Goal: Ask a question: Seek information or help from site administrators or community

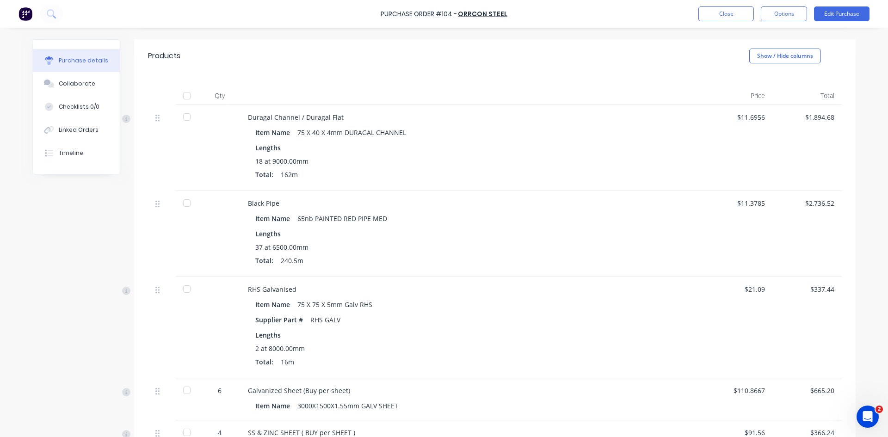
scroll to position [198, 0]
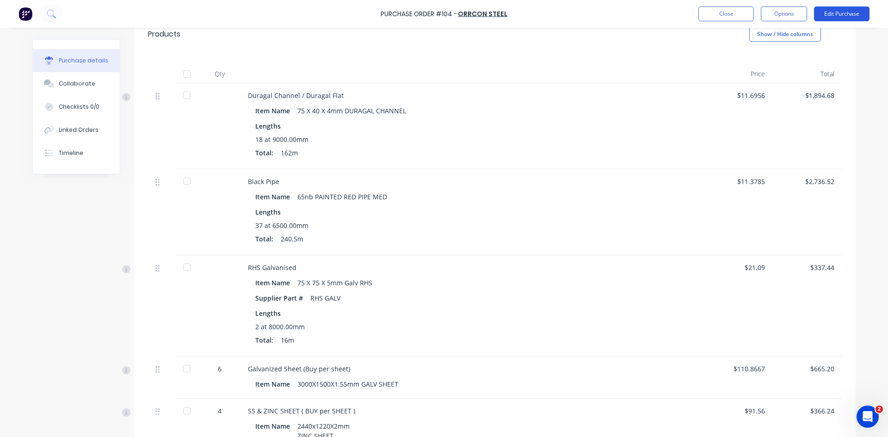
click at [849, 10] on button "Edit Purchase" at bounding box center [841, 13] width 55 height 15
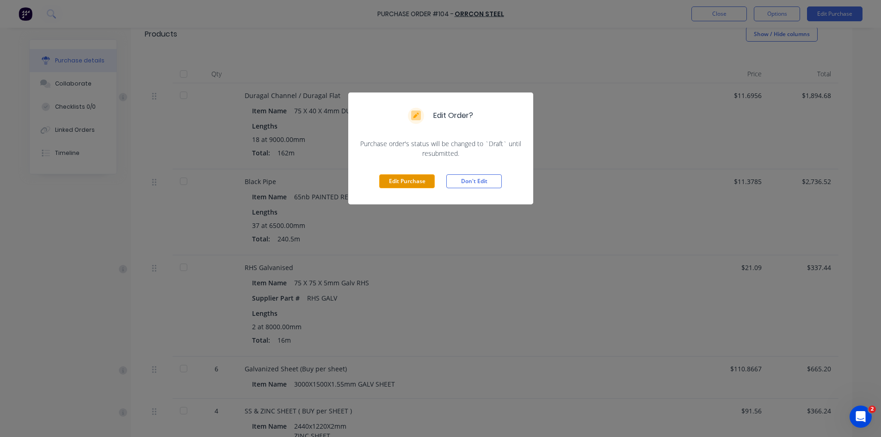
click at [392, 178] on button "Edit Purchase" at bounding box center [406, 181] width 55 height 14
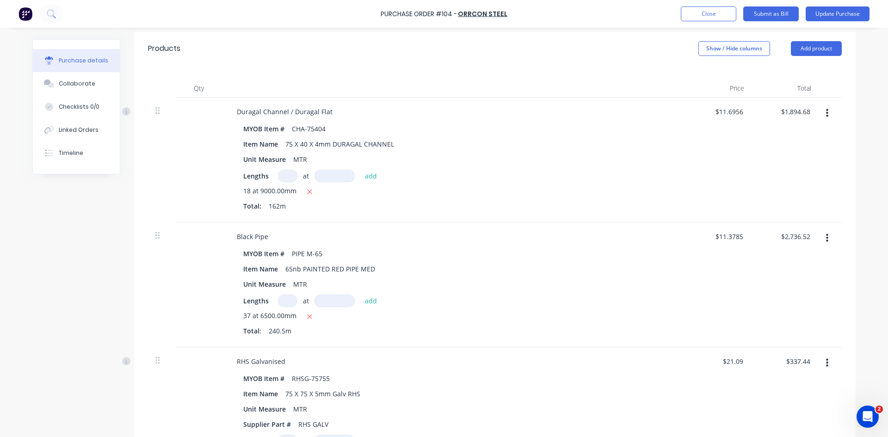
click at [826, 116] on icon "button" at bounding box center [827, 113] width 2 height 8
click at [782, 192] on button "Delete" at bounding box center [798, 193] width 79 height 18
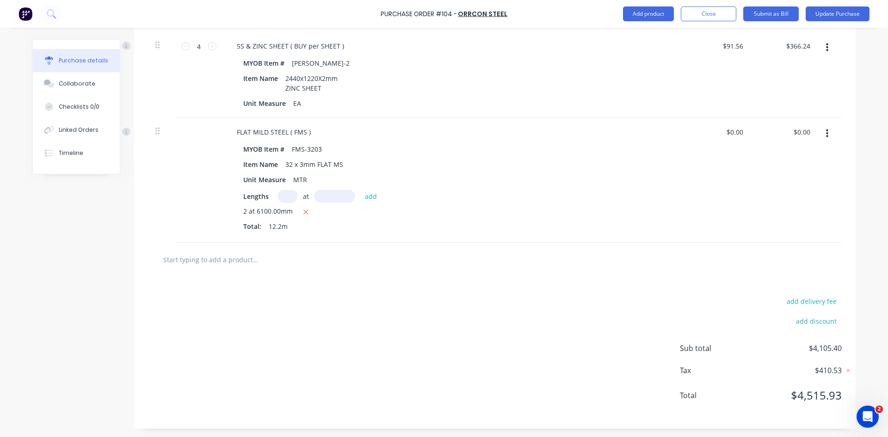
scroll to position [606, 0]
click at [826, 135] on icon "button" at bounding box center [827, 133] width 2 height 10
click at [775, 214] on button "Delete" at bounding box center [798, 212] width 79 height 18
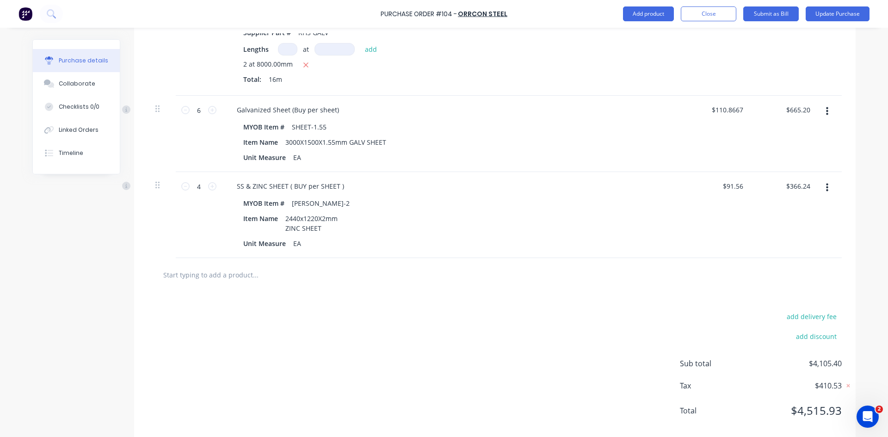
scroll to position [481, 0]
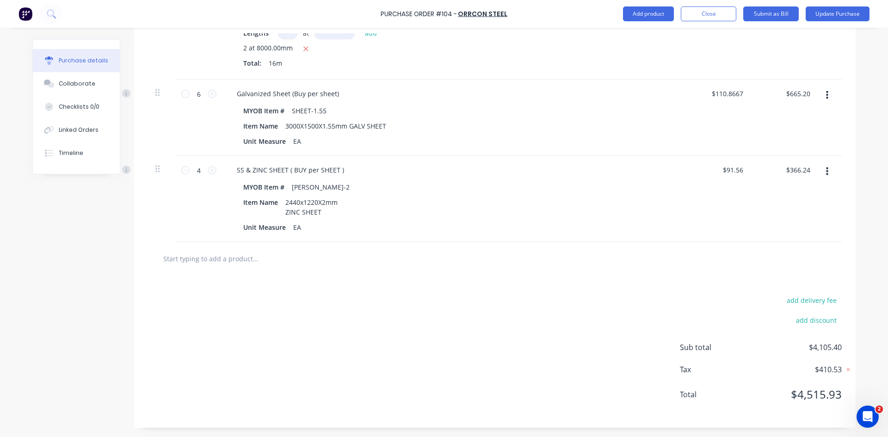
click at [214, 260] on input "text" at bounding box center [255, 258] width 185 height 18
click at [655, 14] on button "Add product" at bounding box center [648, 13] width 51 height 15
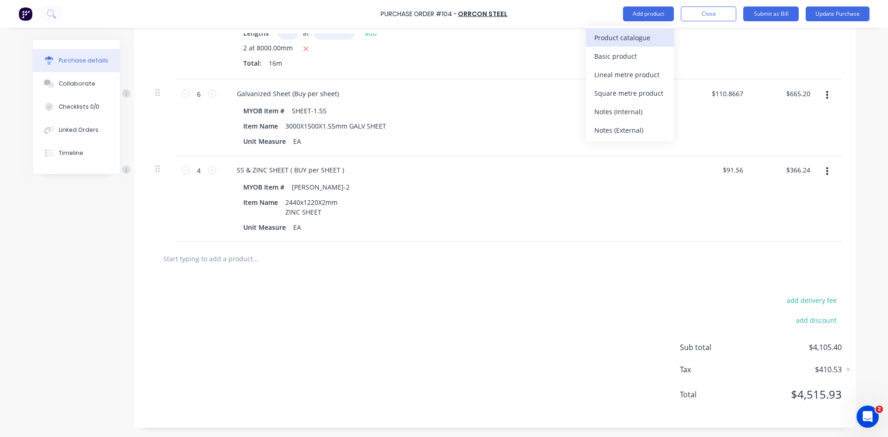
click at [616, 38] on div "Product catalogue" at bounding box center [629, 37] width 71 height 13
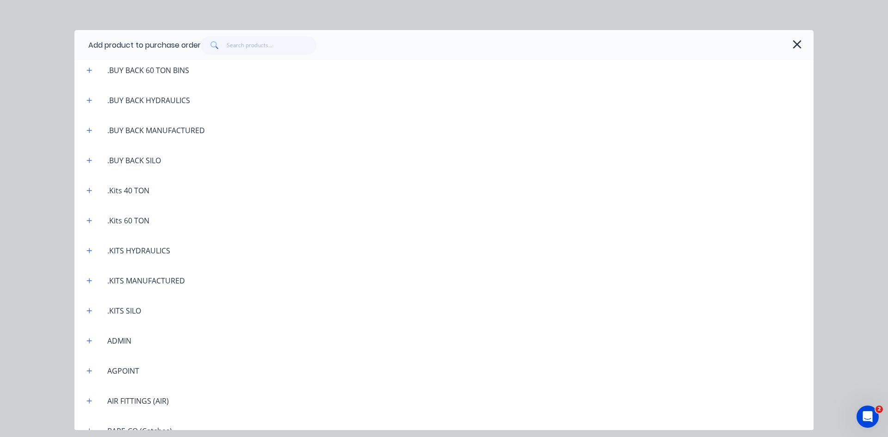
scroll to position [139, 0]
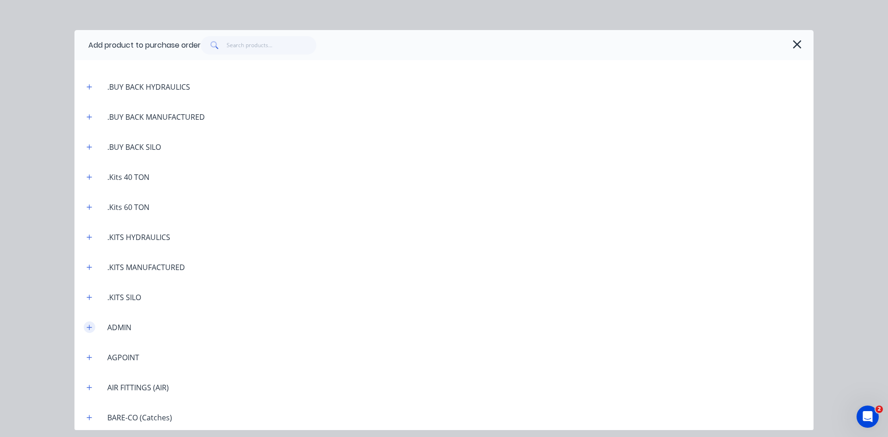
click at [91, 328] on icon "button" at bounding box center [89, 327] width 6 height 6
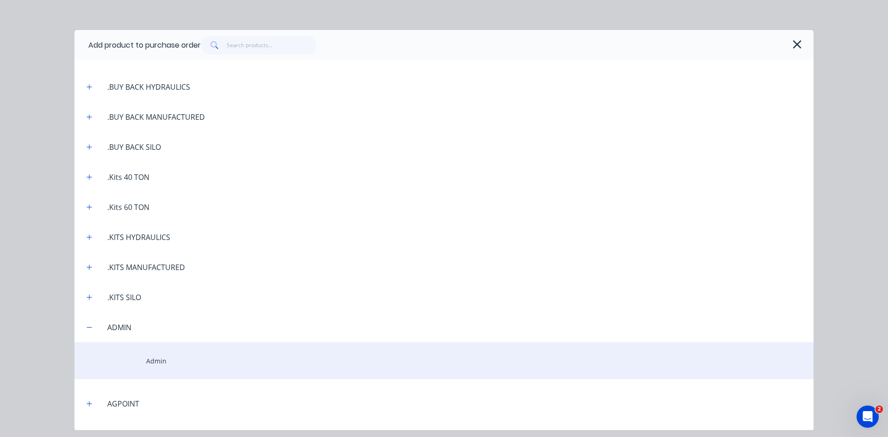
click at [154, 363] on div "Admin" at bounding box center [443, 360] width 739 height 37
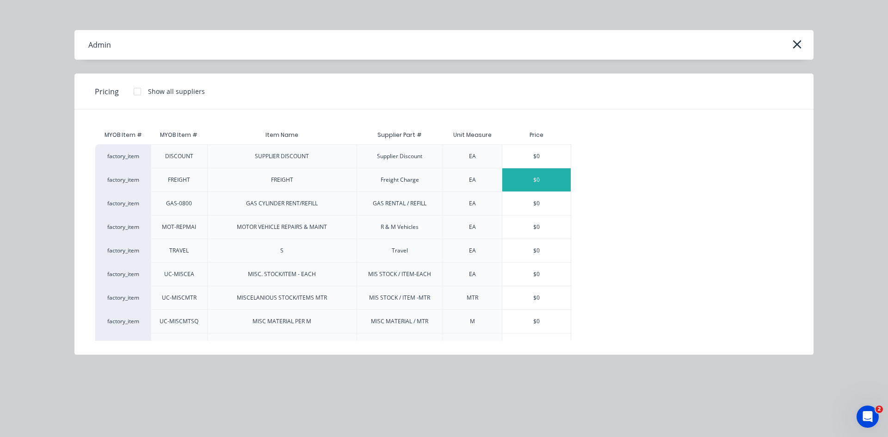
click at [551, 183] on div "$0" at bounding box center [536, 179] width 68 height 23
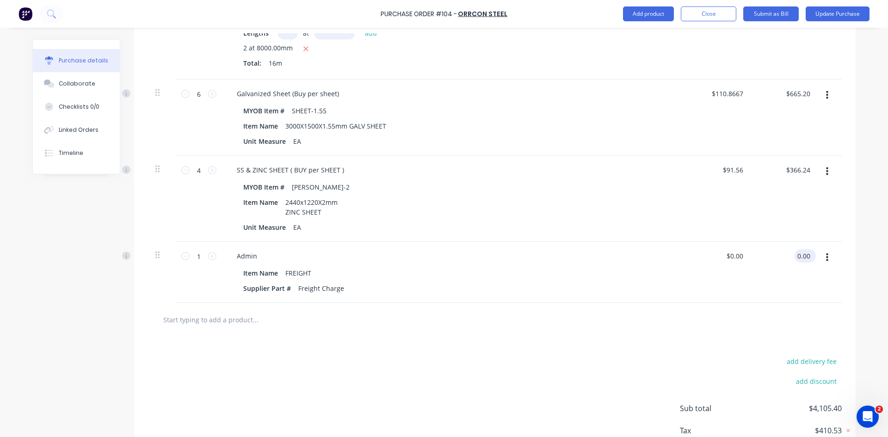
click at [805, 256] on input "0.00" at bounding box center [803, 255] width 18 height 13
type input "65.0"
type input "$65.00"
click at [745, 277] on div "$65.00 $0.00" at bounding box center [717, 272] width 67 height 61
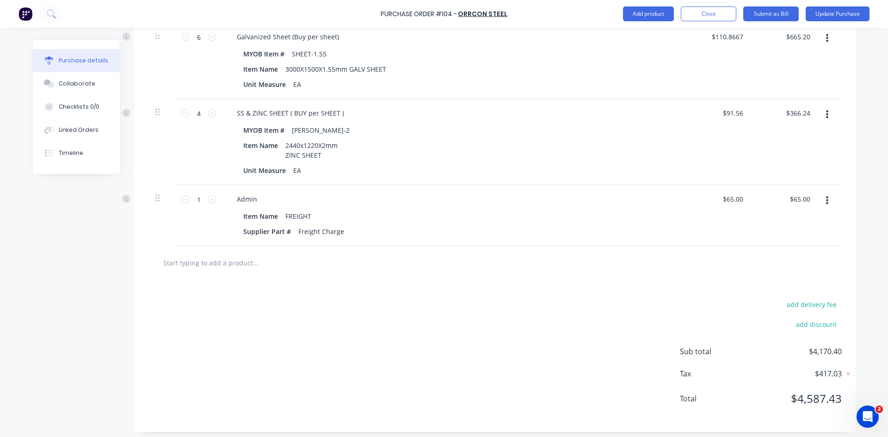
scroll to position [542, 0]
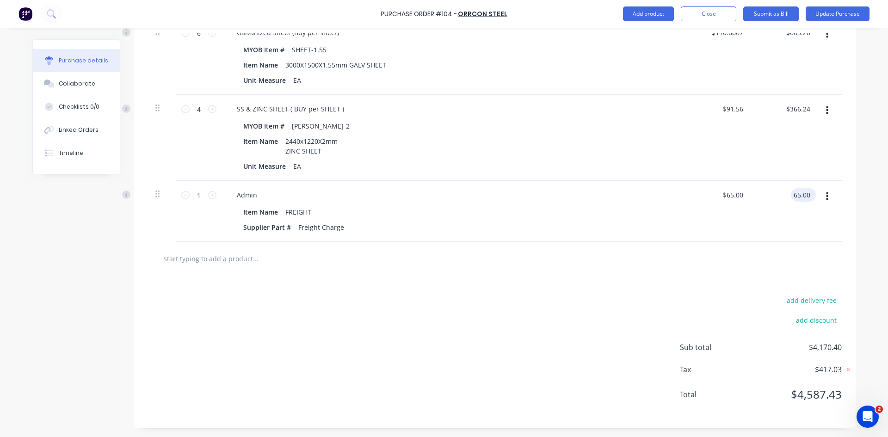
click at [803, 196] on input "65.00" at bounding box center [801, 194] width 21 height 13
type input "67.0"
type input "$67.00"
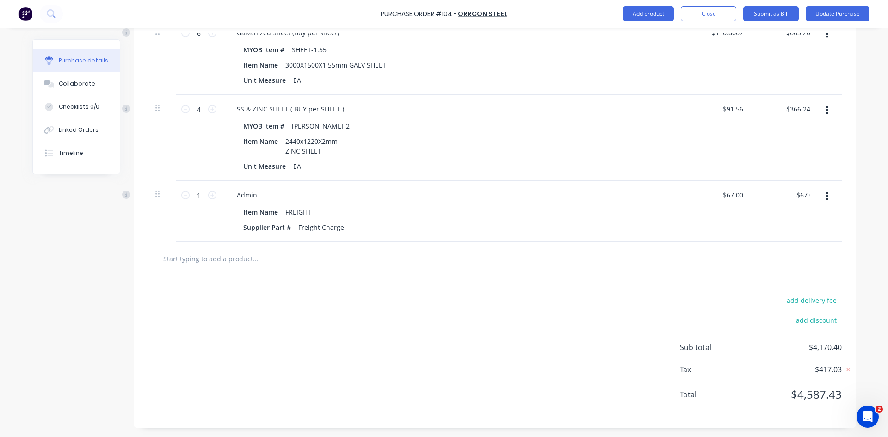
click at [823, 221] on div at bounding box center [829, 211] width 23 height 61
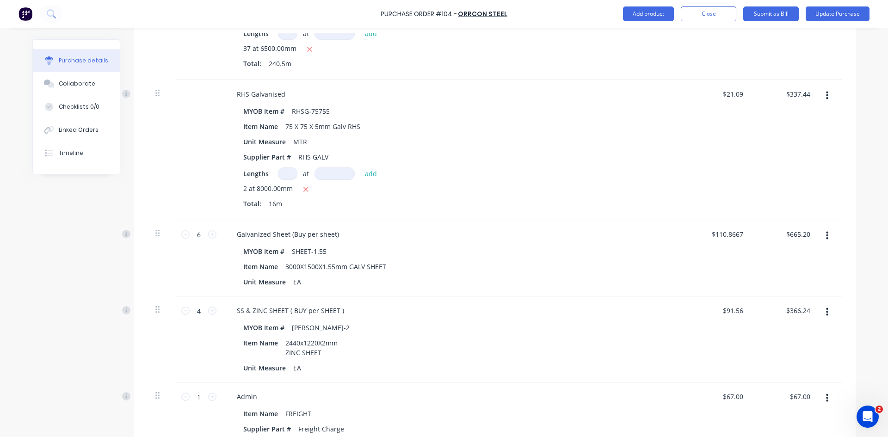
scroll to position [357, 0]
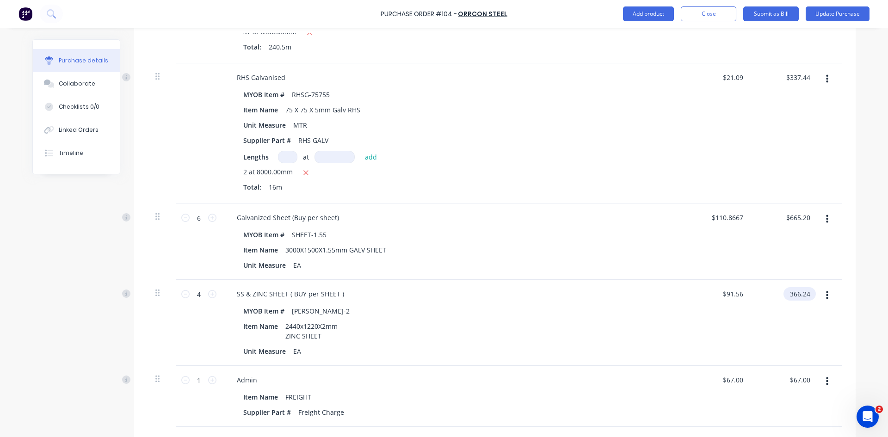
click at [798, 294] on input "366.24" at bounding box center [797, 293] width 29 height 13
click at [798, 294] on input "366.24" at bounding box center [799, 293] width 25 height 13
type input "366.96"
type input "$91.74"
type input "$366.96"
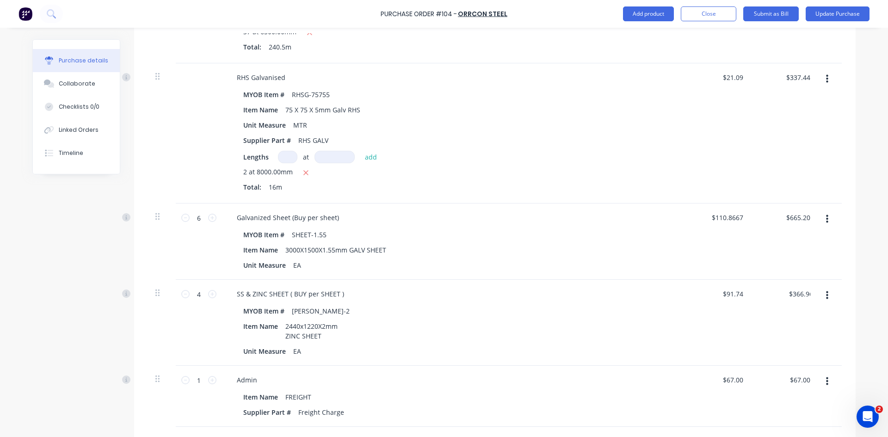
click at [792, 327] on div "$366.96 366.96" at bounding box center [784, 323] width 67 height 86
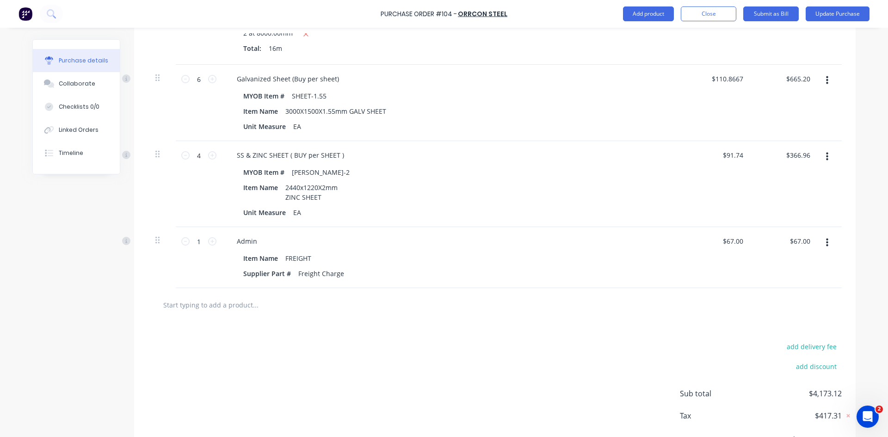
scroll to position [542, 0]
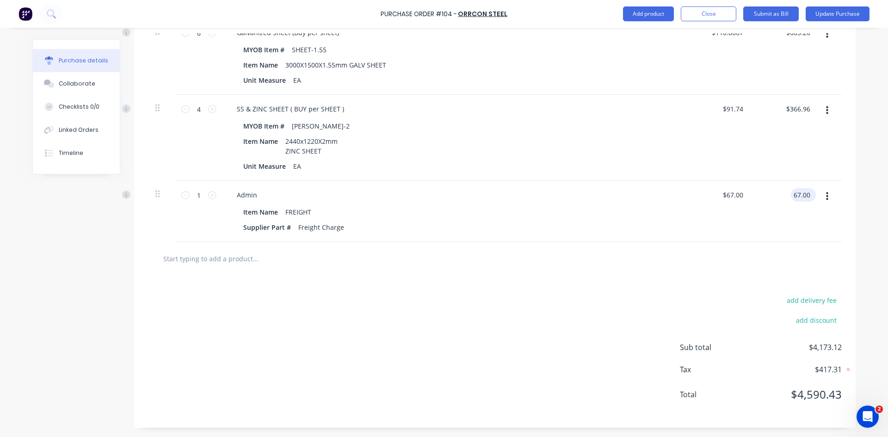
click at [791, 193] on input "67.00" at bounding box center [801, 194] width 21 height 13
click at [800, 194] on input "67.00" at bounding box center [801, 194] width 21 height 13
type input "56.00"
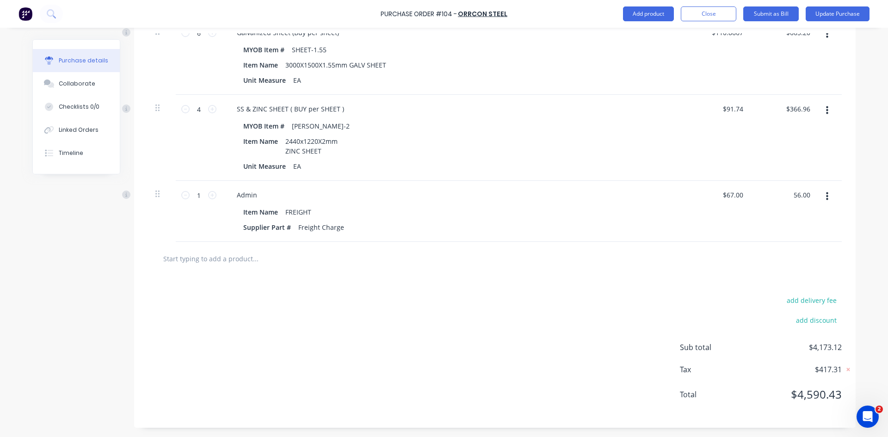
type input "$56.00"
click at [790, 207] on div "$56.00 56.00" at bounding box center [784, 211] width 67 height 61
click at [799, 197] on input "56.00" at bounding box center [799, 194] width 25 height 13
click at [799, 197] on input "56.00" at bounding box center [801, 194] width 21 height 13
type input "57"
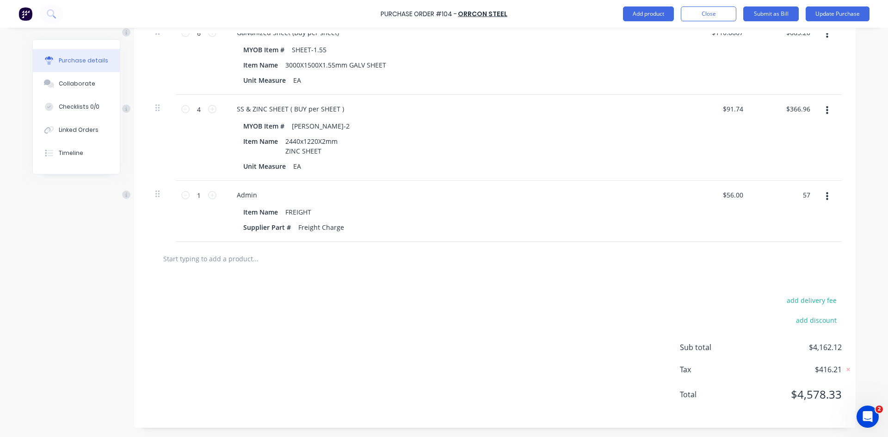
type input "$57.00"
click at [810, 227] on div "$57.00 $57.00" at bounding box center [784, 211] width 67 height 61
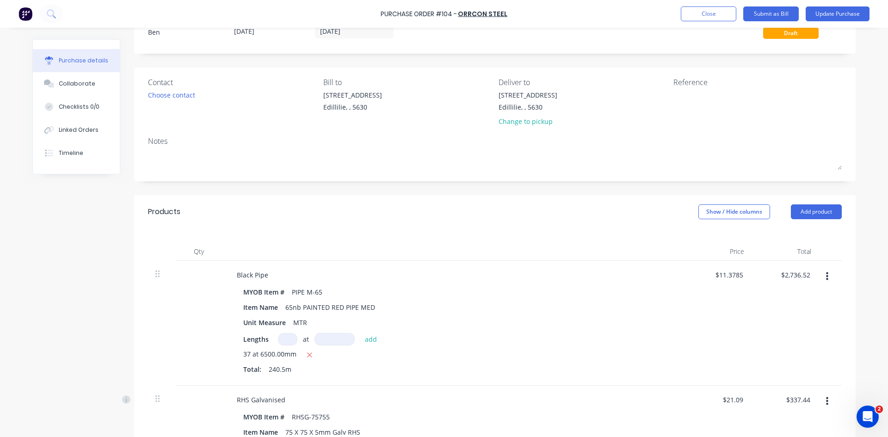
scroll to position [33, 0]
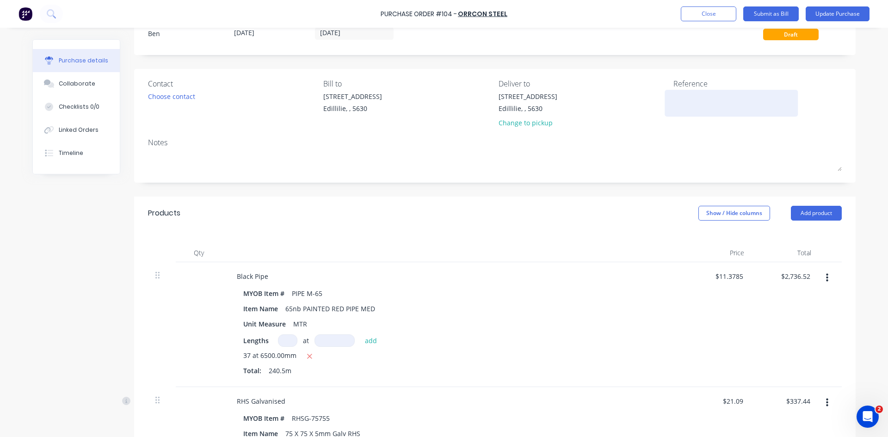
click at [679, 104] on textarea at bounding box center [731, 102] width 116 height 21
type textarea "i"
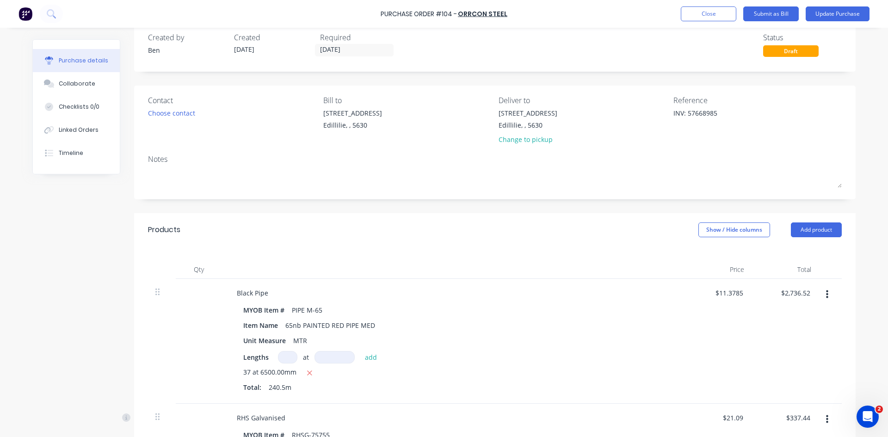
scroll to position [0, 0]
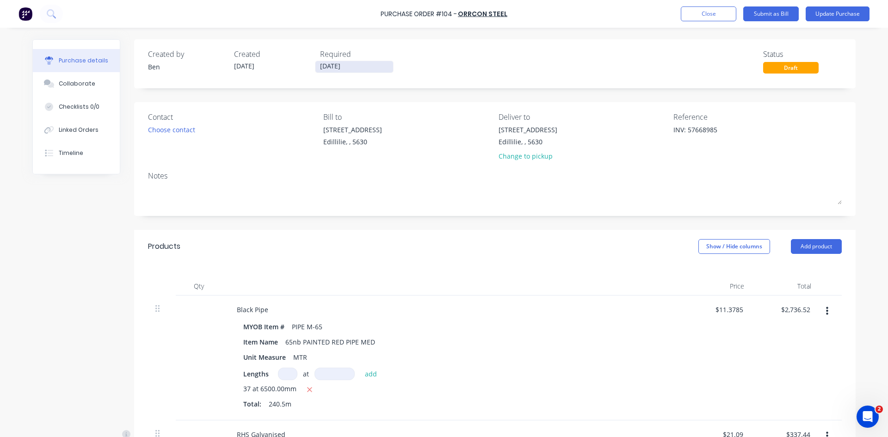
type textarea "INV: 57668985"
click at [352, 66] on input "28/08/25" at bounding box center [354, 67] width 78 height 12
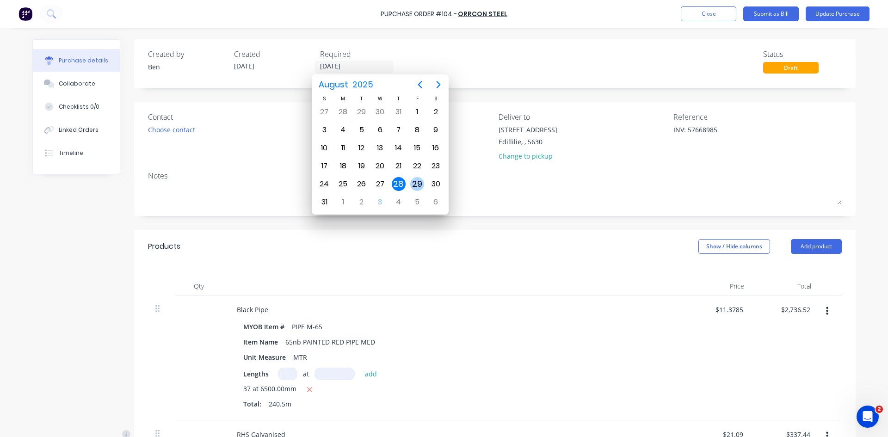
type textarea "x"
click at [415, 184] on div "29" at bounding box center [417, 184] width 14 height 14
type input "29/08/25"
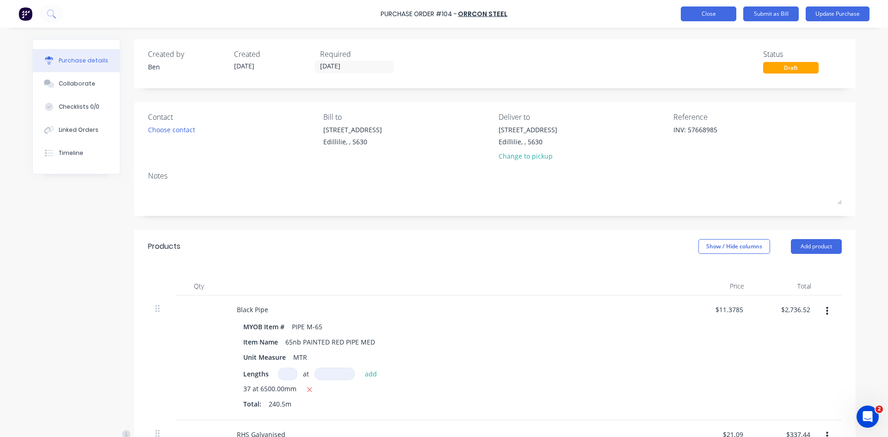
click at [718, 15] on button "Close" at bounding box center [708, 13] width 55 height 15
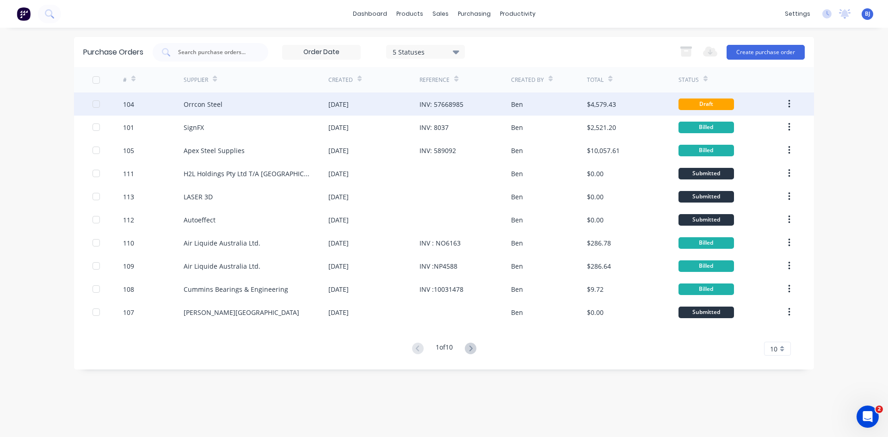
click at [788, 101] on icon "button" at bounding box center [789, 104] width 2 height 10
click at [740, 147] on div "Duplicate" at bounding box center [755, 146] width 71 height 13
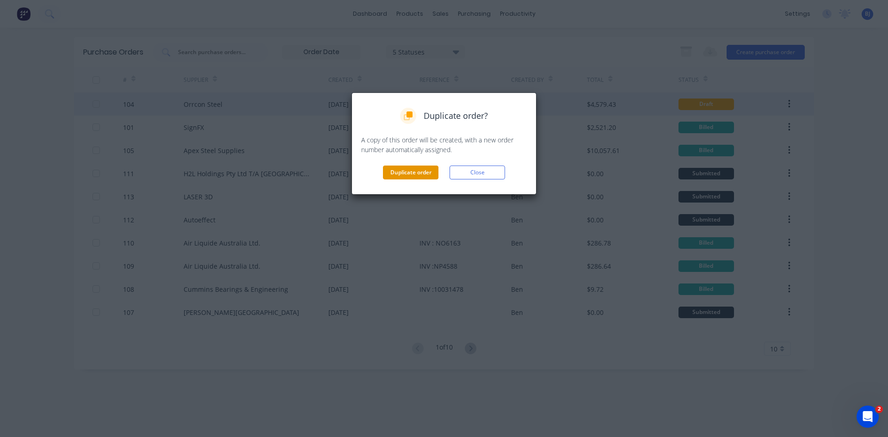
click at [406, 169] on button "Duplicate order" at bounding box center [410, 173] width 55 height 14
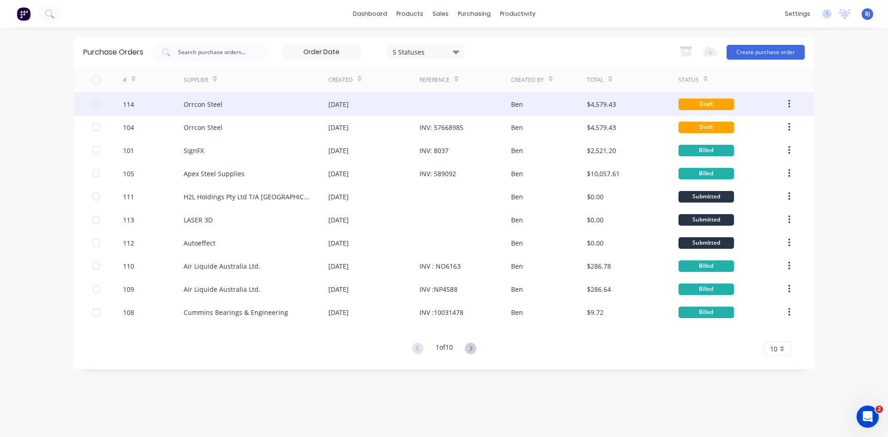
click at [228, 106] on div "Orrcon Steel" at bounding box center [256, 103] width 145 height 23
type textarea "x"
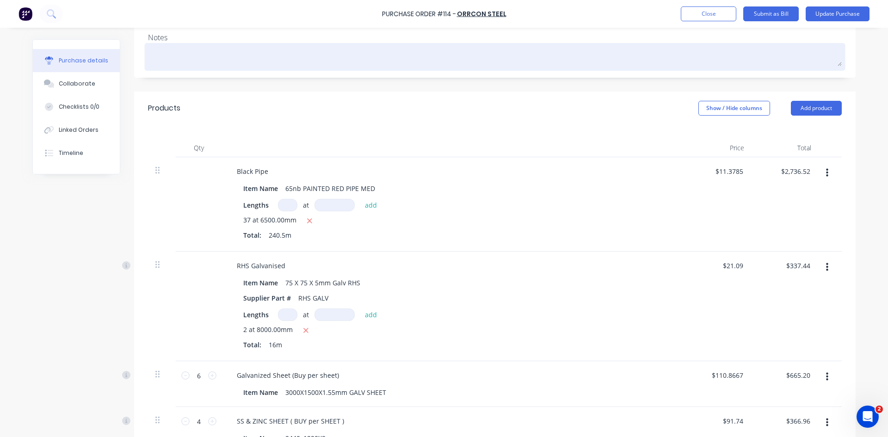
scroll to position [139, 0]
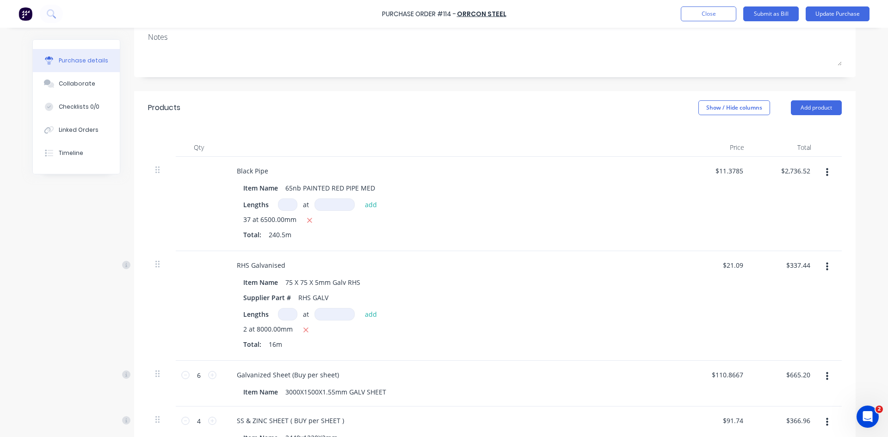
click at [826, 173] on icon "button" at bounding box center [827, 172] width 2 height 10
click at [784, 253] on button "Delete" at bounding box center [798, 252] width 79 height 18
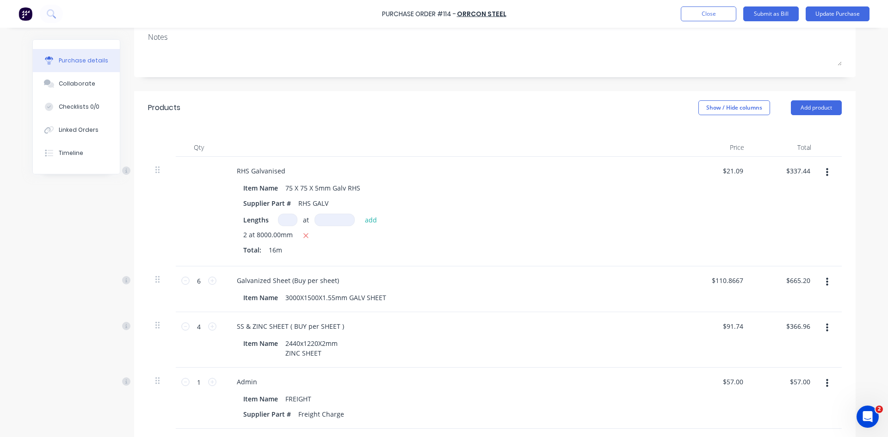
click at [826, 173] on icon "button" at bounding box center [827, 172] width 2 height 8
click at [780, 252] on button "Delete" at bounding box center [798, 252] width 79 height 18
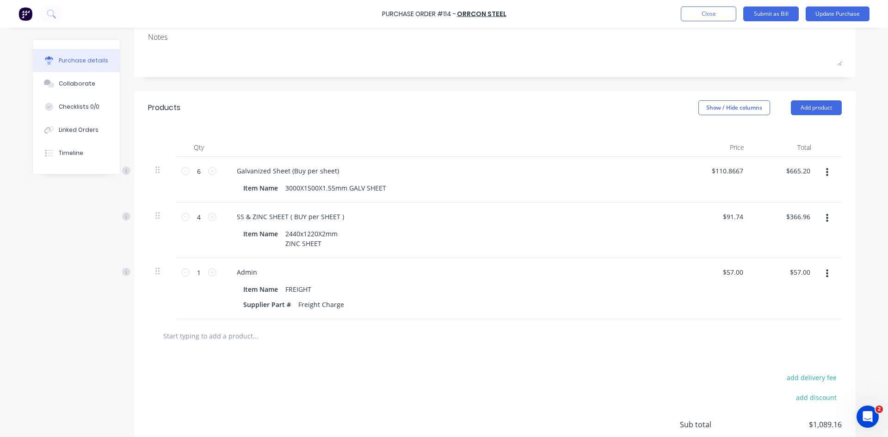
click at [826, 172] on icon "button" at bounding box center [827, 172] width 2 height 10
click at [787, 251] on button "Delete" at bounding box center [798, 252] width 79 height 18
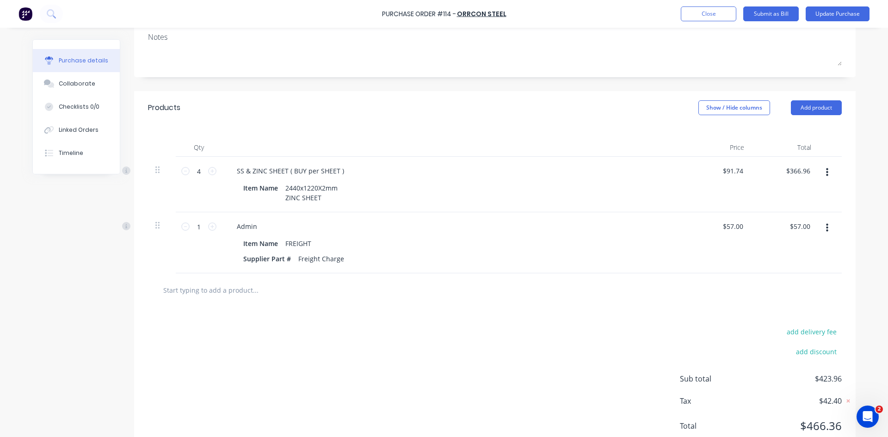
click at [826, 176] on icon "button" at bounding box center [827, 172] width 2 height 8
click at [787, 252] on button "Delete" at bounding box center [798, 252] width 79 height 18
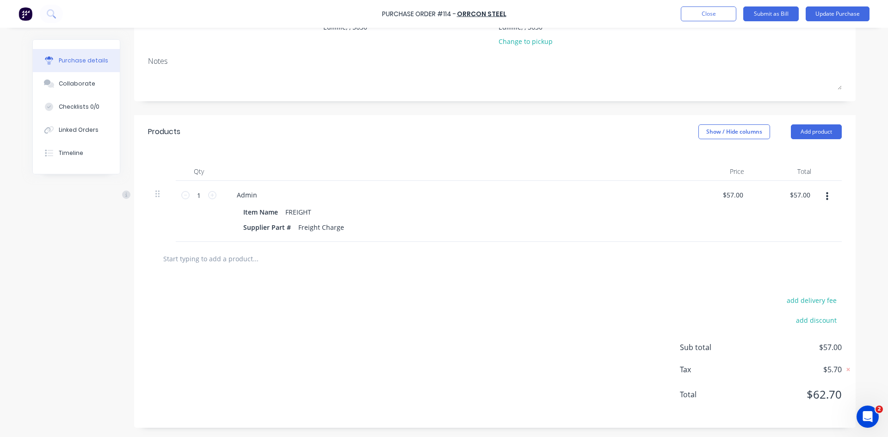
click at [826, 197] on icon "button" at bounding box center [827, 196] width 2 height 10
click at [779, 277] on button "Delete" at bounding box center [798, 276] width 79 height 18
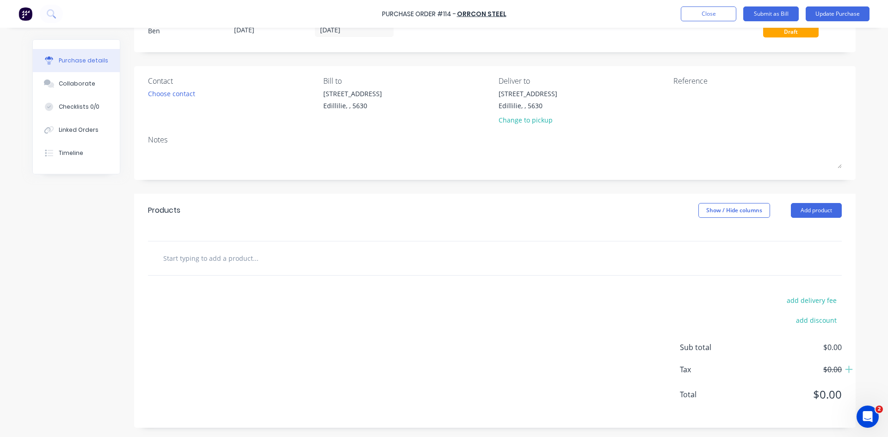
scroll to position [36, 0]
drag, startPoint x: 820, startPoint y: 212, endPoint x: 782, endPoint y: 221, distance: 38.5
click at [818, 212] on button "Add product" at bounding box center [816, 210] width 51 height 15
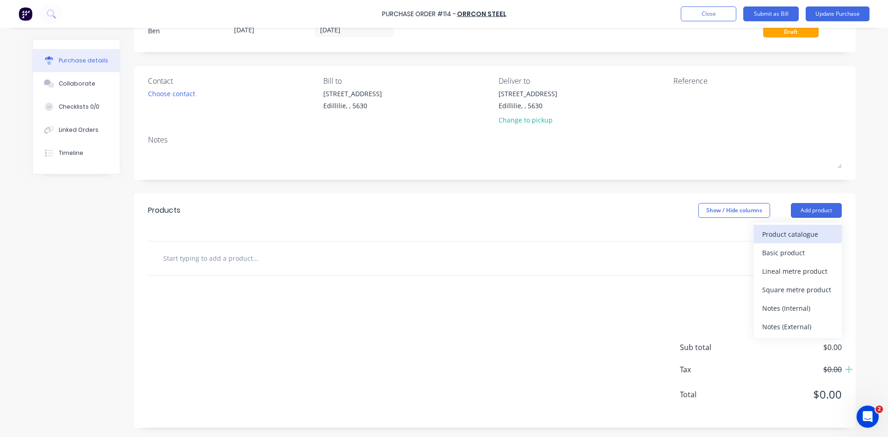
click at [757, 228] on button "Product catalogue" at bounding box center [798, 234] width 88 height 18
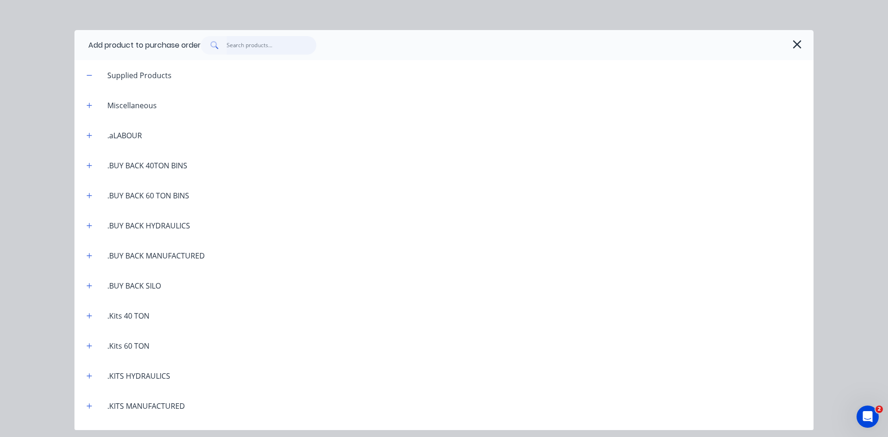
click at [238, 49] on input "text" at bounding box center [272, 45] width 90 height 18
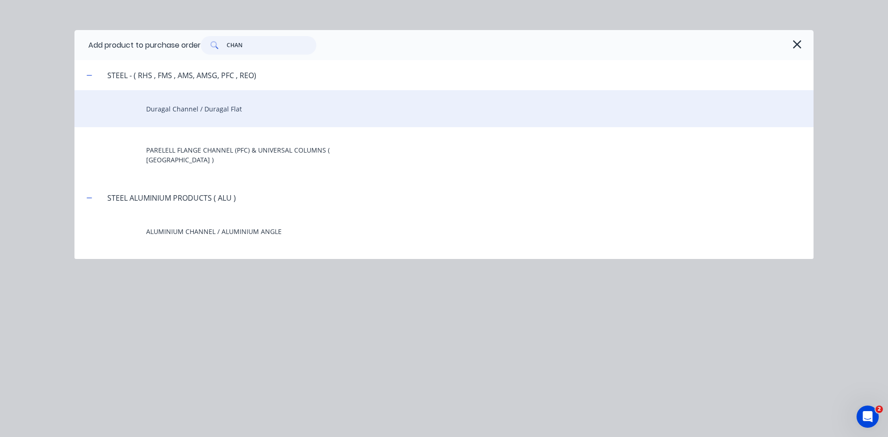
type input "CHAN"
click at [190, 109] on div "Duragal Channel / Duragal Flat" at bounding box center [443, 108] width 739 height 37
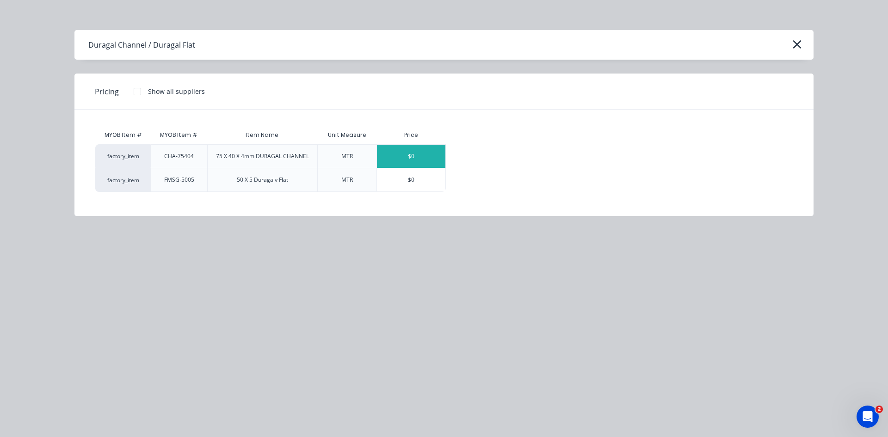
click at [409, 158] on div "$0" at bounding box center [411, 156] width 68 height 23
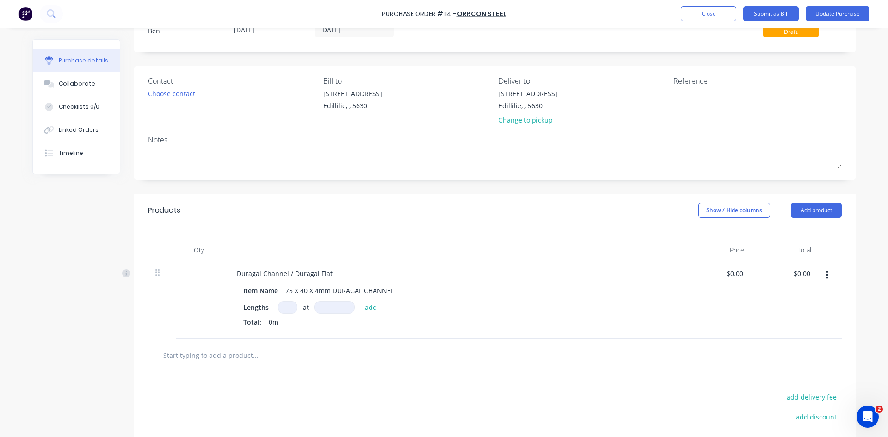
click at [283, 307] on input at bounding box center [287, 307] width 19 height 12
click at [283, 305] on input at bounding box center [287, 307] width 19 height 12
type input "18"
click at [321, 307] on input at bounding box center [334, 307] width 40 height 12
type input "9000mm"
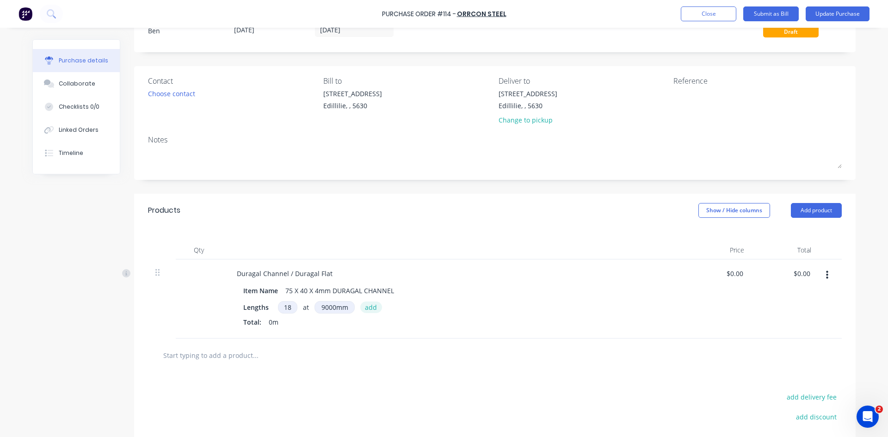
click at [368, 308] on button "add" at bounding box center [371, 306] width 22 height 11
drag, startPoint x: 806, startPoint y: 273, endPoint x: 769, endPoint y: 275, distance: 37.5
click at [769, 275] on div "0.00 0.00" at bounding box center [784, 306] width 67 height 94
type input "1894.68"
type input "$11.6956"
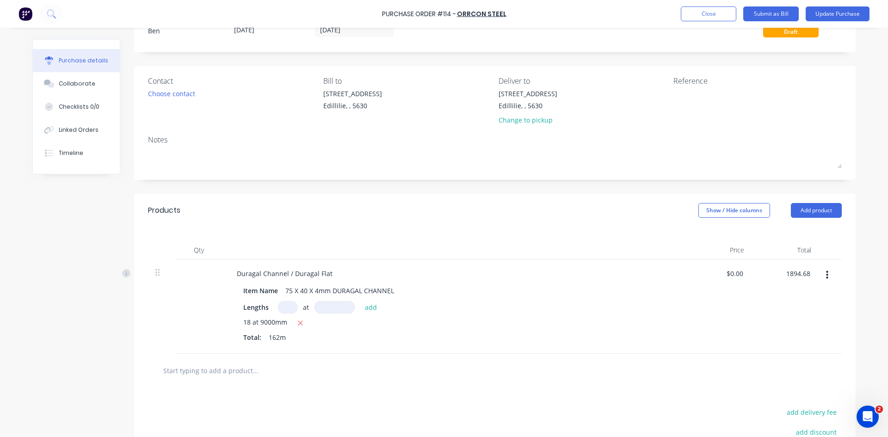
type input "$1,894.68"
click at [765, 327] on div "$1,894.68 $1,894.68" at bounding box center [784, 306] width 67 height 94
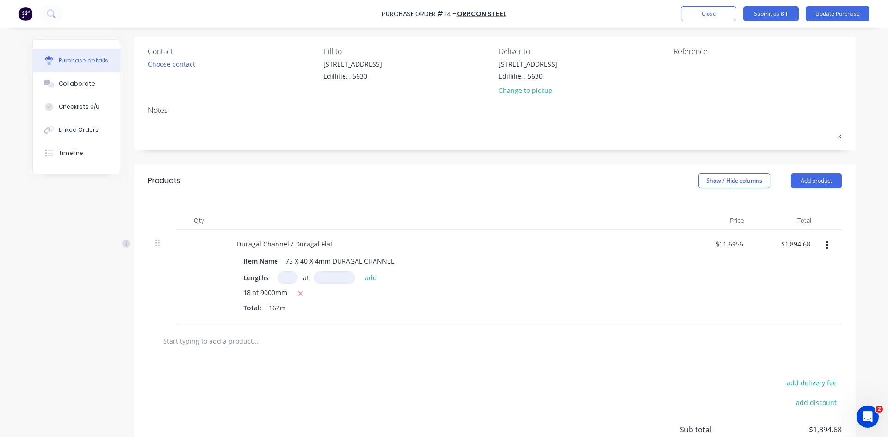
scroll to position [148, 0]
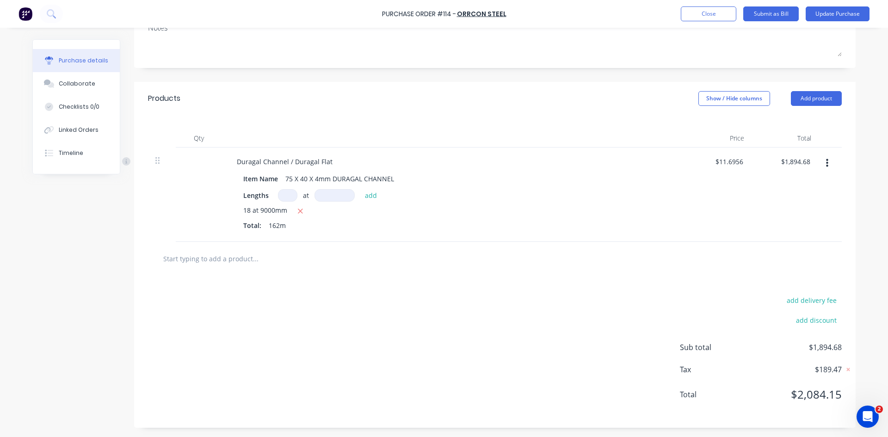
click at [200, 260] on input "text" at bounding box center [255, 258] width 185 height 18
click at [815, 101] on button "Add product" at bounding box center [816, 98] width 51 height 15
click at [789, 122] on div "Product catalogue" at bounding box center [797, 122] width 71 height 13
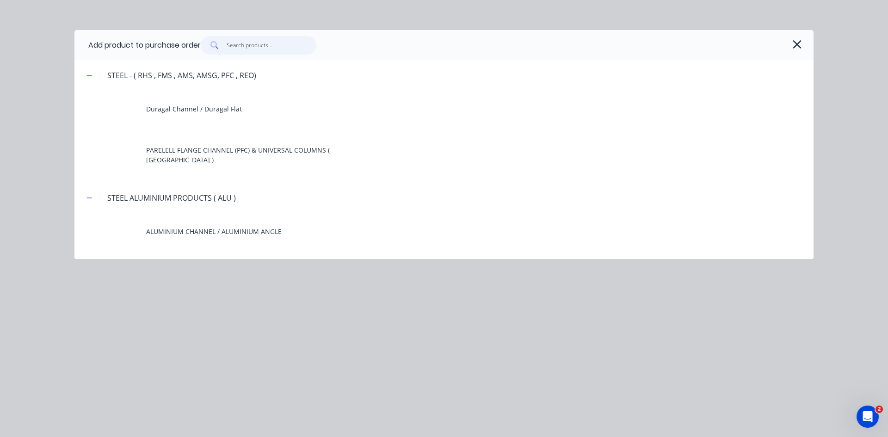
click at [231, 44] on input "text" at bounding box center [272, 45] width 90 height 18
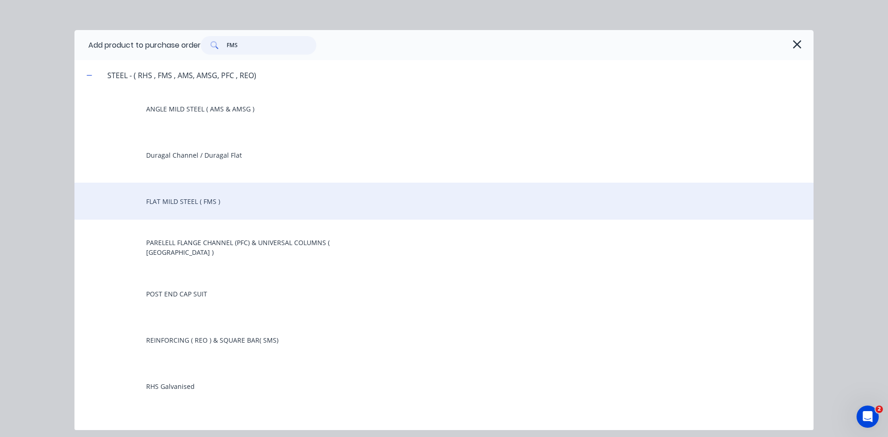
type input "FMS"
click at [207, 204] on div "FLAT MILD STEEL ( FMS )" at bounding box center [443, 201] width 739 height 37
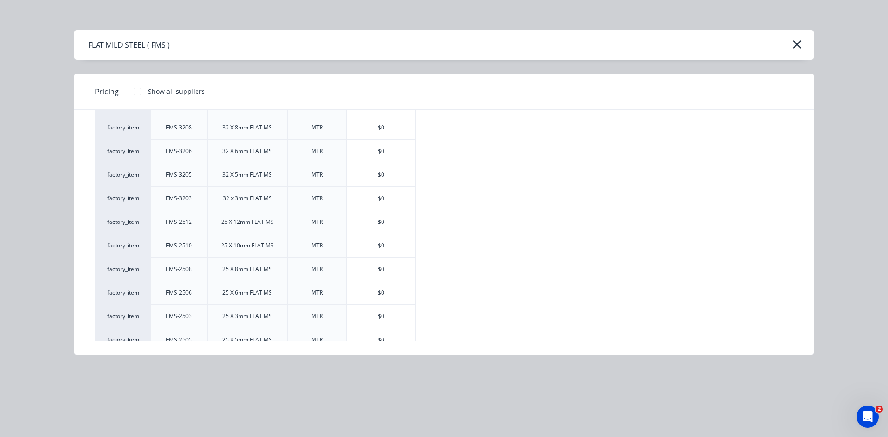
scroll to position [1618, 0]
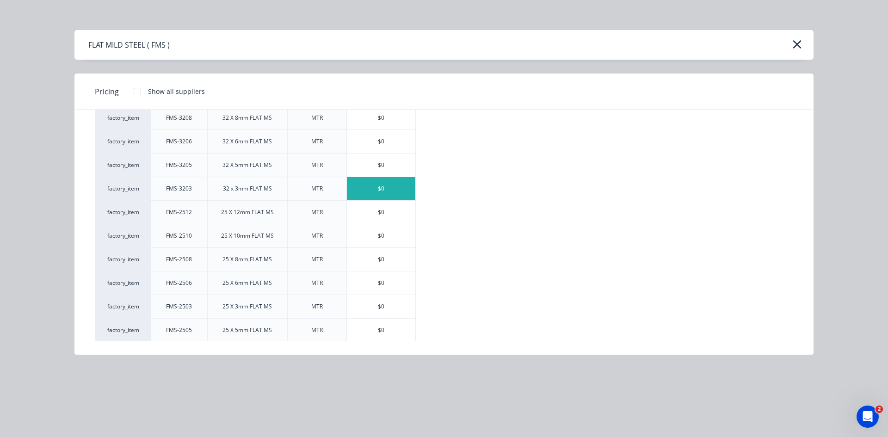
click at [370, 192] on div "$0" at bounding box center [381, 188] width 68 height 23
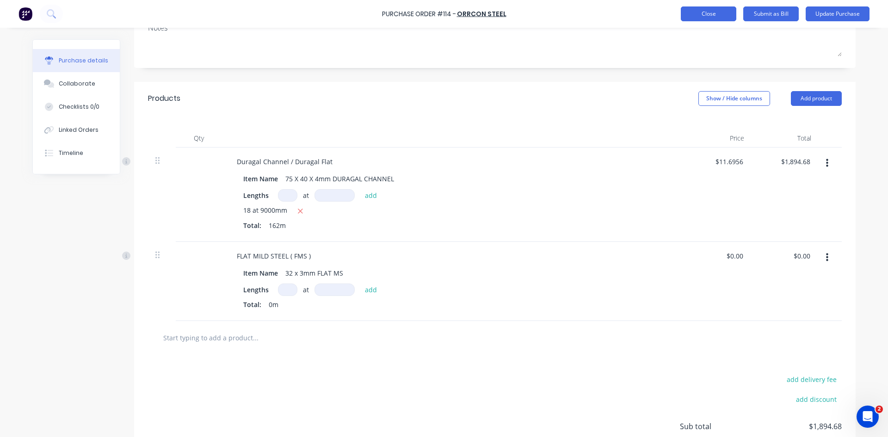
click at [719, 13] on button "Close" at bounding box center [708, 13] width 55 height 15
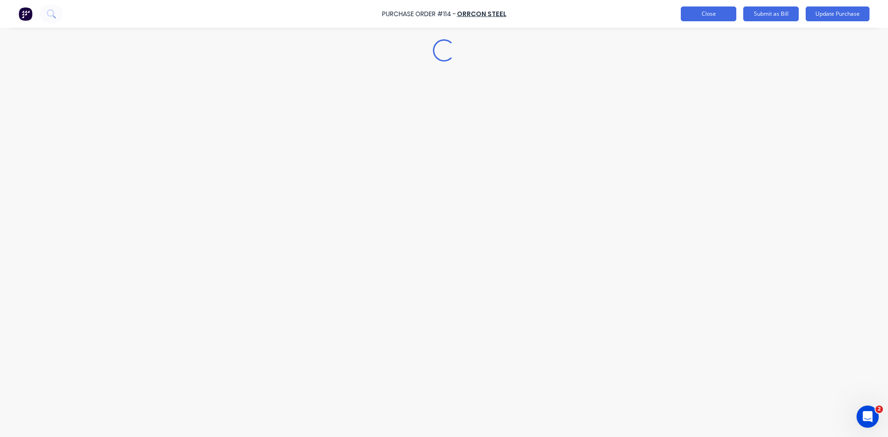
scroll to position [0, 0]
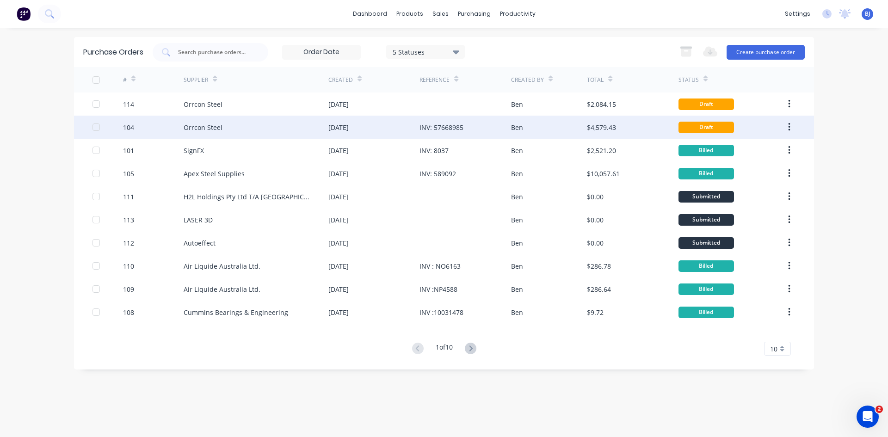
click at [465, 129] on div "INV: 57668985" at bounding box center [464, 127] width 91 height 23
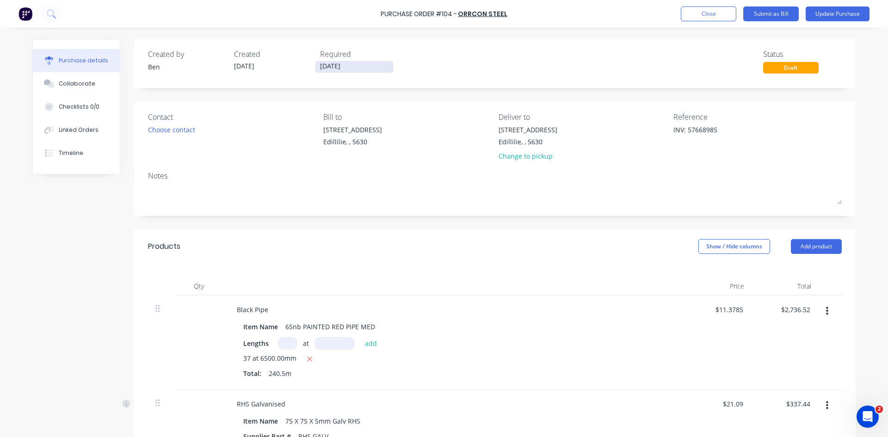
click at [352, 65] on input "29/08/25" at bounding box center [354, 67] width 78 height 12
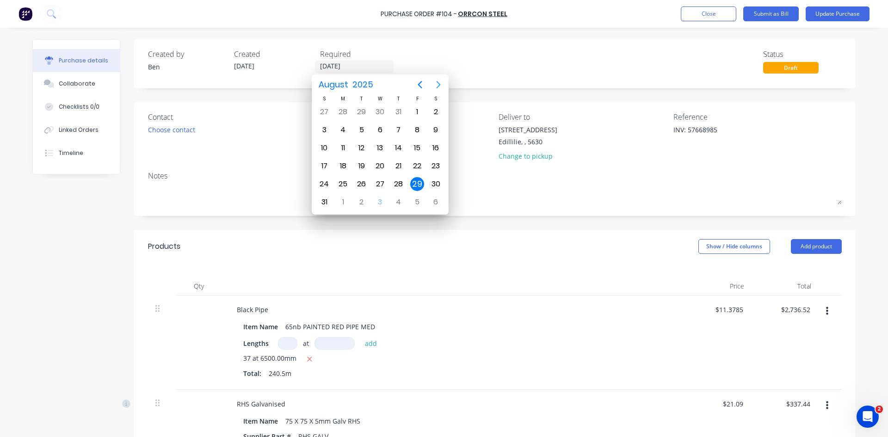
click at [438, 85] on icon "Next page" at bounding box center [438, 84] width 11 height 11
click at [360, 112] on div "2" at bounding box center [362, 112] width 14 height 14
type textarea "x"
type input "02/09/25"
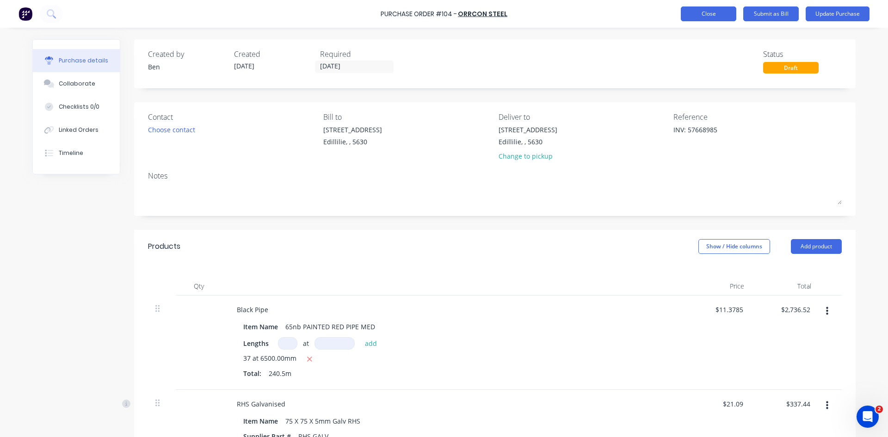
click at [712, 14] on button "Close" at bounding box center [708, 13] width 55 height 15
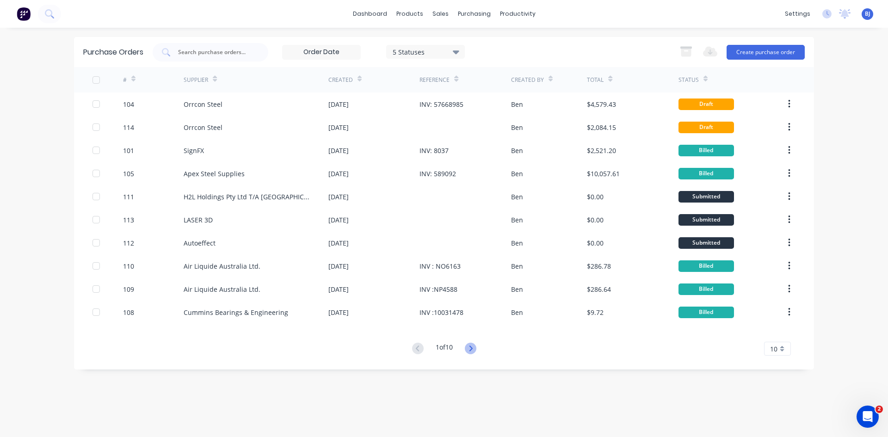
click at [471, 350] on icon at bounding box center [471, 349] width 12 height 12
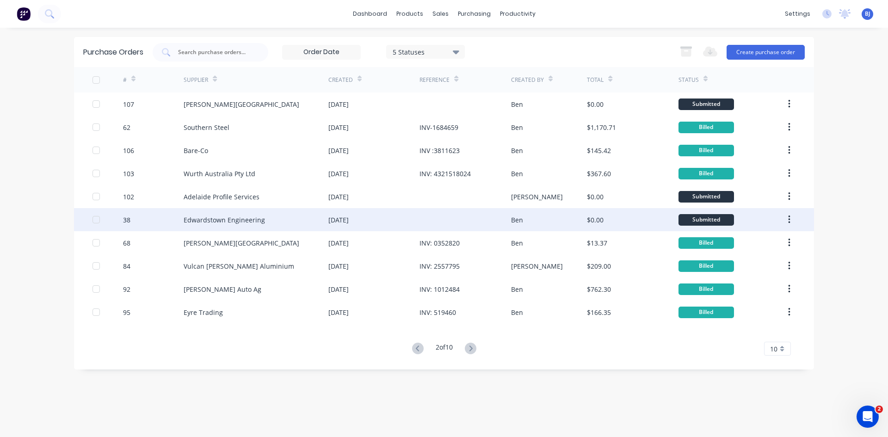
click at [408, 225] on div "03 Jul 2025" at bounding box center [373, 219] width 91 height 23
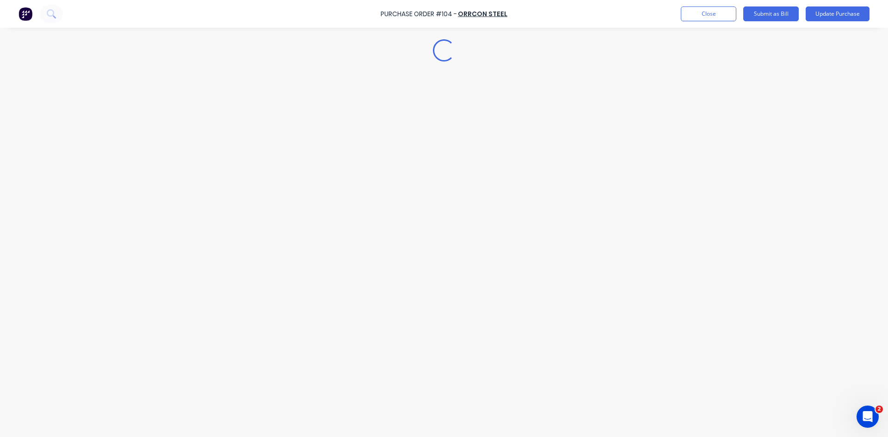
type textarea "x"
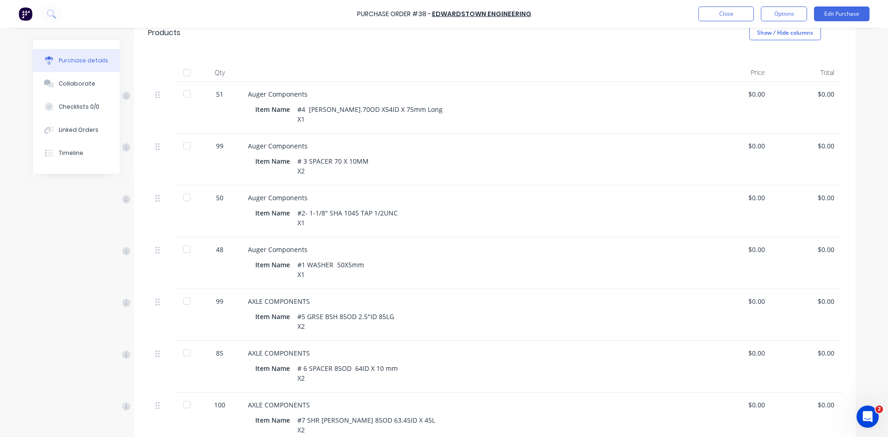
scroll to position [185, 0]
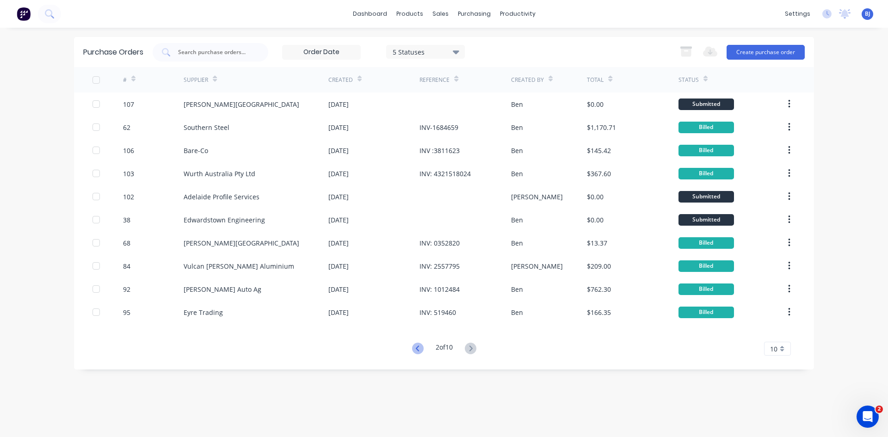
click at [417, 347] on icon at bounding box center [418, 349] width 12 height 12
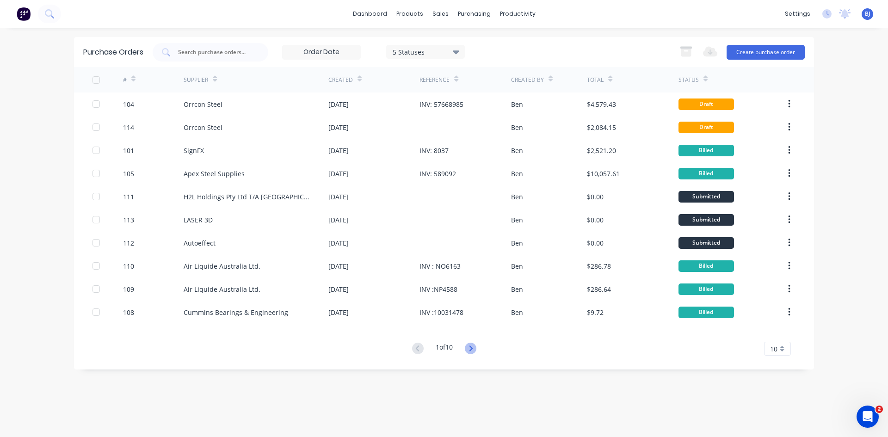
click at [467, 350] on icon at bounding box center [471, 349] width 12 height 12
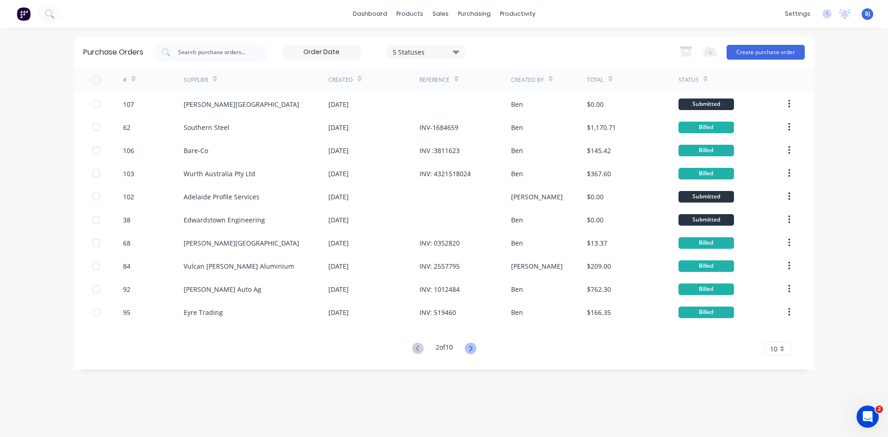
click at [471, 349] on icon at bounding box center [471, 349] width 12 height 12
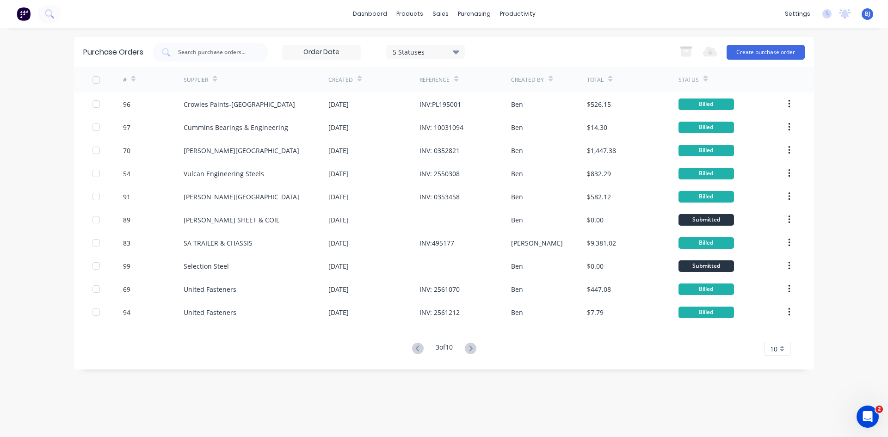
click at [471, 349] on icon at bounding box center [471, 349] width 12 height 12
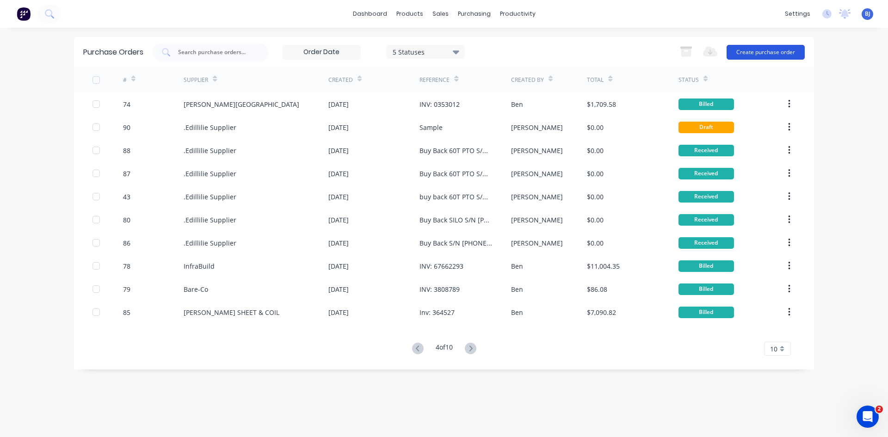
click at [761, 52] on button "Create purchase order" at bounding box center [765, 52] width 78 height 15
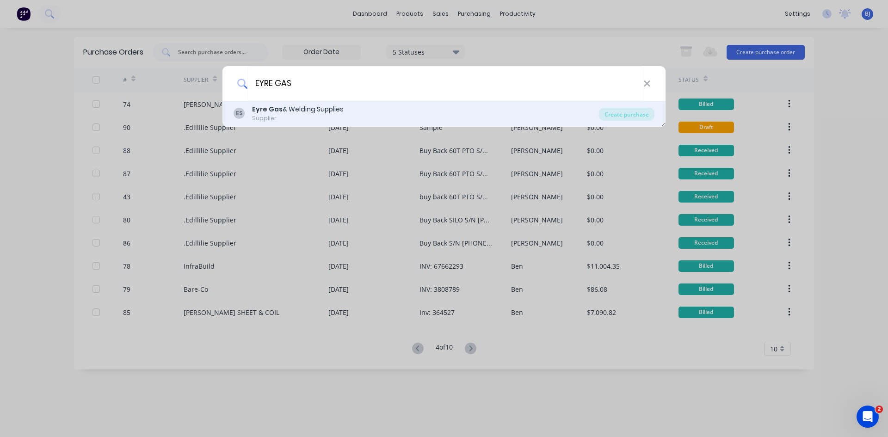
type input "EYRE GAS"
click at [314, 108] on div "Eyre Gas & Welding Supplies" at bounding box center [298, 109] width 92 height 10
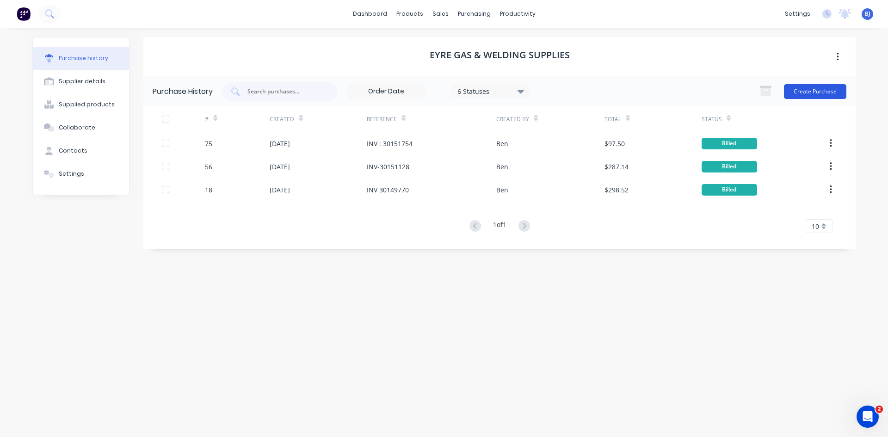
click at [813, 91] on button "Create Purchase" at bounding box center [815, 91] width 62 height 15
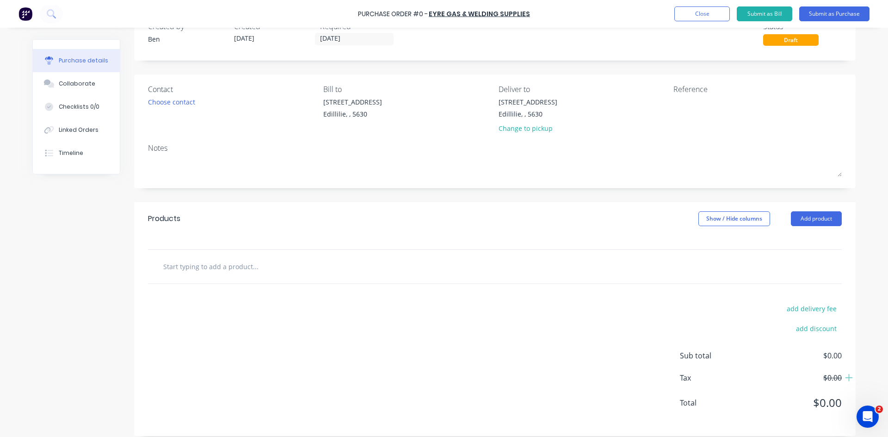
scroll to position [36, 0]
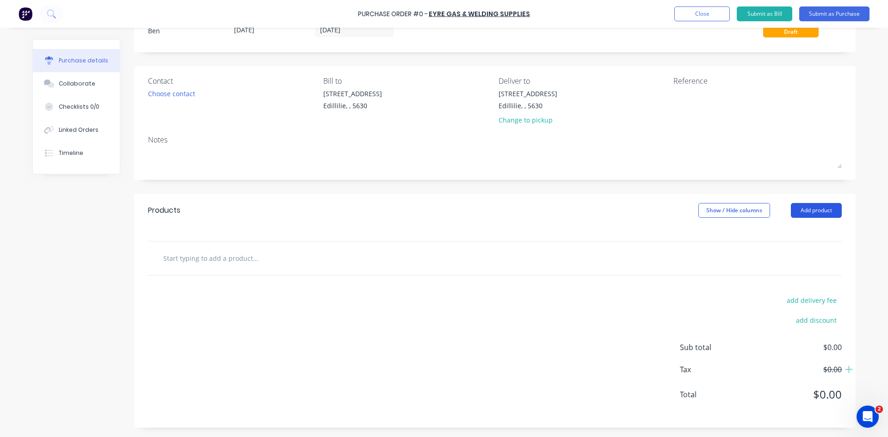
click at [805, 211] on button "Add product" at bounding box center [816, 210] width 51 height 15
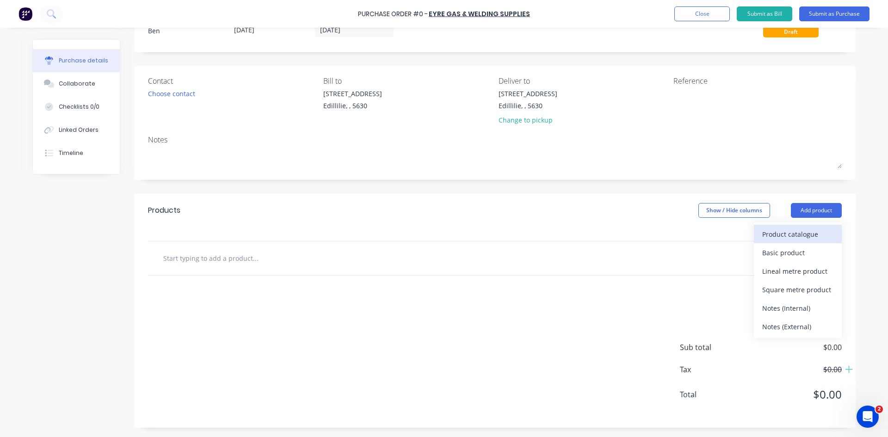
click at [792, 235] on div "Product catalogue" at bounding box center [797, 233] width 71 height 13
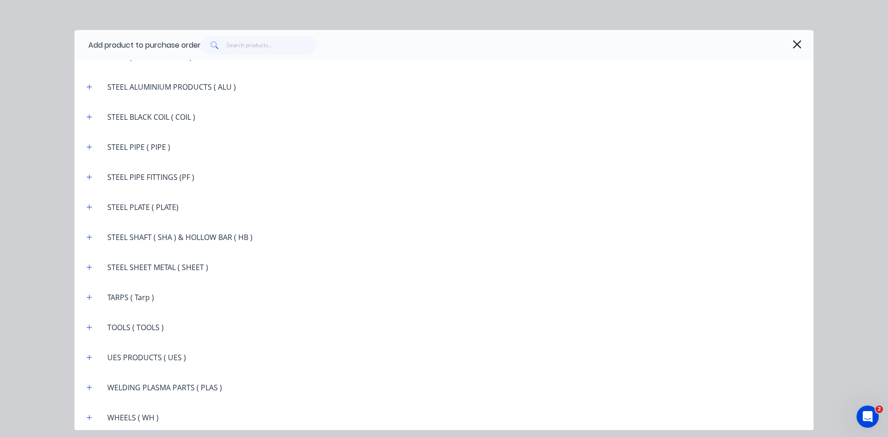
scroll to position [1674, 0]
click at [92, 386] on icon "button" at bounding box center [89, 385] width 6 height 6
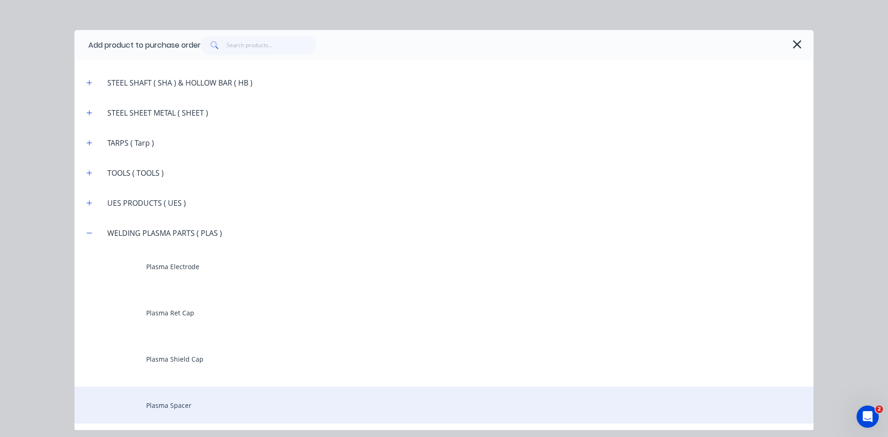
scroll to position [1859, 0]
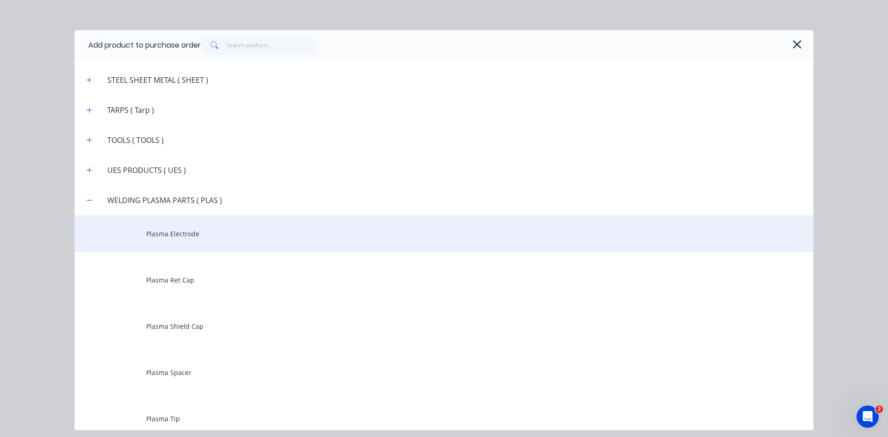
click at [166, 234] on div "Plasma Electrode" at bounding box center [443, 233] width 739 height 37
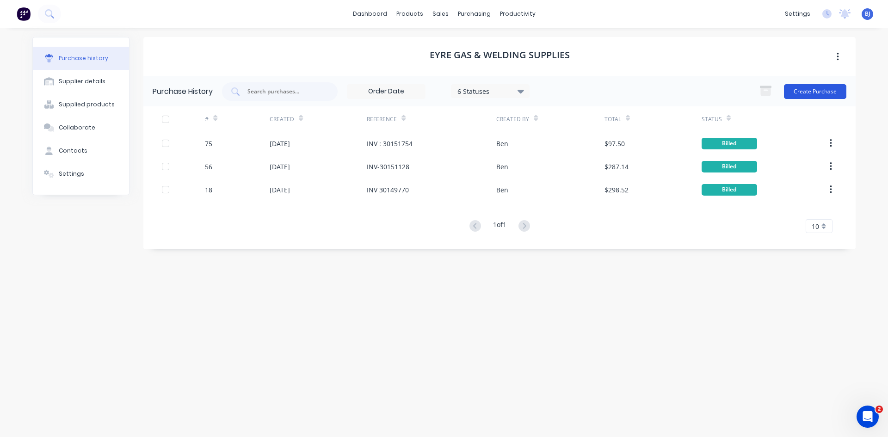
click at [799, 91] on button "Create Purchase" at bounding box center [815, 91] width 62 height 15
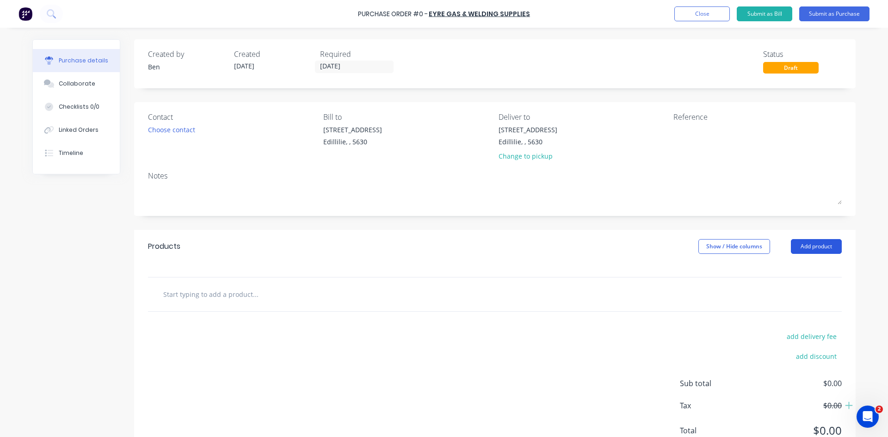
click at [798, 245] on button "Add product" at bounding box center [816, 246] width 51 height 15
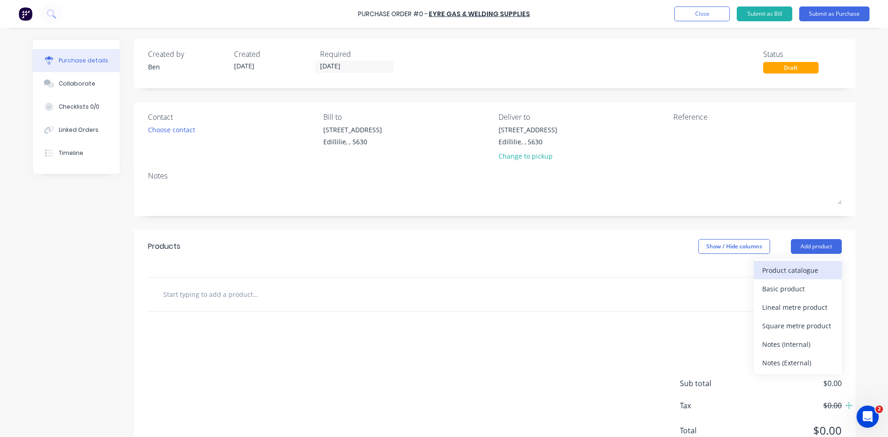
click at [773, 271] on div "Product catalogue" at bounding box center [797, 270] width 71 height 13
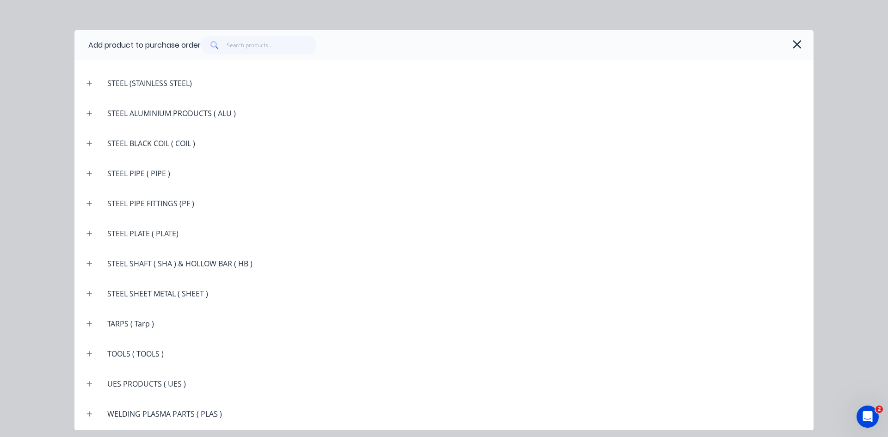
scroll to position [1674, 0]
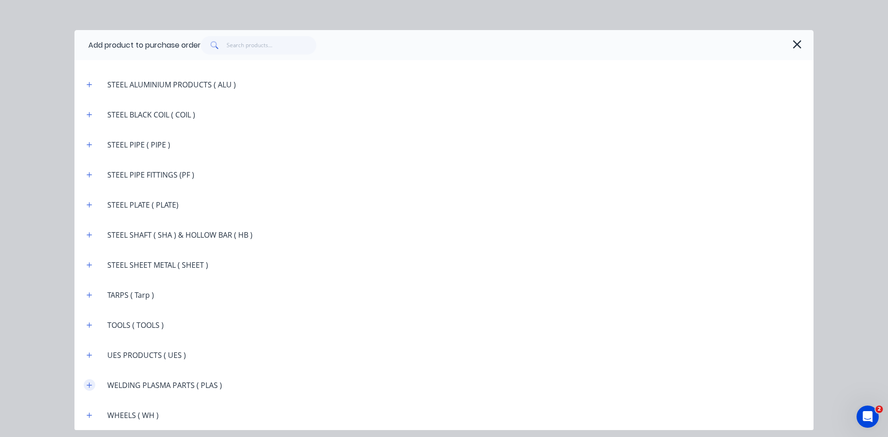
click at [92, 385] on button "button" at bounding box center [90, 385] width 12 height 12
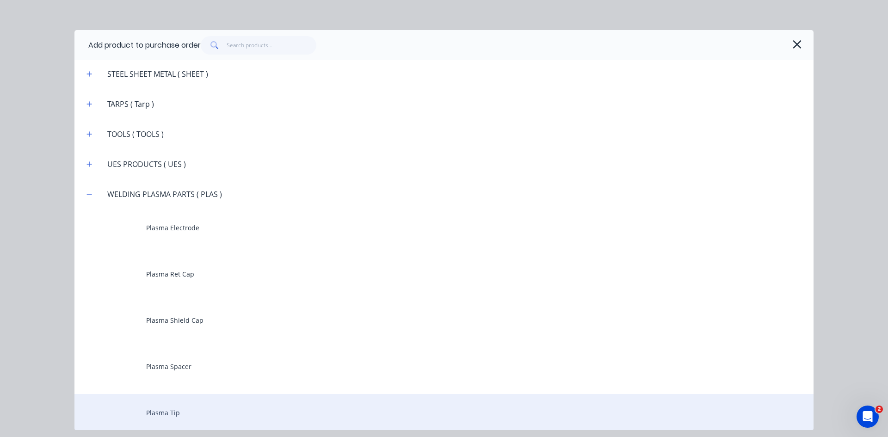
scroll to position [1905, 0]
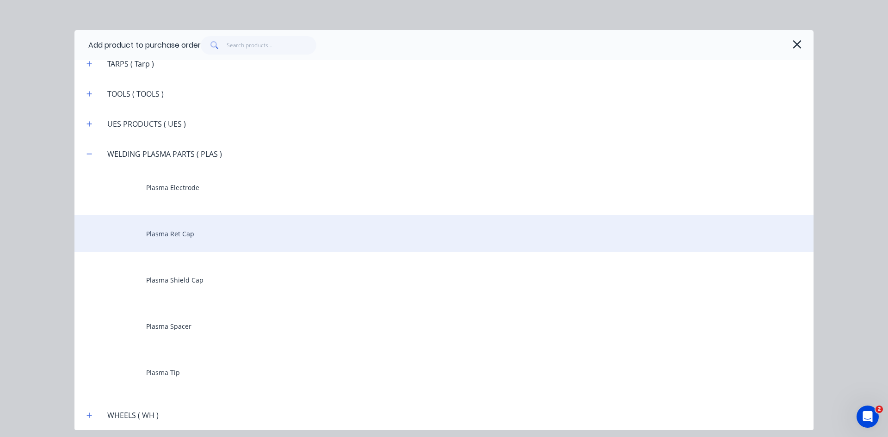
click at [182, 236] on div "Plasma Ret Cap" at bounding box center [443, 233] width 739 height 37
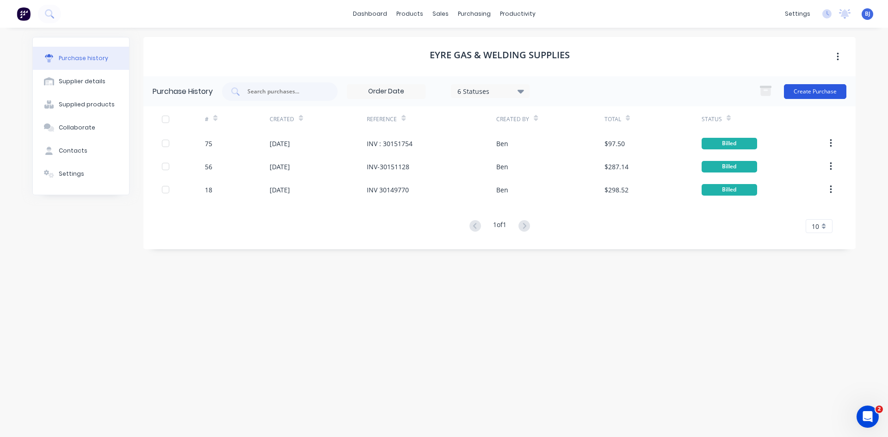
click at [797, 89] on button "Create Purchase" at bounding box center [815, 91] width 62 height 15
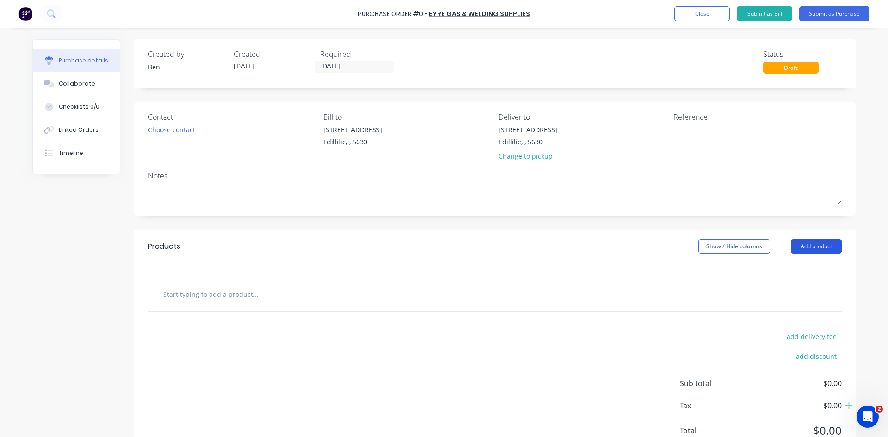
click at [814, 245] on button "Add product" at bounding box center [816, 246] width 51 height 15
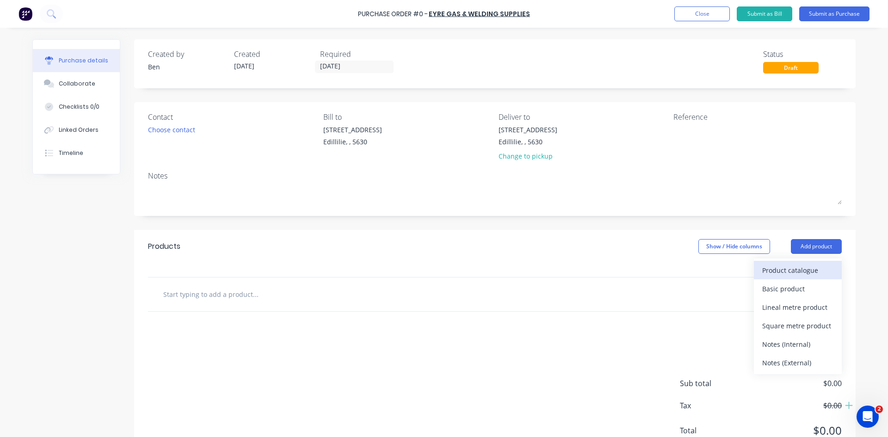
click at [784, 268] on div "Product catalogue" at bounding box center [797, 270] width 71 height 13
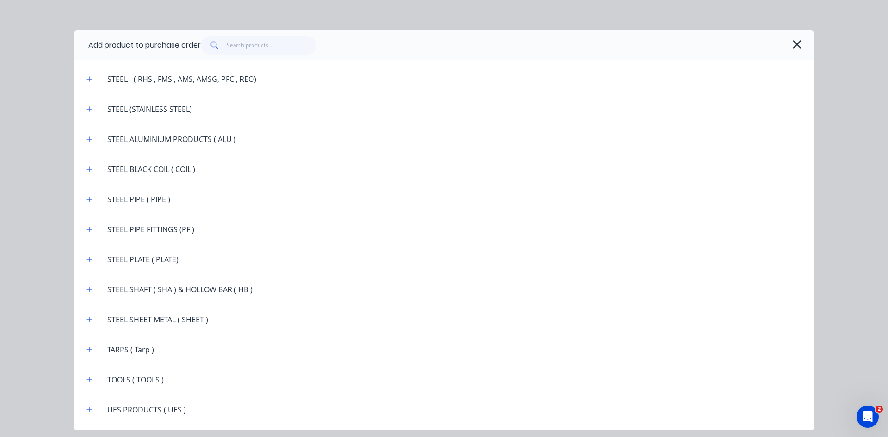
scroll to position [1674, 0]
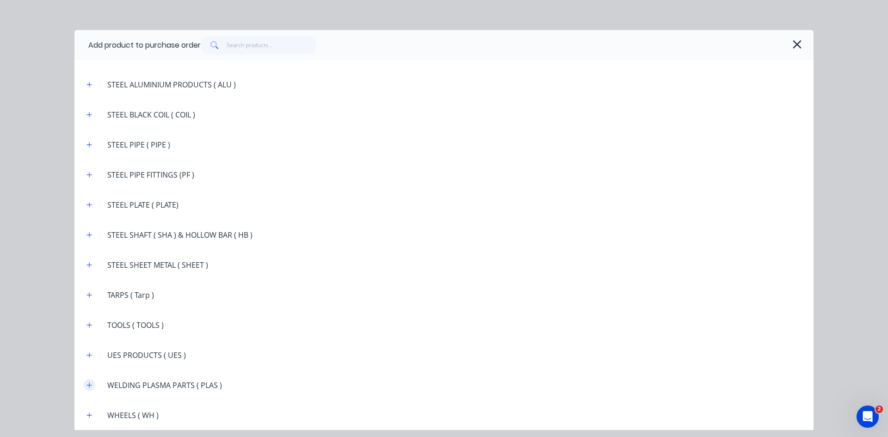
click at [91, 386] on icon "button" at bounding box center [89, 385] width 6 height 6
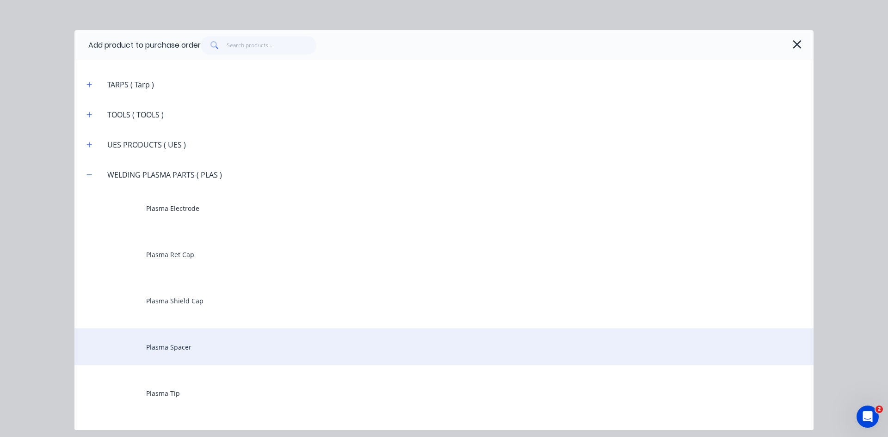
scroll to position [1905, 0]
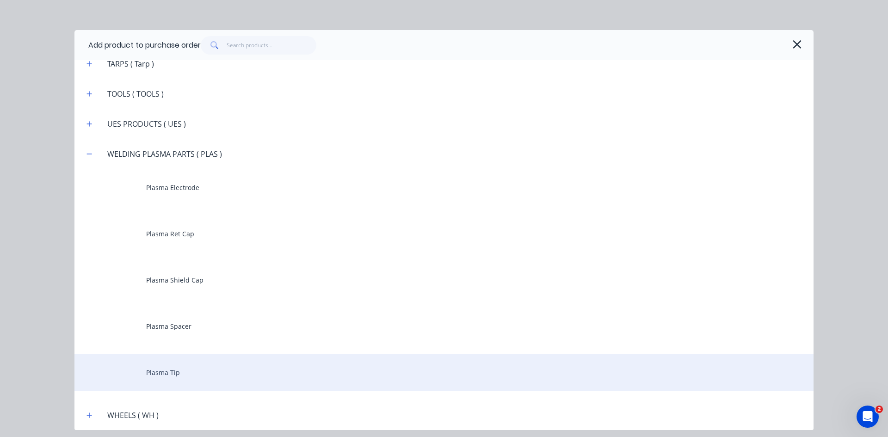
click at [152, 375] on div "Plasma Tip" at bounding box center [443, 372] width 739 height 37
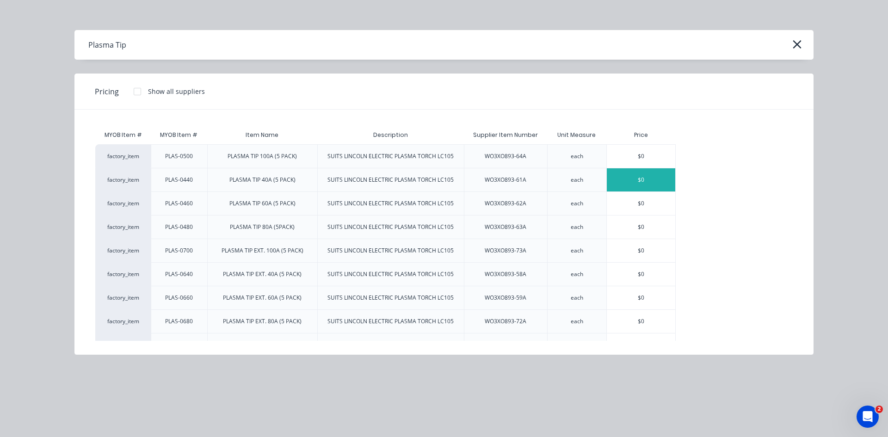
click at [633, 179] on div "$0" at bounding box center [641, 179] width 68 height 23
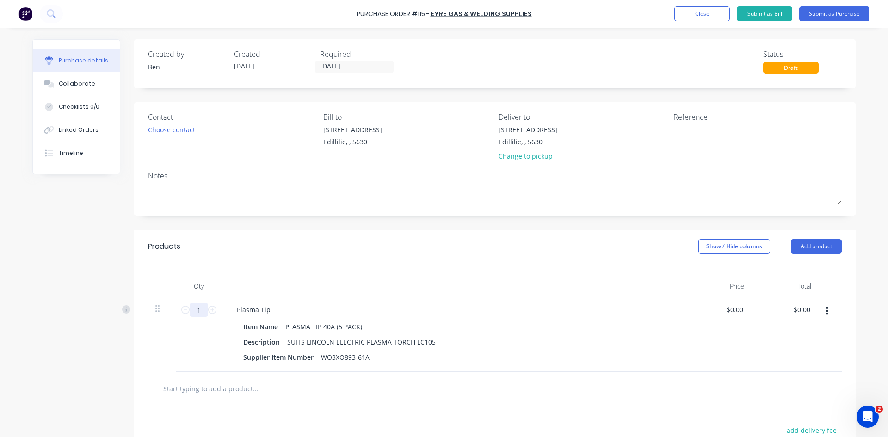
drag, startPoint x: 200, startPoint y: 311, endPoint x: 189, endPoint y: 314, distance: 11.6
click at [190, 314] on input "1" at bounding box center [199, 310] width 18 height 14
type input "20"
click at [448, 339] on div "Description SUITS LINCOLN ELECTRIC PLASMA TORCH LC105" at bounding box center [452, 341] width 424 height 13
drag, startPoint x: 806, startPoint y: 312, endPoint x: 774, endPoint y: 312, distance: 32.4
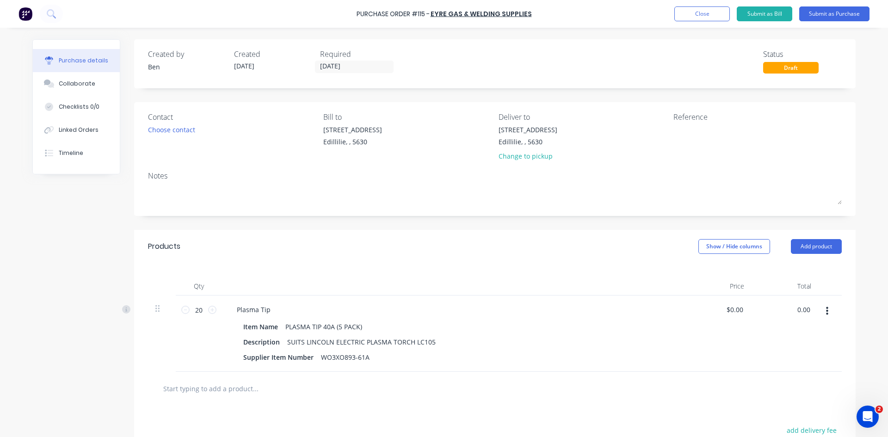
click at [774, 312] on div "0.00 0.00" at bounding box center [784, 333] width 67 height 76
type input "365.20"
type input "$18.26"
type input "$365.20"
click at [717, 326] on div "$18.26 $0.00" at bounding box center [717, 333] width 67 height 76
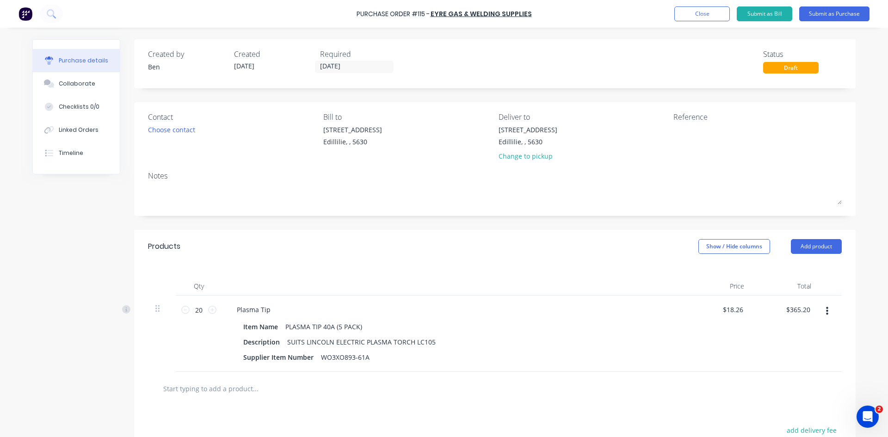
scroll to position [46, 0]
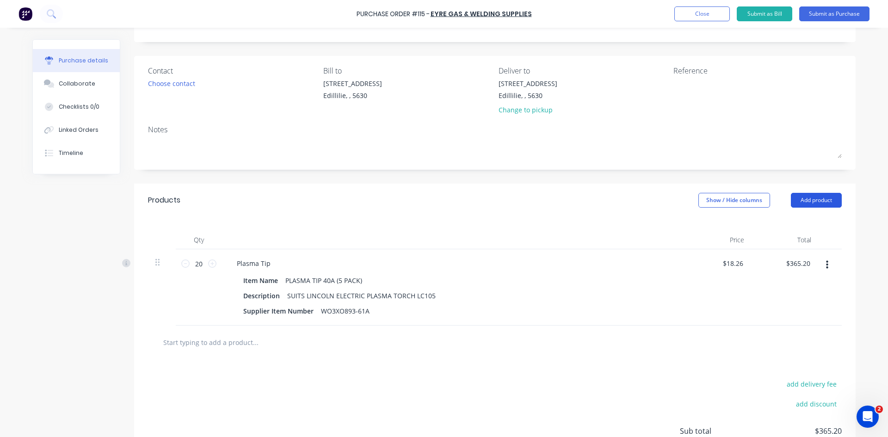
click at [808, 197] on button "Add product" at bounding box center [816, 200] width 51 height 15
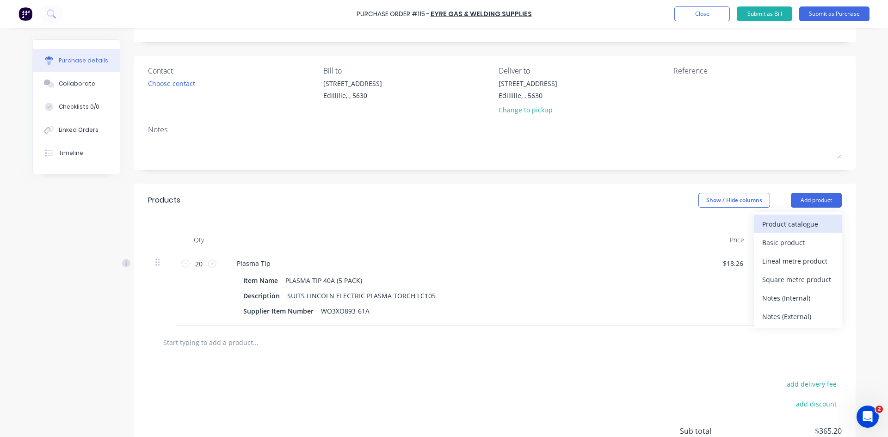
click at [790, 221] on div "Product catalogue" at bounding box center [797, 223] width 71 height 13
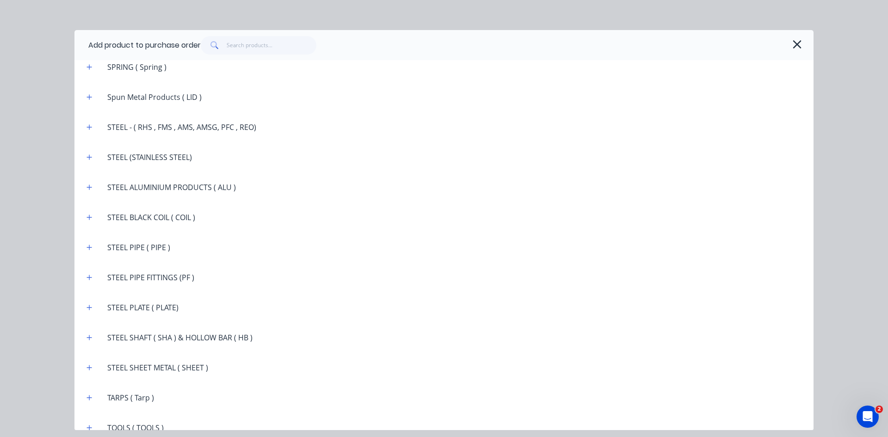
scroll to position [1674, 0]
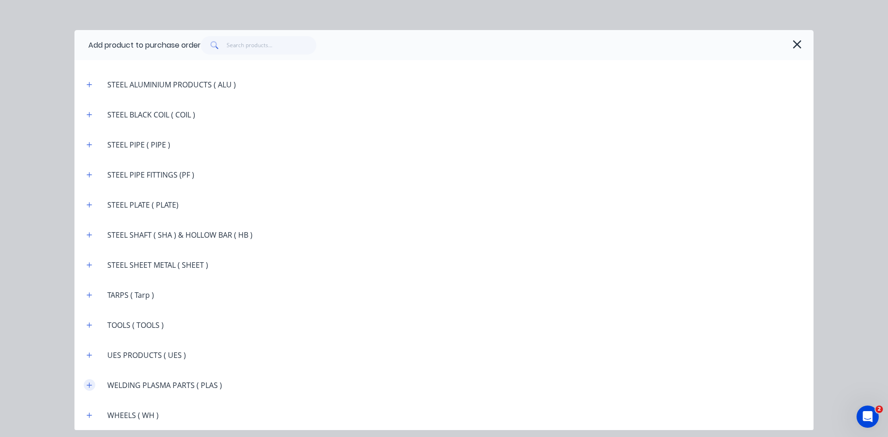
click at [89, 386] on icon "button" at bounding box center [89, 385] width 6 height 6
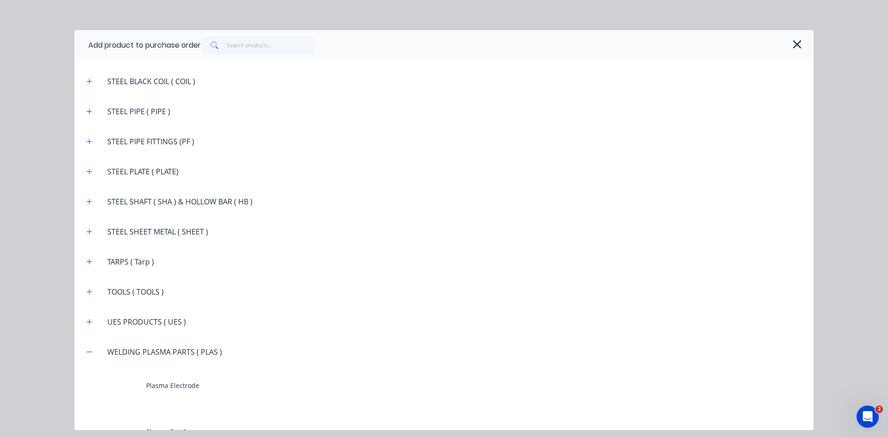
scroll to position [1905, 0]
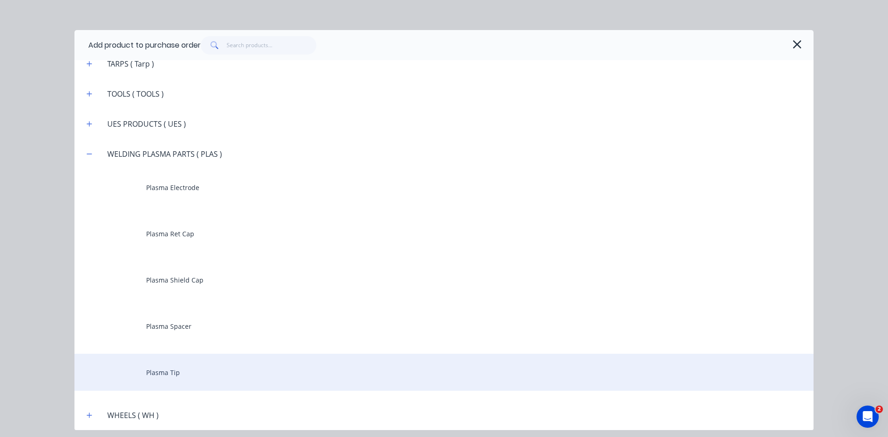
click at [151, 374] on div "Plasma Tip" at bounding box center [443, 372] width 739 height 37
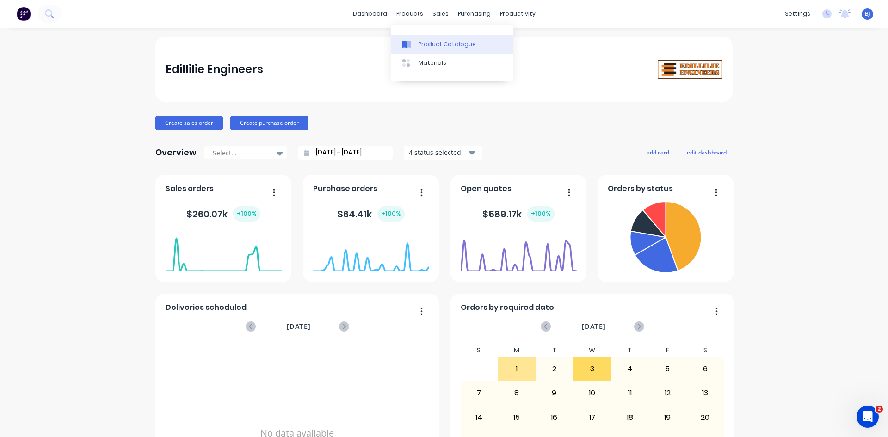
click at [416, 41] on link "Product Catalogue" at bounding box center [452, 44] width 123 height 18
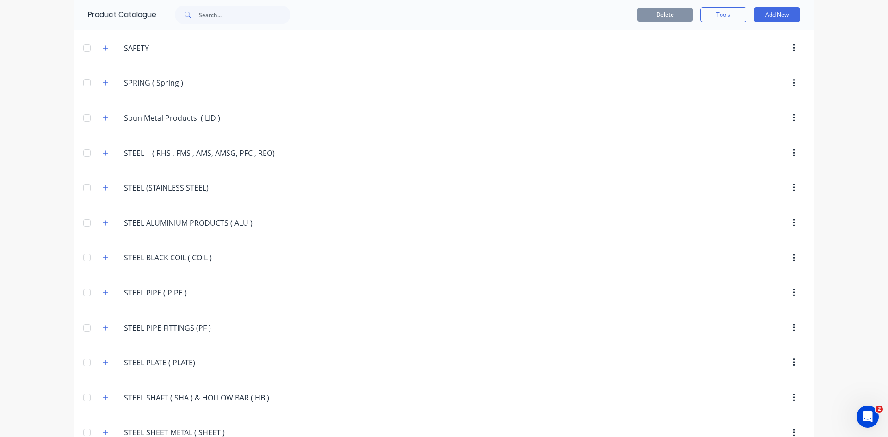
scroll to position [1976, 0]
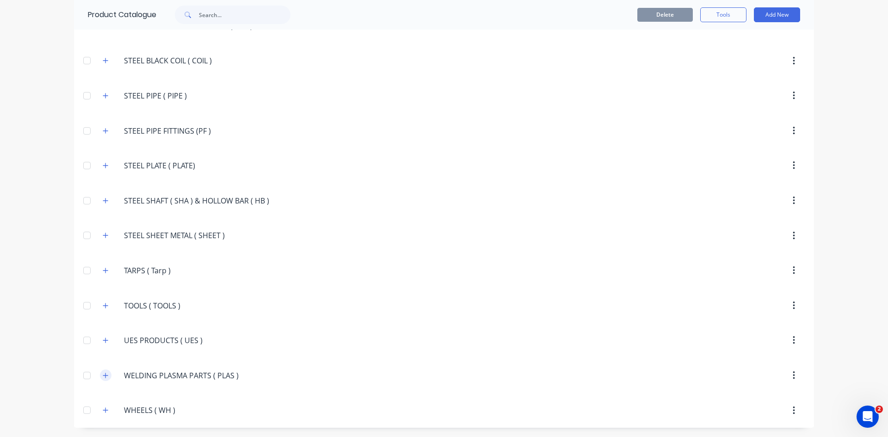
click at [104, 377] on icon "button" at bounding box center [106, 375] width 6 height 6
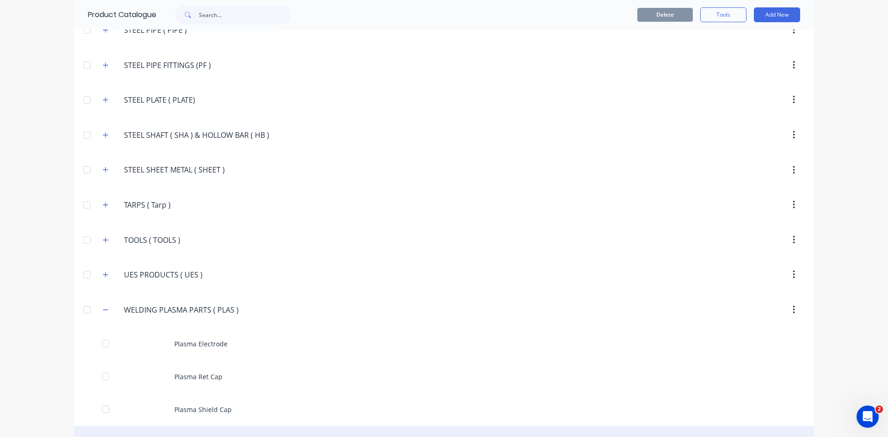
scroll to position [2140, 0]
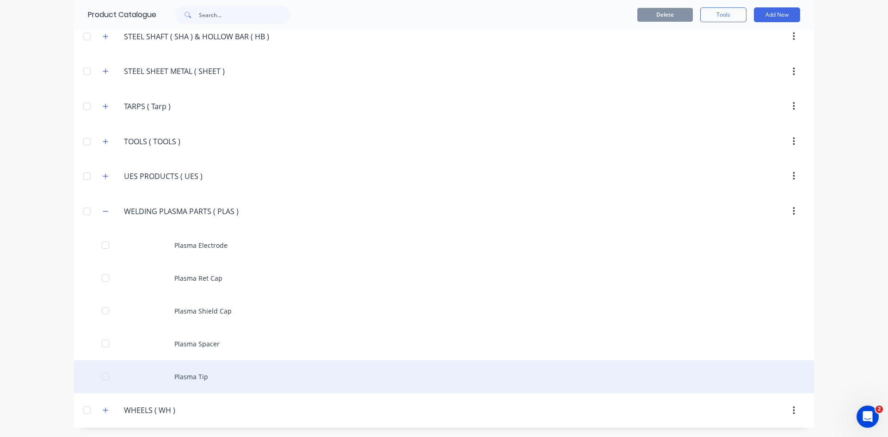
click at [178, 377] on div "Plasma Tip" at bounding box center [444, 376] width 740 height 33
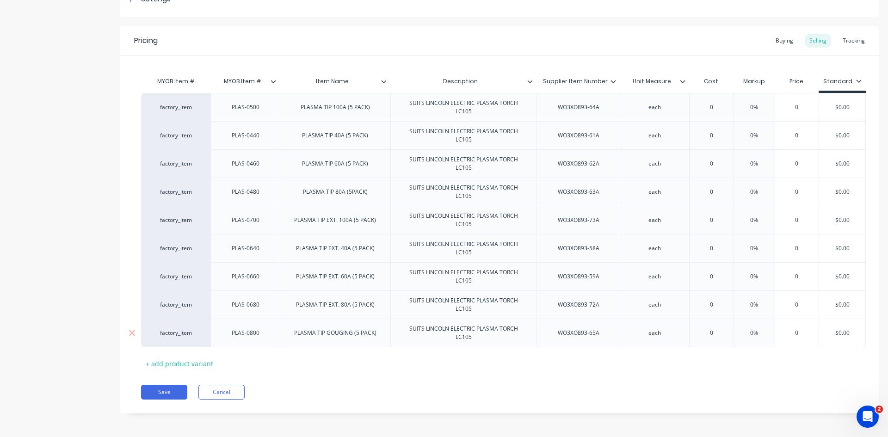
scroll to position [156, 0]
drag, startPoint x: 258, startPoint y: 135, endPoint x: 254, endPoint y: 125, distance: 10.6
click at [267, 105] on div "factory_item PLAS-0500 PLASMA TIP 100A (5 PACK) SUITS LINCOLN ELECTRIC PLASMA T…" at bounding box center [499, 218] width 717 height 254
drag, startPoint x: 246, startPoint y: 135, endPoint x: 256, endPoint y: 105, distance: 31.3
click at [255, 105] on div "factory_item PLAS-0500 PLASMA TIP 100A (5 PACK) SUITS LINCOLN ELECTRIC PLASMA T…" at bounding box center [499, 218] width 717 height 254
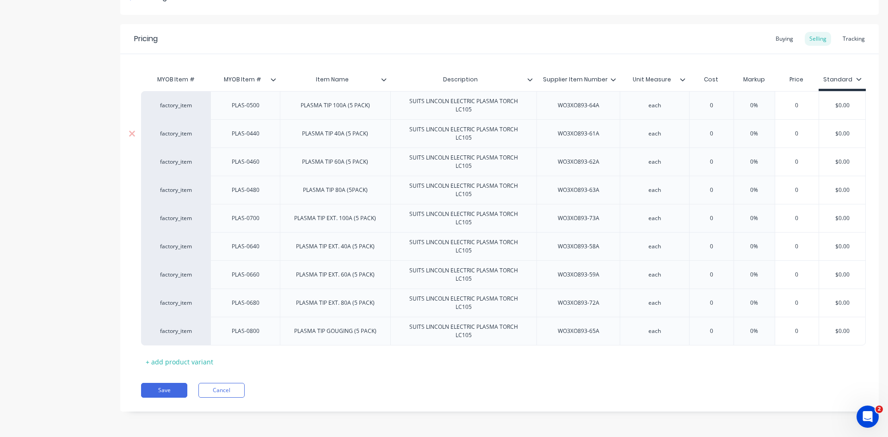
drag, startPoint x: 319, startPoint y: 107, endPoint x: 307, endPoint y: 138, distance: 33.7
click at [320, 143] on div "factory_item PLAS-0500 PLASMA TIP 100A (5 PACK) SUITS LINCOLN ELECTRIC PLASMA T…" at bounding box center [499, 218] width 717 height 254
drag, startPoint x: 244, startPoint y: 111, endPoint x: 251, endPoint y: 164, distance: 54.1
click at [251, 165] on div "factory_item PLAS-0500 PLASMA TIP 100A (5 PACK) SUITS LINCOLN ELECTRIC PLASMA T…" at bounding box center [499, 218] width 717 height 254
click at [171, 362] on div "+ add product variant" at bounding box center [179, 362] width 77 height 14
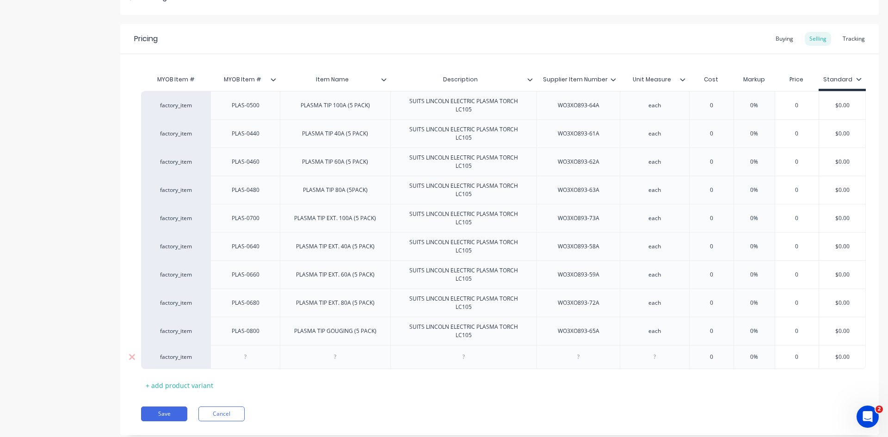
click at [319, 359] on div at bounding box center [335, 357] width 46 height 12
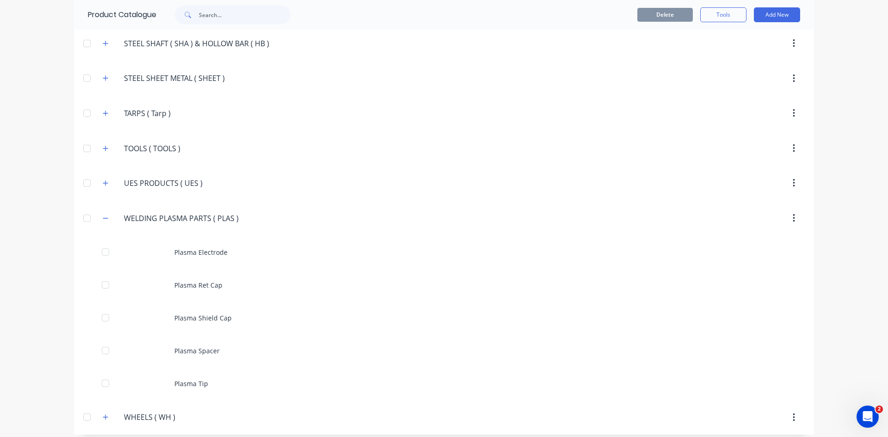
scroll to position [2140, 0]
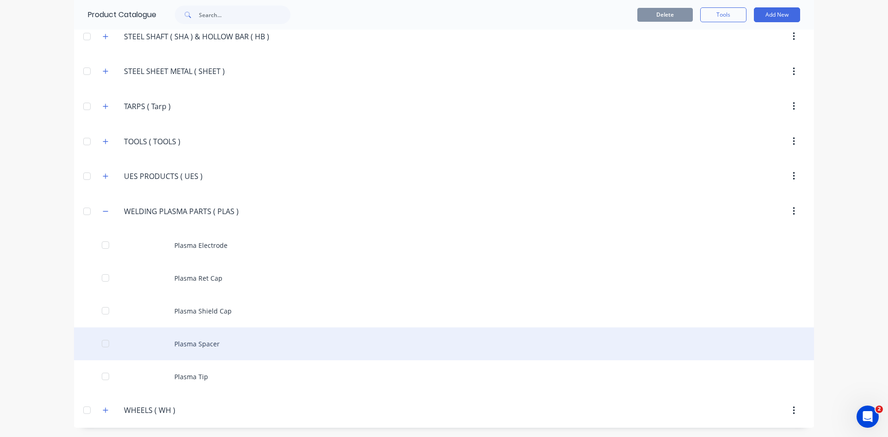
click at [219, 344] on div "Plasma Spacer" at bounding box center [444, 343] width 740 height 33
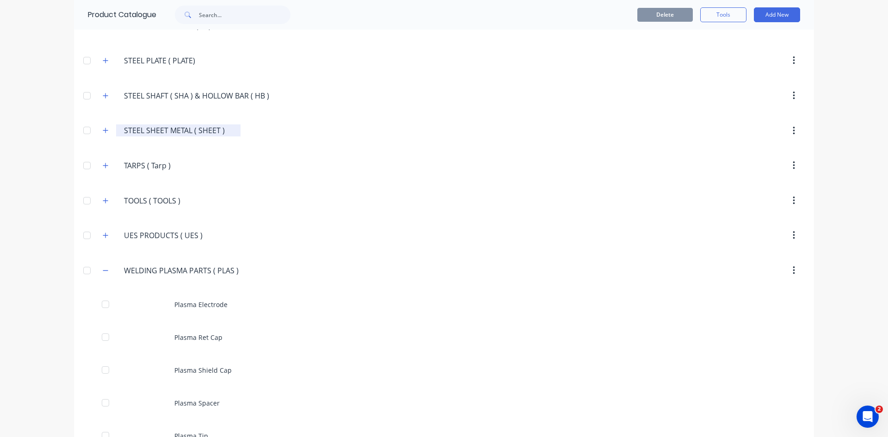
scroll to position [2140, 0]
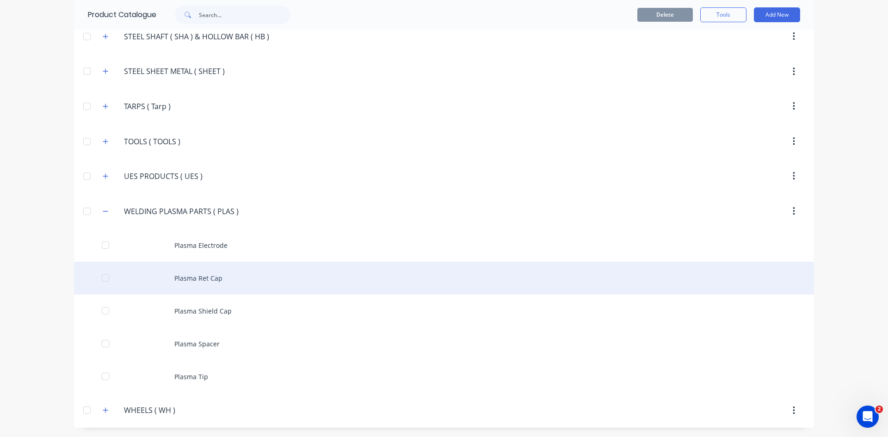
click at [213, 283] on div "Plasma Ret Cap" at bounding box center [444, 278] width 740 height 33
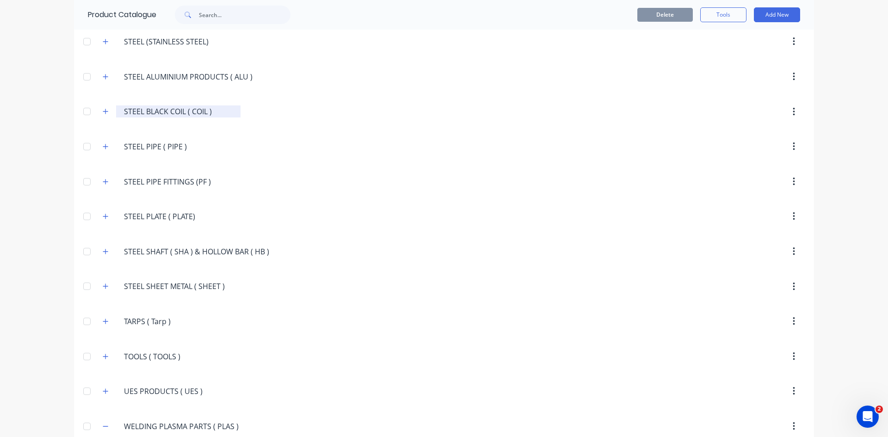
scroll to position [2140, 0]
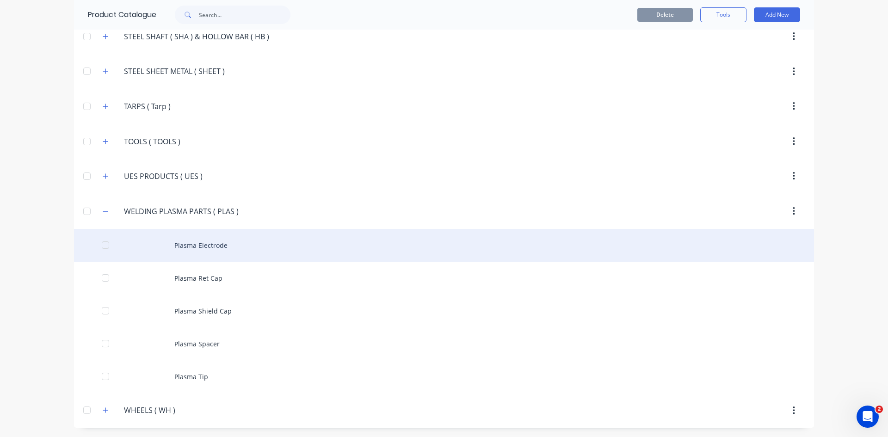
click at [213, 250] on div "Plasma Electrode" at bounding box center [444, 245] width 740 height 33
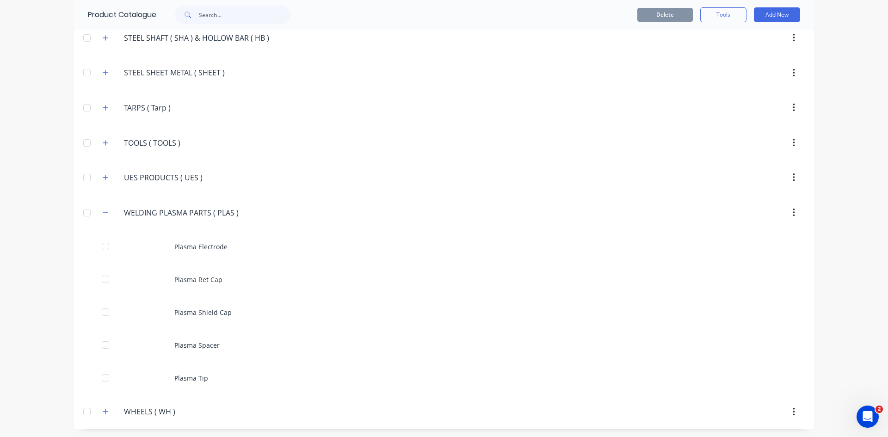
scroll to position [2140, 0]
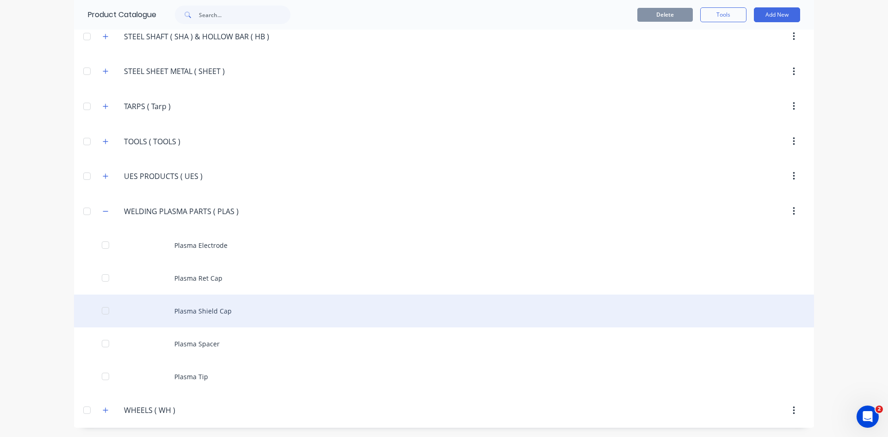
click at [220, 313] on div "Plasma Shield Cap" at bounding box center [444, 311] width 740 height 33
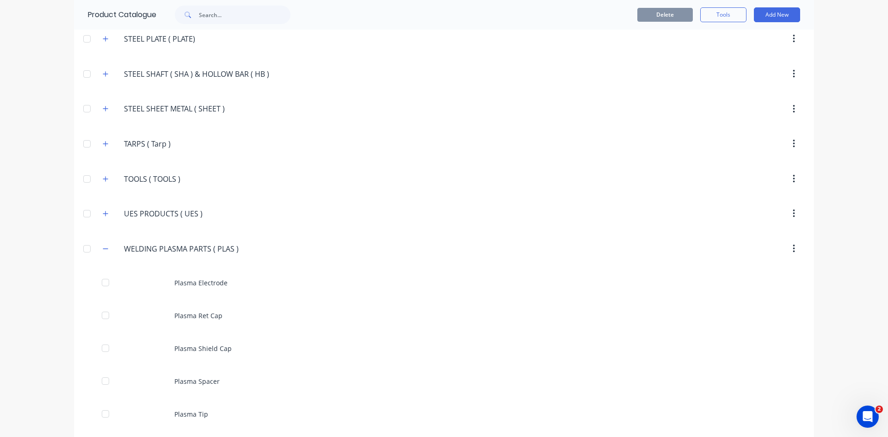
scroll to position [2140, 0]
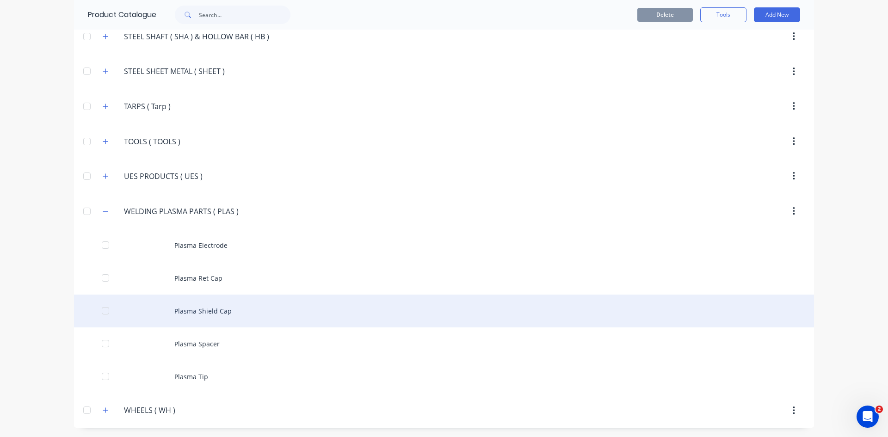
click at [182, 307] on div "Plasma Shield Cap" at bounding box center [444, 311] width 740 height 33
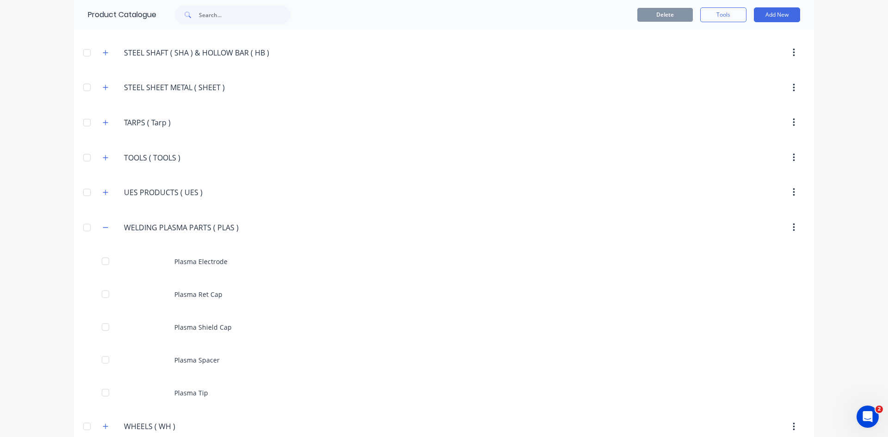
scroll to position [2140, 0]
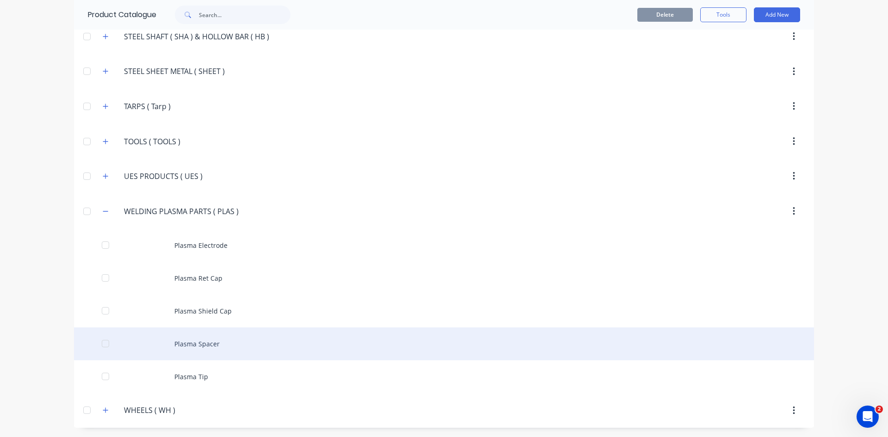
click at [199, 344] on div "Plasma Spacer" at bounding box center [444, 343] width 740 height 33
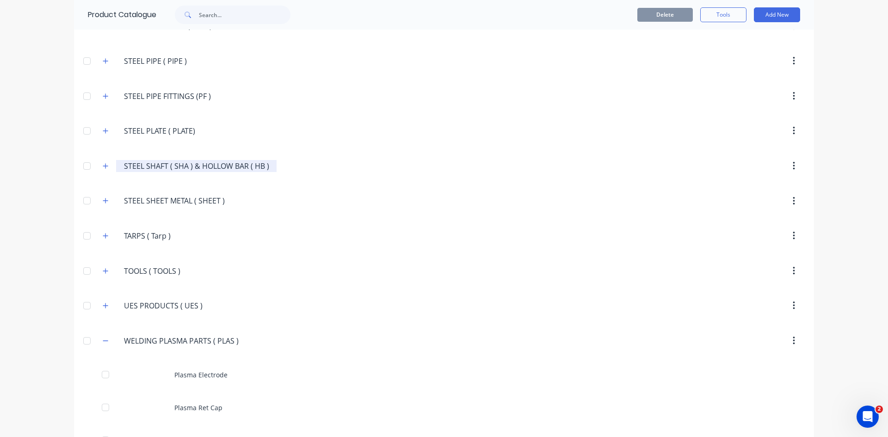
scroll to position [2140, 0]
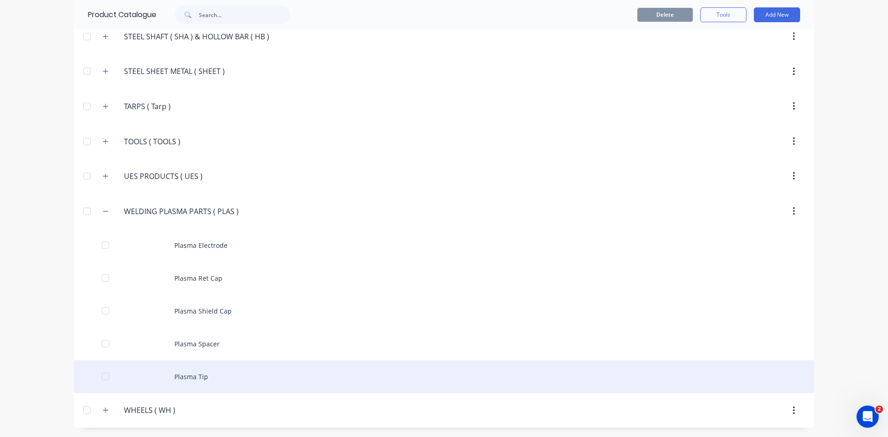
click at [175, 375] on div "Plasma Tip" at bounding box center [444, 376] width 740 height 33
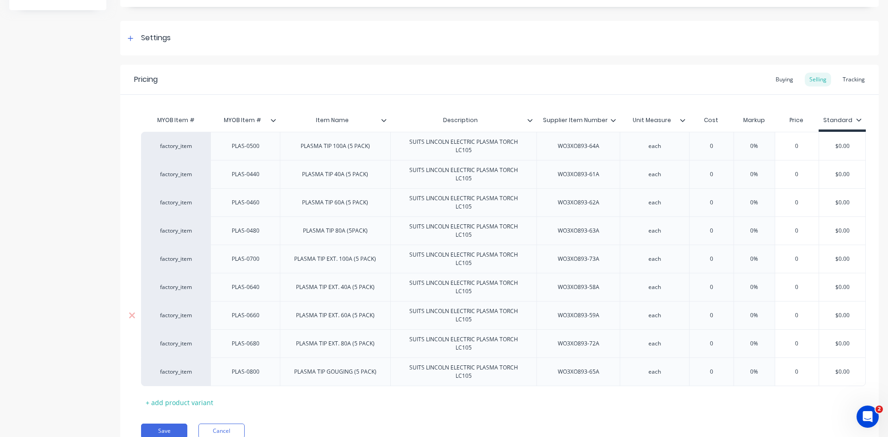
scroll to position [139, 0]
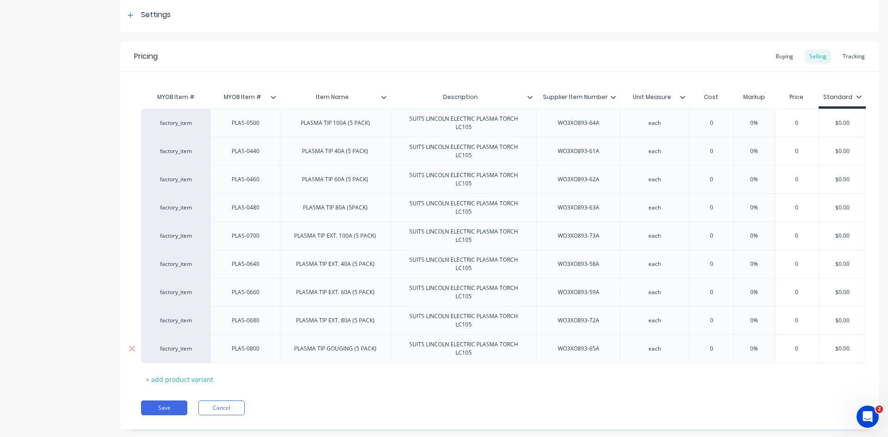
type input "$0.00"
click at [837, 350] on input "$0.00" at bounding box center [842, 348] width 46 height 8
click at [310, 350] on div "PLASMA TIP GOUGING (5 PACK)" at bounding box center [335, 349] width 97 height 12
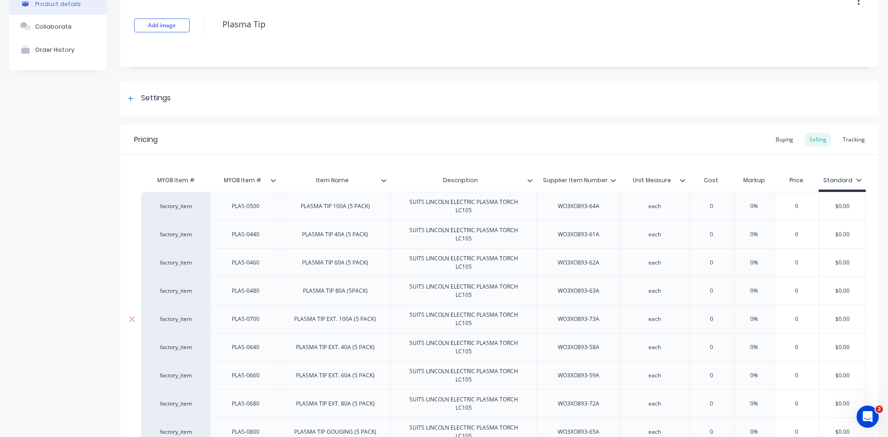
scroll to position [46, 0]
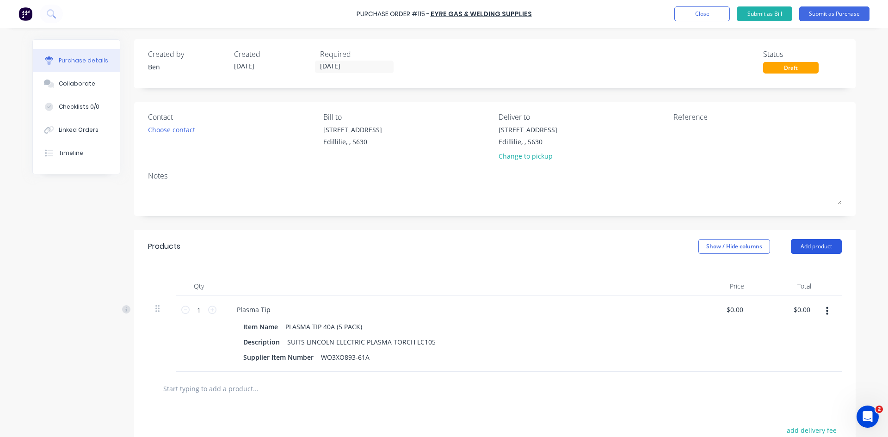
click at [811, 241] on button "Add product" at bounding box center [816, 246] width 51 height 15
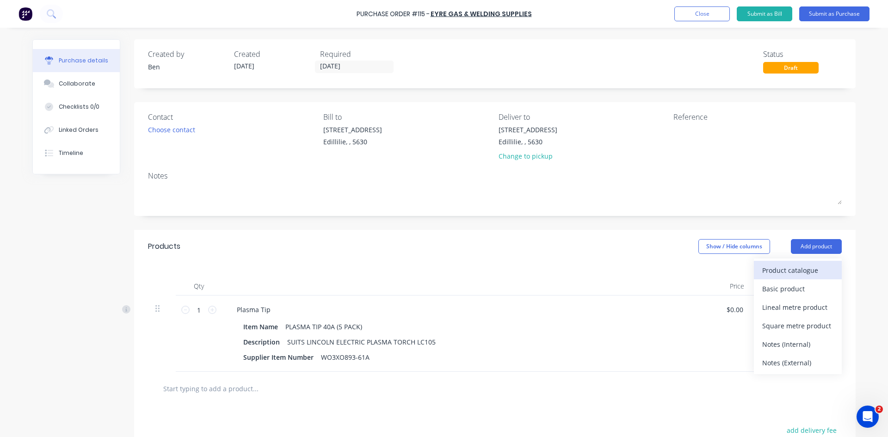
click at [789, 269] on div "Product catalogue" at bounding box center [797, 270] width 71 height 13
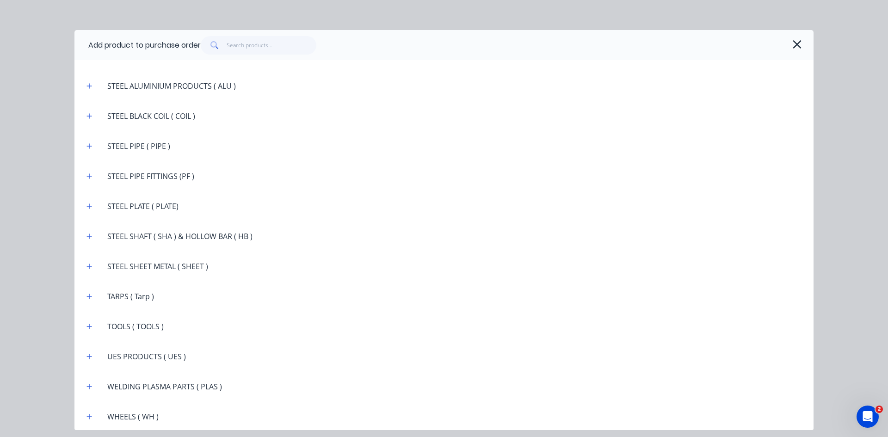
scroll to position [1674, 0]
click at [89, 385] on icon "button" at bounding box center [89, 384] width 5 height 5
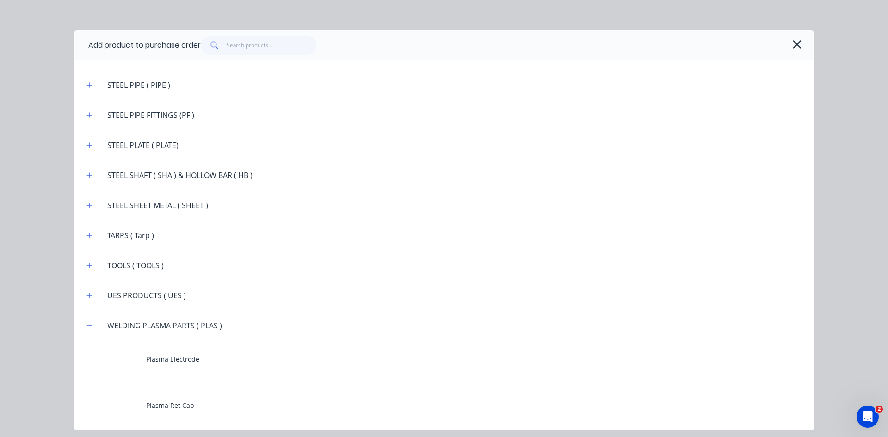
scroll to position [1905, 0]
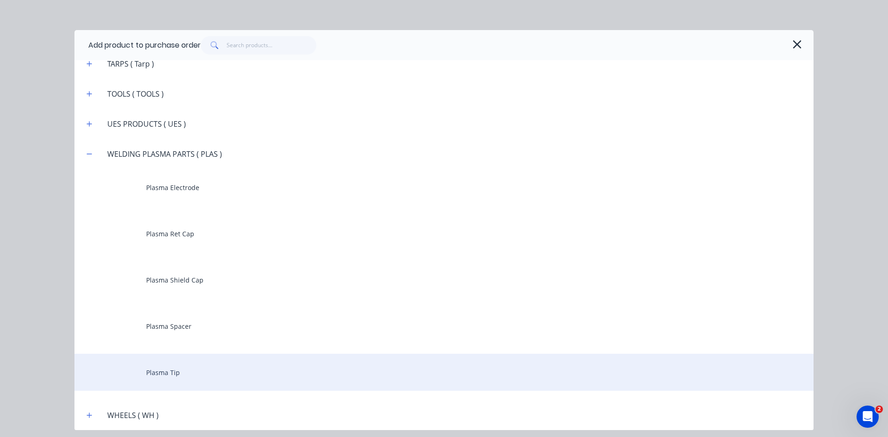
click at [153, 372] on div "Plasma Tip" at bounding box center [443, 372] width 739 height 37
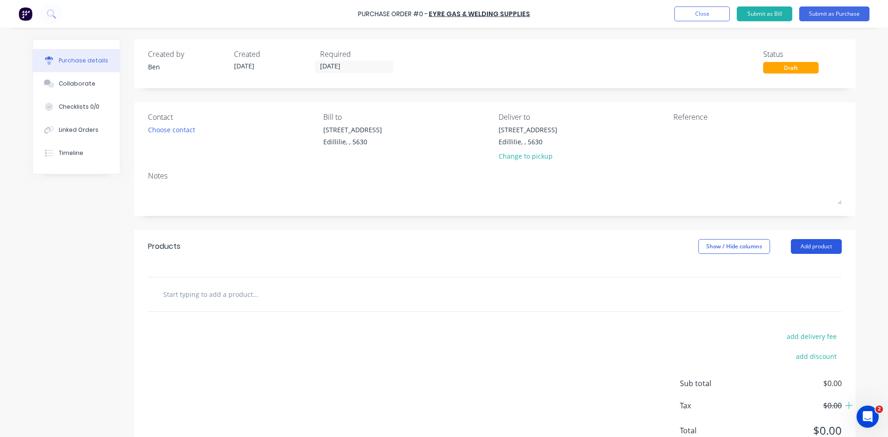
click at [805, 247] on button "Add product" at bounding box center [816, 246] width 51 height 15
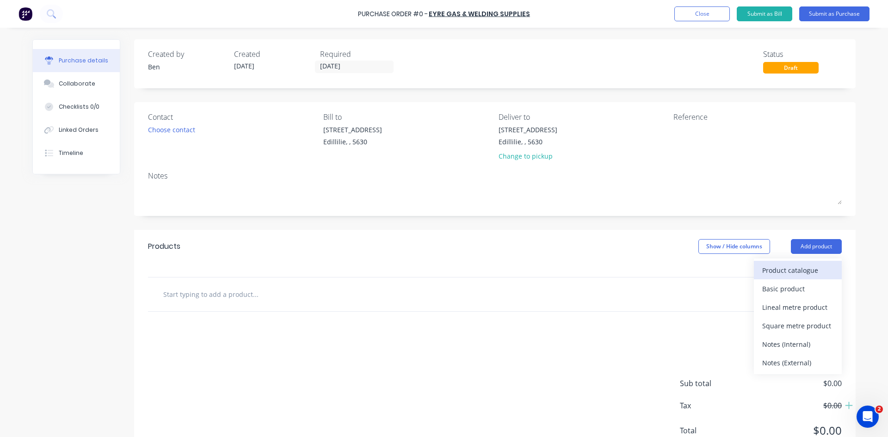
click at [789, 268] on div "Product catalogue" at bounding box center [797, 270] width 71 height 13
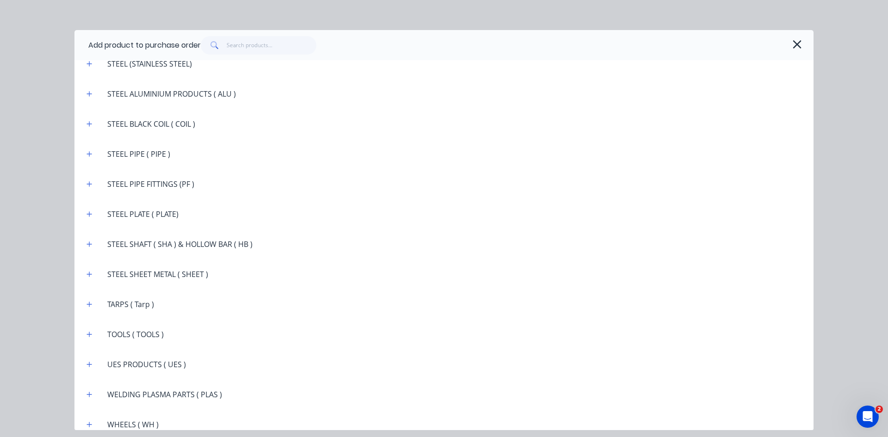
scroll to position [1674, 0]
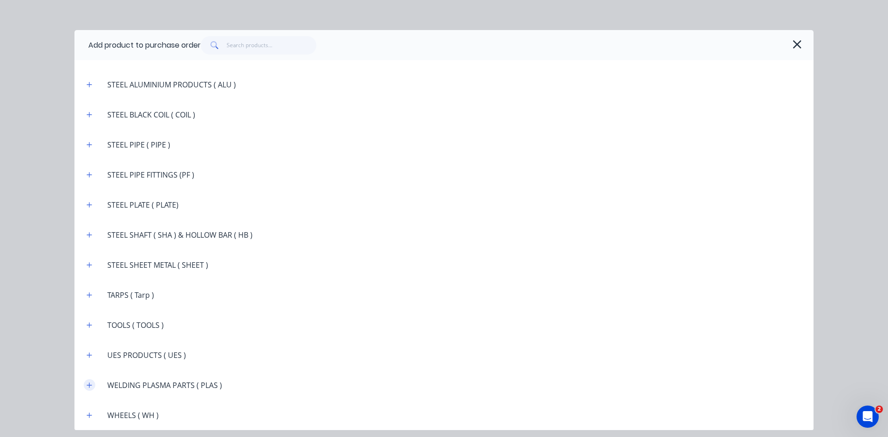
click at [91, 385] on icon "button" at bounding box center [89, 384] width 5 height 5
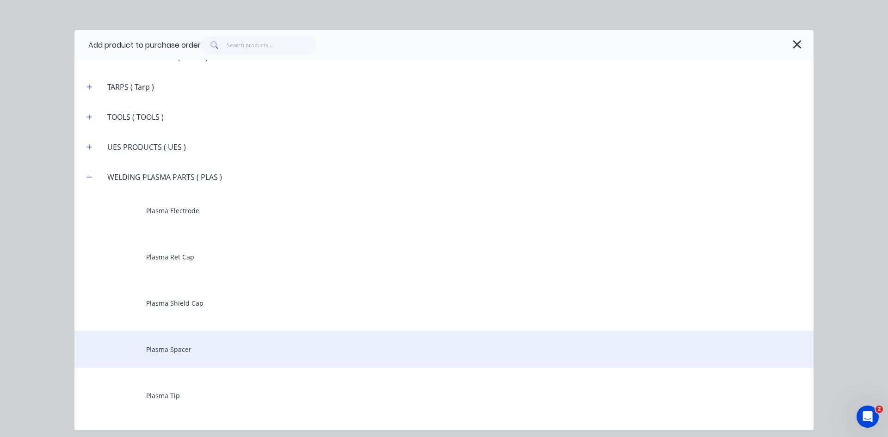
scroll to position [1905, 0]
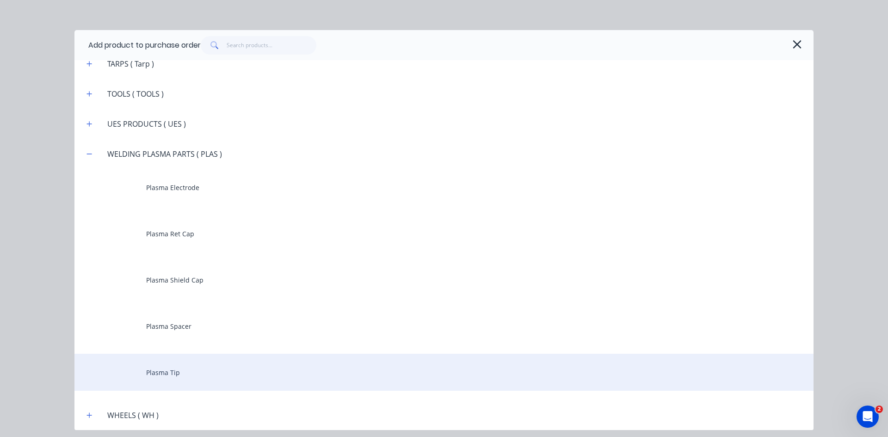
click at [148, 376] on div "Plasma Tip" at bounding box center [443, 372] width 739 height 37
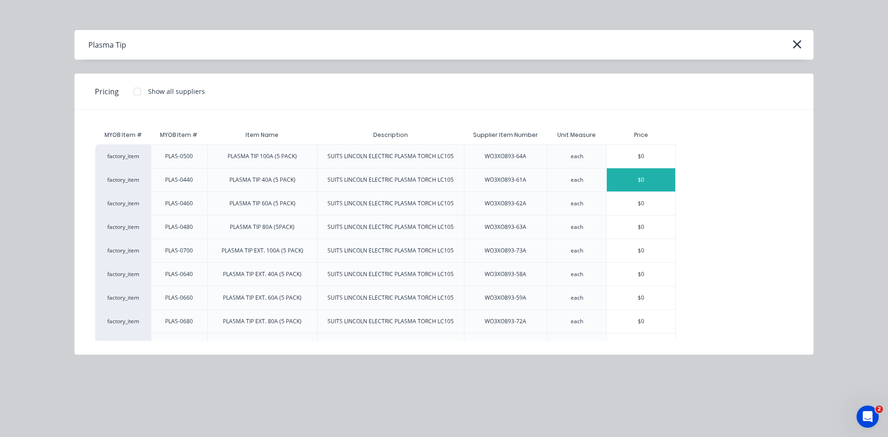
click at [630, 184] on div "$0" at bounding box center [641, 179] width 68 height 23
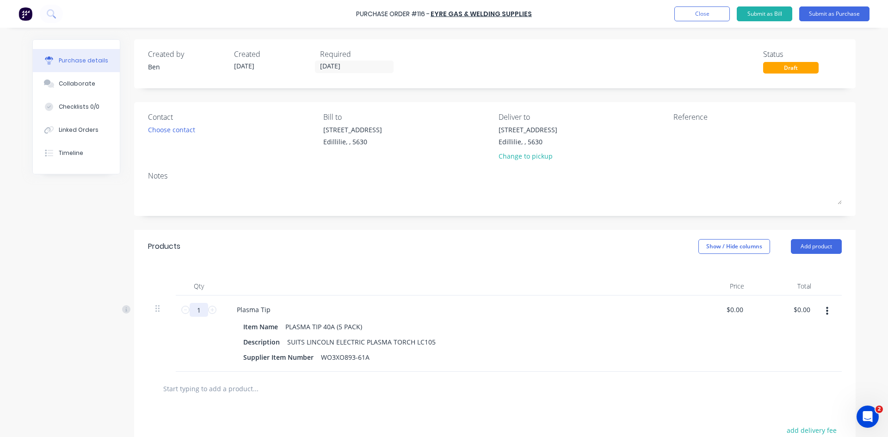
drag, startPoint x: 198, startPoint y: 310, endPoint x: 188, endPoint y: 314, distance: 11.0
click at [190, 314] on input "1" at bounding box center [199, 310] width 18 height 14
type input "20"
click at [799, 310] on input "0.00" at bounding box center [803, 309] width 18 height 13
click at [801, 309] on input "0.00" at bounding box center [803, 309] width 18 height 13
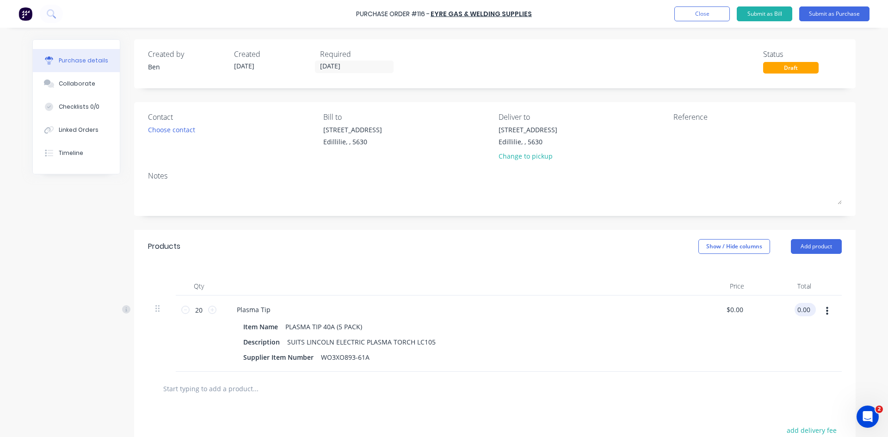
click at [801, 309] on input "0.00" at bounding box center [803, 309] width 18 height 13
type input "365.20"
type input "$18.26"
type input "$365.20"
click at [733, 335] on div "$18.26 $0.00" at bounding box center [717, 333] width 67 height 76
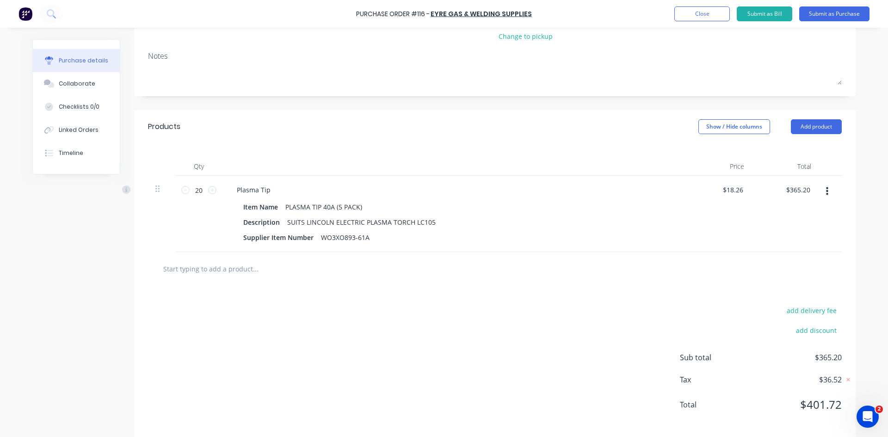
scroll to position [130, 0]
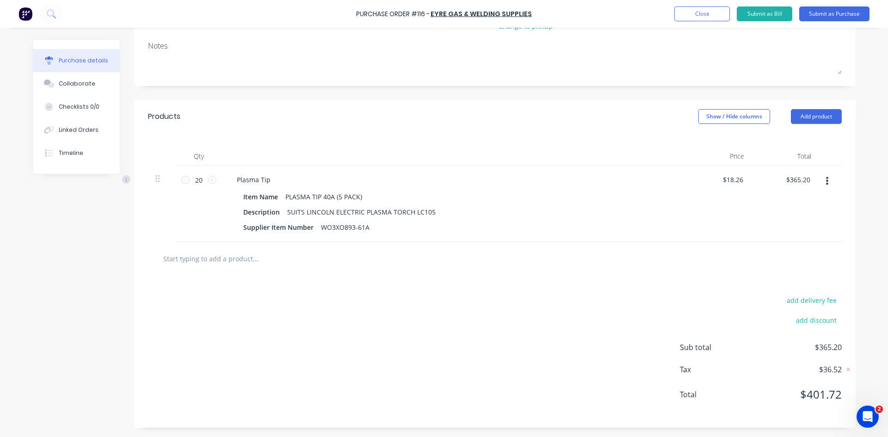
click at [221, 258] on input "text" at bounding box center [255, 258] width 185 height 18
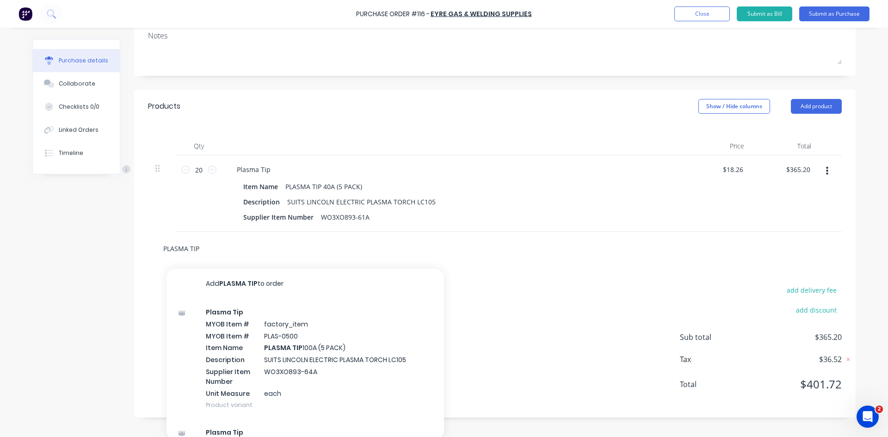
scroll to position [143, 0]
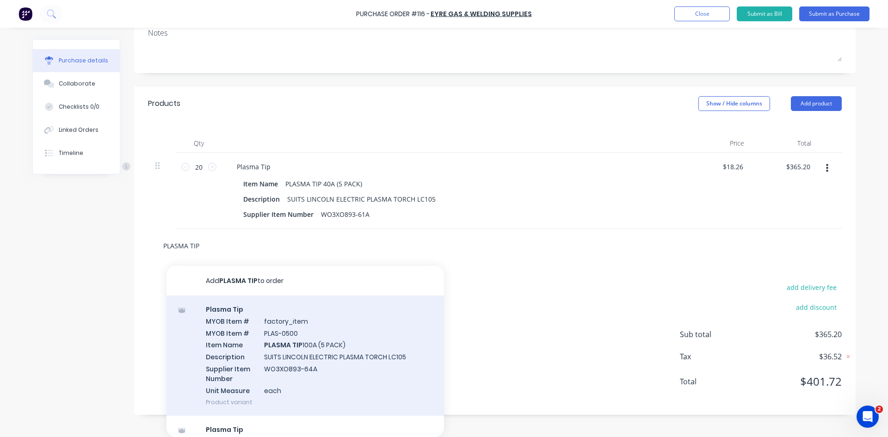
type input "PLASMA TIP"
click at [290, 345] on div "Plasma Tip MYOB Item # factory_item MYOB Item # PLAS-0500 Item Name PLASMA TIP …" at bounding box center [304, 355] width 277 height 120
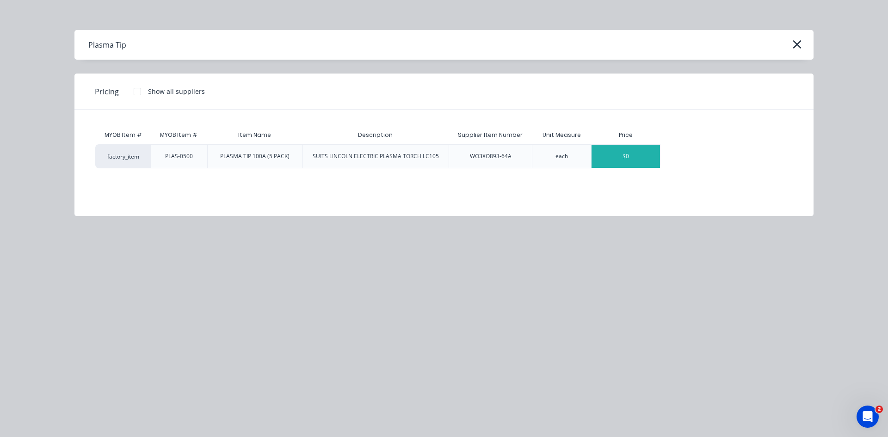
click at [634, 160] on div "$0" at bounding box center [625, 156] width 68 height 23
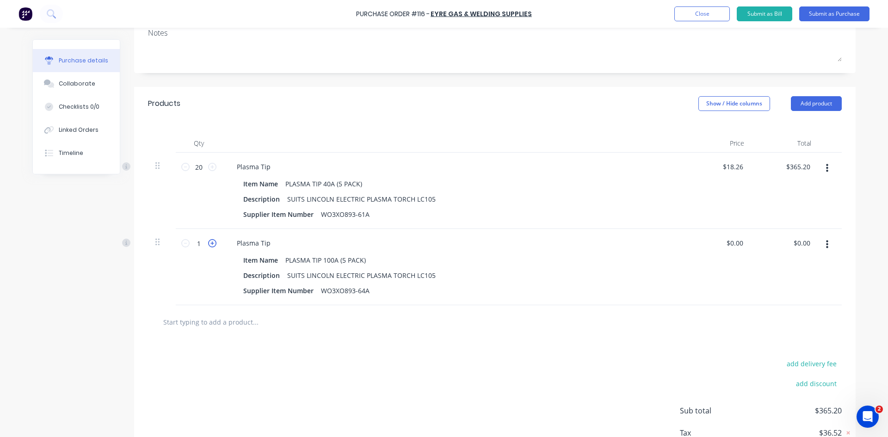
click at [209, 241] on icon at bounding box center [212, 243] width 8 height 8
type input "5"
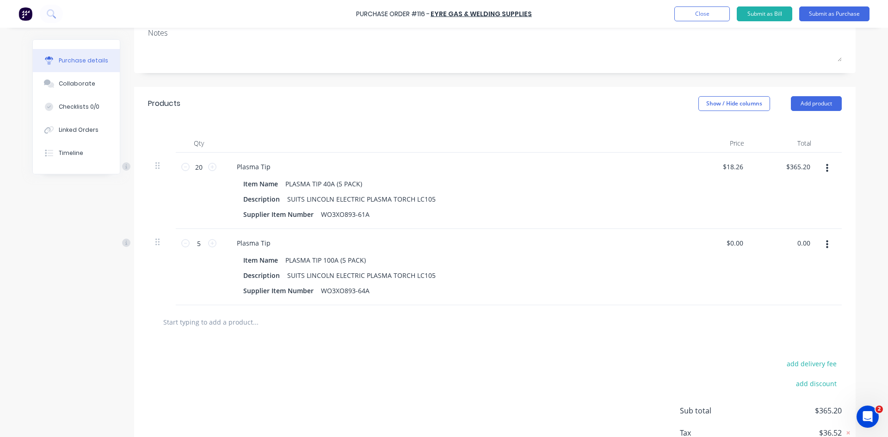
drag, startPoint x: 806, startPoint y: 240, endPoint x: 788, endPoint y: 251, distance: 20.9
click at [788, 251] on div "0.00 0.00" at bounding box center [784, 267] width 67 height 76
click at [805, 242] on input "0.00" at bounding box center [803, 242] width 18 height 13
click at [797, 243] on input "0.00" at bounding box center [803, 242] width 18 height 13
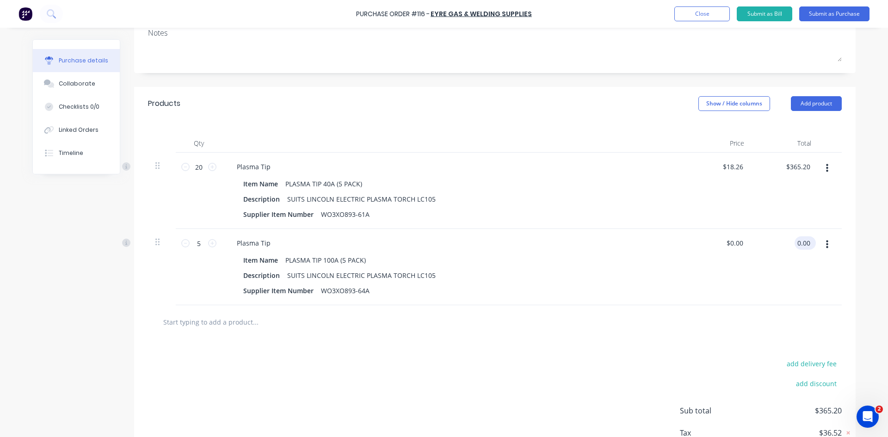
click at [797, 243] on input "0.00" at bounding box center [803, 242] width 18 height 13
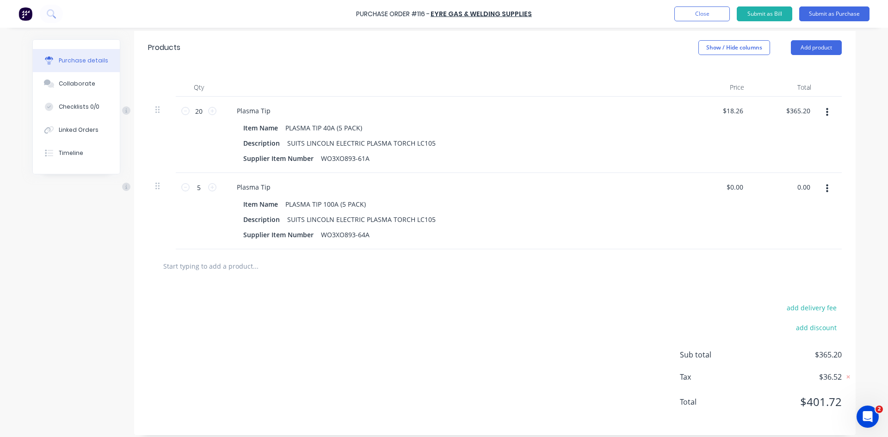
scroll to position [206, 0]
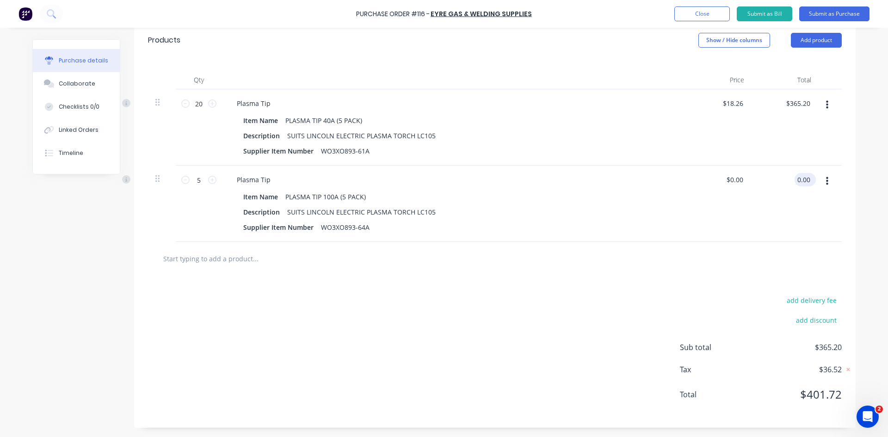
click at [801, 177] on input "0.00" at bounding box center [803, 179] width 18 height 13
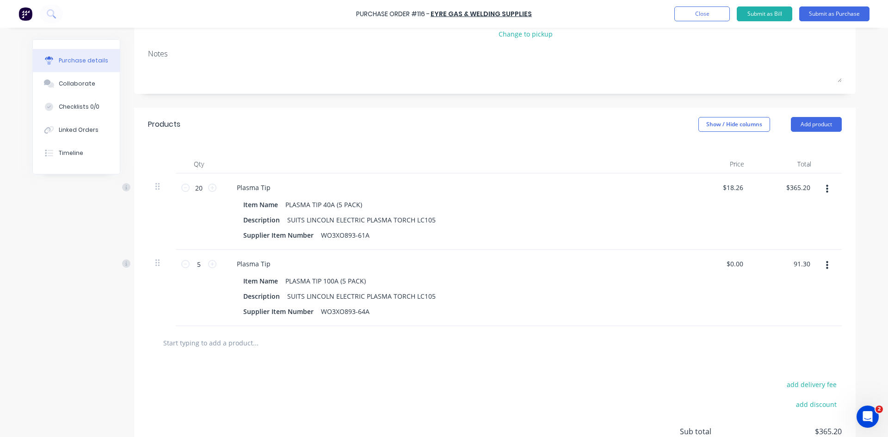
scroll to position [139, 0]
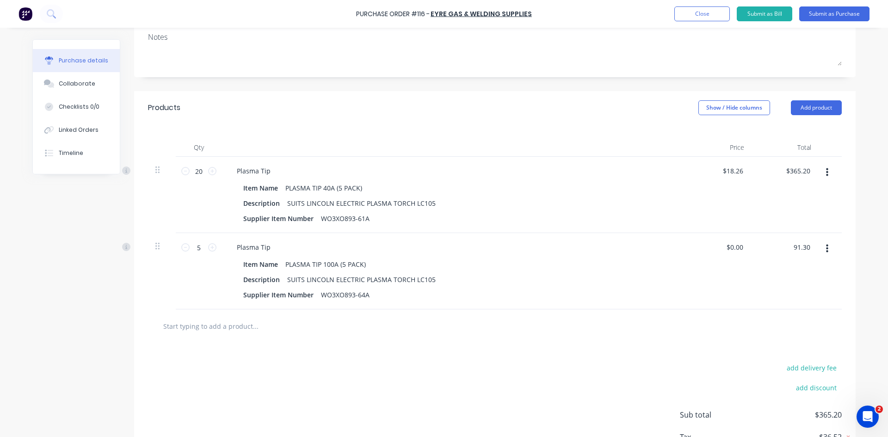
type input "91.30"
type input "$18.26"
type input "$91.30"
click at [251, 327] on input "text" at bounding box center [255, 326] width 185 height 18
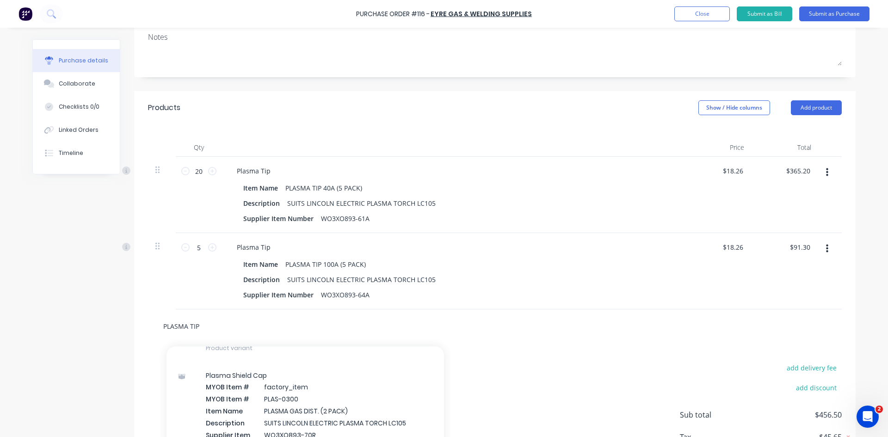
type input "PLASMA TIP"
click at [499, 341] on div "PLASMA TIP Add PLASMA TIP to order Plate Layout MYOB Item # CHAFF-STS1 Item Nam…" at bounding box center [495, 326] width 694 height 34
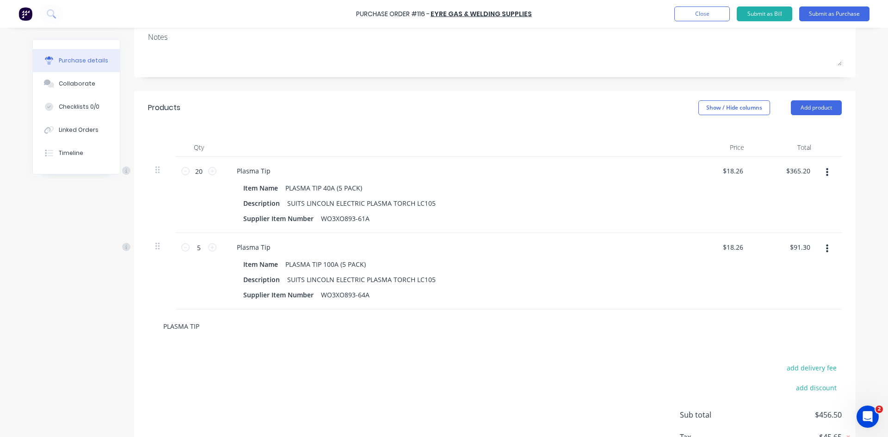
click at [196, 325] on input "PLASMA TIP" at bounding box center [255, 326] width 185 height 18
click at [811, 110] on button "Add product" at bounding box center [816, 107] width 51 height 15
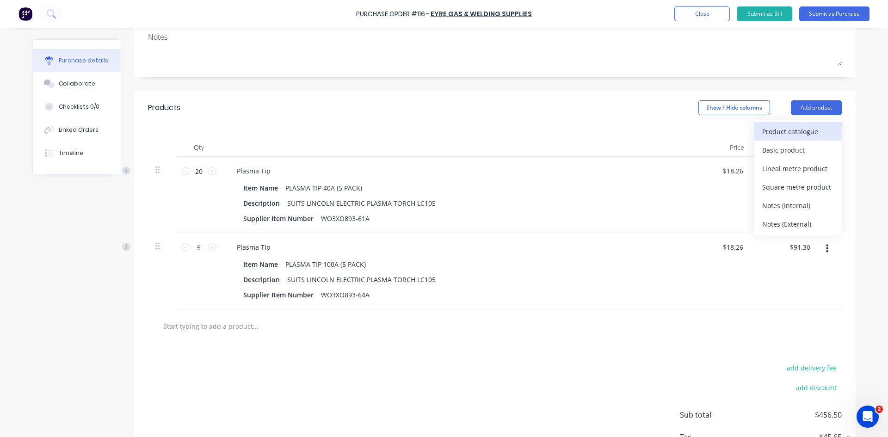
click at [789, 131] on div "Product catalogue" at bounding box center [797, 131] width 71 height 13
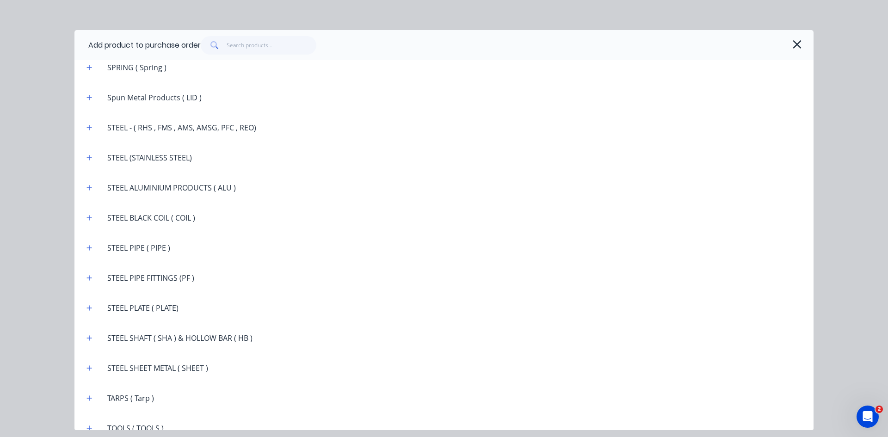
scroll to position [1674, 0]
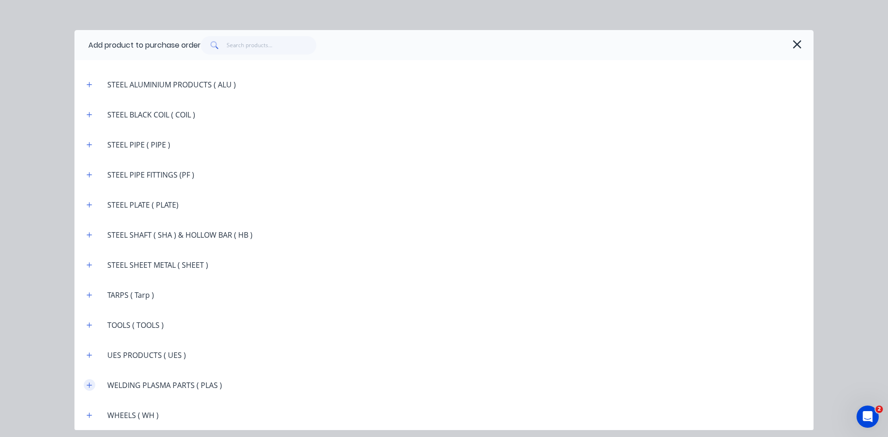
click at [87, 385] on icon "button" at bounding box center [89, 385] width 6 height 6
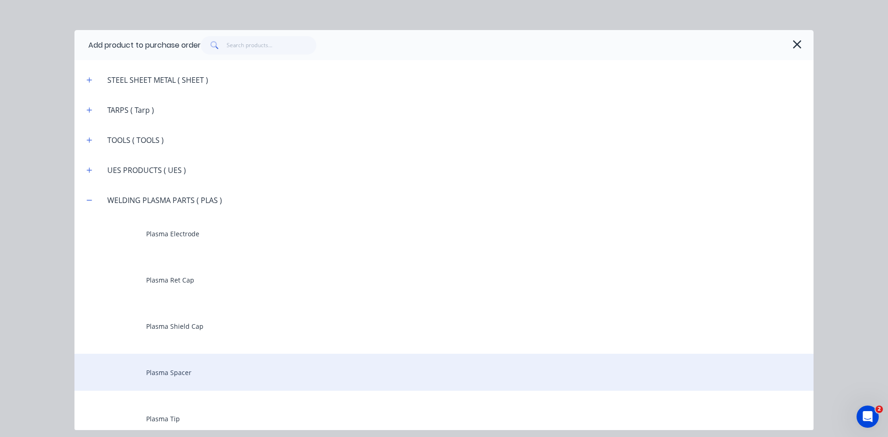
scroll to position [1905, 0]
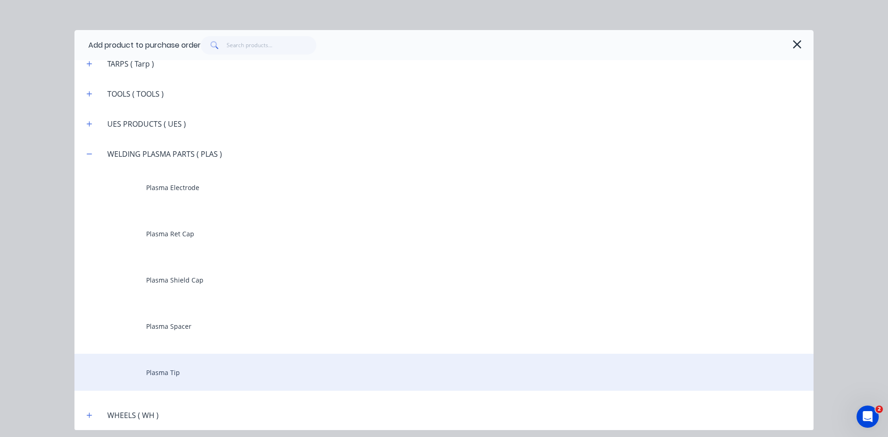
click at [151, 373] on div "Plasma Tip" at bounding box center [443, 372] width 739 height 37
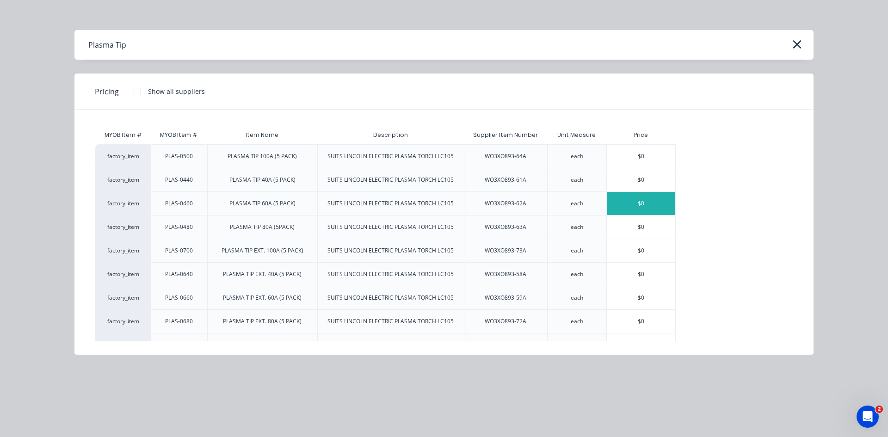
click at [641, 203] on div "$0" at bounding box center [641, 203] width 68 height 23
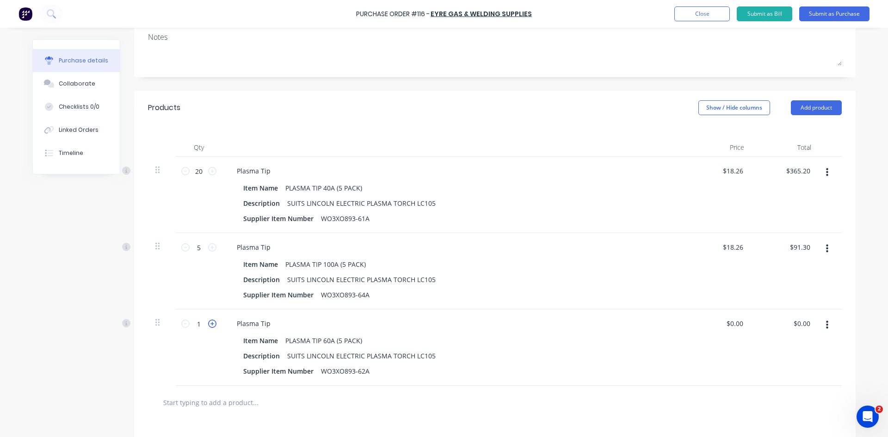
click at [208, 324] on icon at bounding box center [212, 324] width 8 height 8
click at [209, 324] on icon at bounding box center [212, 324] width 8 height 8
type input "5"
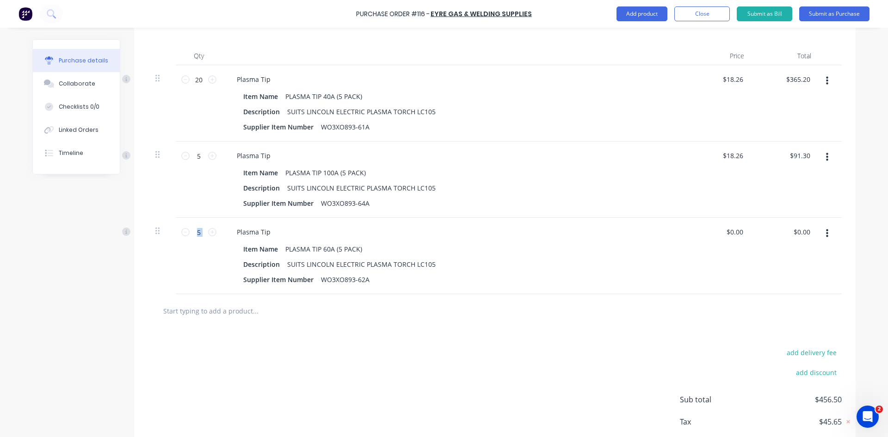
scroll to position [231, 0]
click at [648, 12] on button "Add product" at bounding box center [641, 13] width 51 height 15
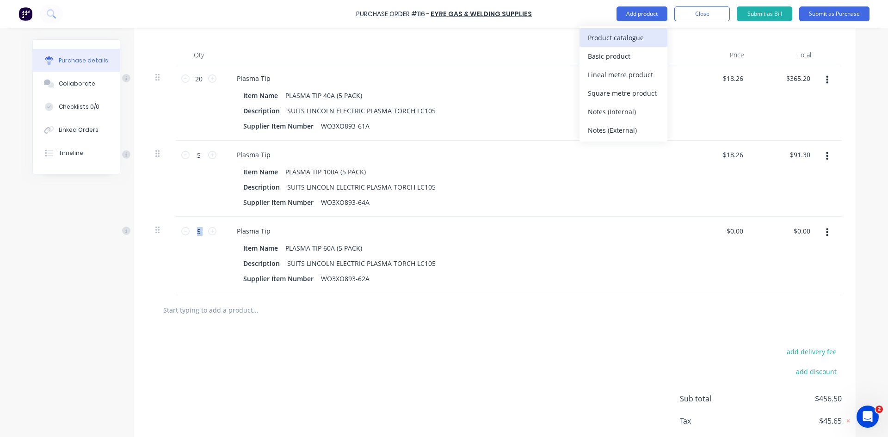
click at [626, 37] on div "Product catalogue" at bounding box center [623, 37] width 71 height 13
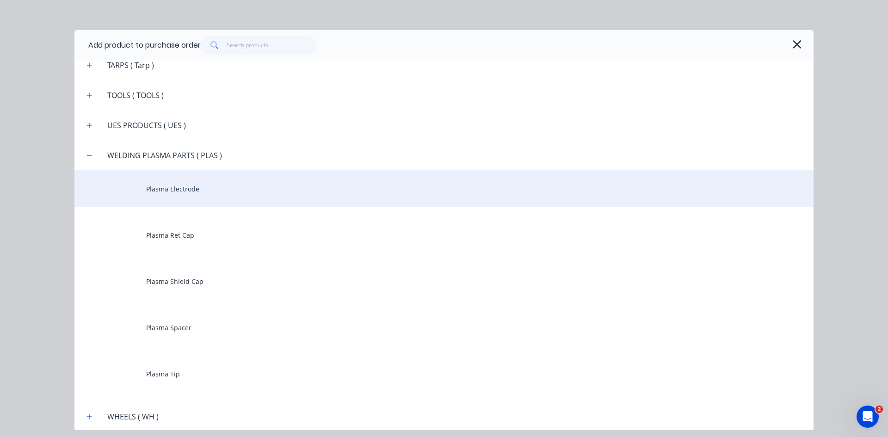
scroll to position [1905, 0]
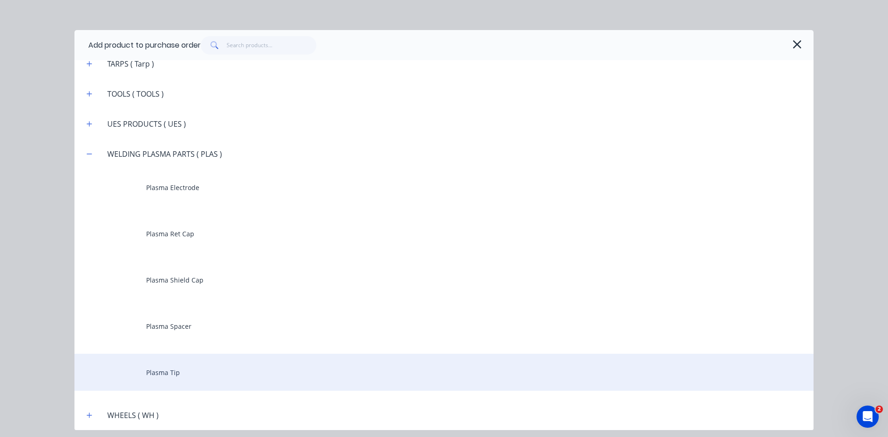
click at [173, 376] on div "Plasma Tip" at bounding box center [443, 372] width 739 height 37
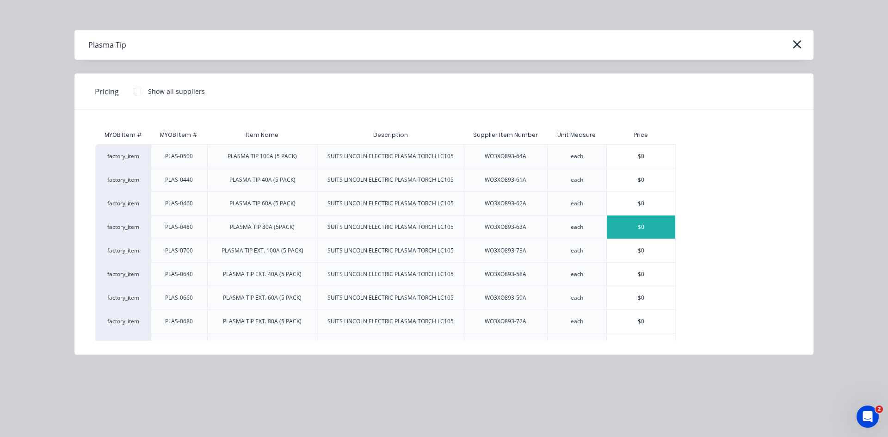
click at [653, 228] on div "$0" at bounding box center [641, 226] width 68 height 23
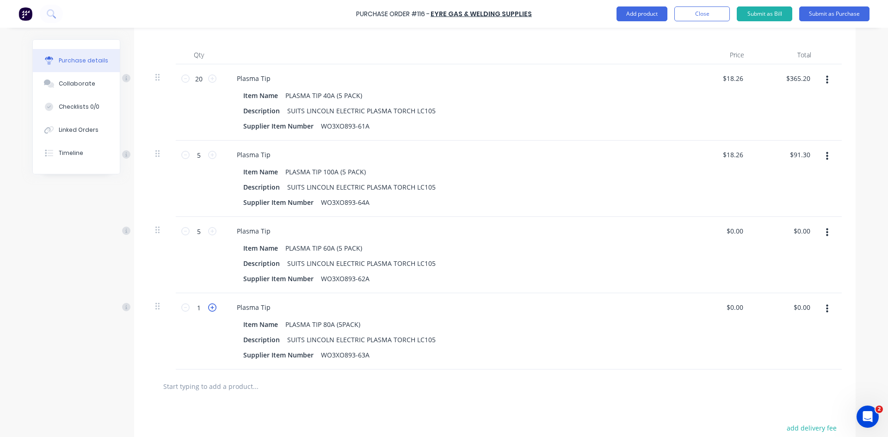
click at [211, 308] on icon at bounding box center [212, 307] width 8 height 8
type input "5"
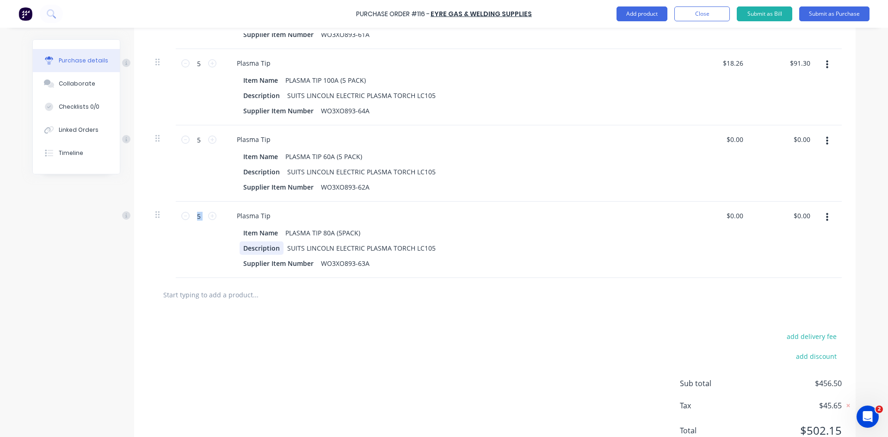
scroll to position [324, 0]
click at [233, 296] on input "text" at bounding box center [255, 293] width 185 height 18
click at [646, 16] on button "Add product" at bounding box center [641, 13] width 51 height 15
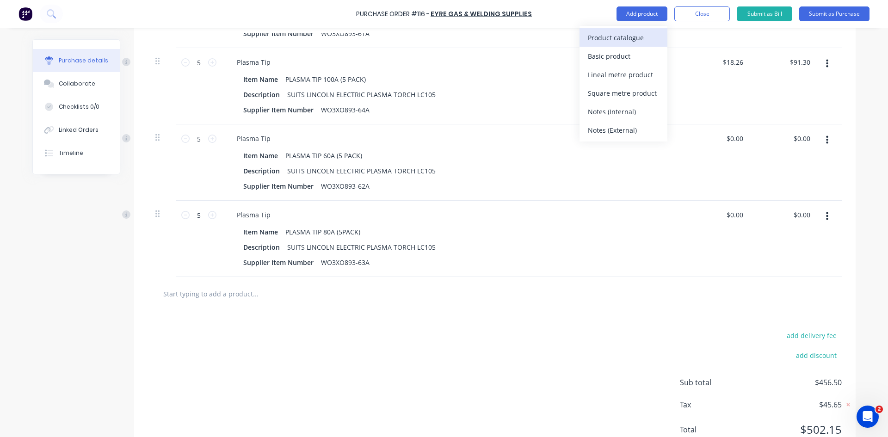
click at [633, 41] on div "Product catalogue" at bounding box center [623, 37] width 71 height 13
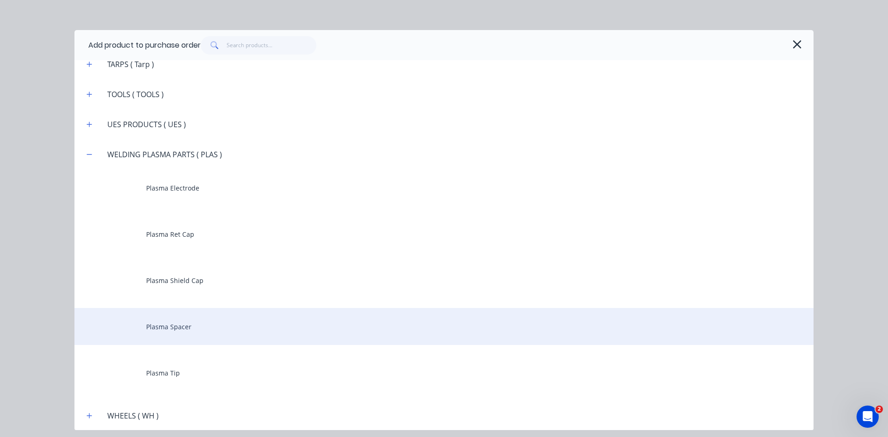
scroll to position [1905, 0]
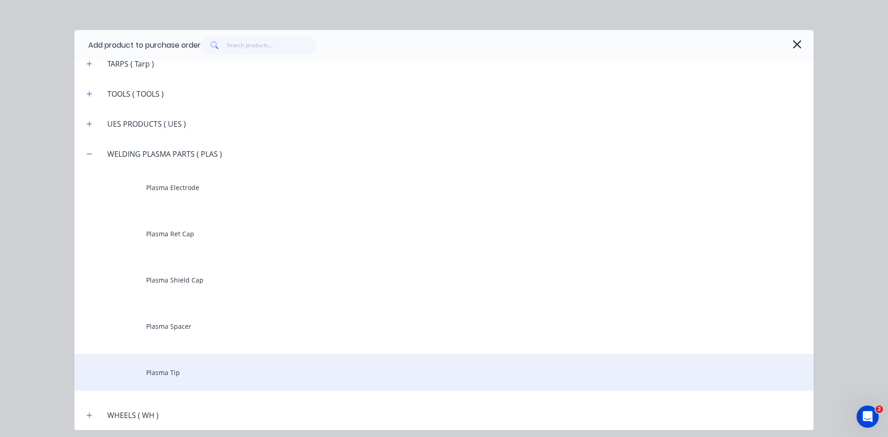
click at [151, 372] on div "Plasma Tip" at bounding box center [443, 372] width 739 height 37
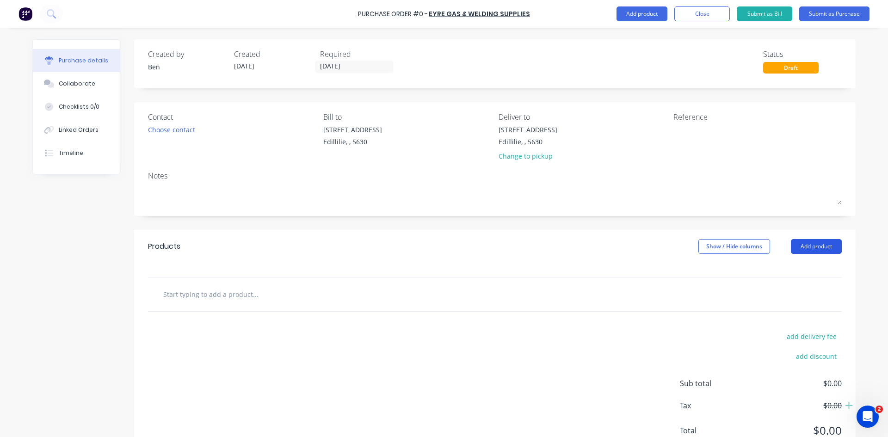
click at [791, 245] on button "Add product" at bounding box center [816, 246] width 51 height 15
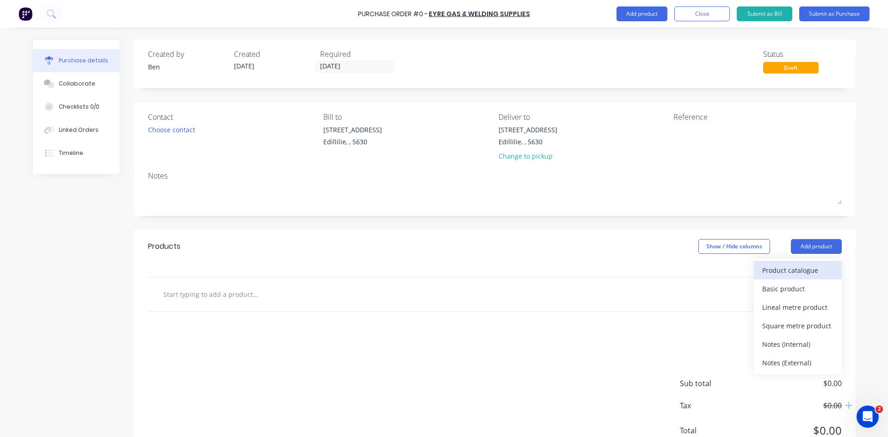
click at [768, 272] on div "Product catalogue" at bounding box center [797, 270] width 71 height 13
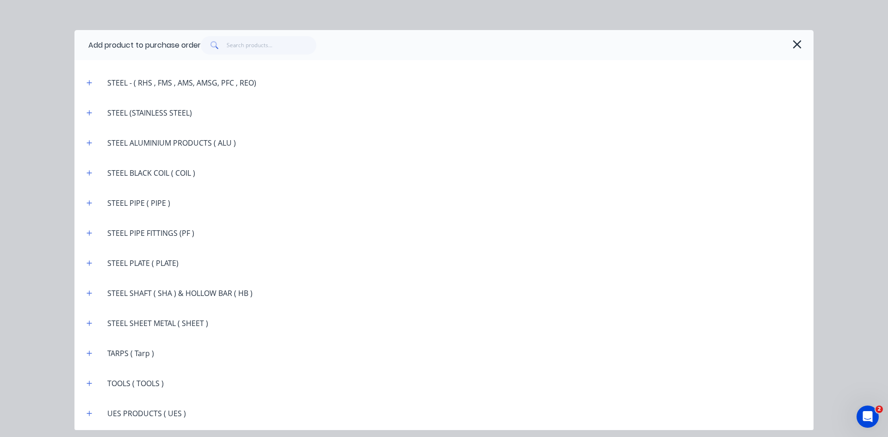
scroll to position [1674, 0]
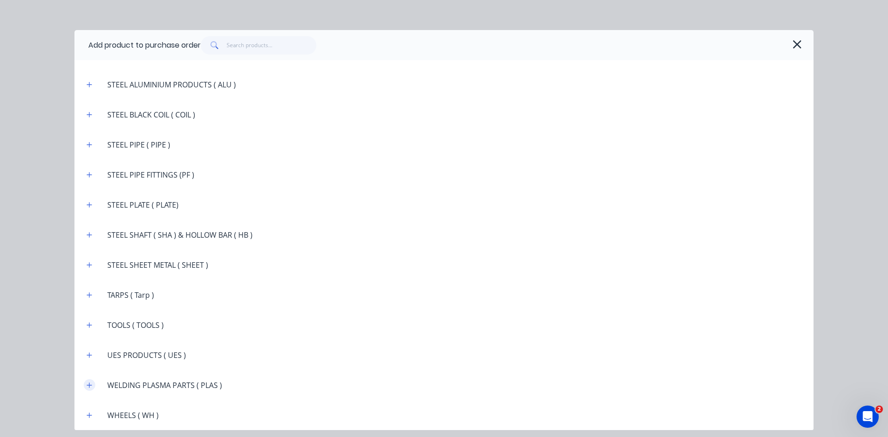
click at [91, 384] on icon "button" at bounding box center [89, 385] width 6 height 6
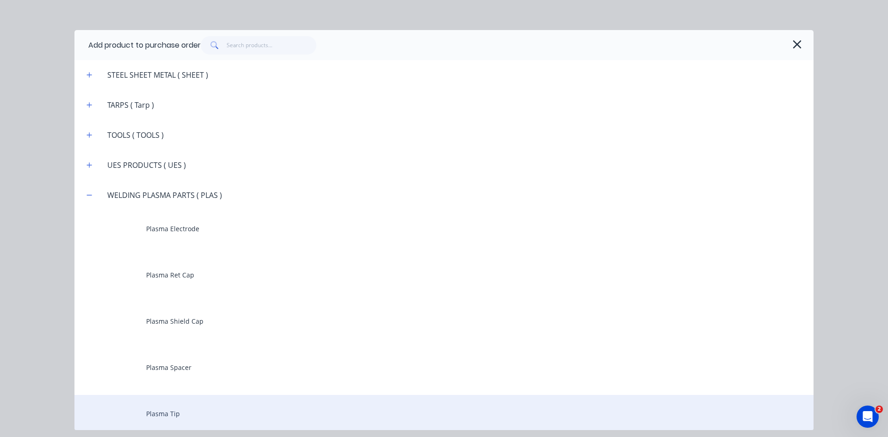
scroll to position [1905, 0]
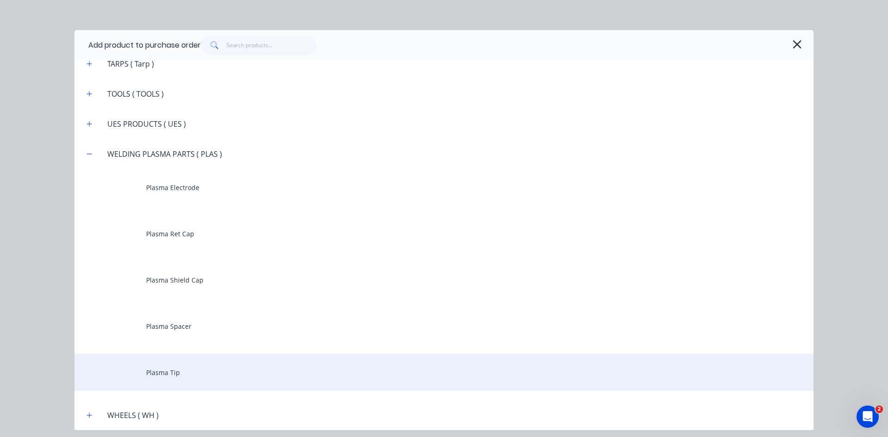
click at [153, 372] on div "Plasma Tip" at bounding box center [443, 372] width 739 height 37
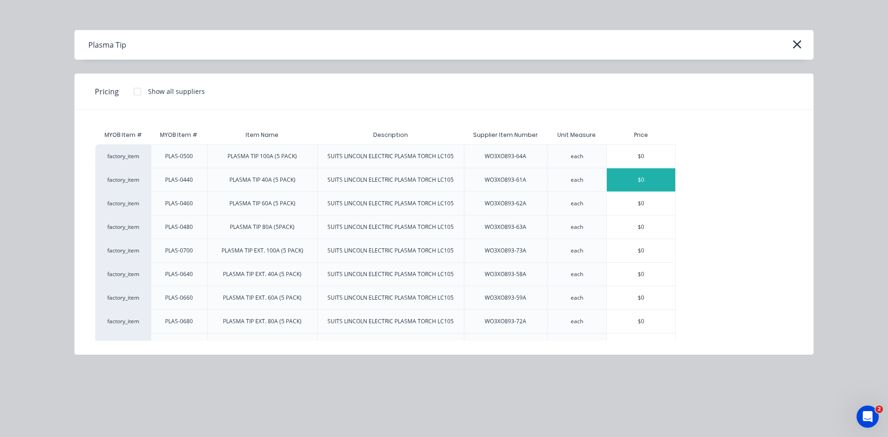
click at [627, 178] on div "$0" at bounding box center [641, 179] width 68 height 23
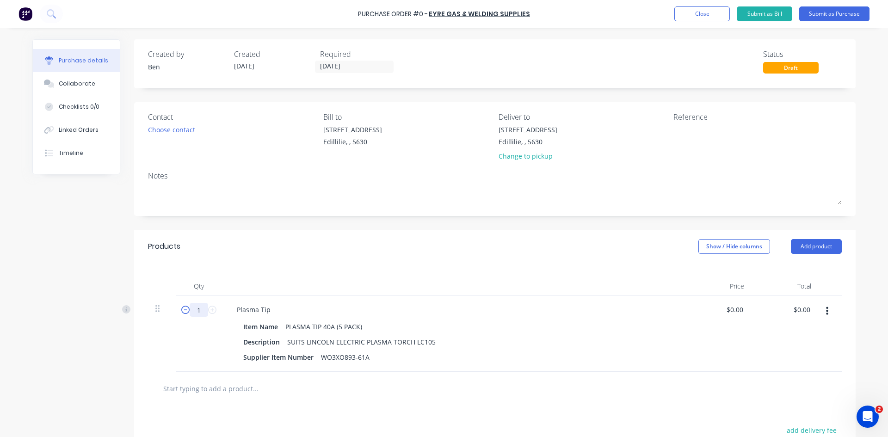
click at [185, 312] on div "1 1" at bounding box center [198, 310] width 31 height 14
type input "20"
click at [798, 245] on button "Add product" at bounding box center [816, 246] width 51 height 15
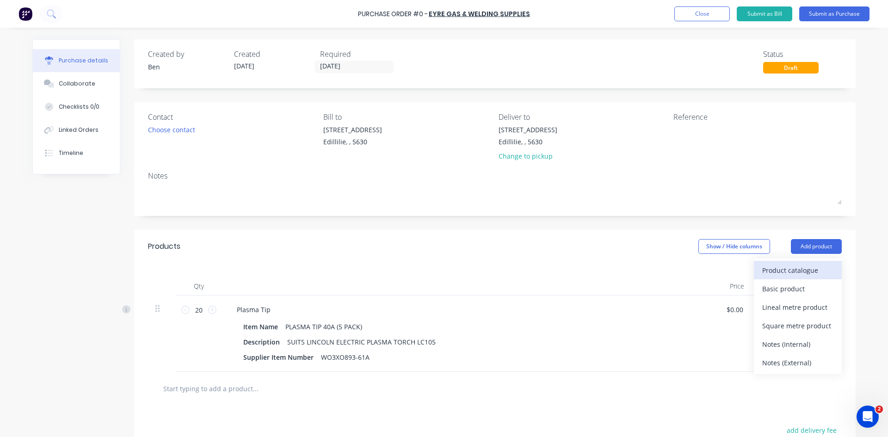
click at [778, 271] on div "Product catalogue" at bounding box center [797, 270] width 71 height 13
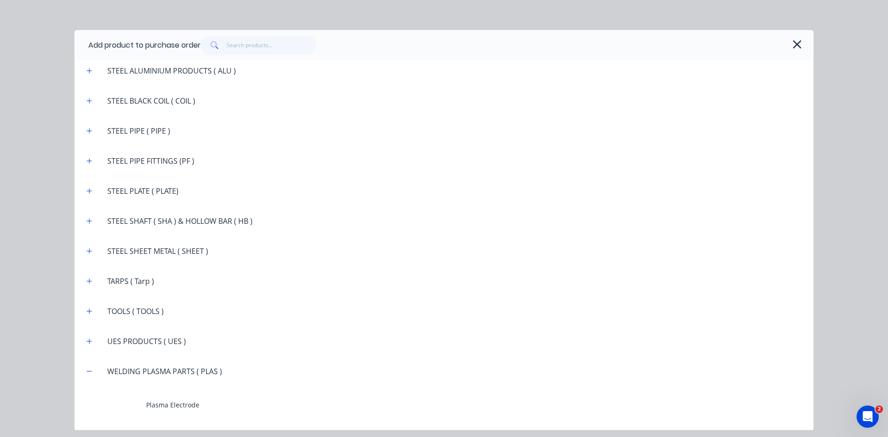
scroll to position [1896, 0]
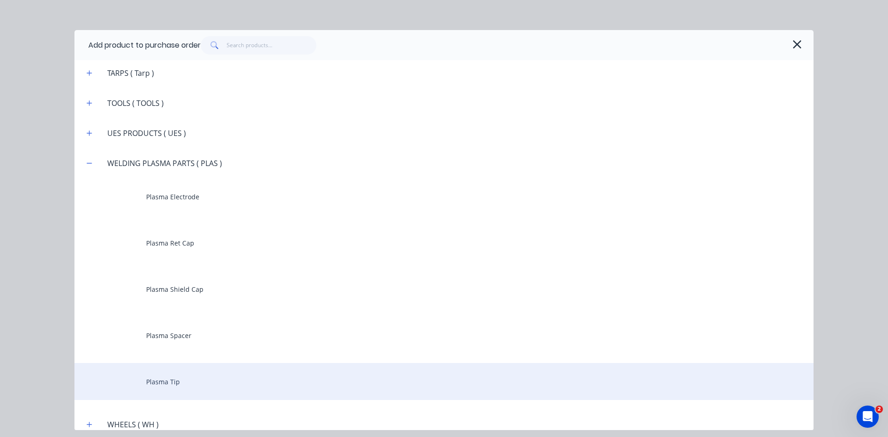
click at [170, 384] on div "Plasma Tip" at bounding box center [443, 381] width 739 height 37
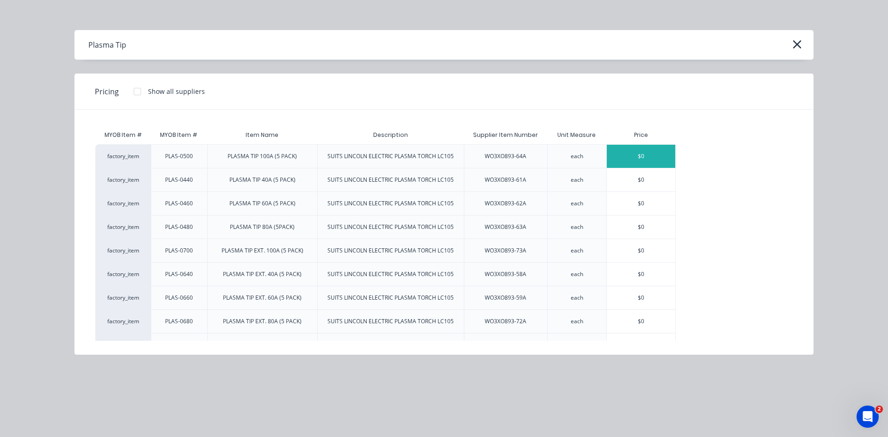
click at [645, 158] on div "$0" at bounding box center [641, 156] width 68 height 23
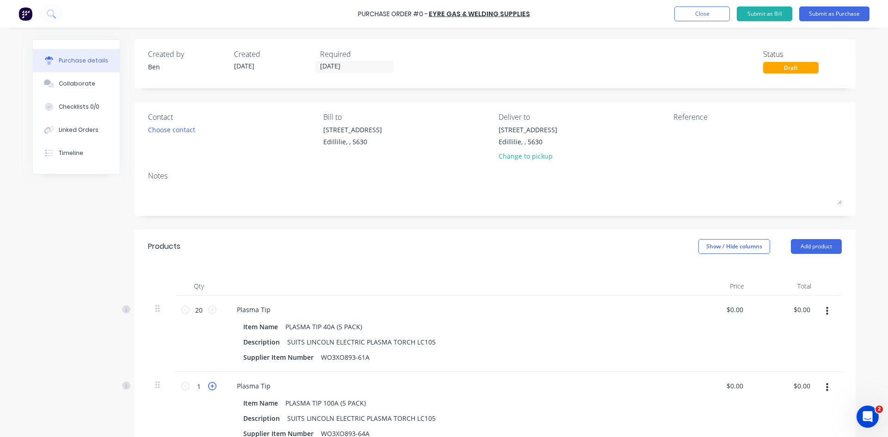
click at [209, 387] on icon at bounding box center [212, 386] width 8 height 8
click at [208, 387] on icon at bounding box center [212, 386] width 8 height 8
type input "5"
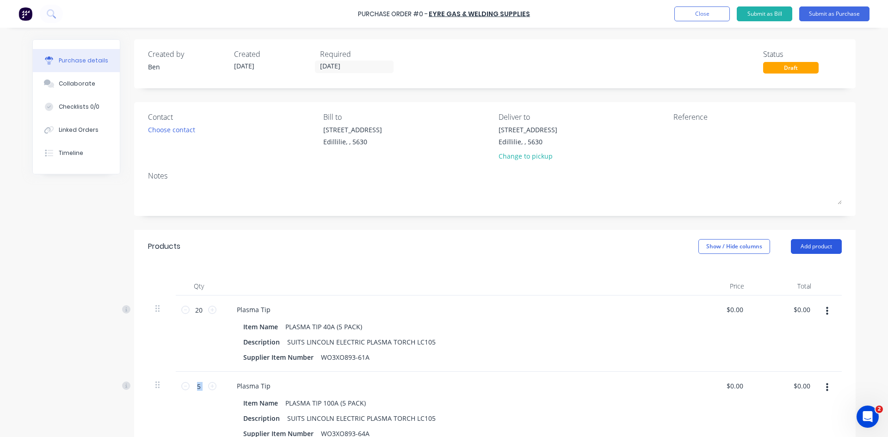
click at [813, 248] on button "Add product" at bounding box center [816, 246] width 51 height 15
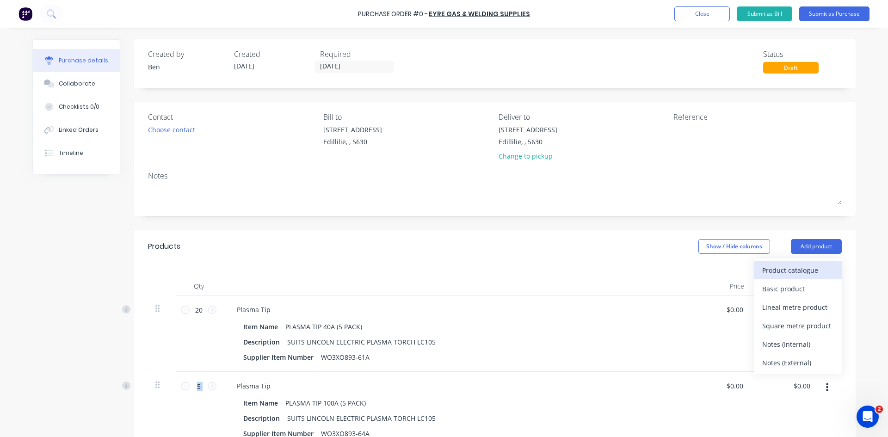
click at [790, 270] on div "Product catalogue" at bounding box center [797, 270] width 71 height 13
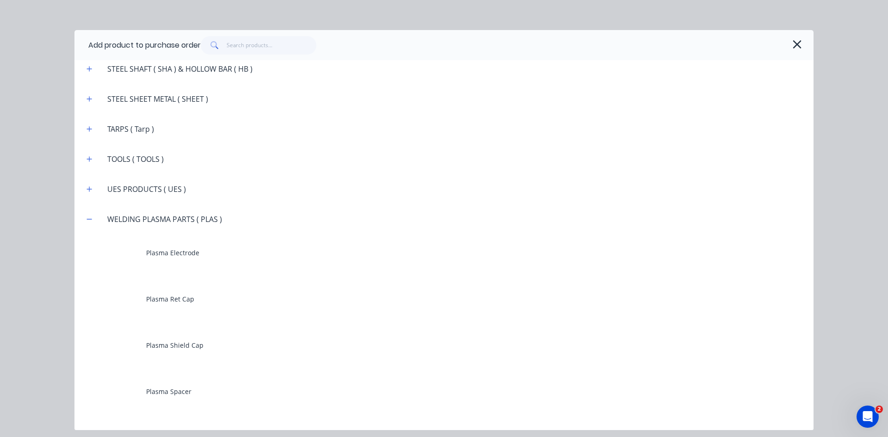
scroll to position [1905, 0]
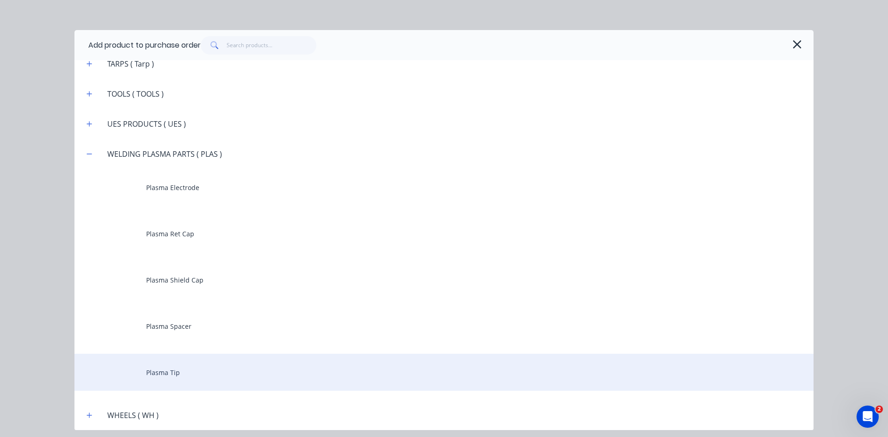
click at [172, 374] on div "Plasma Tip" at bounding box center [443, 372] width 739 height 37
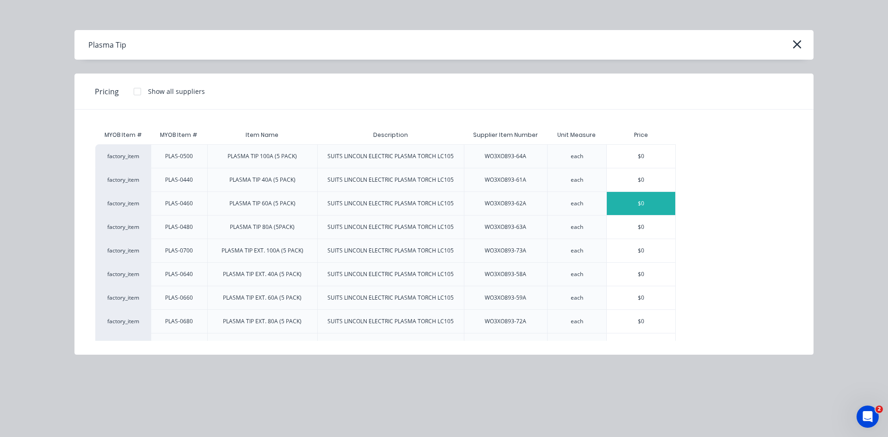
click at [635, 198] on div "$0" at bounding box center [641, 203] width 68 height 23
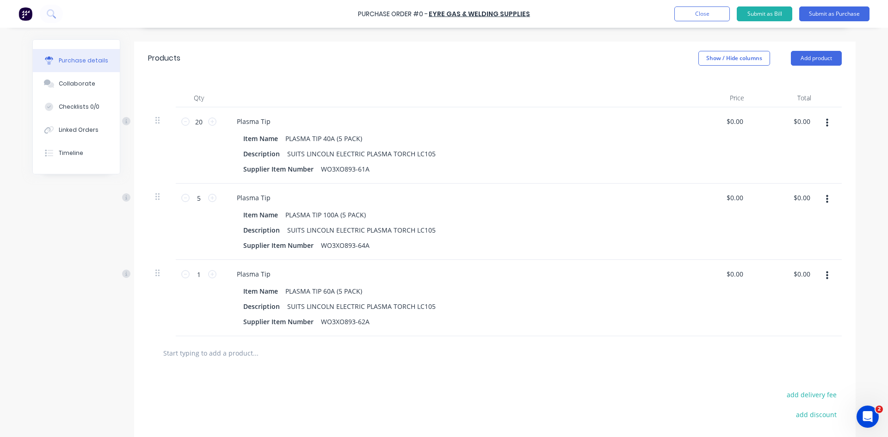
scroll to position [231, 0]
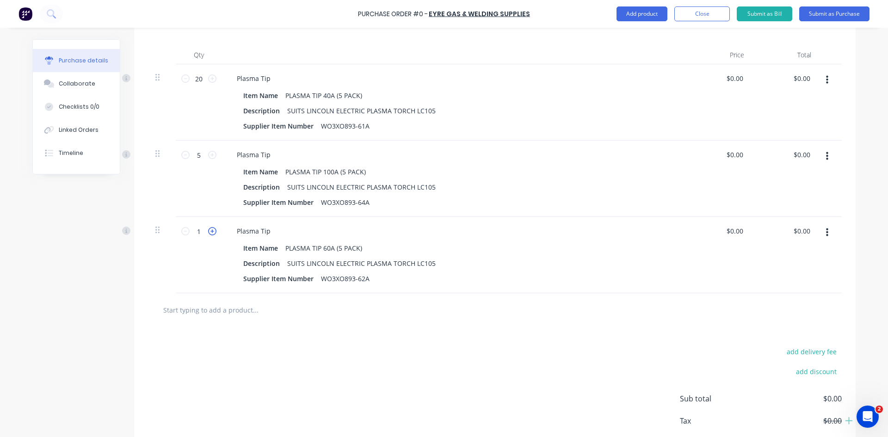
click at [210, 231] on icon at bounding box center [212, 231] width 8 height 8
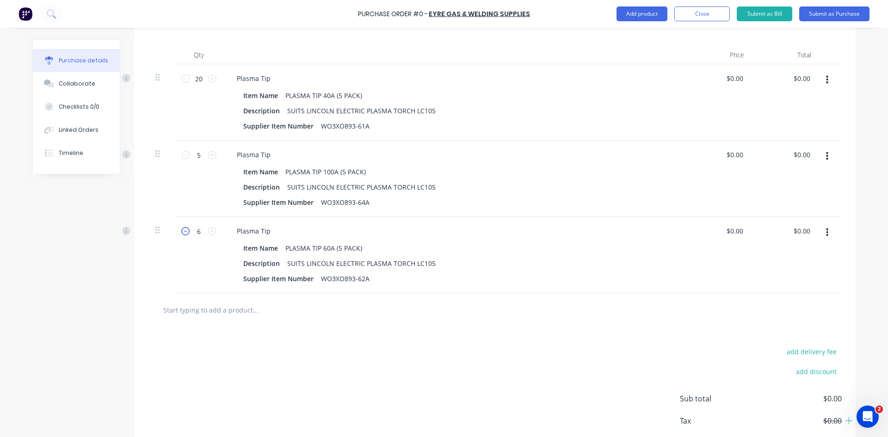
click at [181, 232] on icon at bounding box center [185, 231] width 8 height 8
type input "5"
click at [649, 15] on button "Add product" at bounding box center [641, 13] width 51 height 15
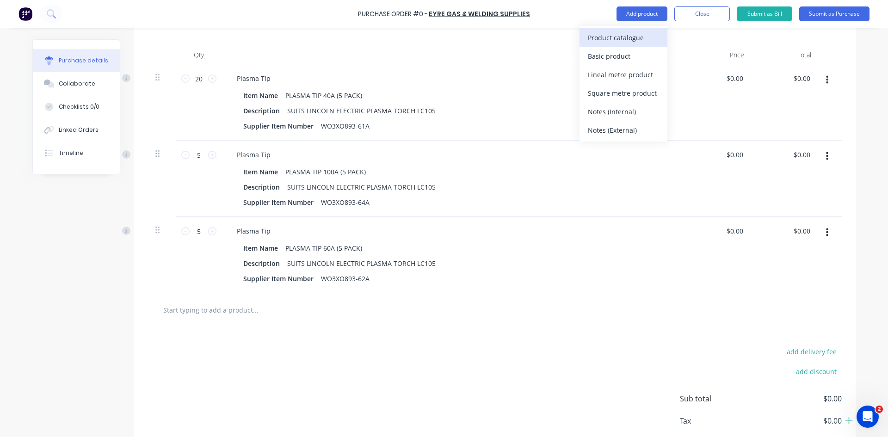
click at [626, 36] on div "Product catalogue" at bounding box center [623, 37] width 71 height 13
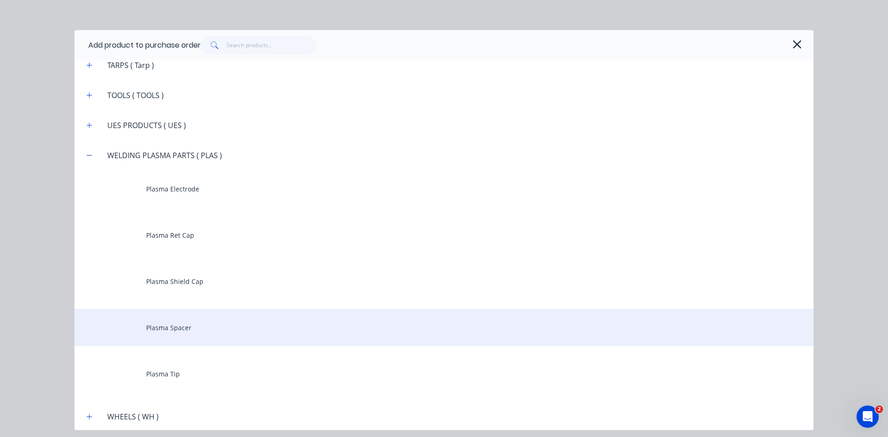
scroll to position [1905, 0]
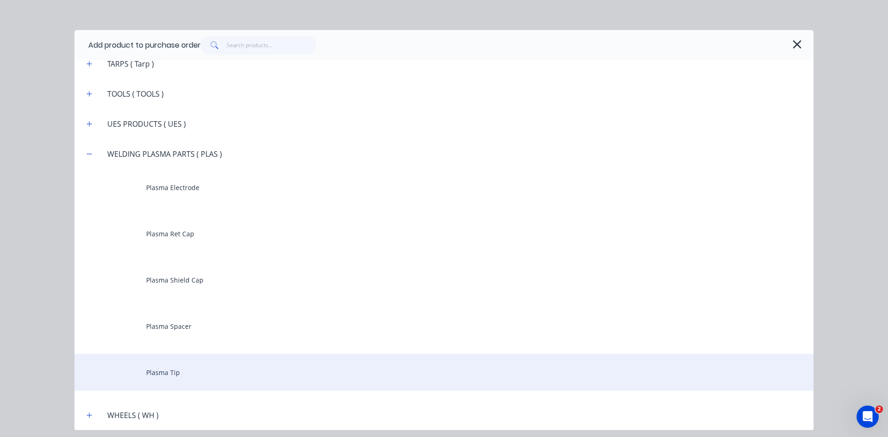
click at [172, 371] on div "Plasma Tip" at bounding box center [443, 372] width 739 height 37
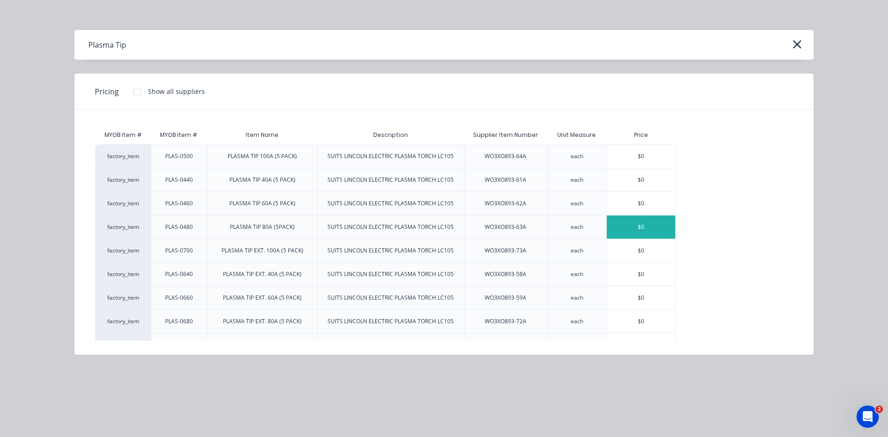
click at [639, 227] on div "$0" at bounding box center [641, 226] width 68 height 23
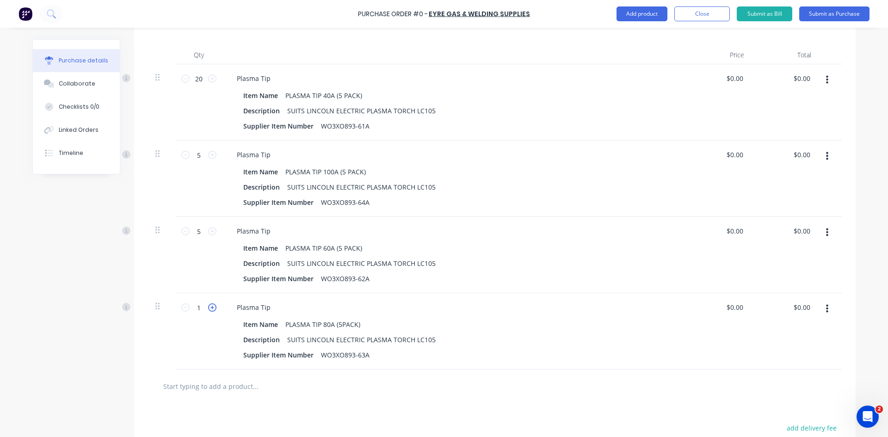
click at [212, 307] on icon at bounding box center [212, 307] width 8 height 8
type input "5"
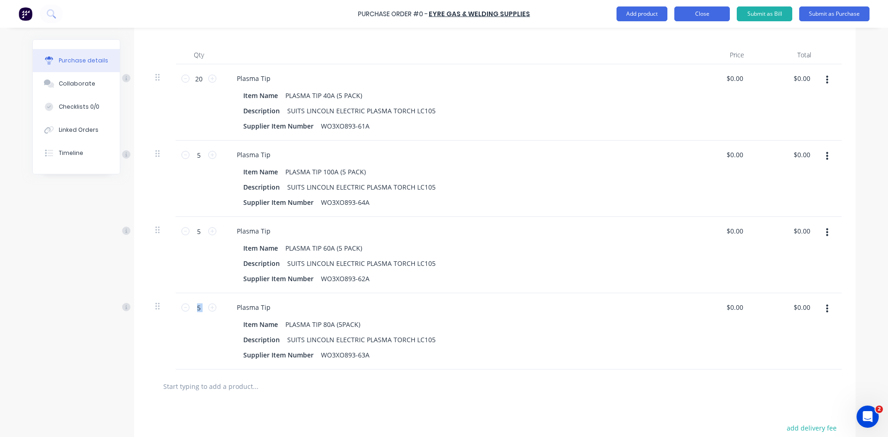
click at [696, 12] on button "Close" at bounding box center [701, 13] width 55 height 15
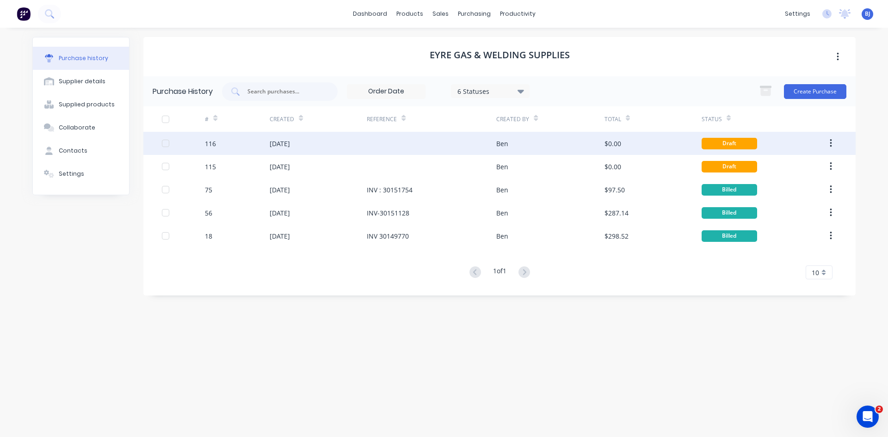
click at [401, 142] on div at bounding box center [431, 143] width 129 height 23
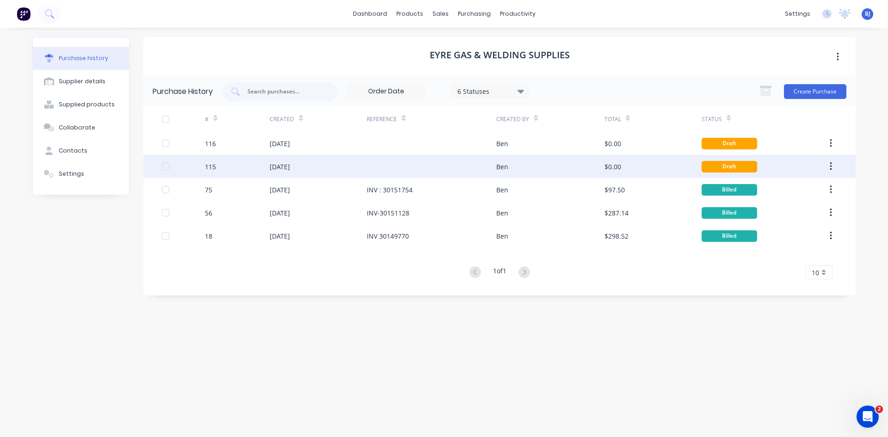
click at [239, 164] on div "115" at bounding box center [237, 166] width 65 height 23
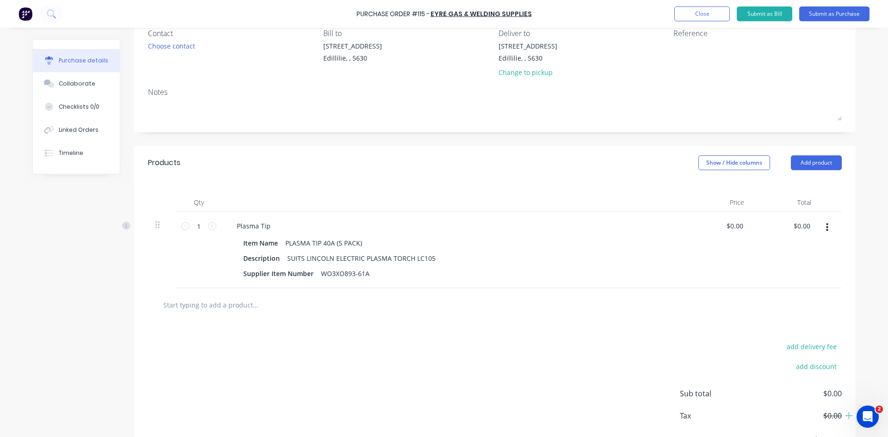
scroll to position [37, 0]
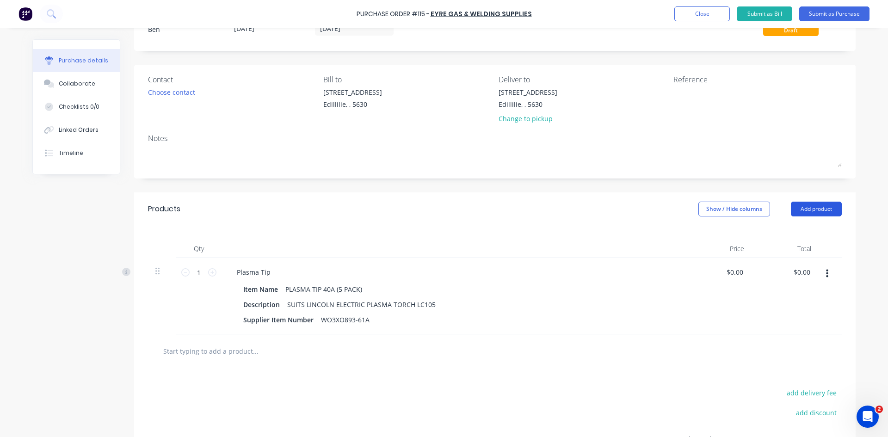
click at [800, 206] on button "Add product" at bounding box center [816, 209] width 51 height 15
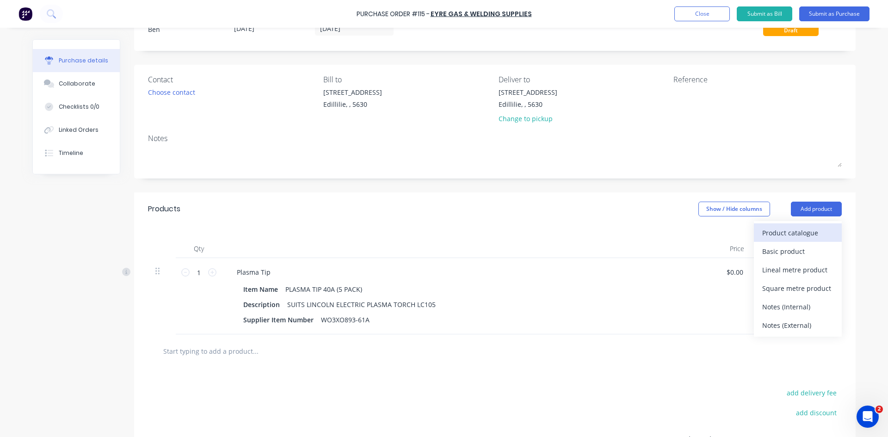
click at [787, 231] on div "Product catalogue" at bounding box center [797, 232] width 71 height 13
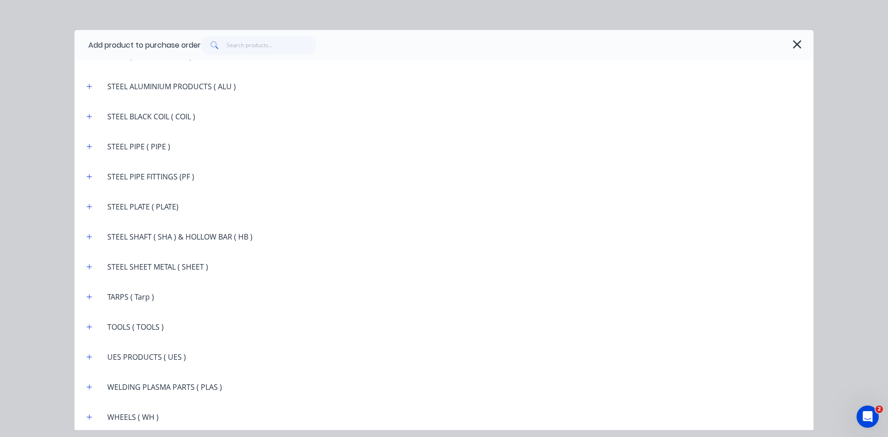
scroll to position [1674, 0]
click at [92, 385] on icon "button" at bounding box center [89, 385] width 6 height 6
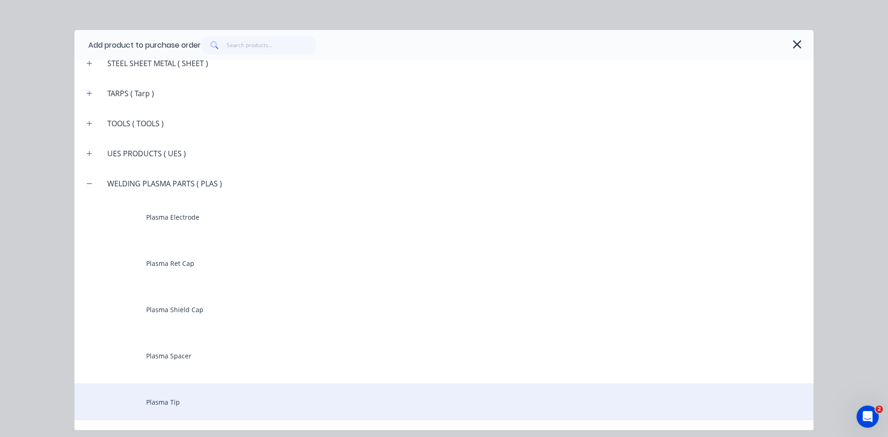
scroll to position [1905, 0]
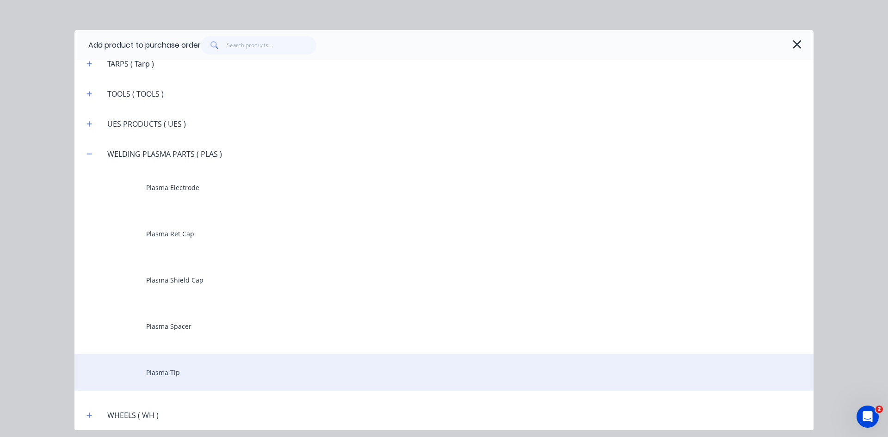
click at [164, 372] on div "Plasma Tip" at bounding box center [443, 372] width 739 height 37
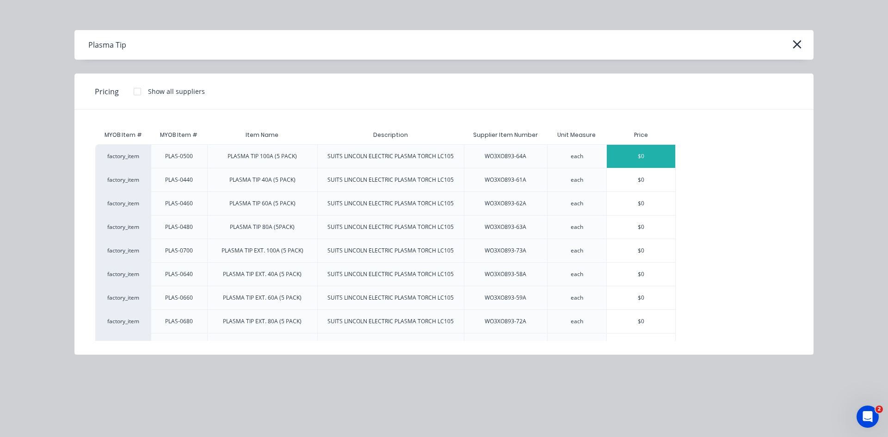
click at [636, 154] on div "$0" at bounding box center [641, 156] width 68 height 23
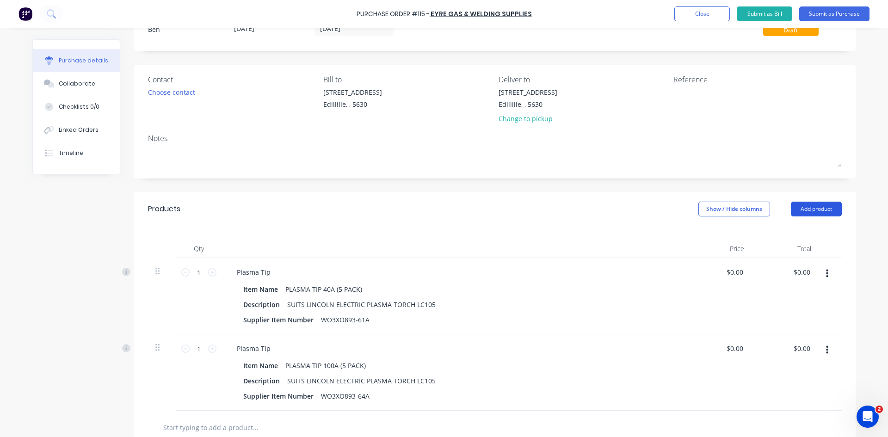
click at [804, 208] on button "Add product" at bounding box center [816, 209] width 51 height 15
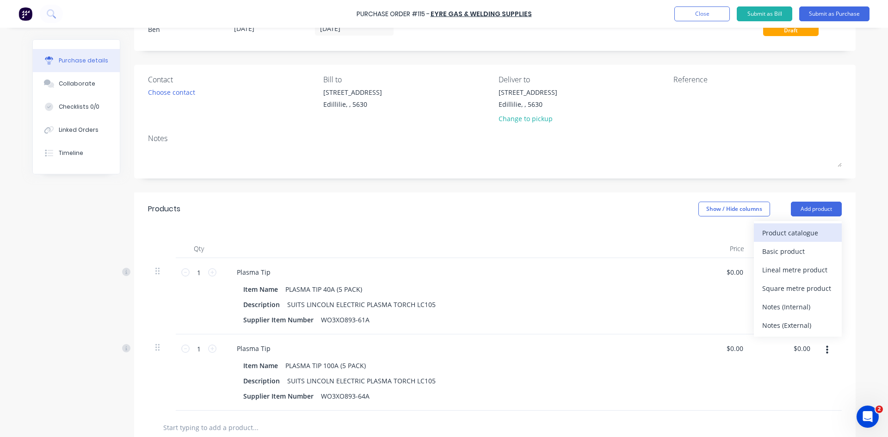
click at [788, 228] on div "Product catalogue" at bounding box center [797, 232] width 71 height 13
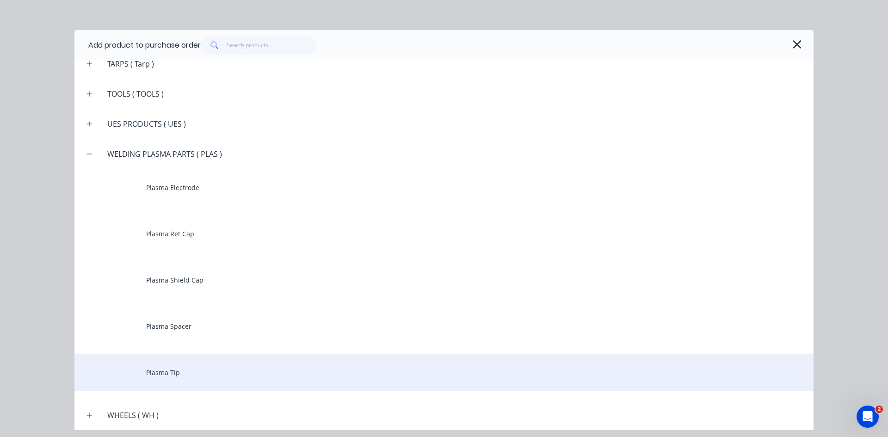
click at [163, 374] on div "Plasma Tip" at bounding box center [443, 372] width 739 height 37
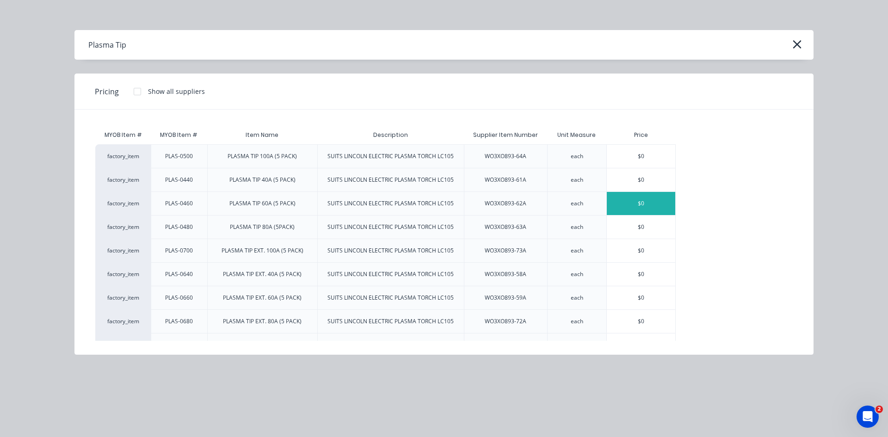
click at [629, 203] on div "$0" at bounding box center [641, 203] width 68 height 23
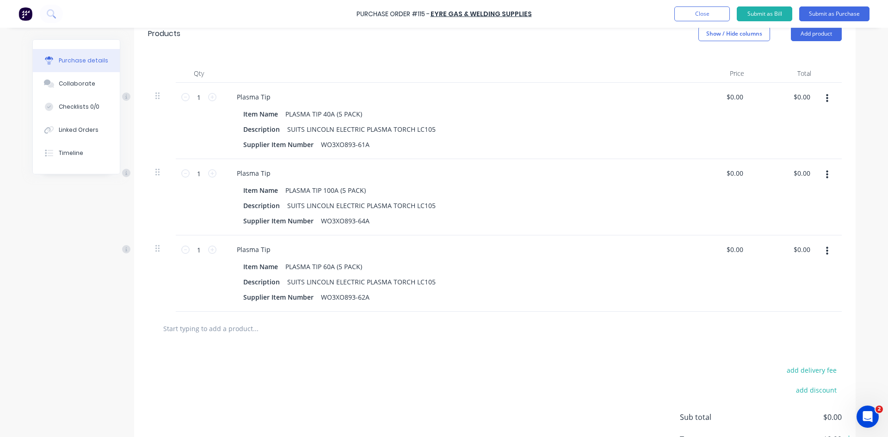
scroll to position [269, 0]
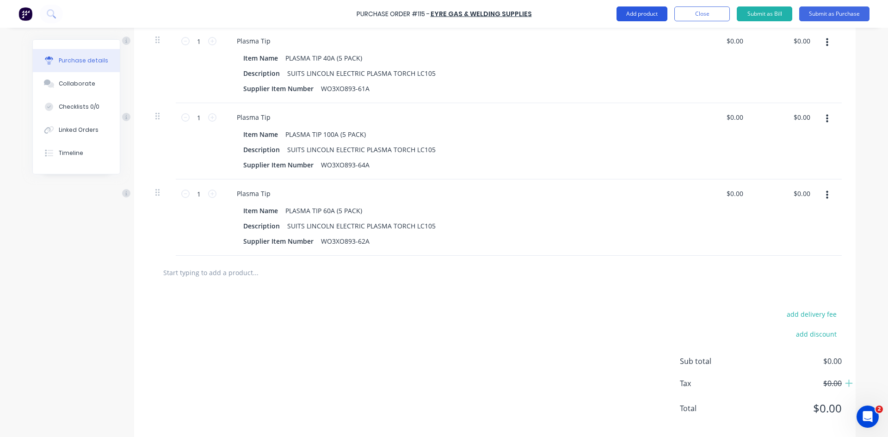
click at [651, 18] on button "Add product" at bounding box center [641, 13] width 51 height 15
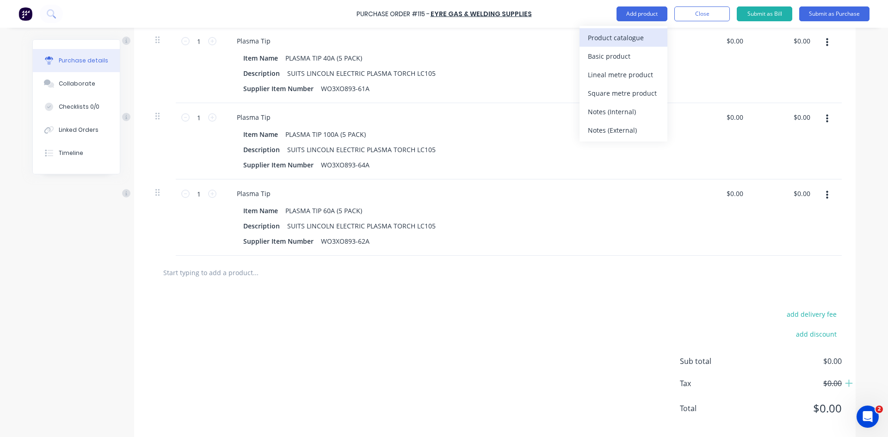
click at [643, 38] on div "Product catalogue" at bounding box center [623, 37] width 71 height 13
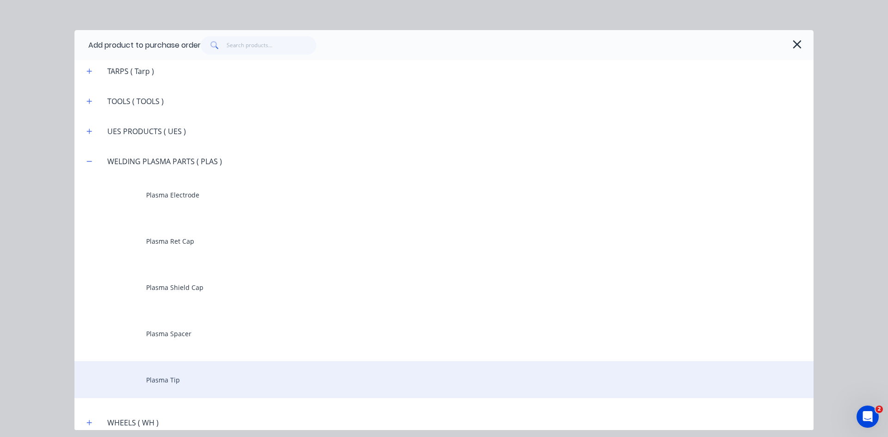
scroll to position [1905, 0]
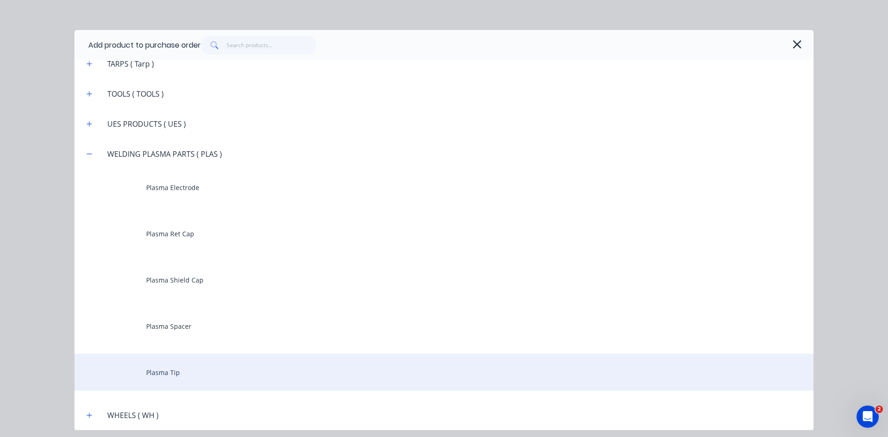
click at [160, 371] on div "Plasma Tip" at bounding box center [443, 372] width 739 height 37
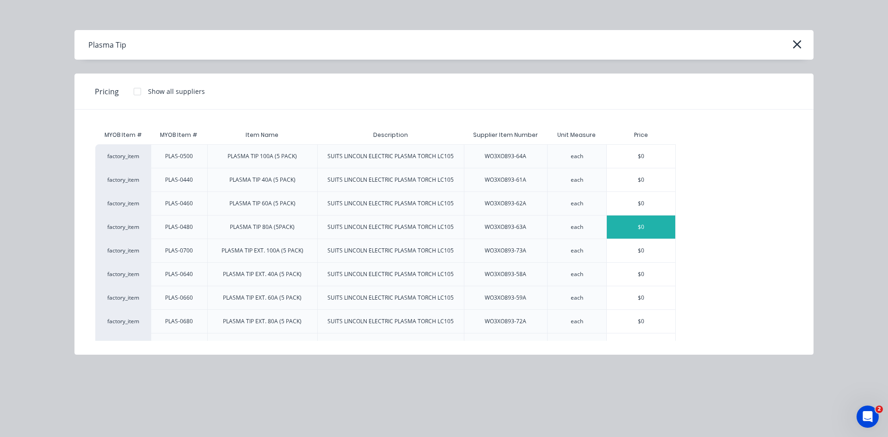
click at [614, 224] on div "$0" at bounding box center [641, 226] width 68 height 23
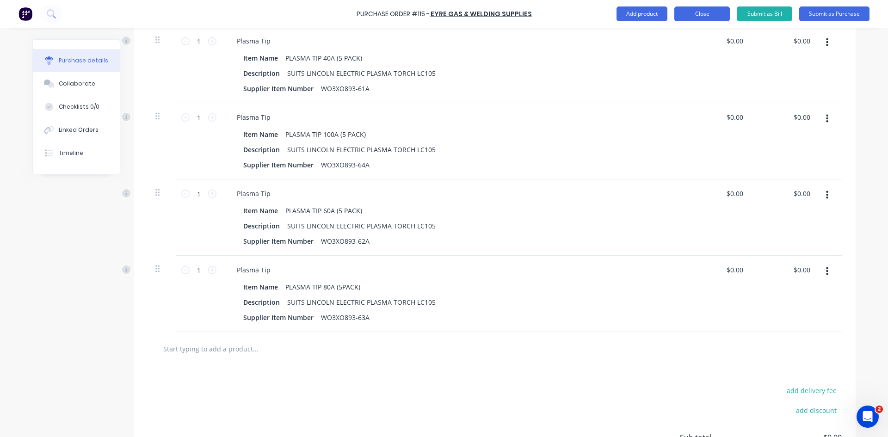
click at [703, 11] on button "Close" at bounding box center [701, 13] width 55 height 15
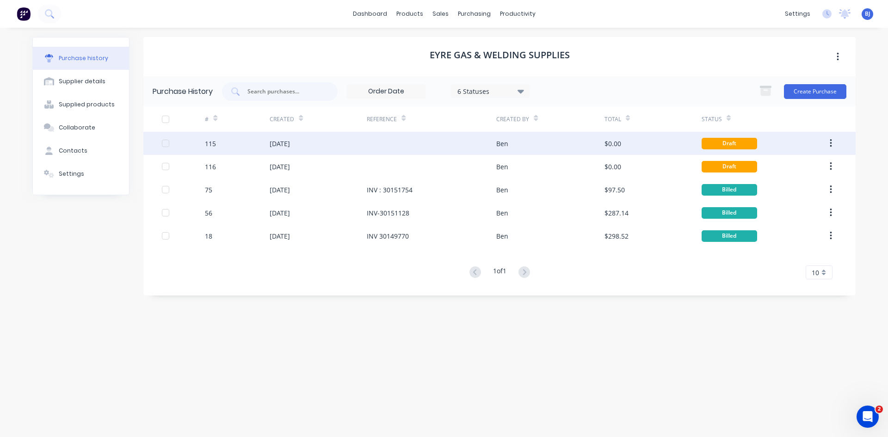
click at [351, 147] on div "03 Sep 2025" at bounding box center [318, 143] width 97 height 23
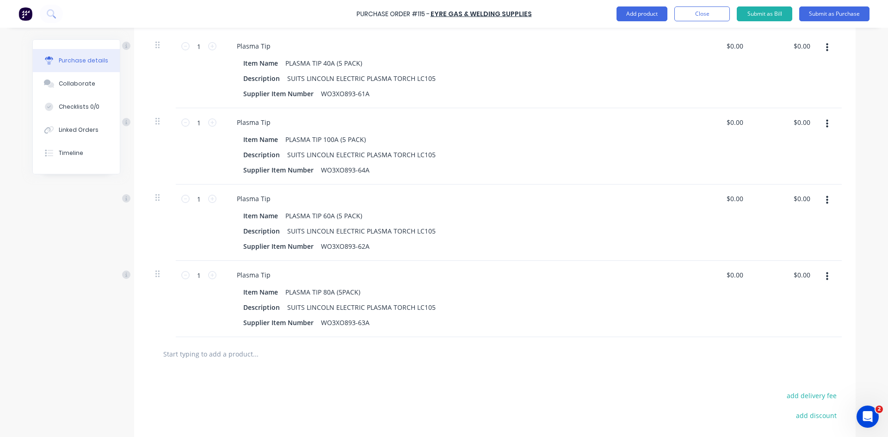
scroll to position [277, 0]
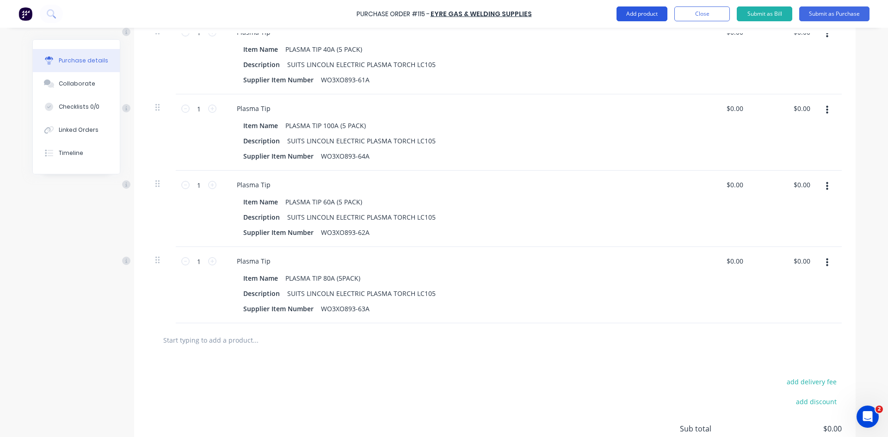
click at [649, 16] on button "Add product" at bounding box center [641, 13] width 51 height 15
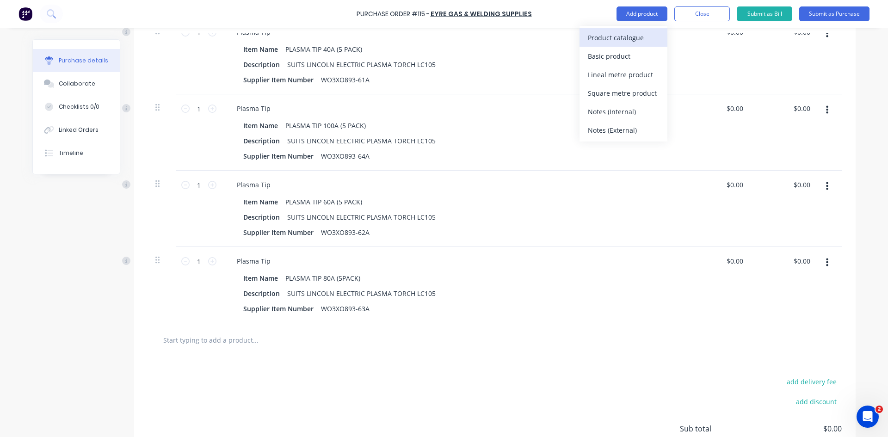
click at [625, 37] on div "Product catalogue" at bounding box center [623, 37] width 71 height 13
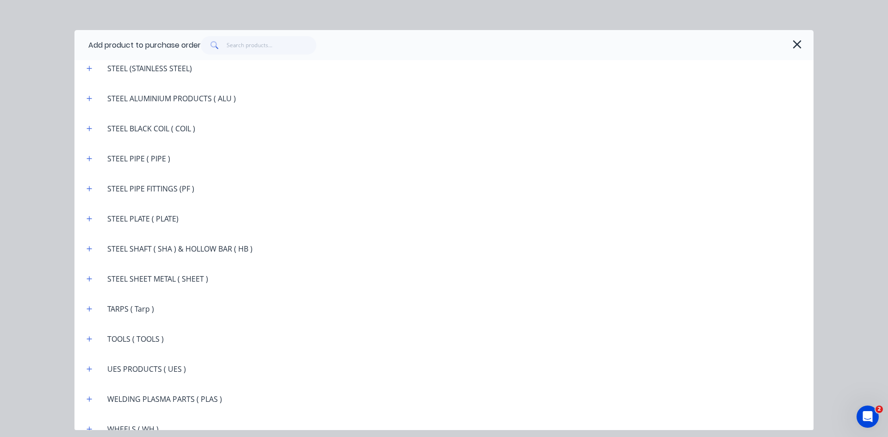
scroll to position [1674, 0]
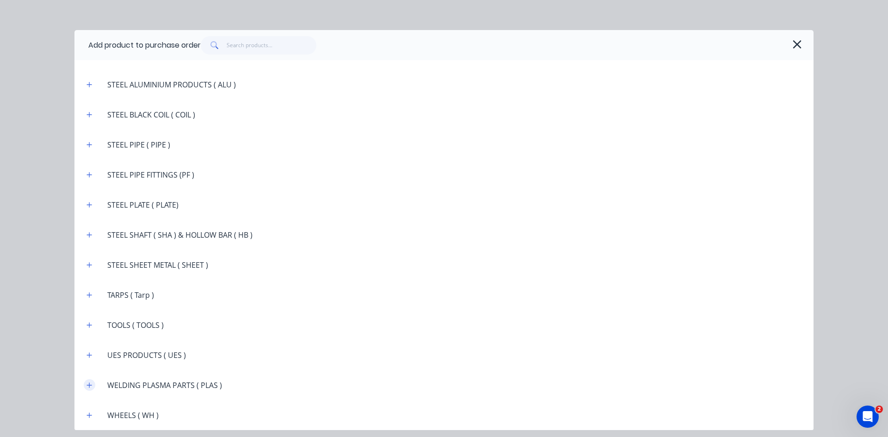
click at [86, 383] on icon "button" at bounding box center [89, 385] width 6 height 6
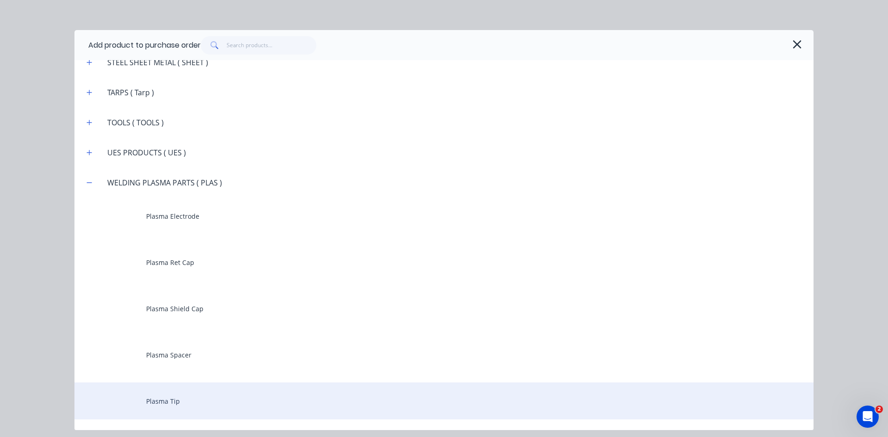
scroll to position [1905, 0]
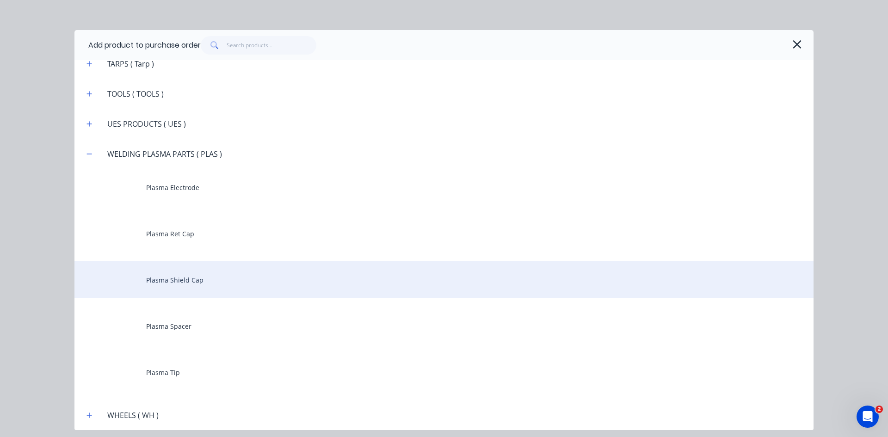
click at [184, 280] on div "Plasma Shield Cap" at bounding box center [443, 279] width 739 height 37
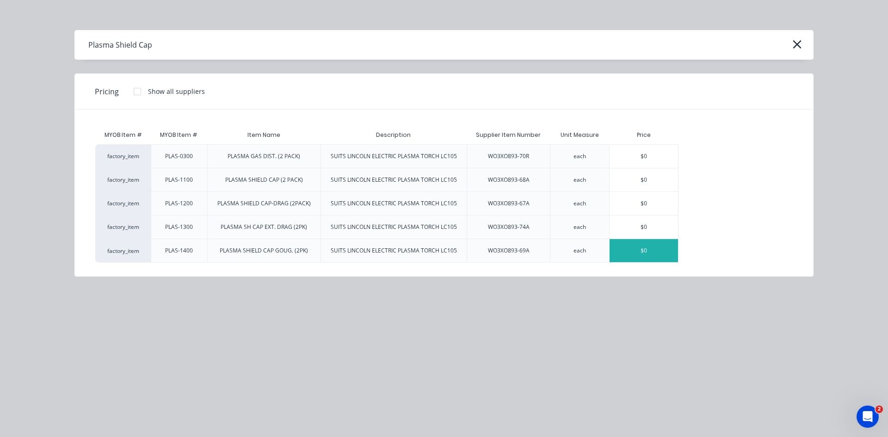
click at [633, 251] on div "$0" at bounding box center [643, 250] width 68 height 23
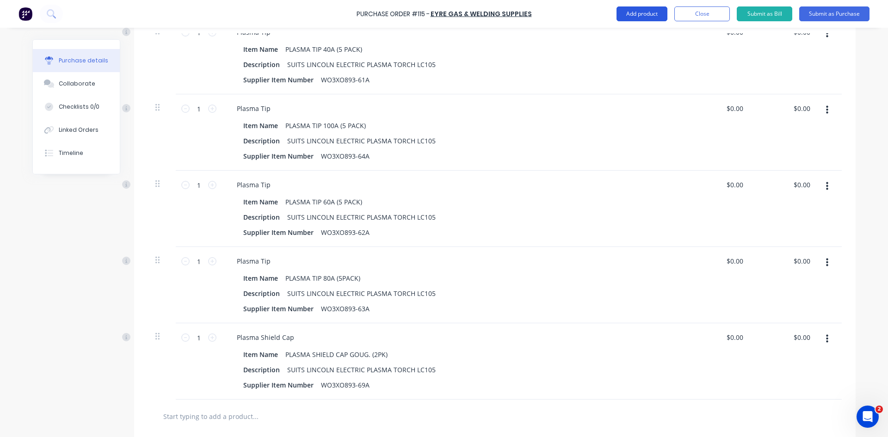
click at [641, 12] on button "Add product" at bounding box center [641, 13] width 51 height 15
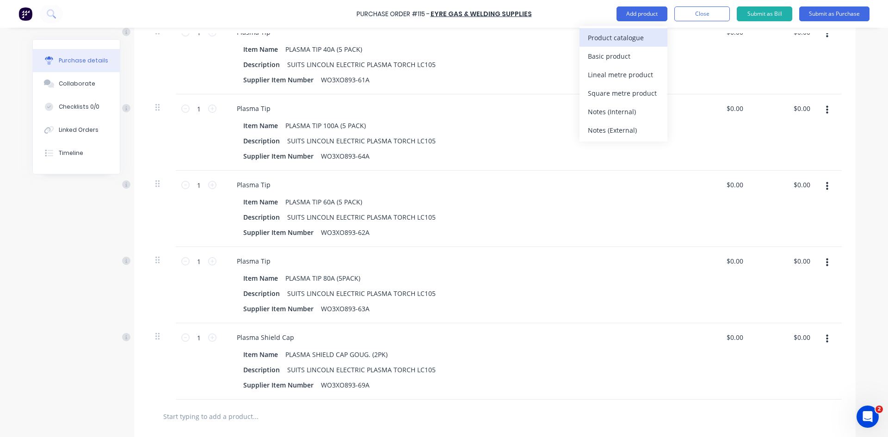
click at [624, 37] on div "Product catalogue" at bounding box center [623, 37] width 71 height 13
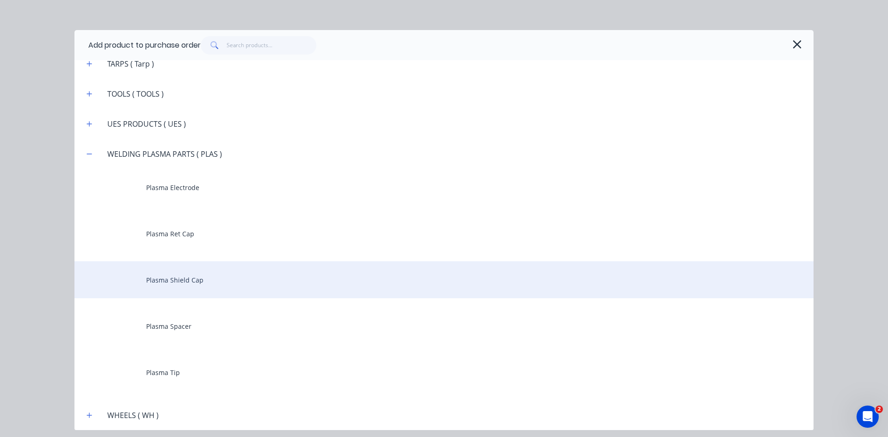
click at [183, 285] on div "Plasma Shield Cap" at bounding box center [443, 279] width 739 height 37
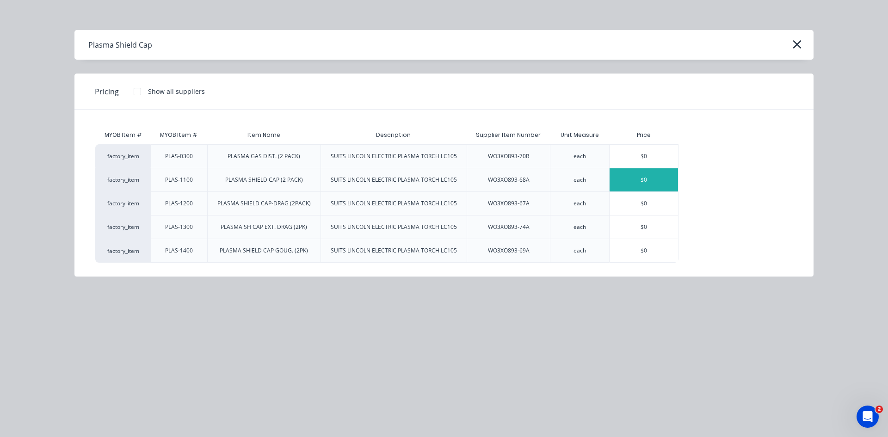
click at [640, 181] on div "$0" at bounding box center [643, 179] width 68 height 23
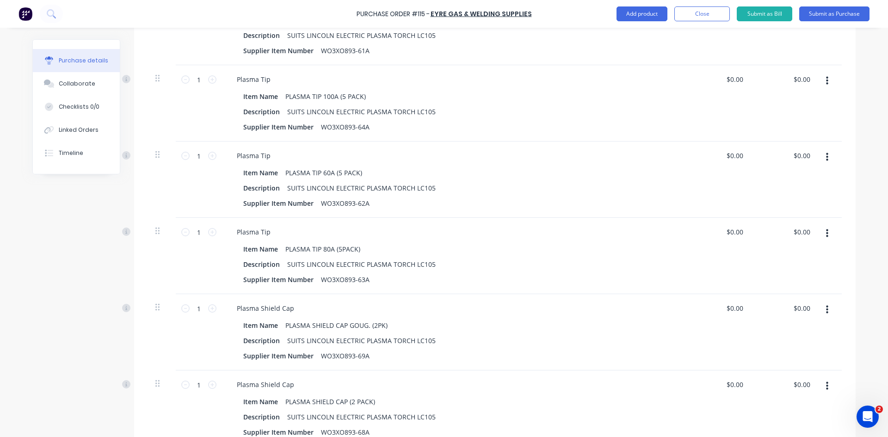
scroll to position [416, 0]
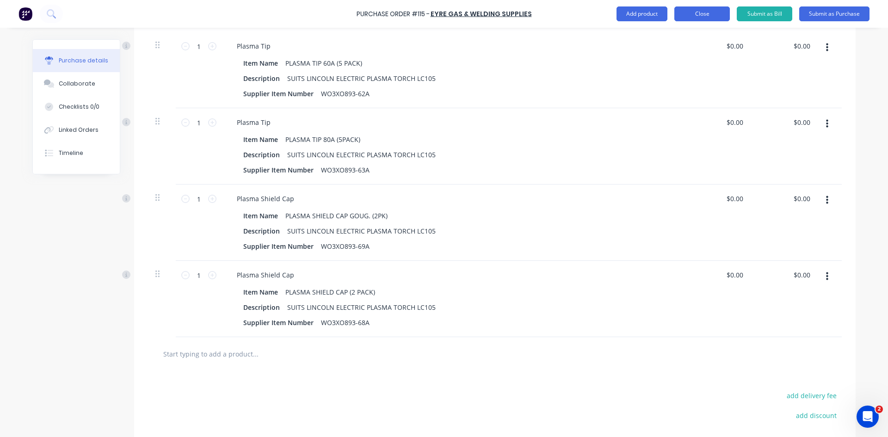
click at [701, 14] on button "Close" at bounding box center [701, 13] width 55 height 15
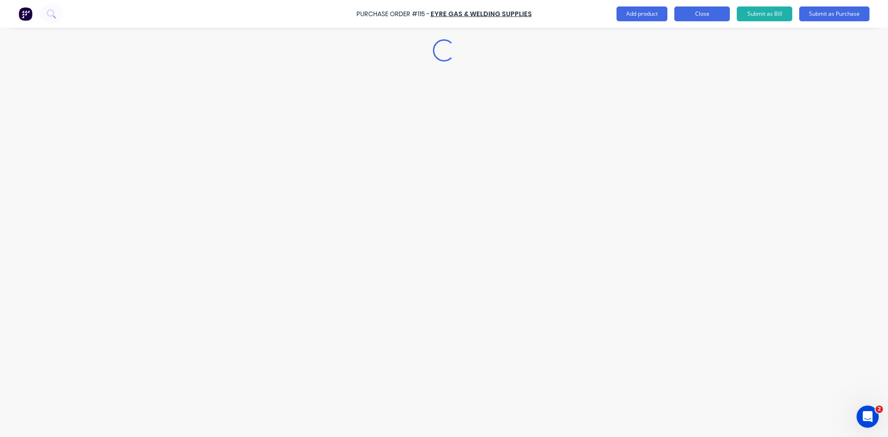
scroll to position [0, 0]
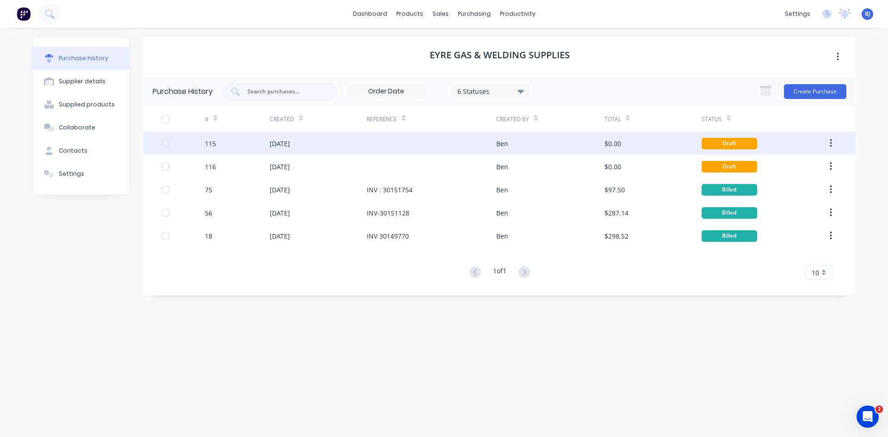
click at [330, 149] on div "03 Sep 2025" at bounding box center [318, 143] width 97 height 23
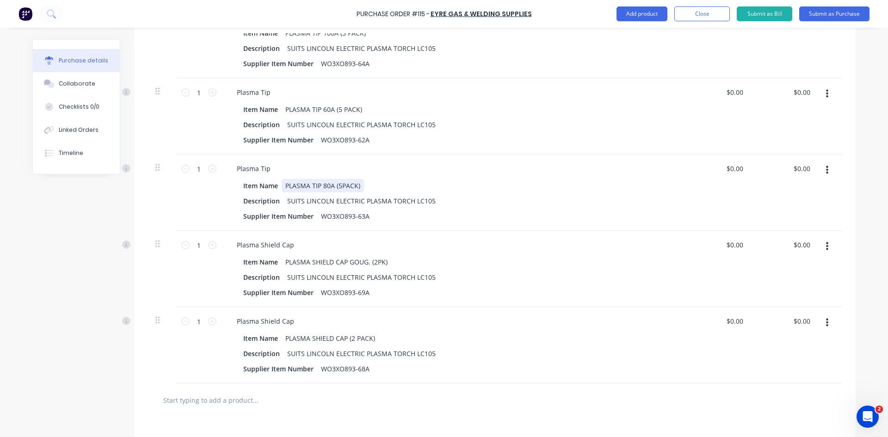
scroll to position [509, 0]
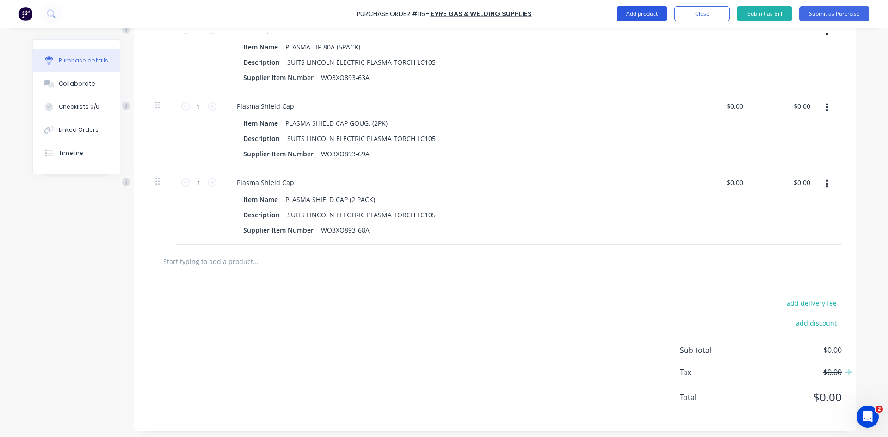
click at [636, 14] on button "Add product" at bounding box center [641, 13] width 51 height 15
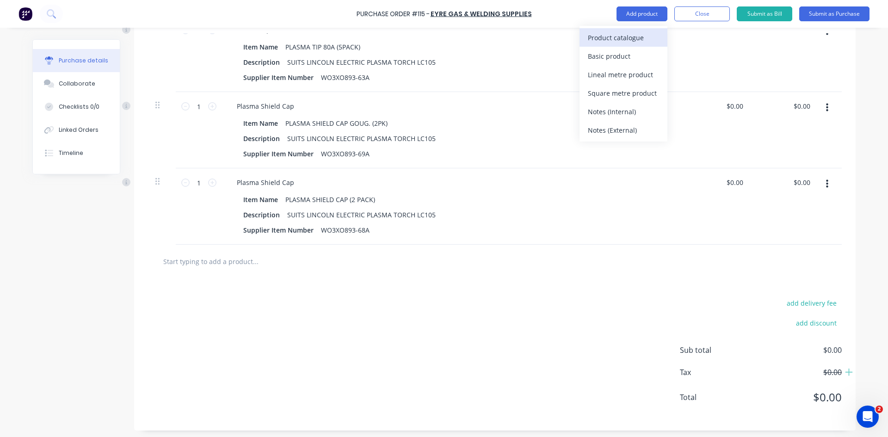
click at [618, 37] on div "Product catalogue" at bounding box center [623, 37] width 71 height 13
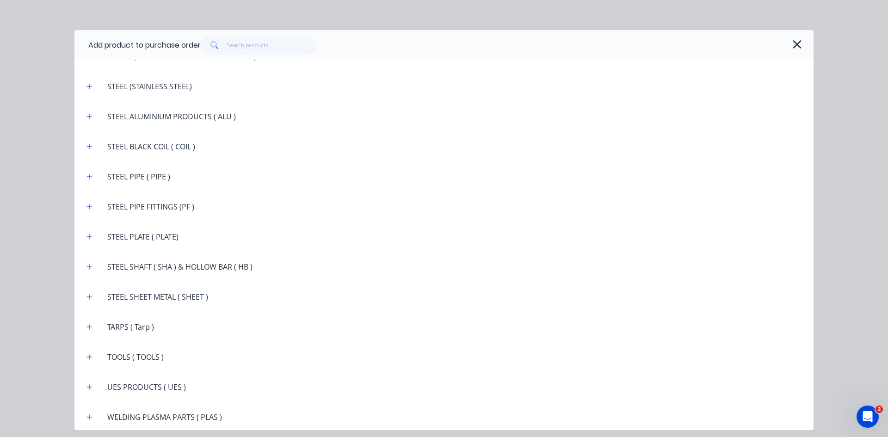
scroll to position [1674, 0]
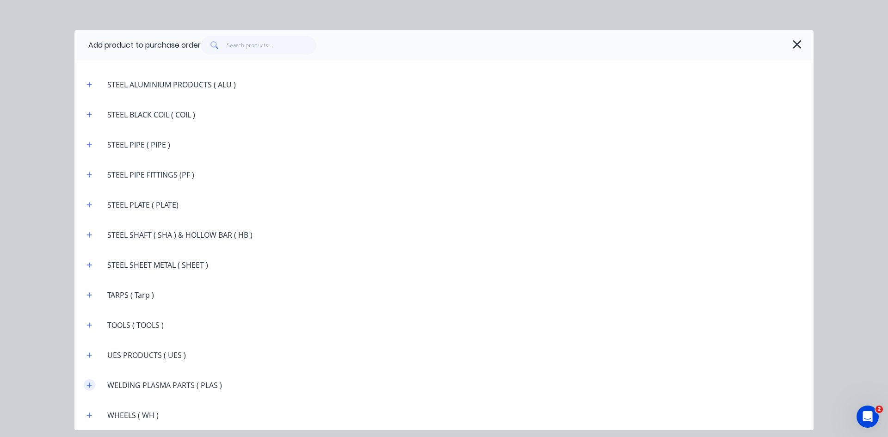
click at [90, 385] on icon "button" at bounding box center [89, 384] width 5 height 5
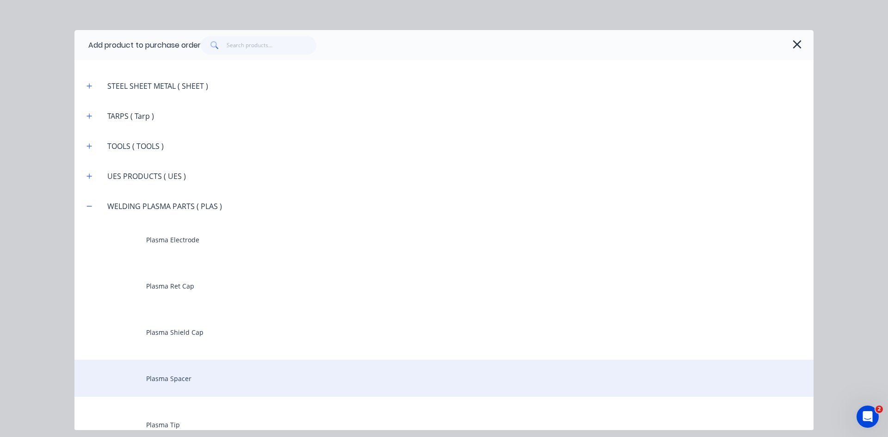
scroll to position [1905, 0]
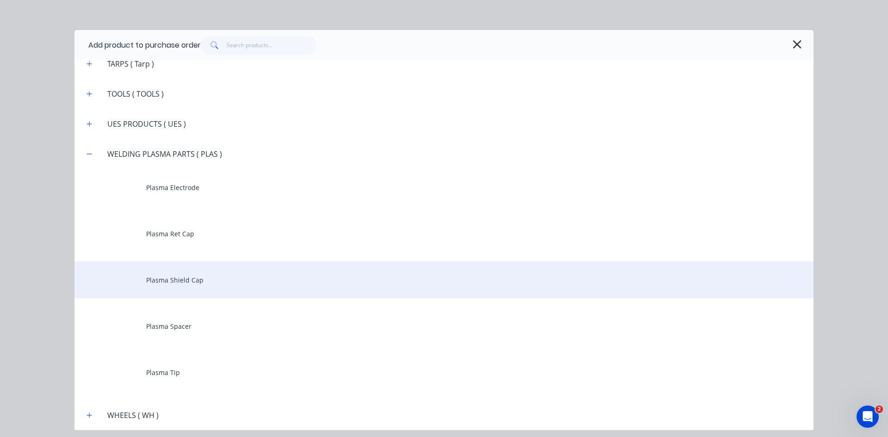
click at [194, 283] on div "Plasma Shield Cap" at bounding box center [443, 279] width 739 height 37
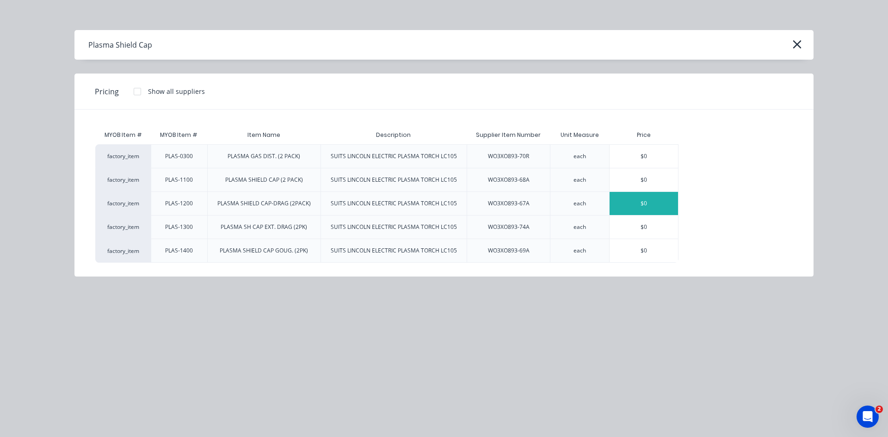
click at [632, 202] on div "$0" at bounding box center [643, 203] width 68 height 23
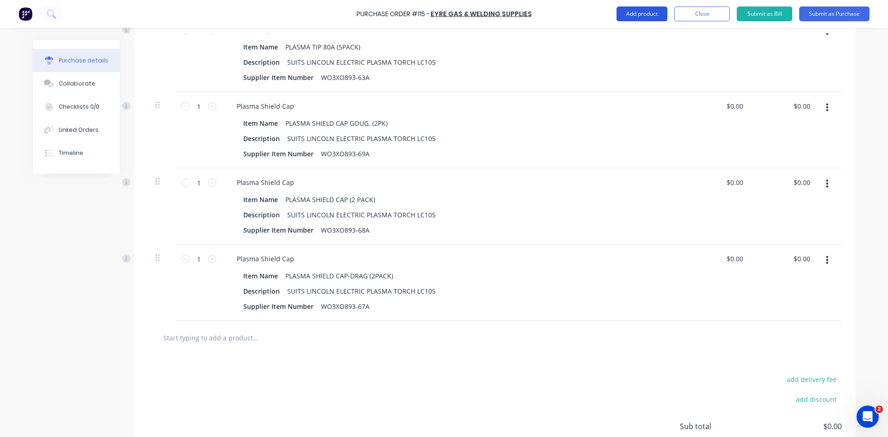
click at [640, 14] on button "Add product" at bounding box center [641, 13] width 51 height 15
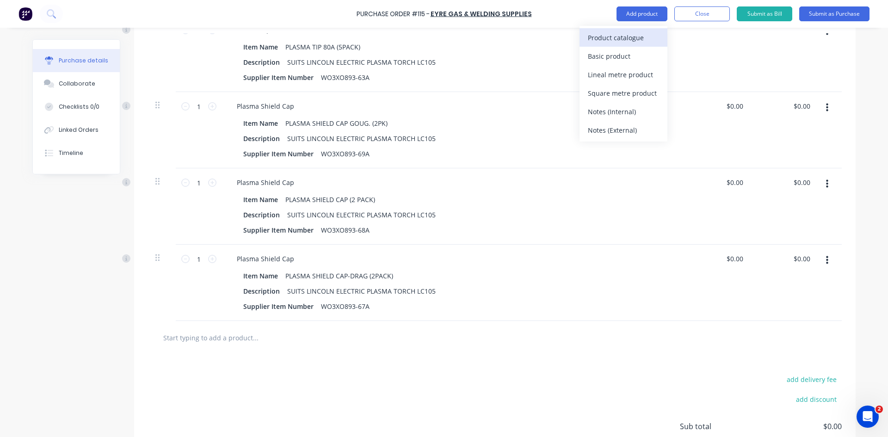
click at [621, 34] on div "Product catalogue" at bounding box center [623, 37] width 71 height 13
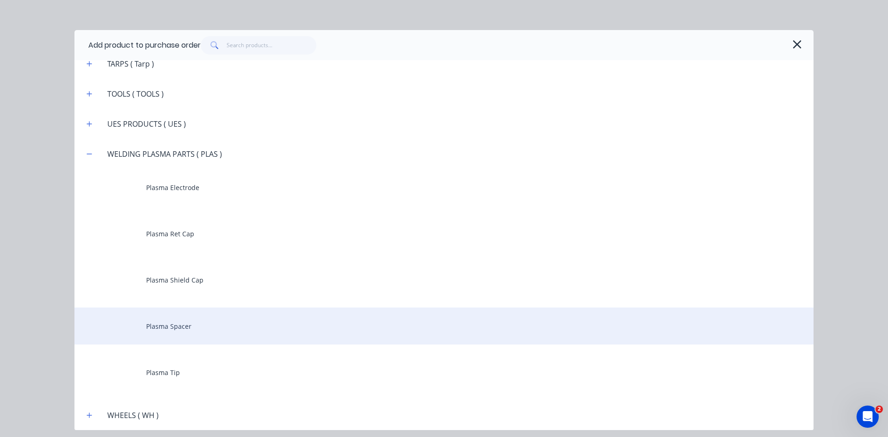
click at [198, 331] on div "Plasma Spacer" at bounding box center [443, 325] width 739 height 37
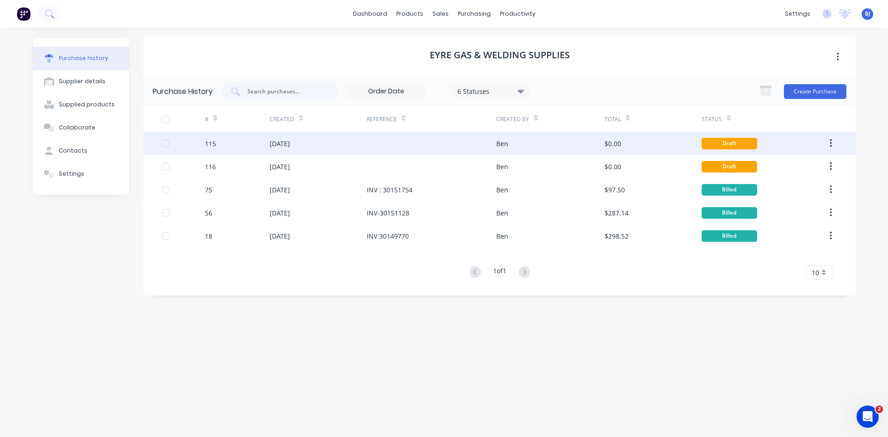
click at [290, 146] on div "03 Sep 2025" at bounding box center [280, 144] width 20 height 10
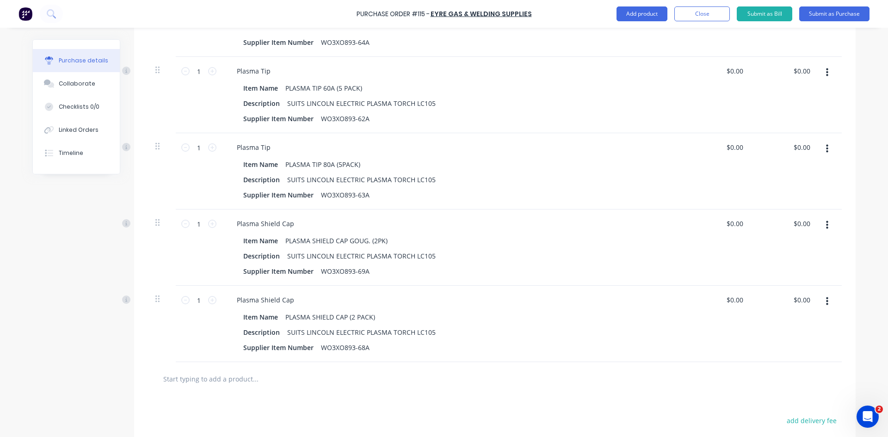
scroll to position [416, 0]
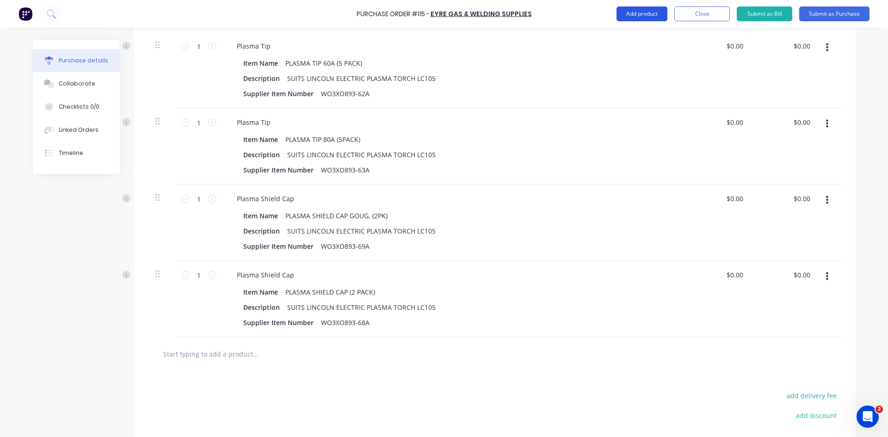
click at [649, 15] on button "Add product" at bounding box center [641, 13] width 51 height 15
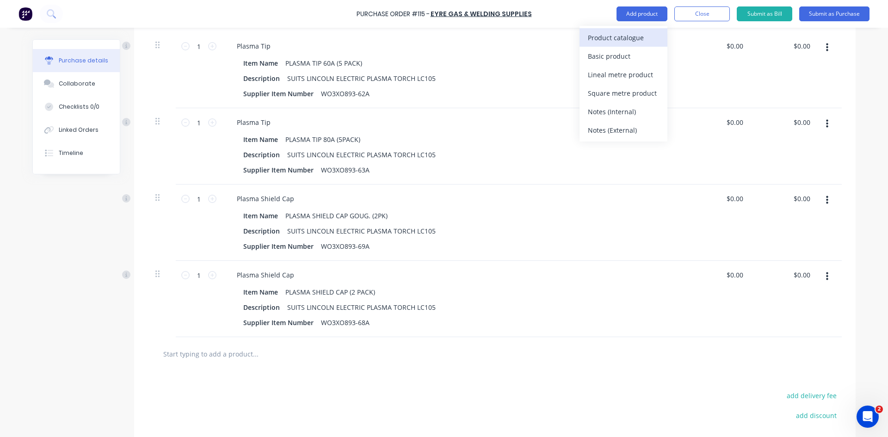
click at [624, 37] on div "Product catalogue" at bounding box center [623, 37] width 71 height 13
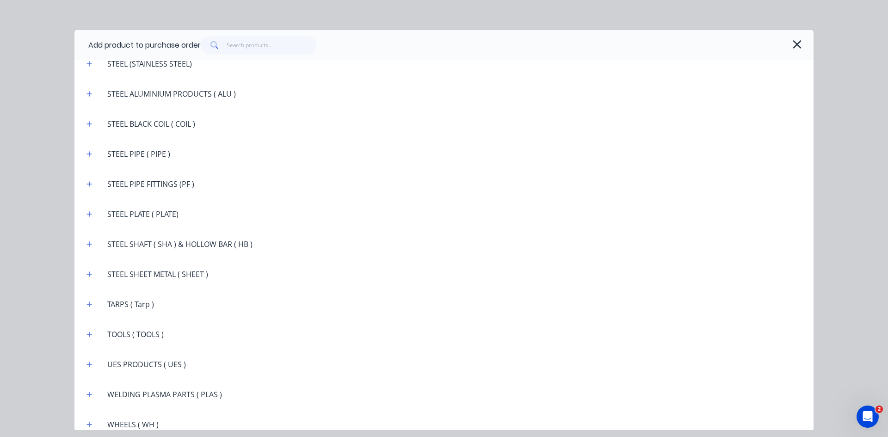
scroll to position [1674, 0]
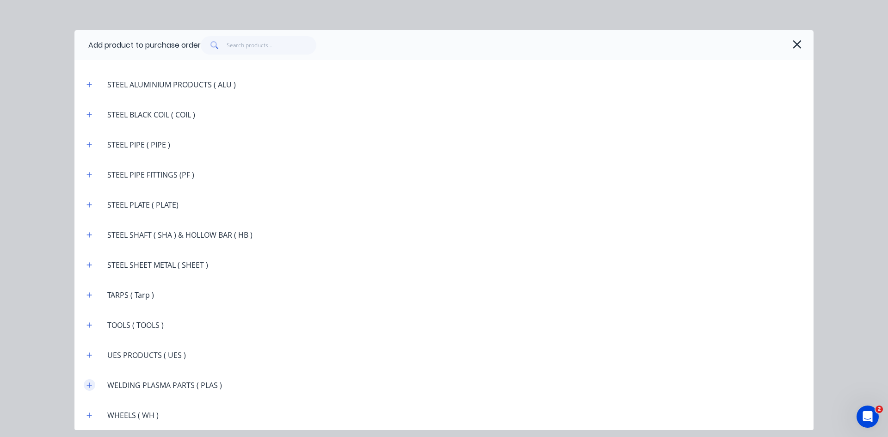
click at [88, 386] on icon "button" at bounding box center [89, 385] width 6 height 6
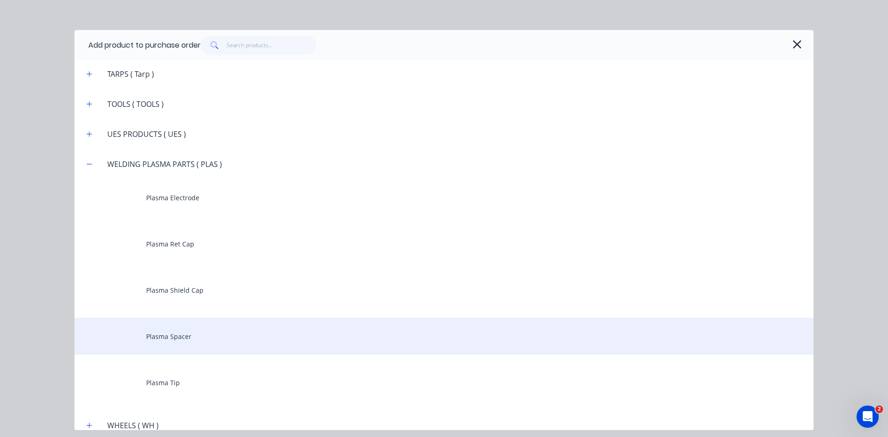
scroll to position [1905, 0]
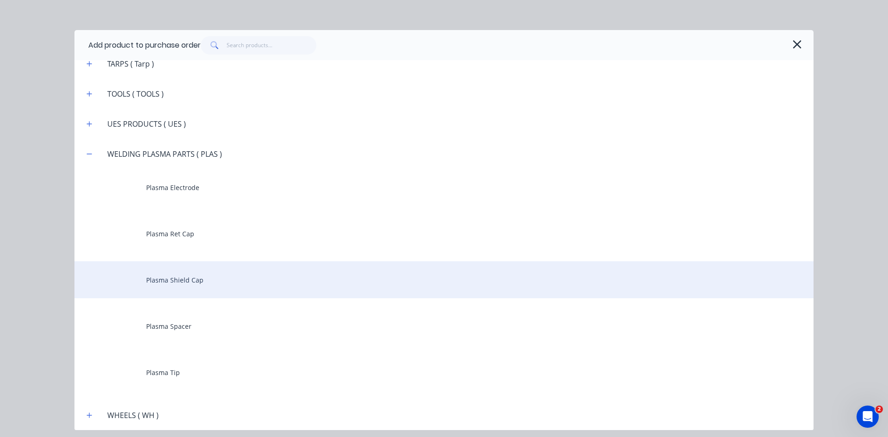
click at [203, 285] on div "Plasma Shield Cap" at bounding box center [443, 279] width 739 height 37
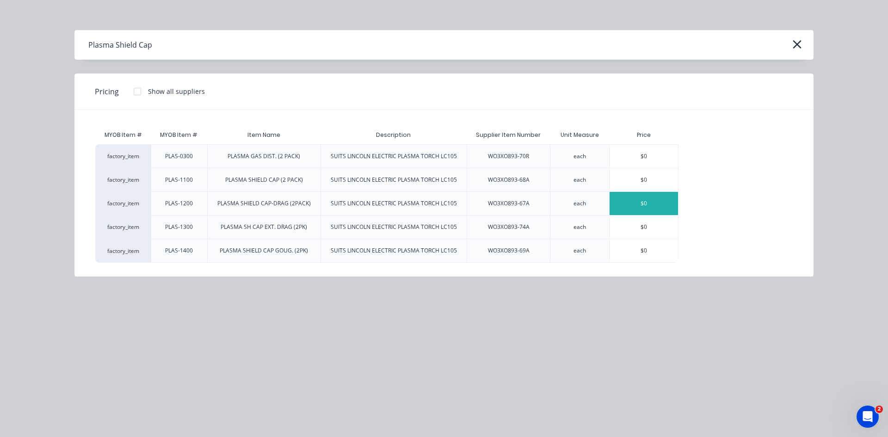
click at [632, 208] on div "$0" at bounding box center [643, 203] width 68 height 23
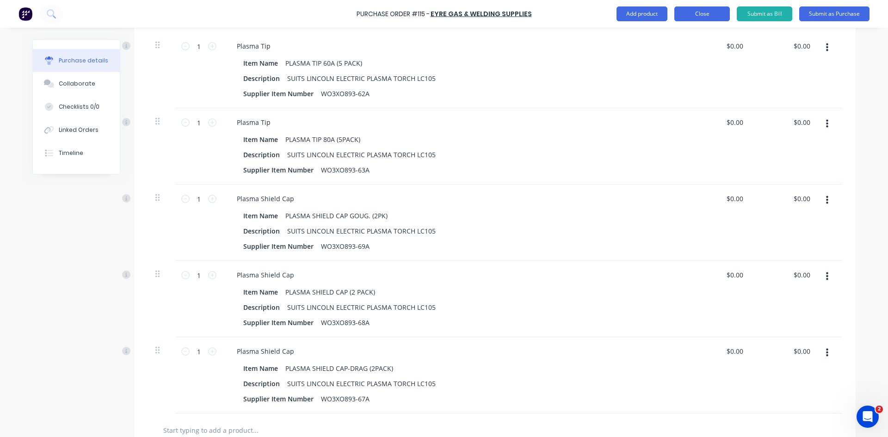
click at [704, 14] on button "Close" at bounding box center [701, 13] width 55 height 15
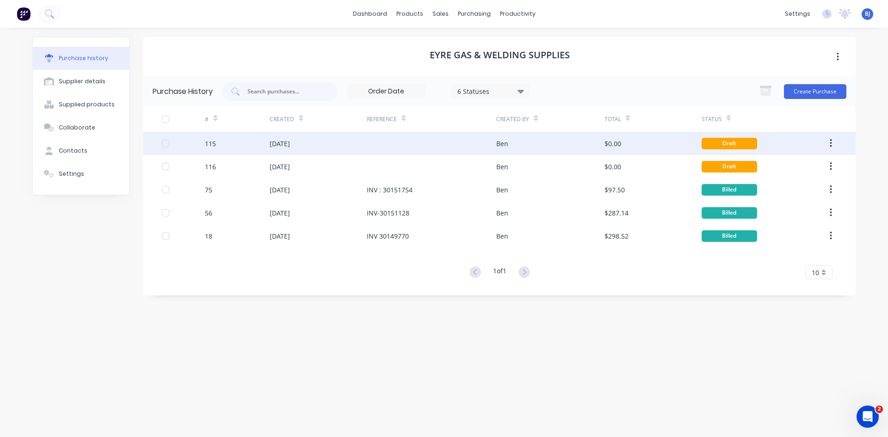
click at [366, 146] on div "03 Sep 2025" at bounding box center [318, 143] width 97 height 23
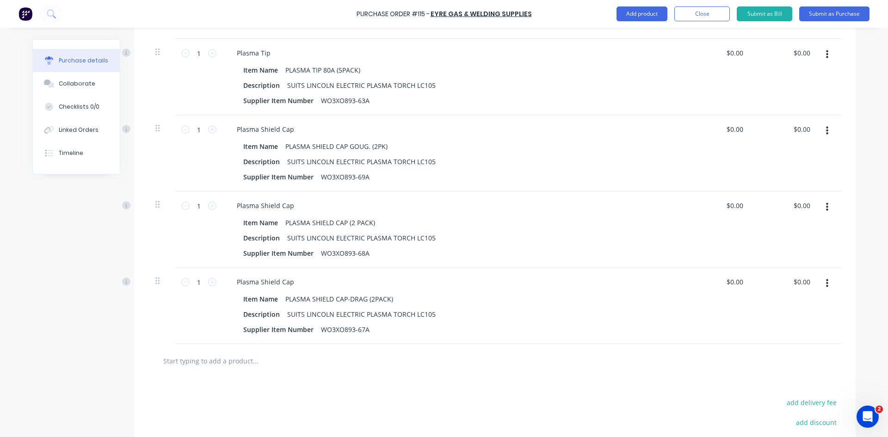
scroll to position [509, 0]
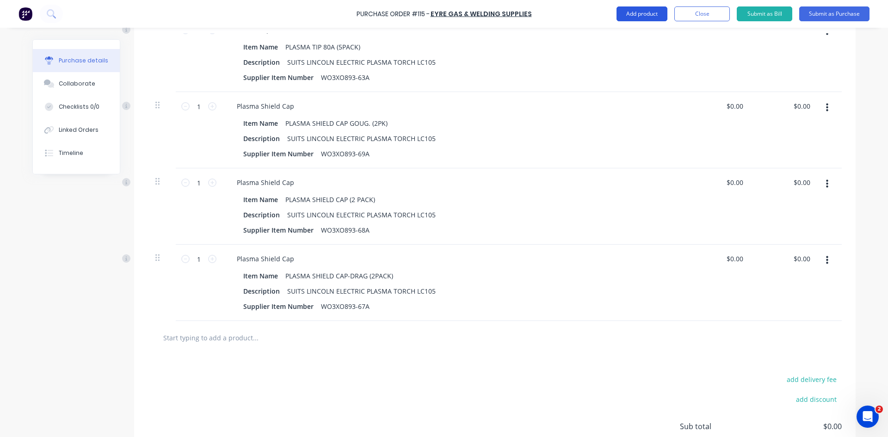
click at [644, 14] on button "Add product" at bounding box center [641, 13] width 51 height 15
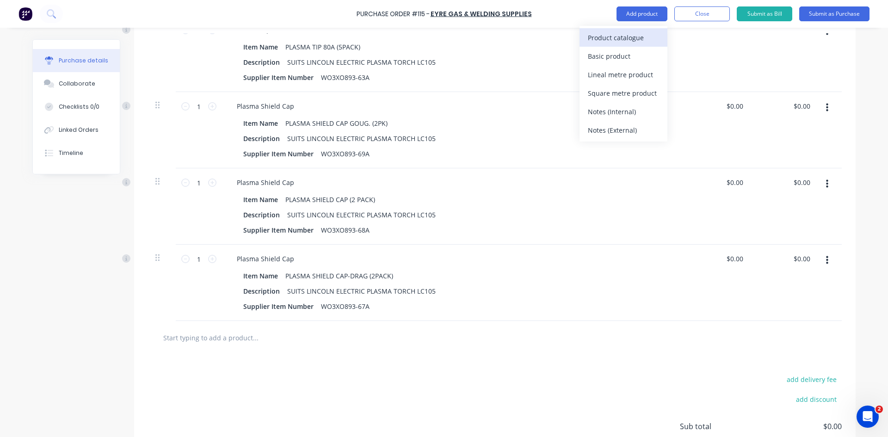
click at [626, 37] on div "Product catalogue" at bounding box center [623, 37] width 71 height 13
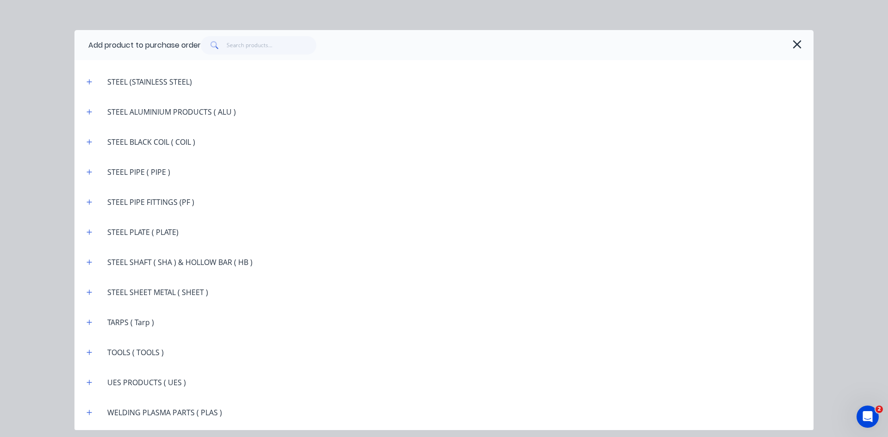
scroll to position [1674, 0]
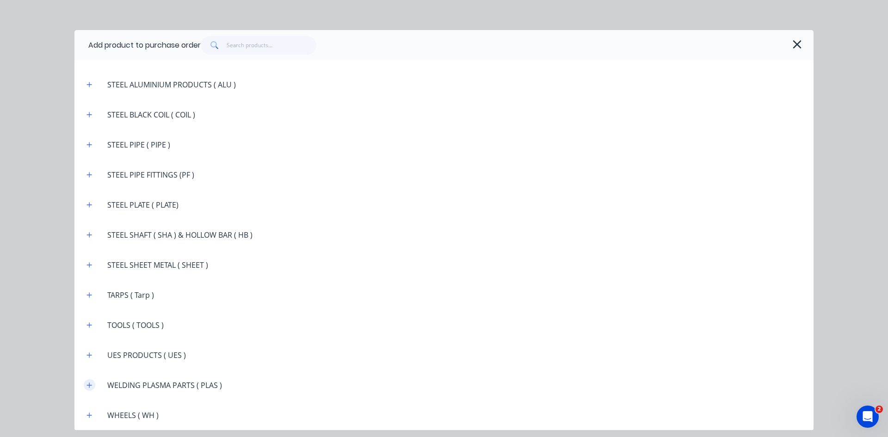
click at [92, 387] on icon "button" at bounding box center [89, 385] width 6 height 6
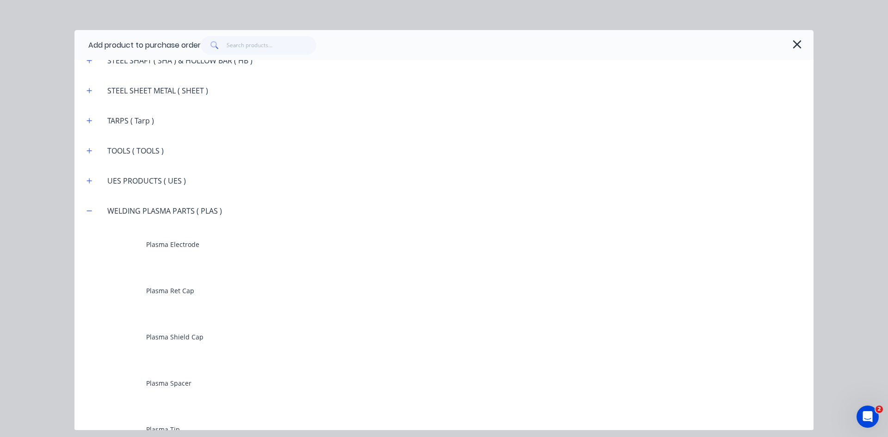
scroll to position [1905, 0]
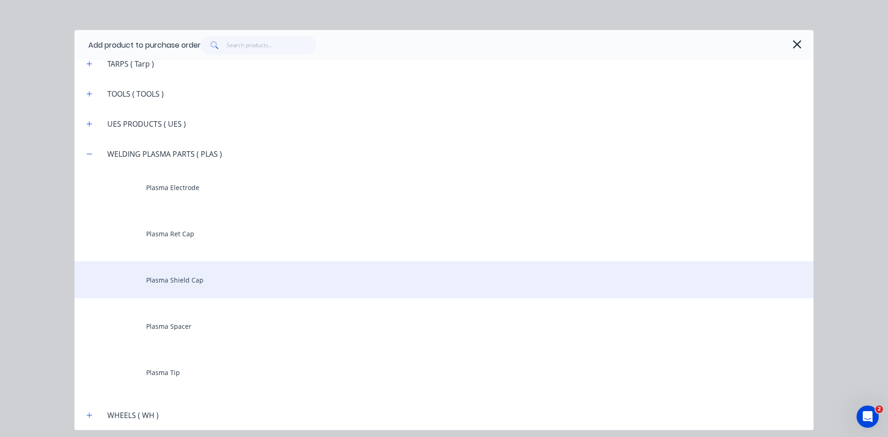
click at [212, 281] on div "Plasma Shield Cap" at bounding box center [443, 279] width 739 height 37
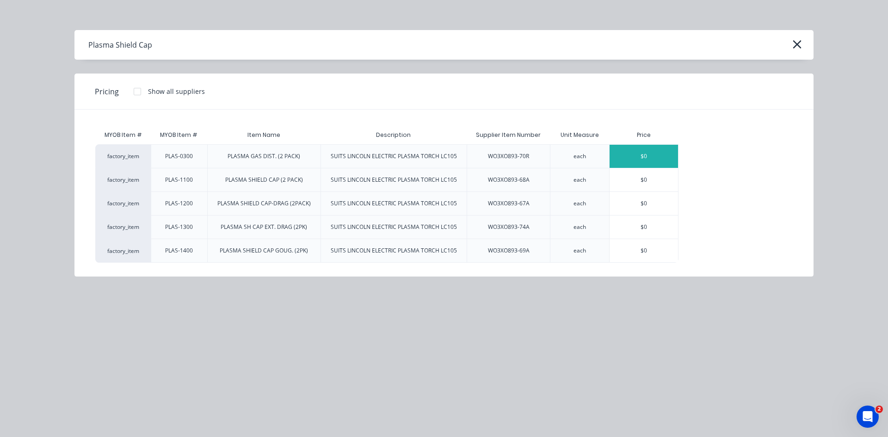
click at [644, 156] on div "$0" at bounding box center [643, 156] width 68 height 23
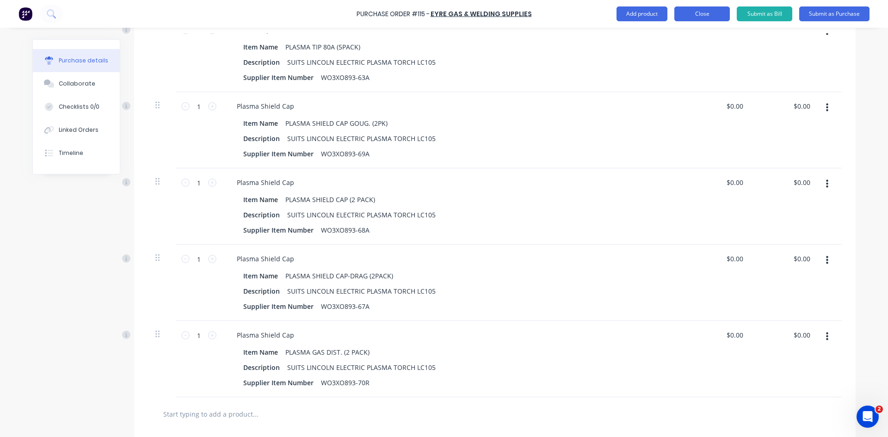
click at [701, 14] on button "Close" at bounding box center [701, 13] width 55 height 15
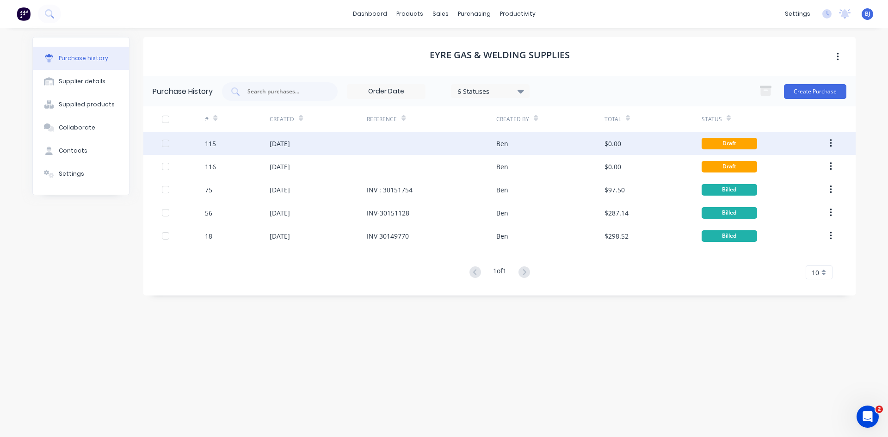
click at [288, 147] on div "03 Sep 2025" at bounding box center [280, 144] width 20 height 10
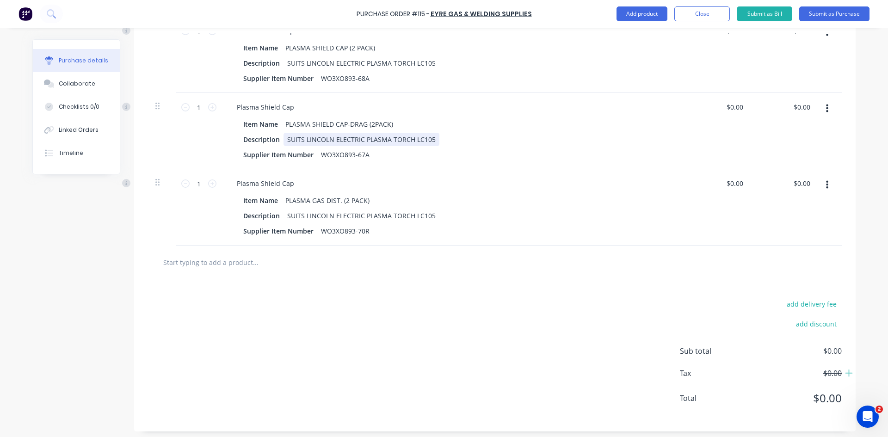
scroll to position [664, 0]
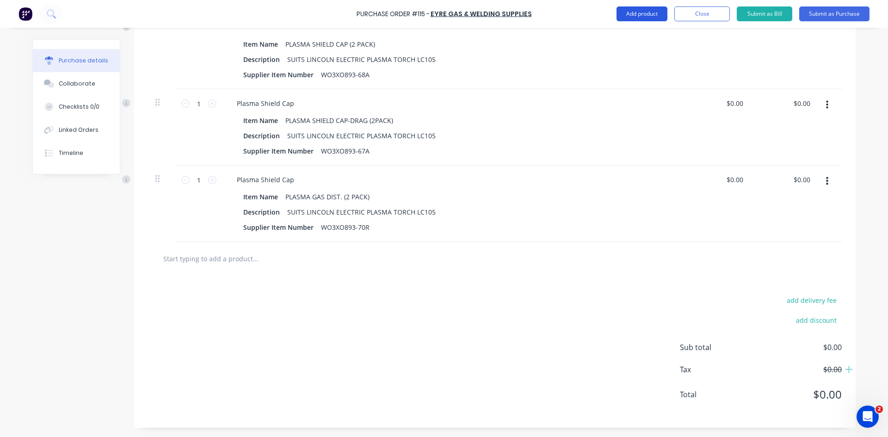
click at [637, 13] on button "Add product" at bounding box center [641, 13] width 51 height 15
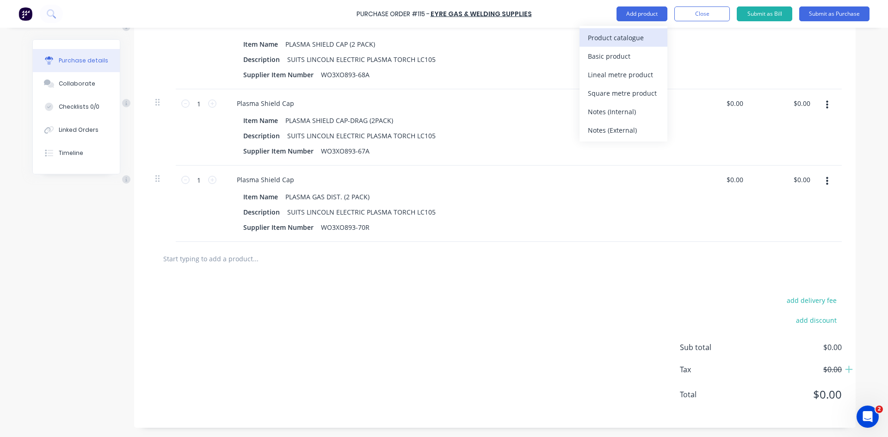
click at [616, 39] on div "Product catalogue" at bounding box center [623, 37] width 71 height 13
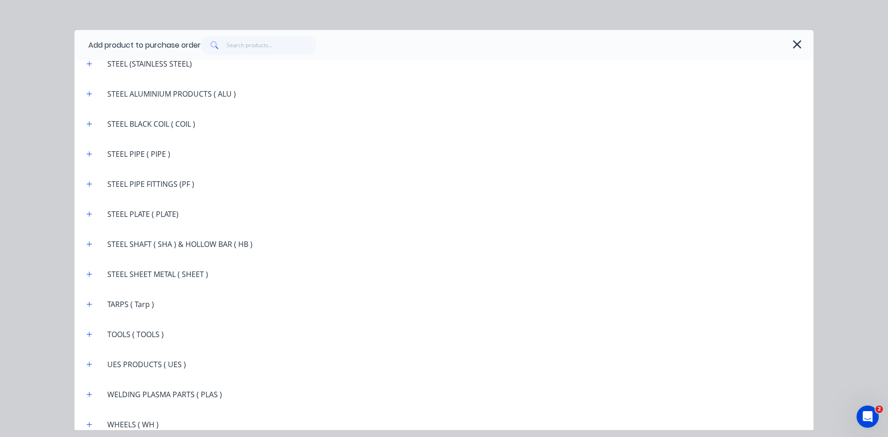
scroll to position [1674, 0]
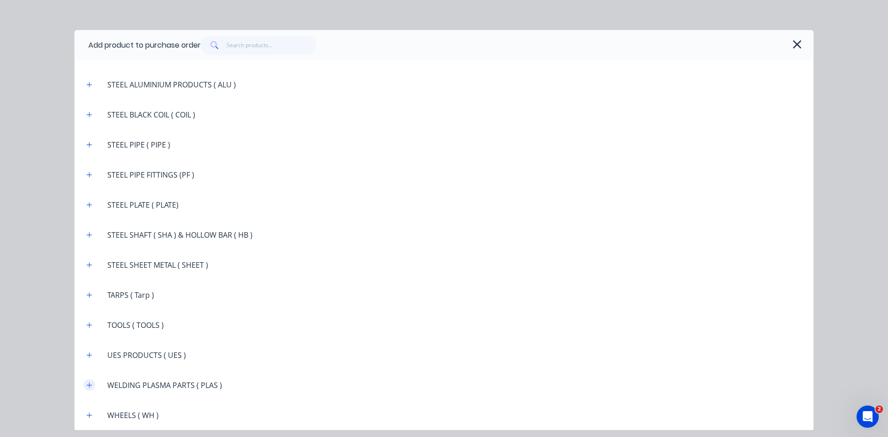
click at [90, 388] on icon "button" at bounding box center [89, 385] width 6 height 6
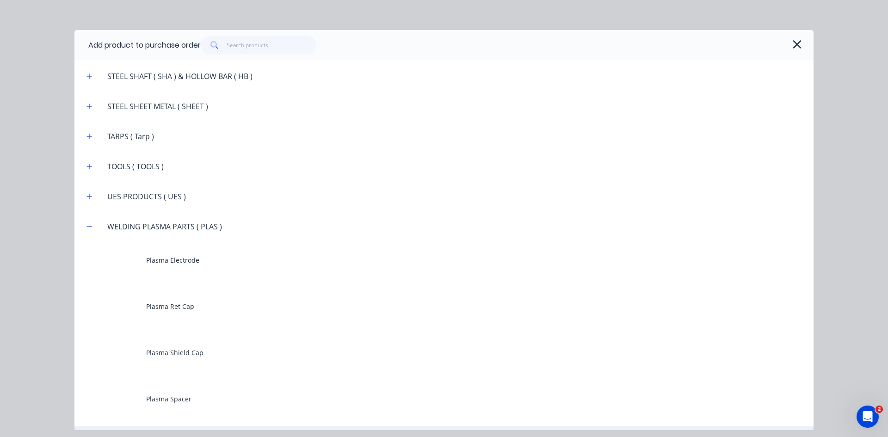
scroll to position [1905, 0]
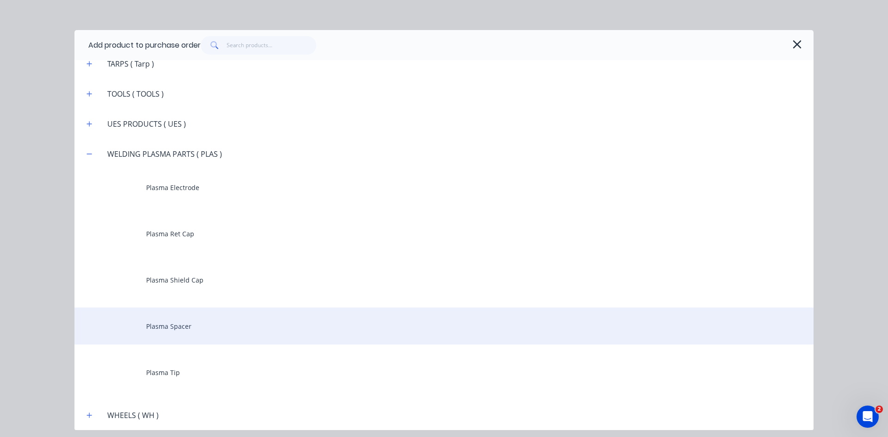
click at [144, 327] on div "Plasma Spacer" at bounding box center [443, 325] width 739 height 37
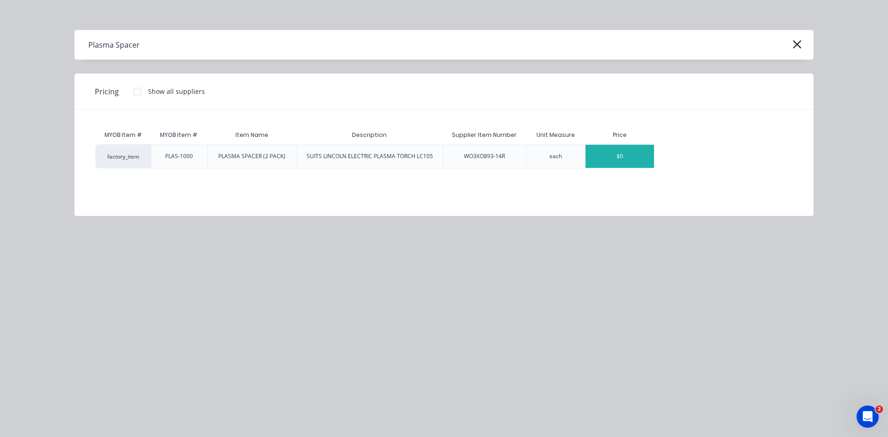
click at [610, 160] on div "$0" at bounding box center [619, 156] width 68 height 23
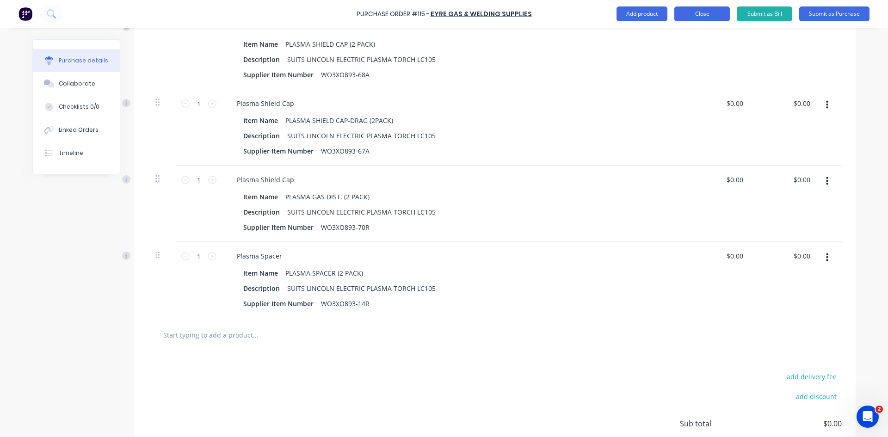
click at [696, 14] on button "Close" at bounding box center [701, 13] width 55 height 15
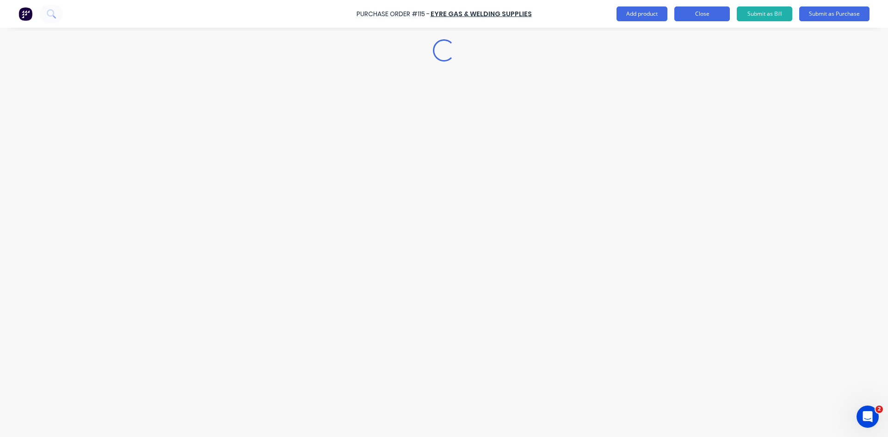
scroll to position [0, 0]
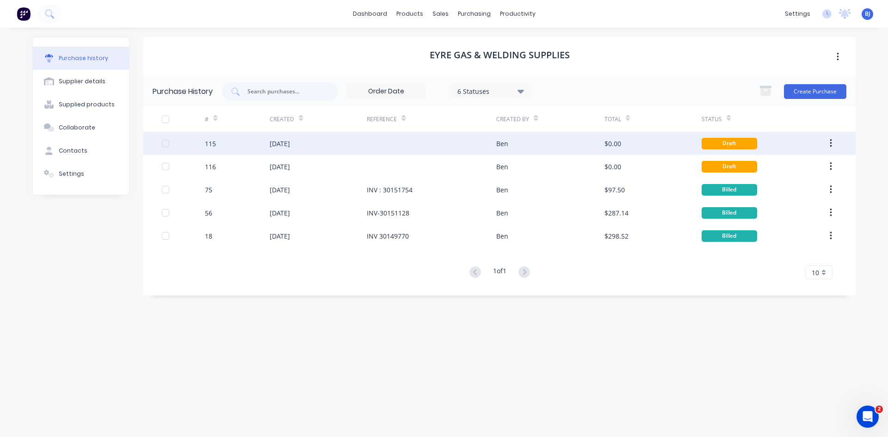
click at [307, 144] on div "03 Sep 2025" at bounding box center [318, 143] width 97 height 23
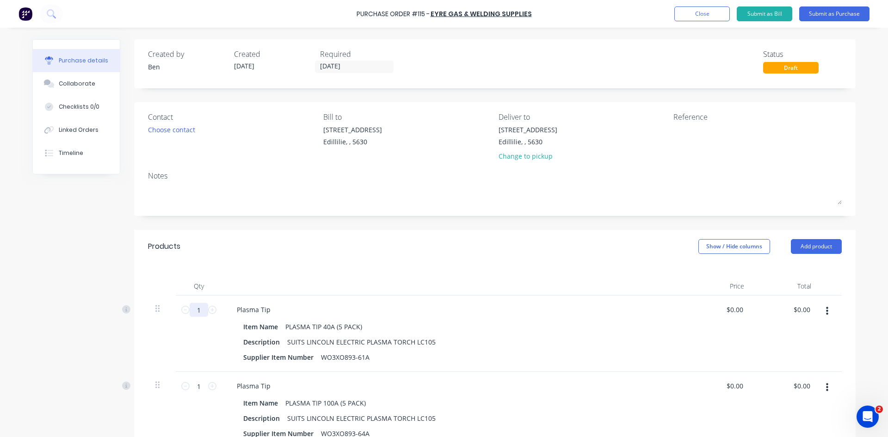
drag, startPoint x: 199, startPoint y: 310, endPoint x: 191, endPoint y: 313, distance: 8.7
click at [191, 313] on input "1" at bounding box center [199, 310] width 18 height 14
type input "20"
drag, startPoint x: 806, startPoint y: 310, endPoint x: 775, endPoint y: 320, distance: 32.2
click at [777, 319] on div "0.00 0.00" at bounding box center [784, 333] width 67 height 76
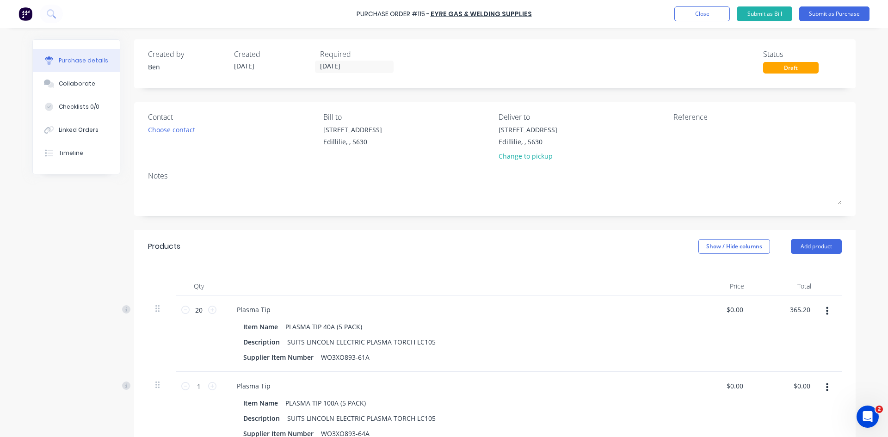
type input "365.20"
type input "$18.26"
type input "$365.20"
click at [770, 319] on div "$365.20 365.20" at bounding box center [784, 333] width 67 height 76
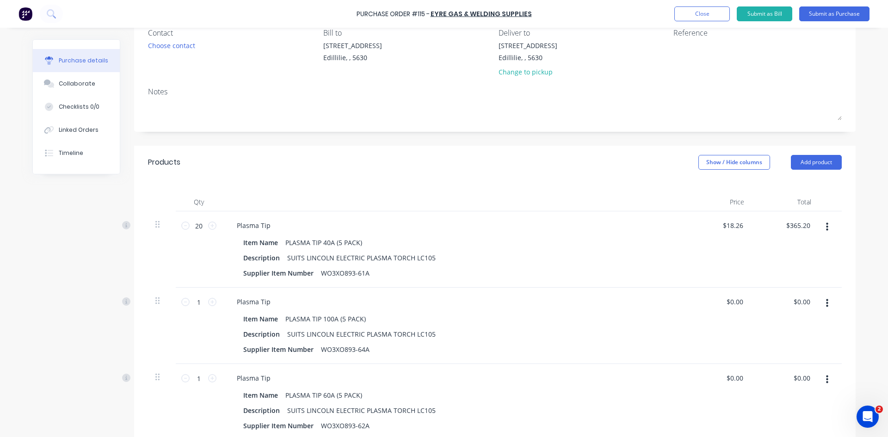
scroll to position [92, 0]
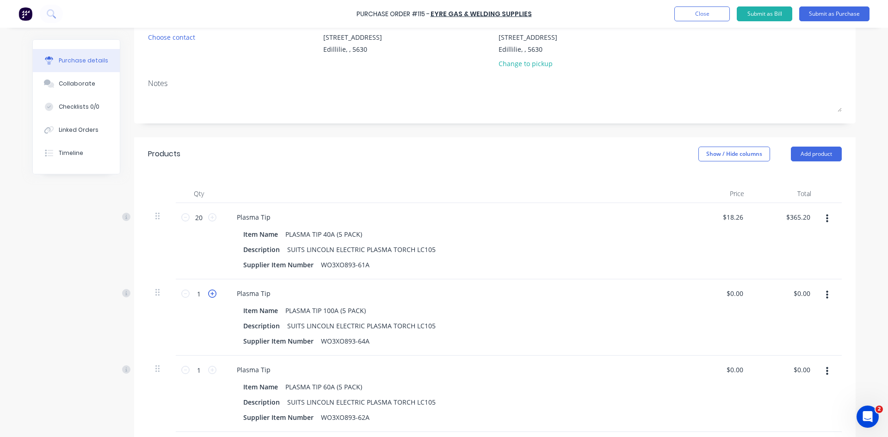
click at [209, 293] on icon at bounding box center [212, 293] width 8 height 8
type input "5"
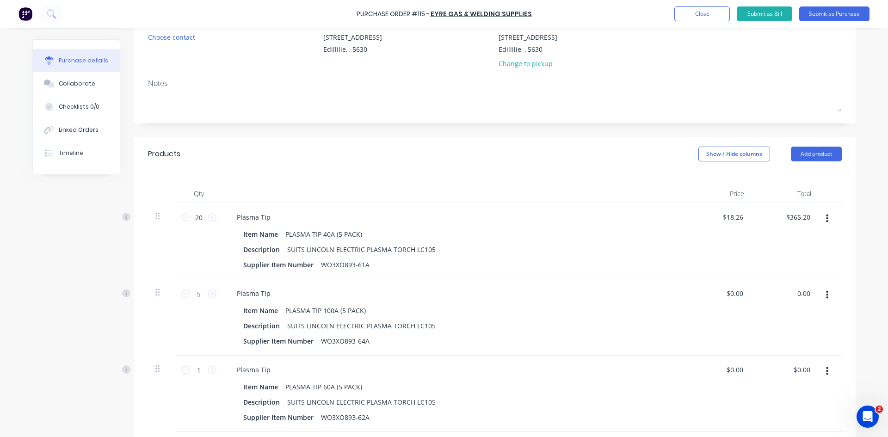
drag, startPoint x: 788, startPoint y: 300, endPoint x: 775, endPoint y: 305, distance: 13.3
click at [775, 305] on div "0.00 0.00" at bounding box center [784, 317] width 67 height 76
type input "91.30"
type input "$18.26"
type input "$91.30"
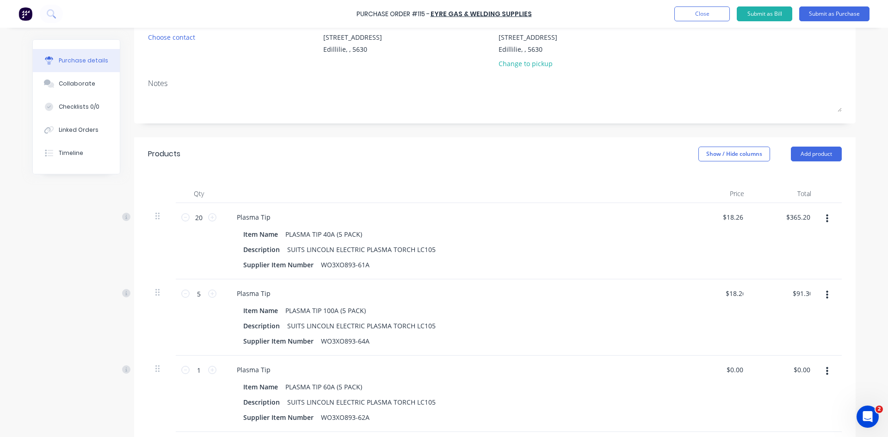
click at [784, 311] on div "$91.30 91.30" at bounding box center [784, 317] width 67 height 76
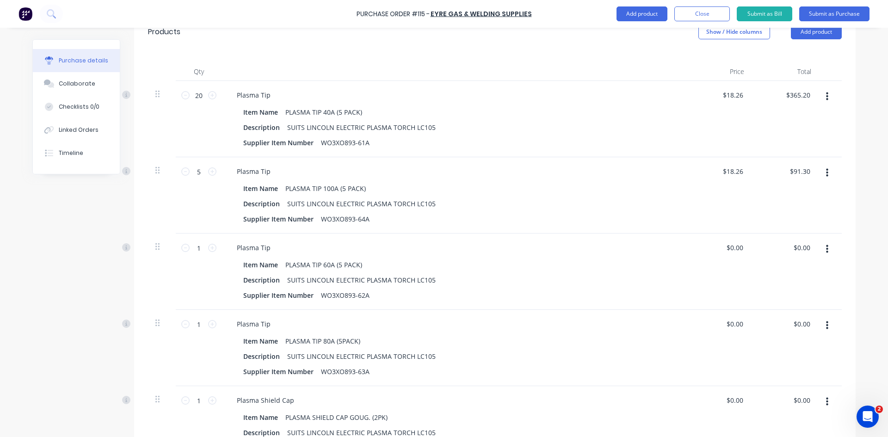
scroll to position [231, 0]
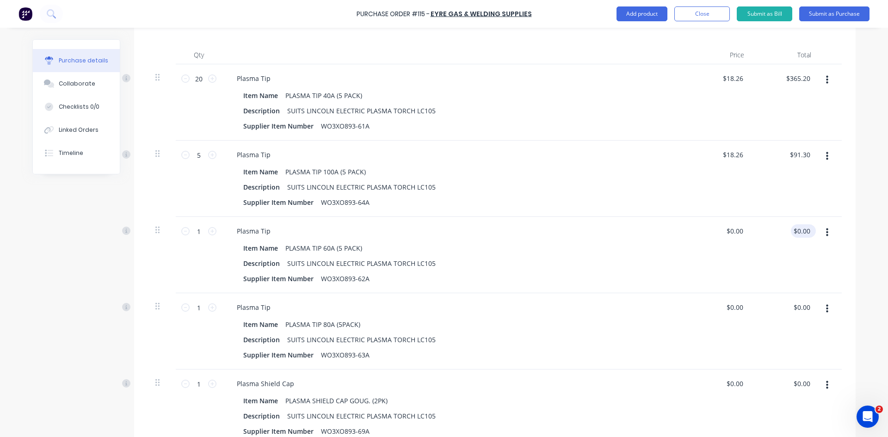
click at [809, 230] on div "$0.00 $0.00" at bounding box center [803, 230] width 25 height 13
drag, startPoint x: 807, startPoint y: 230, endPoint x: 778, endPoint y: 241, distance: 31.3
click at [778, 241] on div "0.00 0.00" at bounding box center [784, 255] width 67 height 76
type input "91.30"
type input "$91.30"
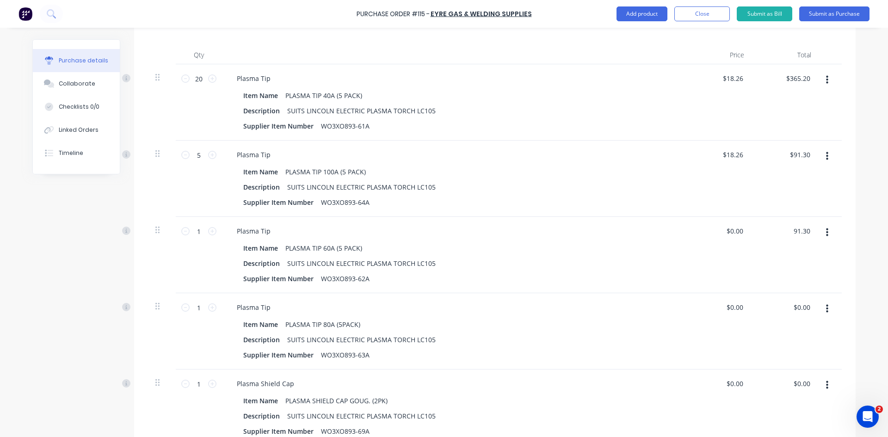
type input "$91.30"
click at [807, 264] on div "$91.30 91.30" at bounding box center [784, 255] width 67 height 76
drag, startPoint x: 808, startPoint y: 306, endPoint x: 766, endPoint y: 312, distance: 42.0
click at [766, 312] on div "0.00 0.00" at bounding box center [784, 331] width 67 height 76
type input "91.30"
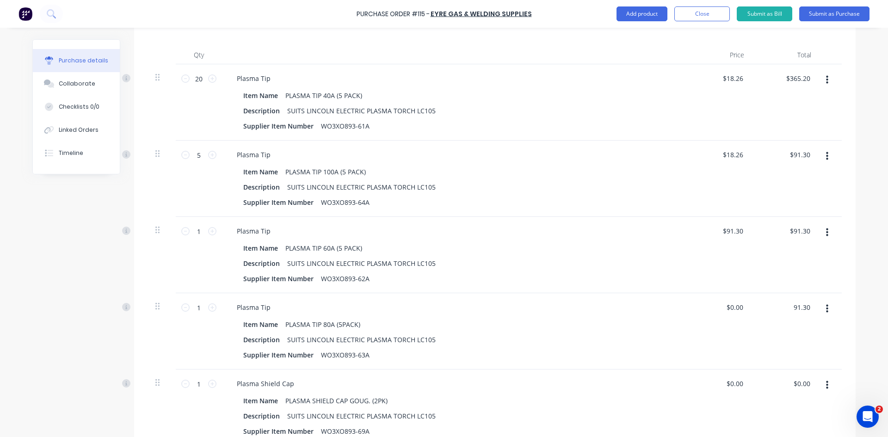
type input "$91.30"
click at [779, 333] on div "$91.30 91.30" at bounding box center [784, 331] width 67 height 76
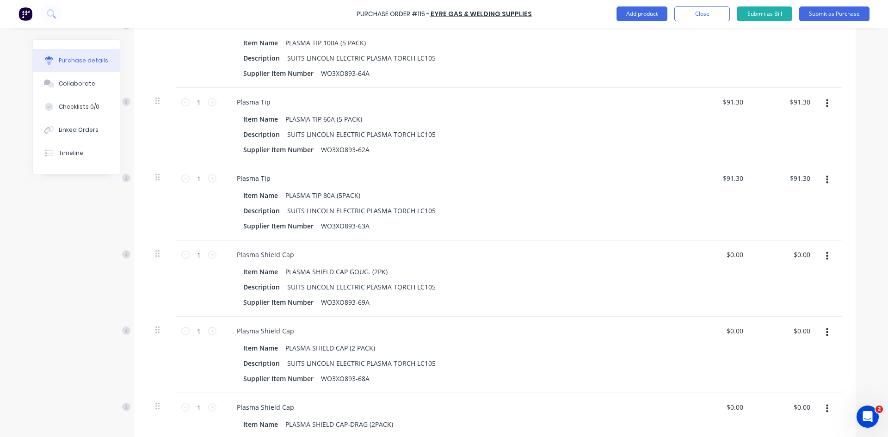
scroll to position [370, 0]
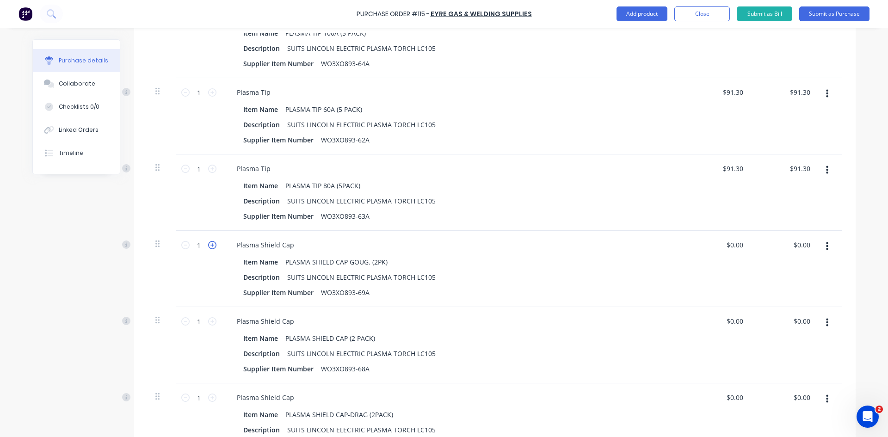
click at [209, 247] on icon at bounding box center [212, 245] width 8 height 8
type input "3"
click at [209, 169] on icon at bounding box center [212, 169] width 8 height 8
type input "2"
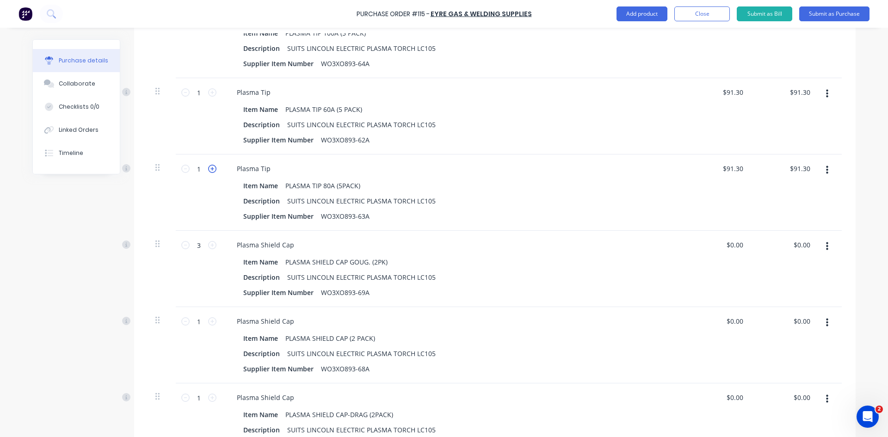
type input "$182.60"
click at [209, 169] on icon at bounding box center [212, 169] width 8 height 8
type input "3"
type input "$273.90"
click at [209, 169] on icon at bounding box center [212, 169] width 8 height 8
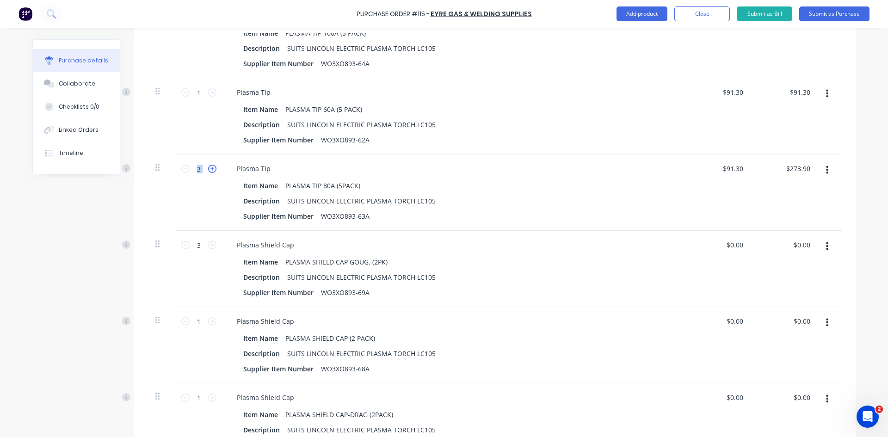
type input "4"
type input "$365.20"
click at [209, 169] on icon at bounding box center [212, 169] width 8 height 8
type input "5"
type input "$456.50"
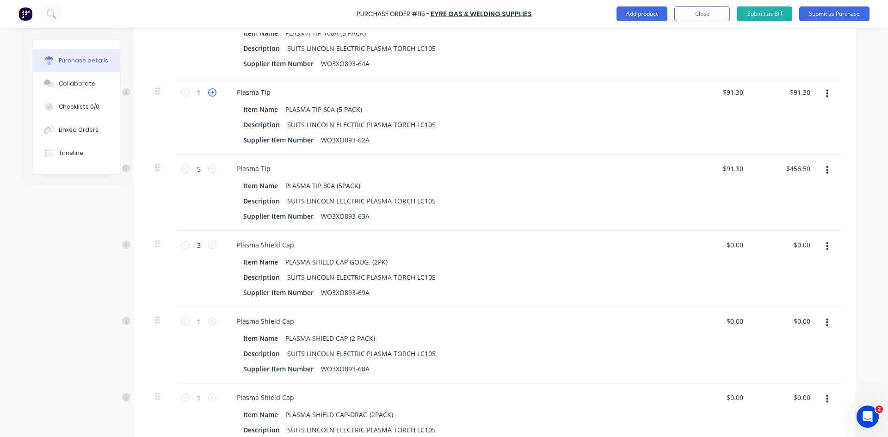
click at [210, 93] on icon at bounding box center [212, 92] width 8 height 8
type input "2"
type input "$182.60"
click at [210, 93] on icon at bounding box center [212, 92] width 8 height 8
type input "3"
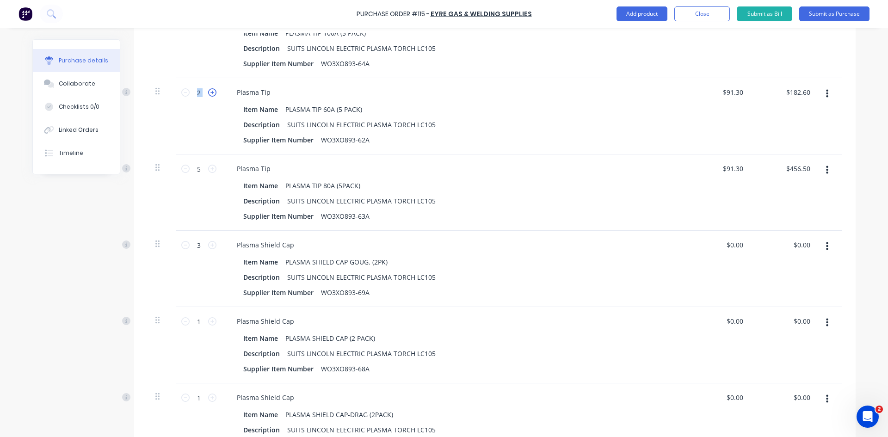
type input "$273.90"
click at [210, 93] on icon at bounding box center [212, 92] width 8 height 8
type input "4"
type input "$365.20"
click at [210, 93] on icon at bounding box center [212, 92] width 8 height 8
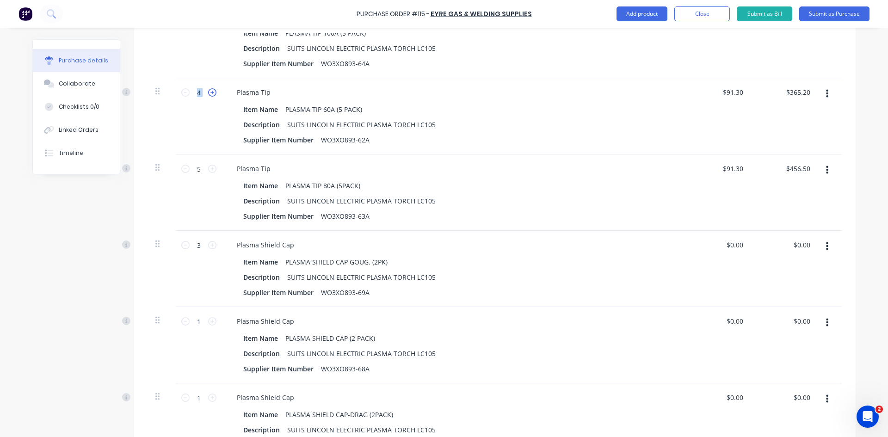
type input "5"
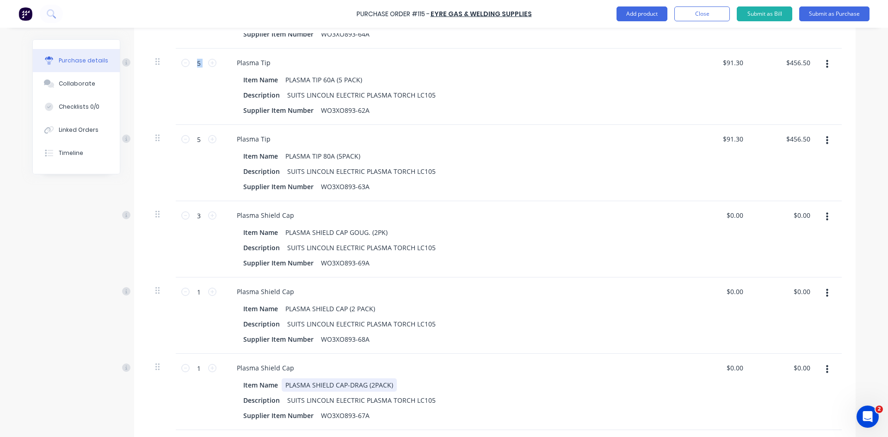
scroll to position [416, 0]
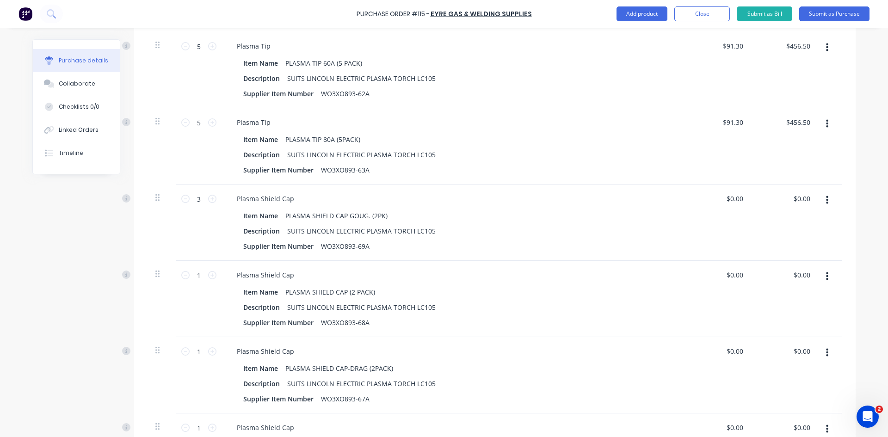
click at [199, 393] on div "1 1" at bounding box center [199, 375] width 46 height 76
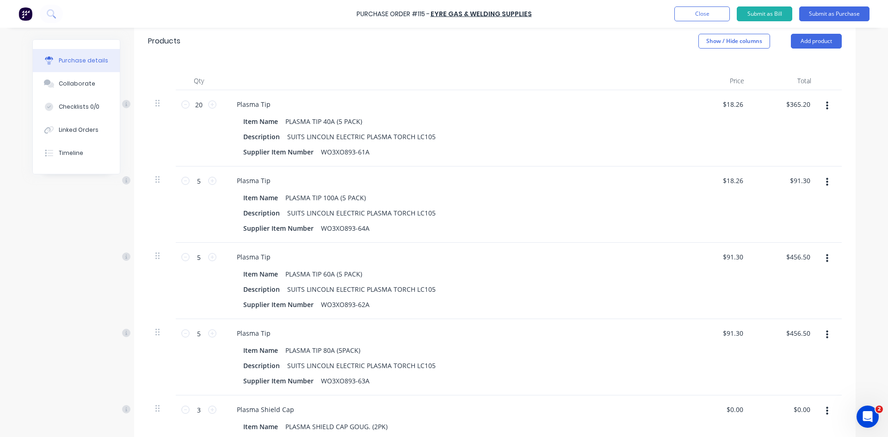
scroll to position [231, 0]
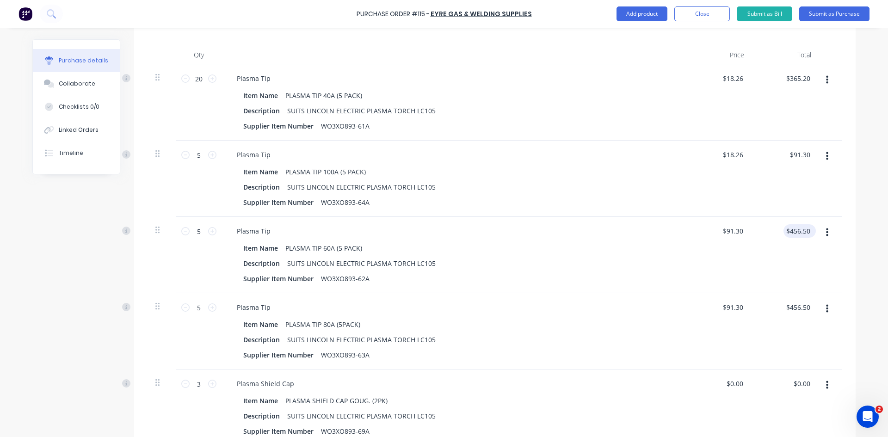
type input "456.50"
click at [806, 229] on input "456.50" at bounding box center [799, 230] width 25 height 13
drag, startPoint x: 806, startPoint y: 229, endPoint x: 768, endPoint y: 238, distance: 39.3
click at [768, 238] on div "456.50 456.50" at bounding box center [784, 255] width 67 height 76
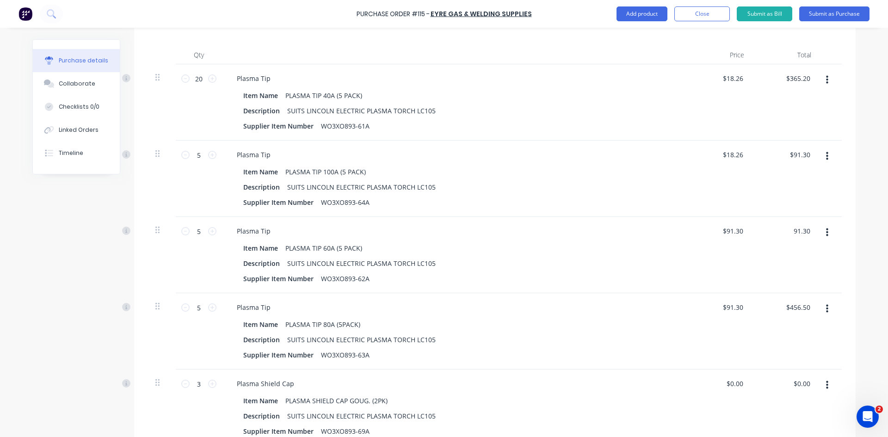
type input "91.30"
type input "$18.26"
type input "$91.30"
click at [781, 263] on div "$91.30 91.30" at bounding box center [784, 255] width 67 height 76
click at [810, 305] on div "$456.50 $456.50" at bounding box center [799, 307] width 32 height 13
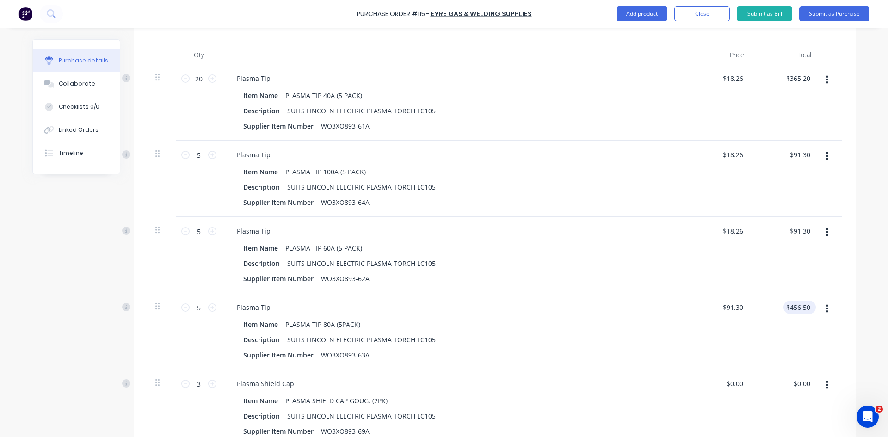
type input "456.50"
click at [797, 303] on input "456.50" at bounding box center [799, 307] width 25 height 13
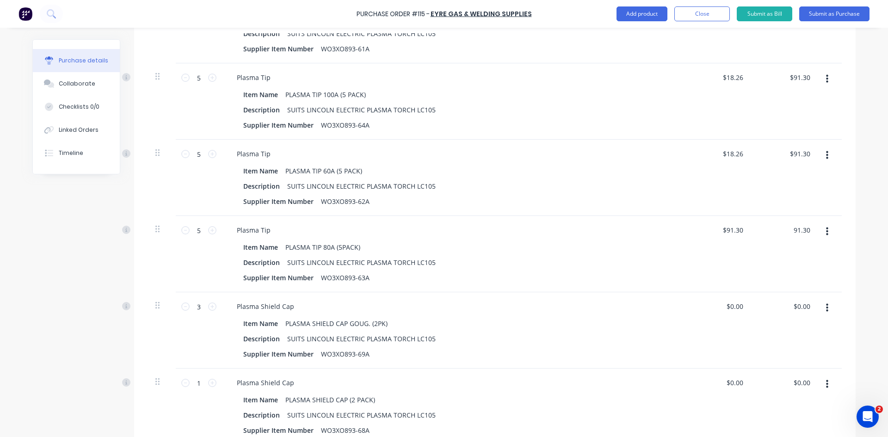
scroll to position [324, 0]
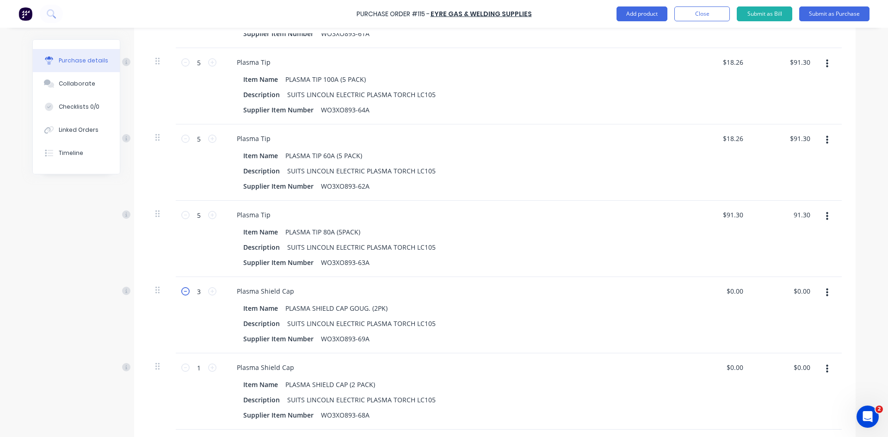
type input "91.30"
type input "$18.26"
type input "$91.30"
click at [181, 293] on icon at bounding box center [185, 291] width 8 height 8
type input "2"
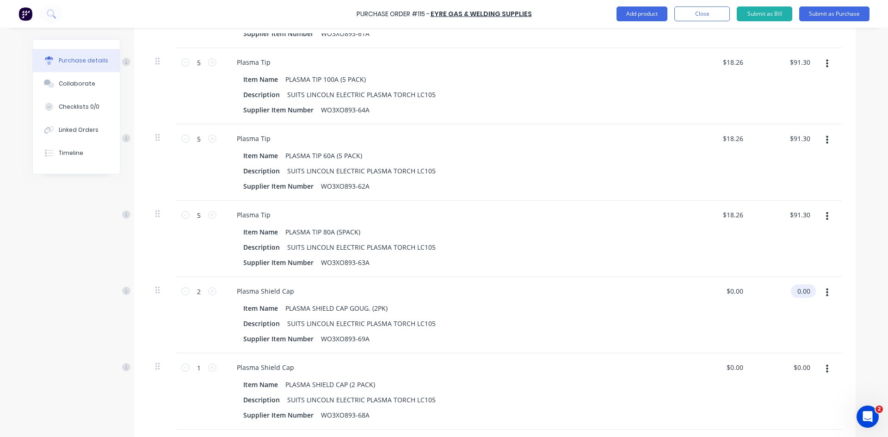
click at [808, 289] on input "0.00" at bounding box center [801, 290] width 21 height 13
drag, startPoint x: 806, startPoint y: 290, endPoint x: 783, endPoint y: 298, distance: 24.6
click at [783, 298] on div "0.00 0.00" at bounding box center [784, 315] width 67 height 76
type input "105.22"
type input "$52.61"
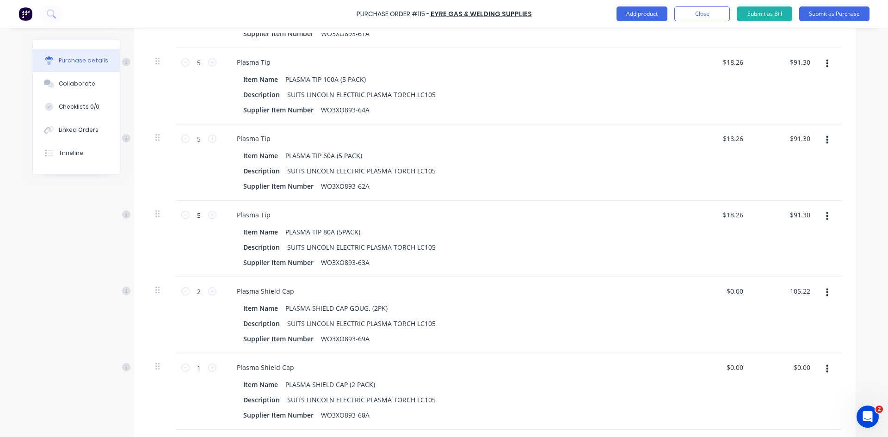
type input "$105.22"
click at [782, 313] on div "$105.22 $105.22" at bounding box center [784, 315] width 67 height 76
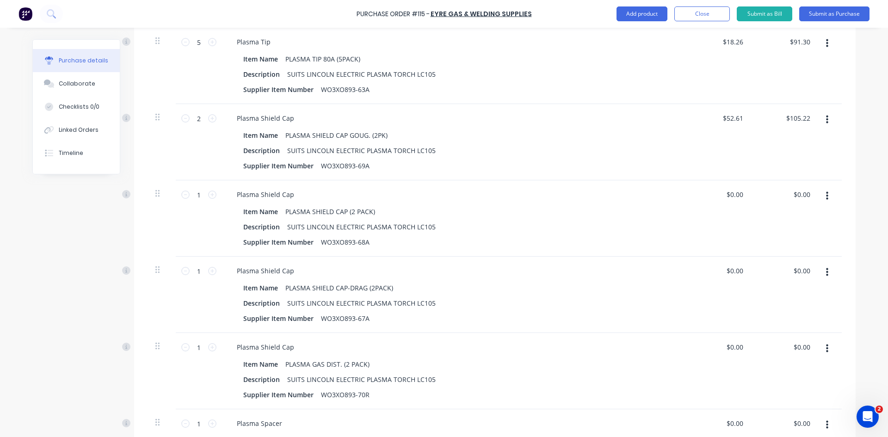
scroll to position [509, 0]
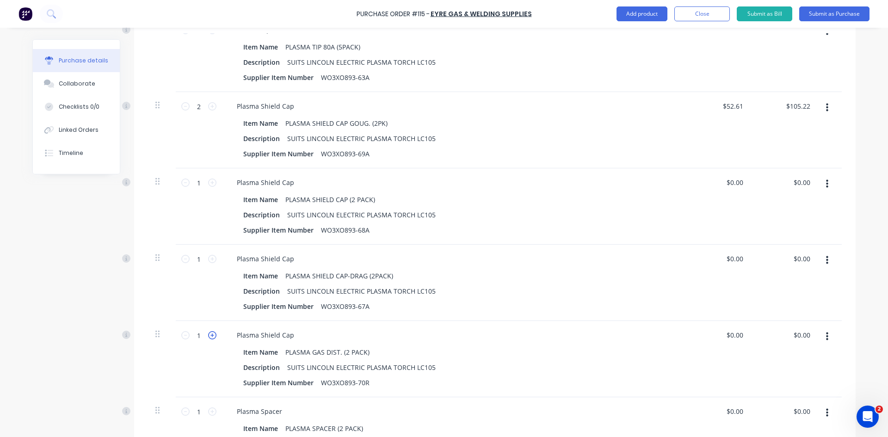
click at [209, 334] on icon at bounding box center [212, 335] width 8 height 8
type input "2"
drag, startPoint x: 807, startPoint y: 334, endPoint x: 782, endPoint y: 338, distance: 24.9
click at [782, 338] on div "0.00 0.00" at bounding box center [784, 359] width 67 height 76
type input "154.00"
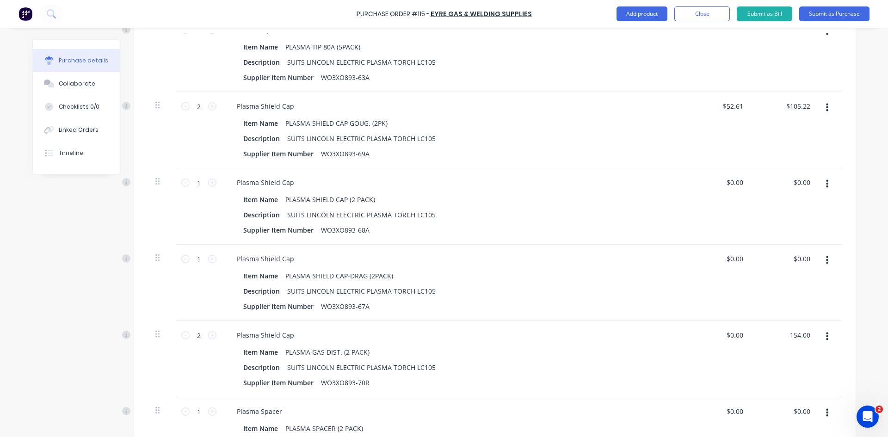
type input "$77.00"
type input "$154.00"
click at [789, 358] on div "$154.00 154.00" at bounding box center [784, 359] width 67 height 76
click at [208, 182] on icon at bounding box center [212, 182] width 8 height 8
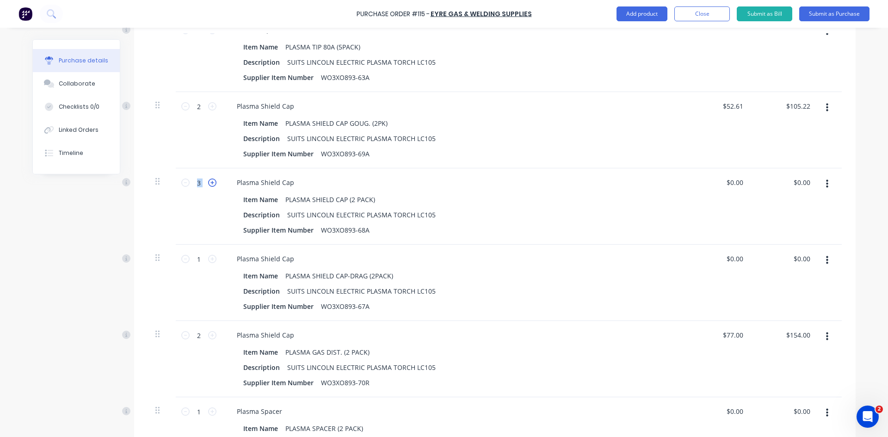
click at [208, 182] on icon at bounding box center [212, 182] width 8 height 8
type input "4"
drag, startPoint x: 783, startPoint y: 183, endPoint x: 776, endPoint y: 184, distance: 6.5
click at [776, 184] on div "0.00 0.00" at bounding box center [784, 206] width 67 height 76
type input "210.92"
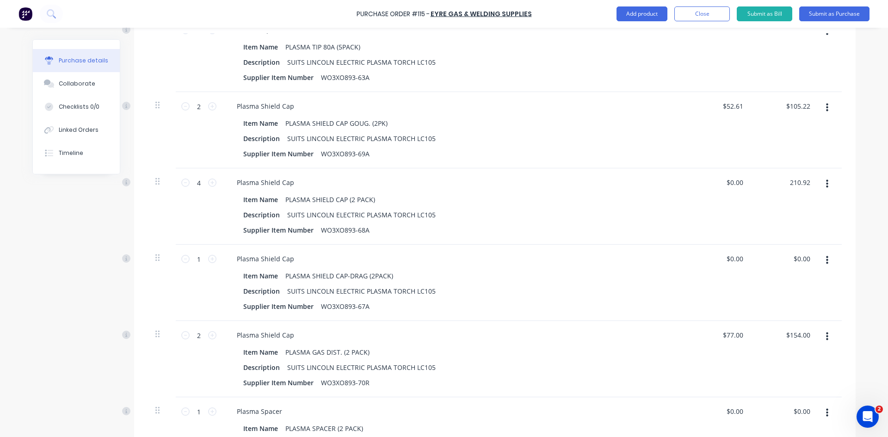
type input "$52.73"
type input "$210.92"
click at [794, 206] on div "$210.92 $210.92" at bounding box center [784, 206] width 67 height 76
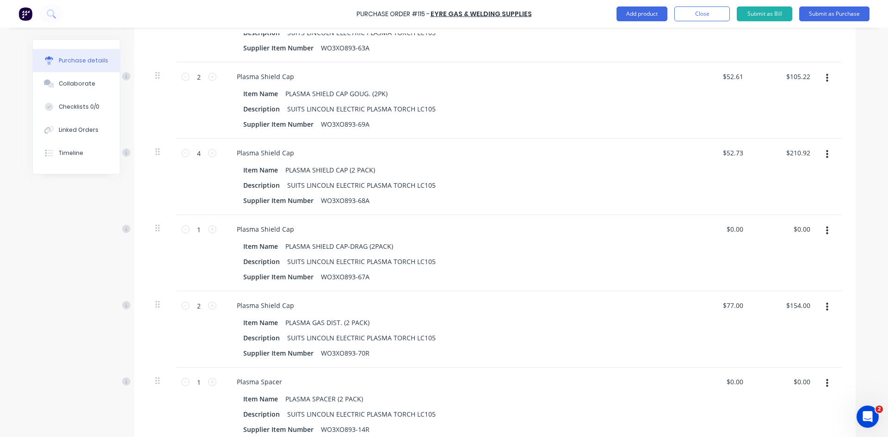
scroll to position [555, 0]
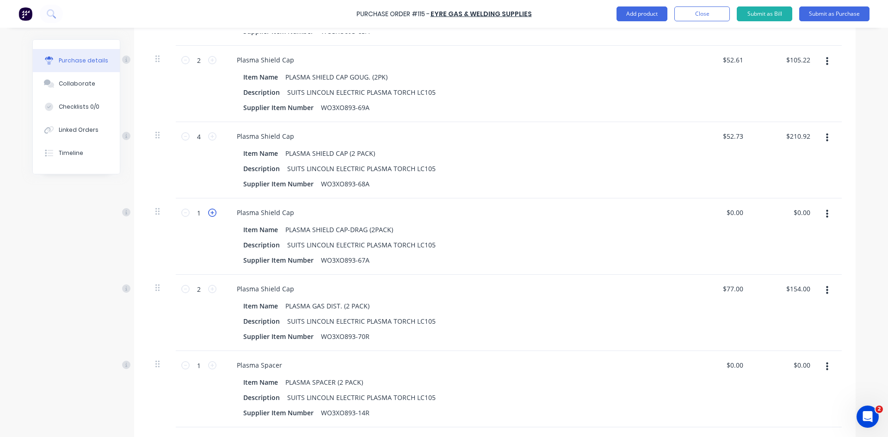
click at [210, 210] on icon at bounding box center [212, 213] width 8 height 8
type input "4"
drag, startPoint x: 805, startPoint y: 212, endPoint x: 786, endPoint y: 216, distance: 19.4
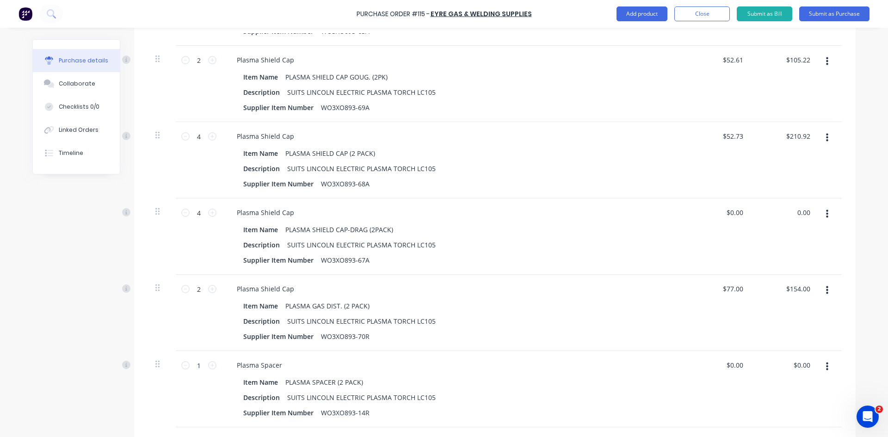
click at [786, 216] on div "0.00 0.00" at bounding box center [784, 236] width 67 height 76
drag, startPoint x: 808, startPoint y: 212, endPoint x: 787, endPoint y: 218, distance: 21.7
click at [787, 218] on div "0.00 0.00" at bounding box center [784, 236] width 67 height 76
type input "$0.00"
click at [208, 214] on icon at bounding box center [212, 213] width 8 height 8
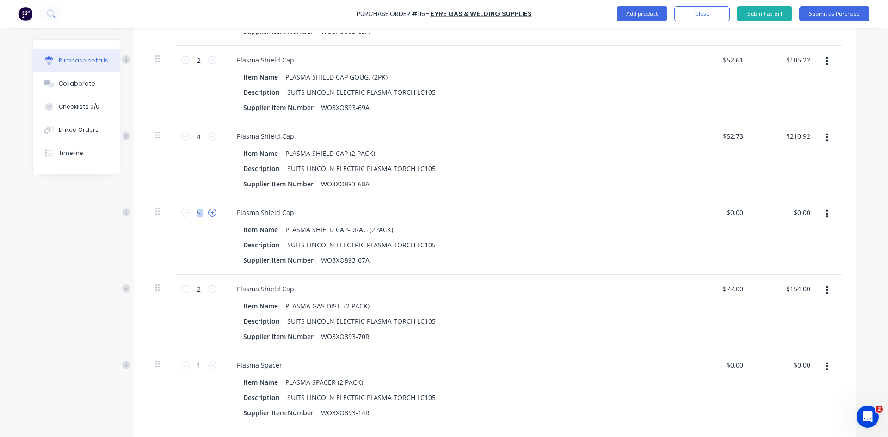
click at [208, 214] on icon at bounding box center [212, 213] width 8 height 8
type input "8"
drag, startPoint x: 809, startPoint y: 211, endPoint x: 790, endPoint y: 209, distance: 19.6
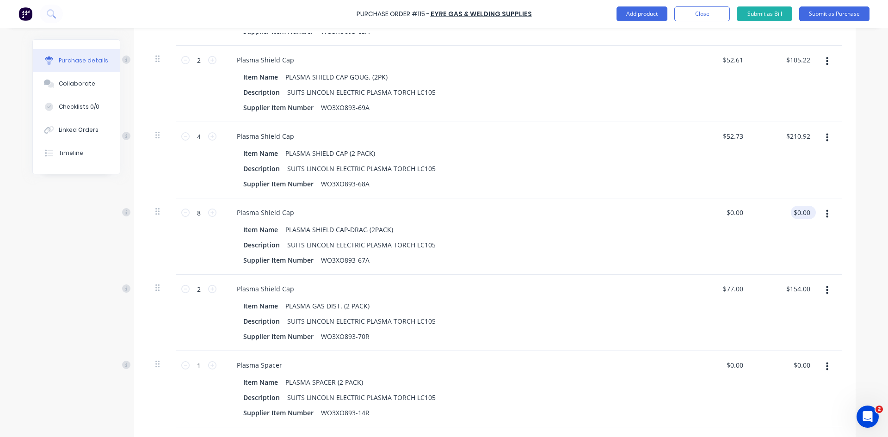
click at [786, 214] on div "$0.00 $0.00" at bounding box center [784, 236] width 67 height 76
click at [802, 211] on input "0.00" at bounding box center [801, 212] width 21 height 13
click at [802, 211] on input "0.00" at bounding box center [803, 212] width 18 height 13
type input "420.88"
type input "$52.61"
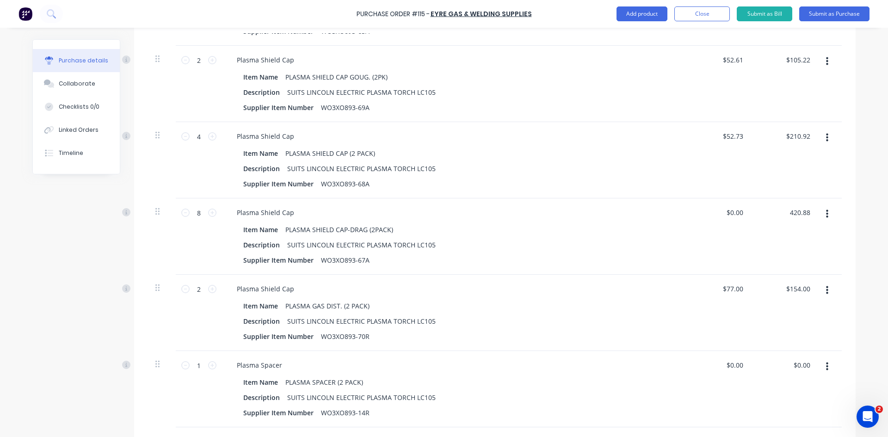
type input "$420.88"
click at [810, 233] on div "$420.88 420.88" at bounding box center [784, 236] width 67 height 76
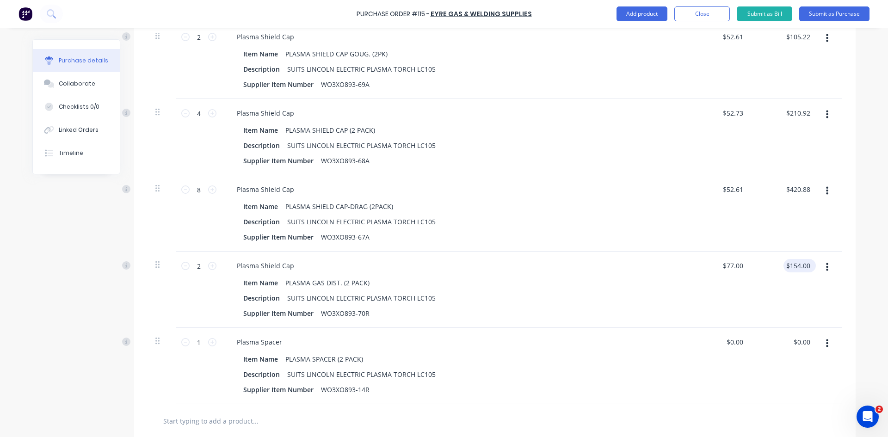
scroll to position [647, 0]
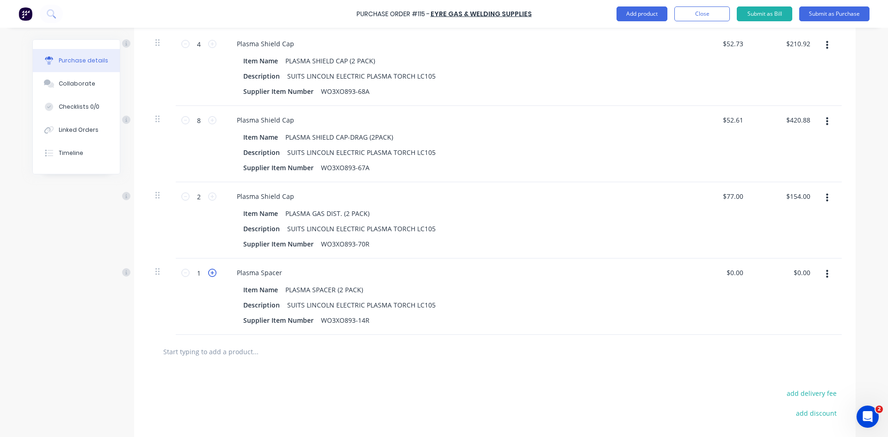
click at [208, 272] on icon at bounding box center [212, 273] width 8 height 8
type input "2"
drag, startPoint x: 805, startPoint y: 272, endPoint x: 781, endPoint y: 283, distance: 26.3
click at [781, 283] on div "0.00 0.00" at bounding box center [784, 296] width 67 height 76
type input "135.36"
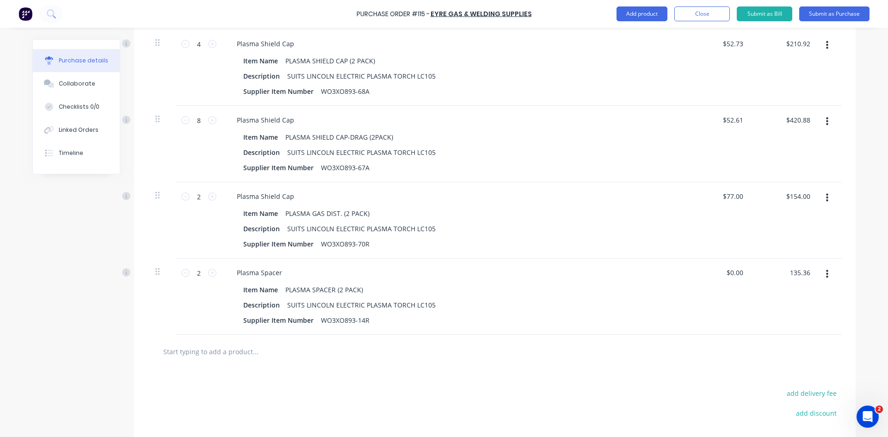
type input "$67.68"
type input "$135.36"
click at [780, 291] on div "$135.36 $135.36" at bounding box center [784, 296] width 67 height 76
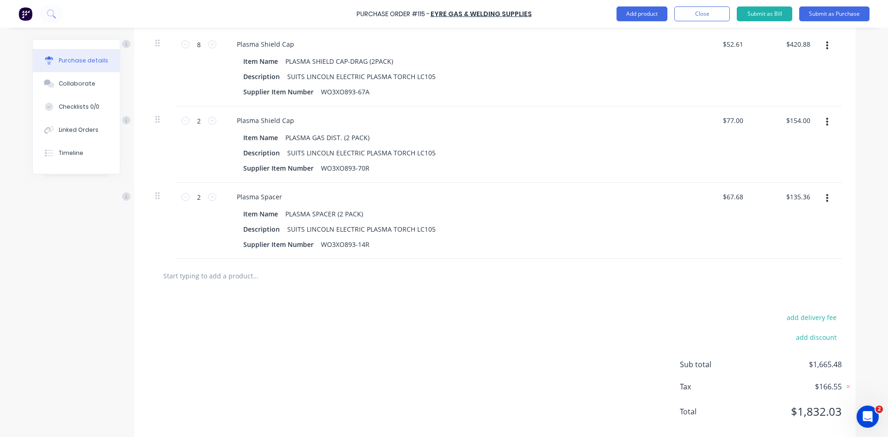
scroll to position [740, 0]
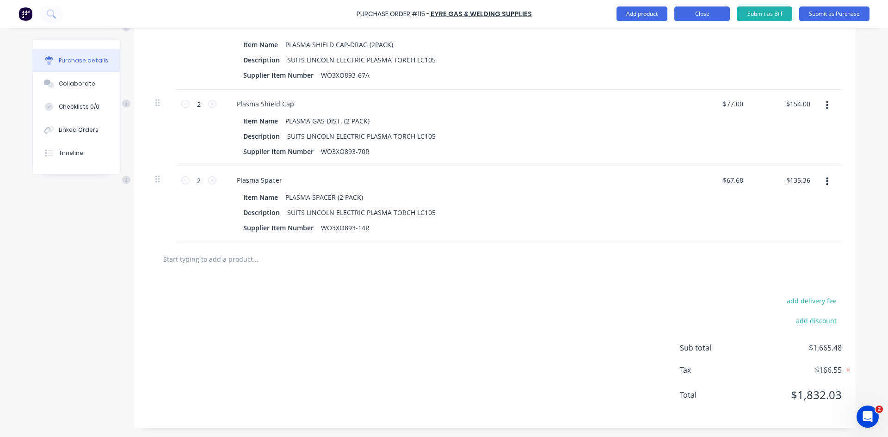
click at [716, 11] on button "Close" at bounding box center [701, 13] width 55 height 15
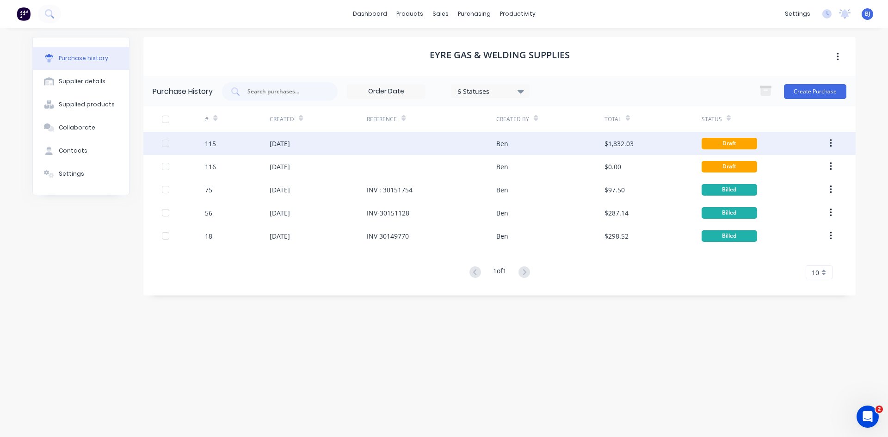
click at [283, 147] on div "03 Sep 2025" at bounding box center [280, 144] width 20 height 10
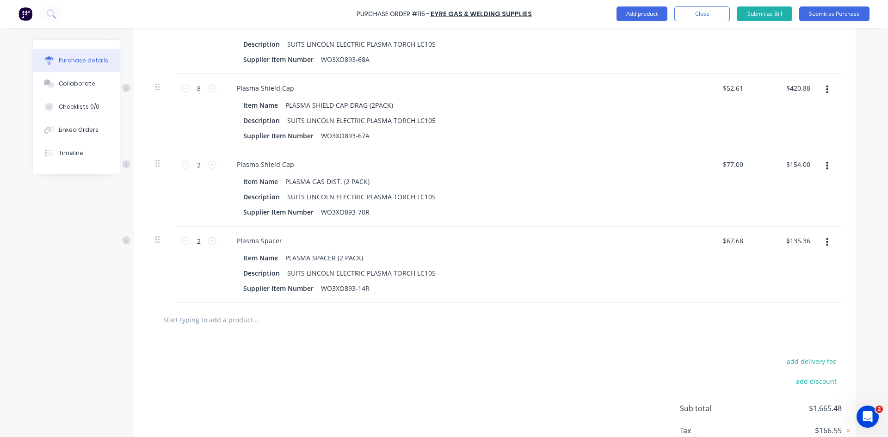
scroll to position [694, 0]
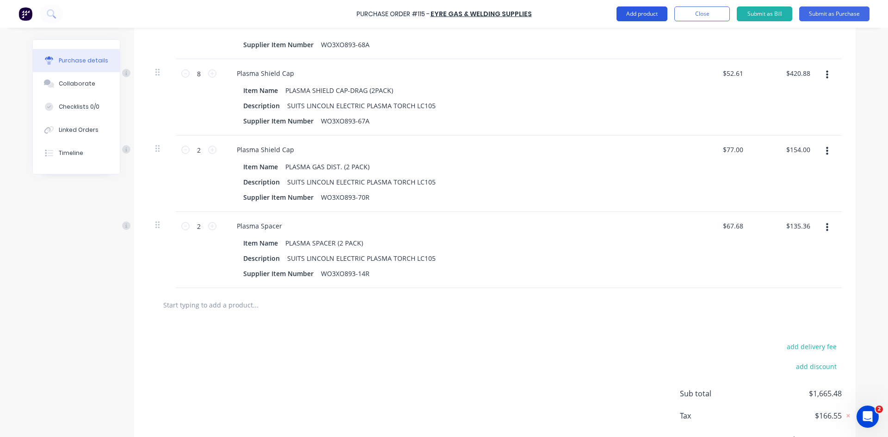
click at [633, 15] on button "Add product" at bounding box center [641, 13] width 51 height 15
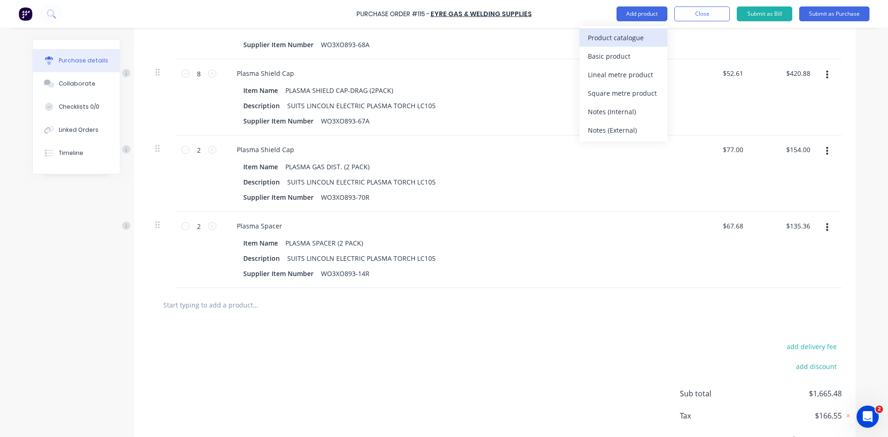
click at [638, 38] on div "Product catalogue" at bounding box center [623, 37] width 71 height 13
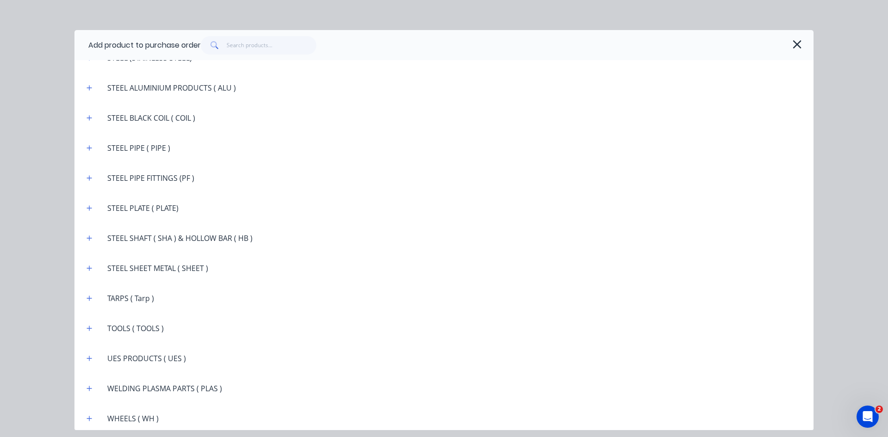
scroll to position [1674, 0]
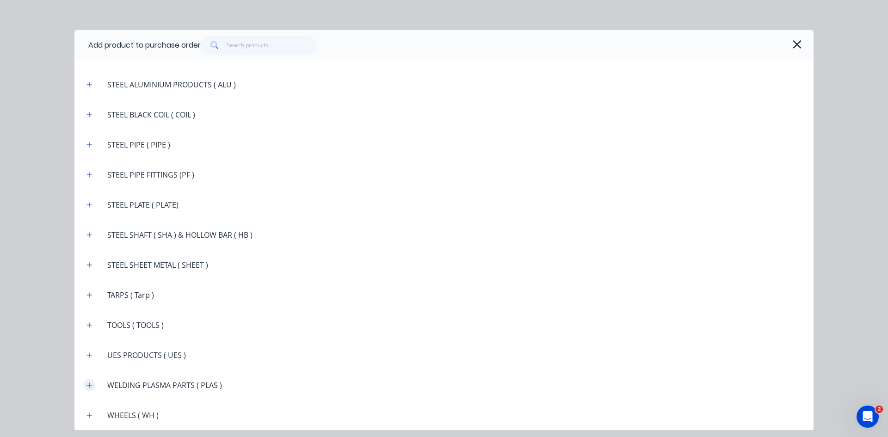
click at [94, 386] on button "button" at bounding box center [90, 385] width 12 height 12
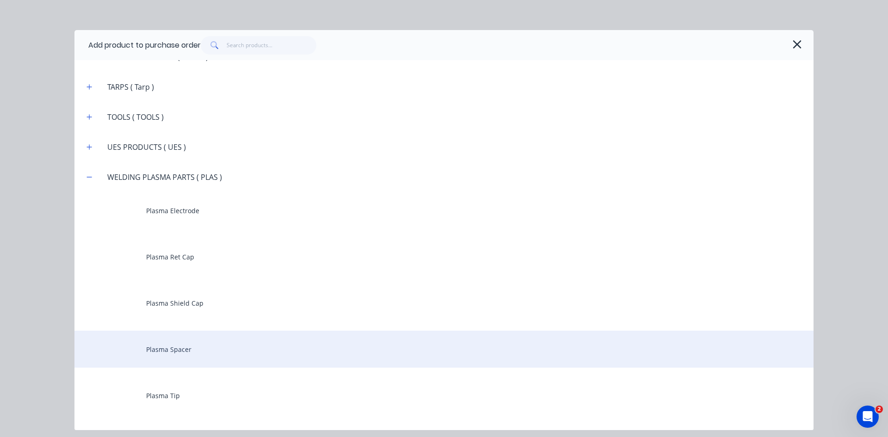
scroll to position [1905, 0]
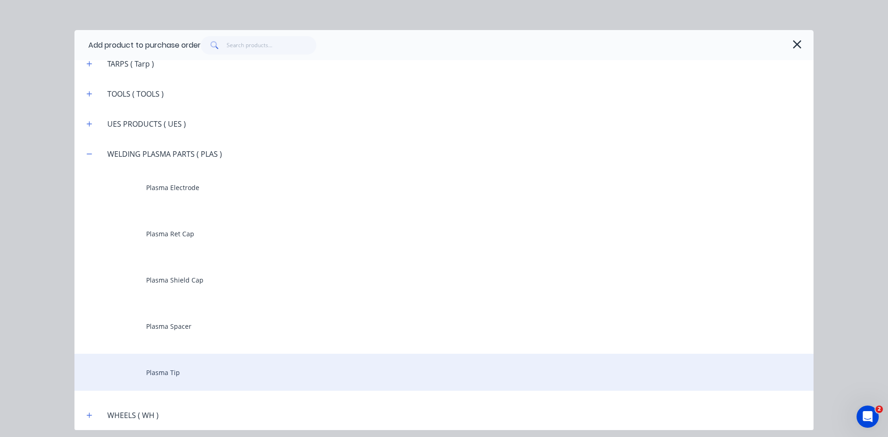
click at [143, 367] on div "Plasma Tip" at bounding box center [443, 372] width 739 height 37
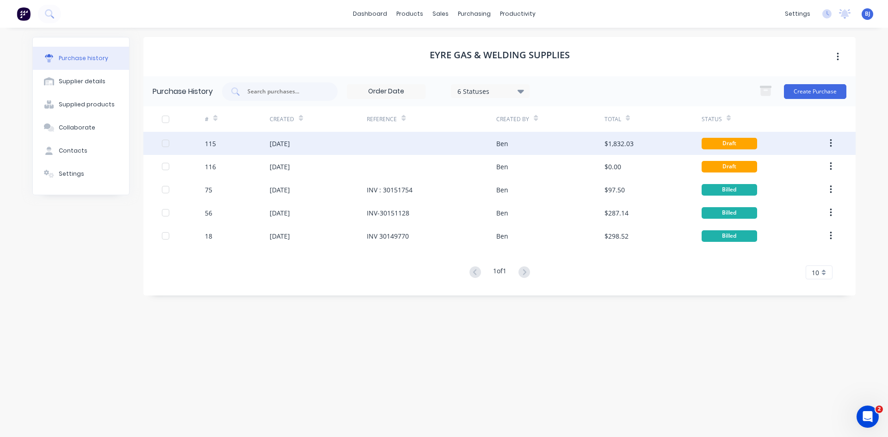
click at [280, 145] on div "03 Sep 2025" at bounding box center [280, 144] width 20 height 10
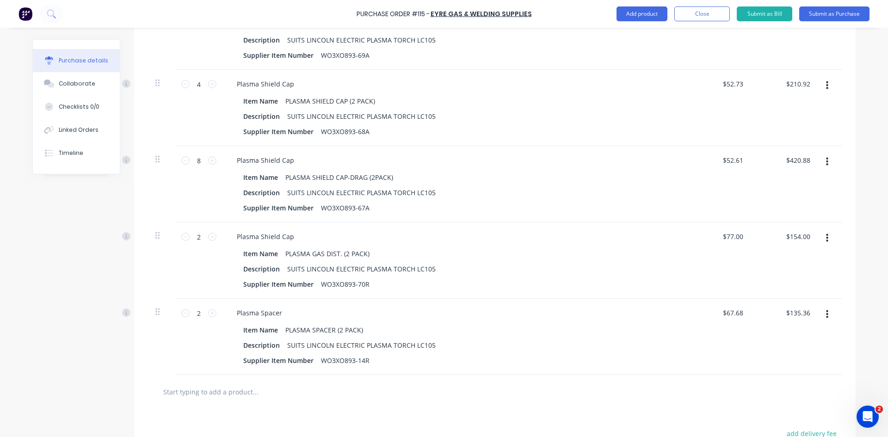
scroll to position [740, 0]
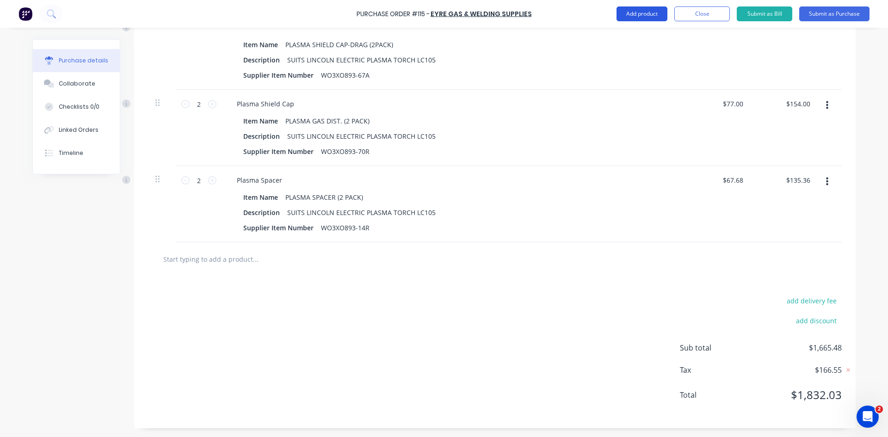
click at [629, 12] on button "Add product" at bounding box center [641, 13] width 51 height 15
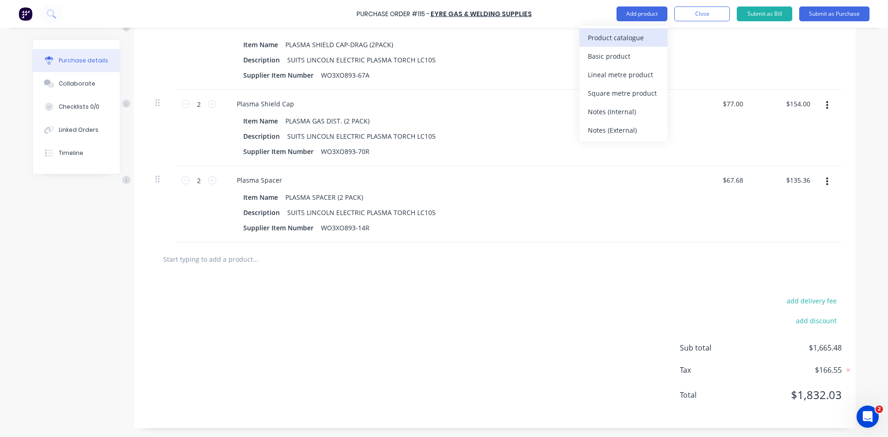
click at [618, 37] on div "Product catalogue" at bounding box center [623, 37] width 71 height 13
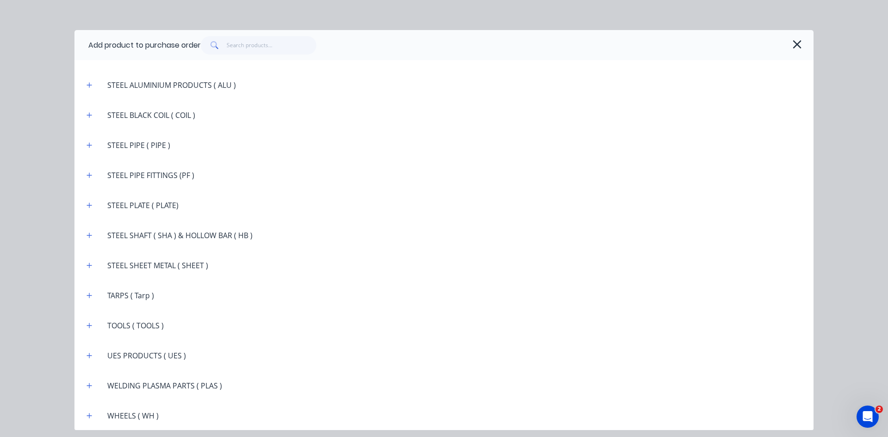
scroll to position [1674, 0]
click at [91, 384] on icon "button" at bounding box center [89, 385] width 6 height 6
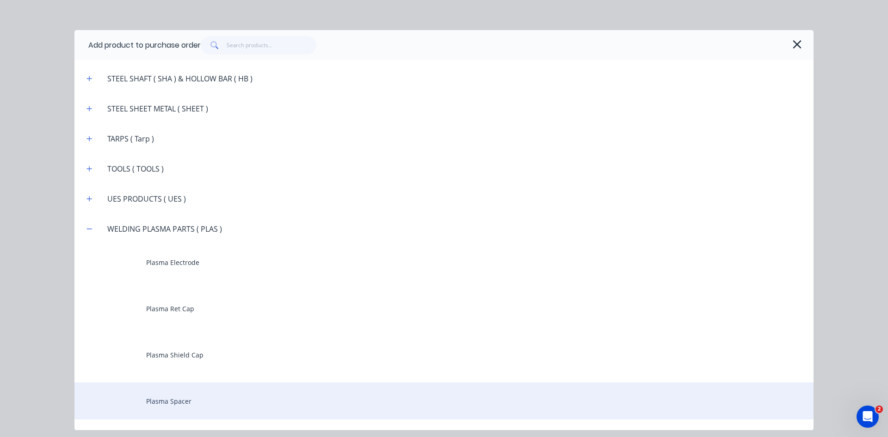
scroll to position [1859, 0]
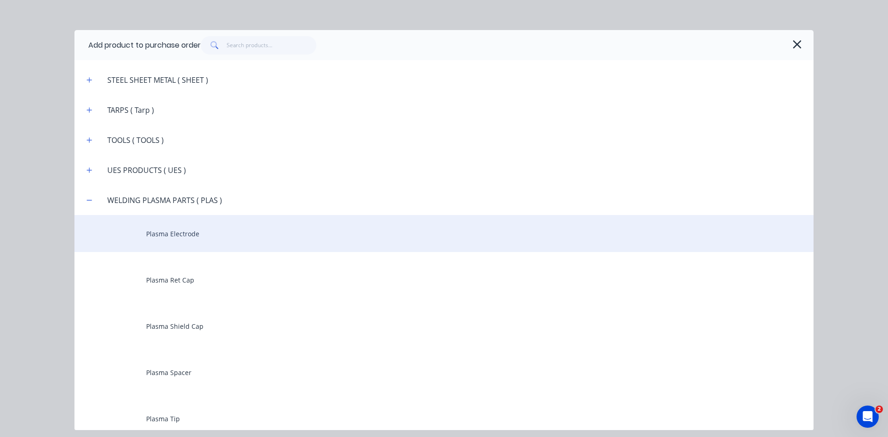
click at [177, 237] on div "Plasma Electrode" at bounding box center [443, 233] width 739 height 37
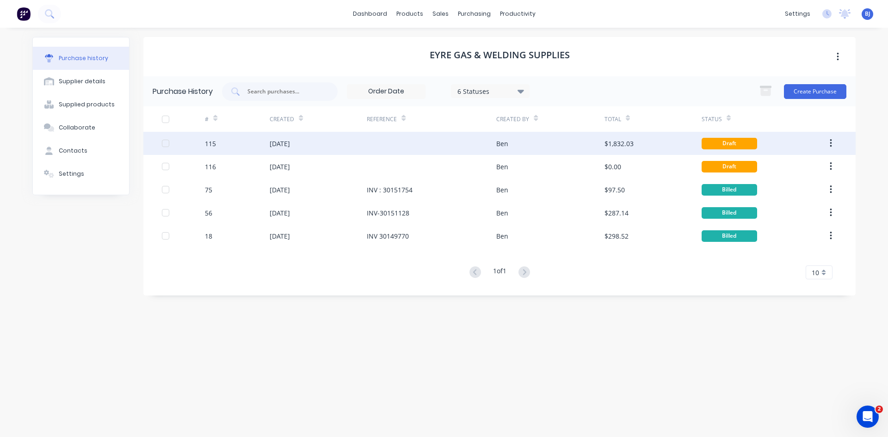
click at [315, 145] on div "03 Sep 2025" at bounding box center [318, 143] width 97 height 23
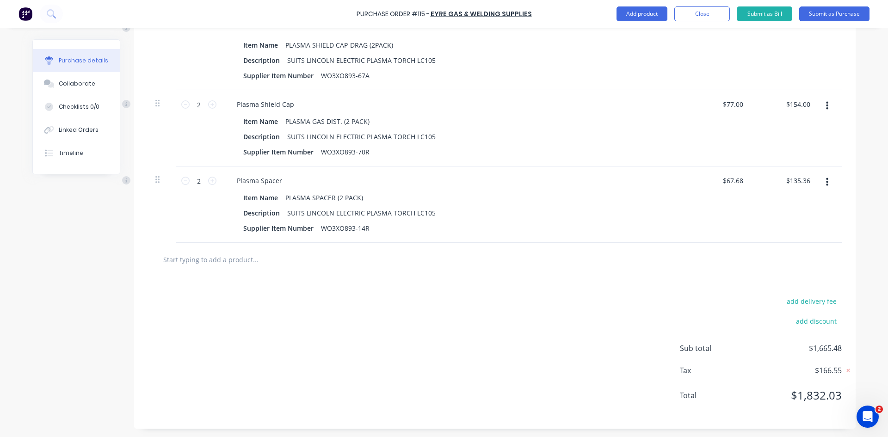
scroll to position [740, 0]
click at [220, 257] on input "text" at bounding box center [255, 258] width 185 height 18
click at [654, 13] on button "Add product" at bounding box center [641, 13] width 51 height 15
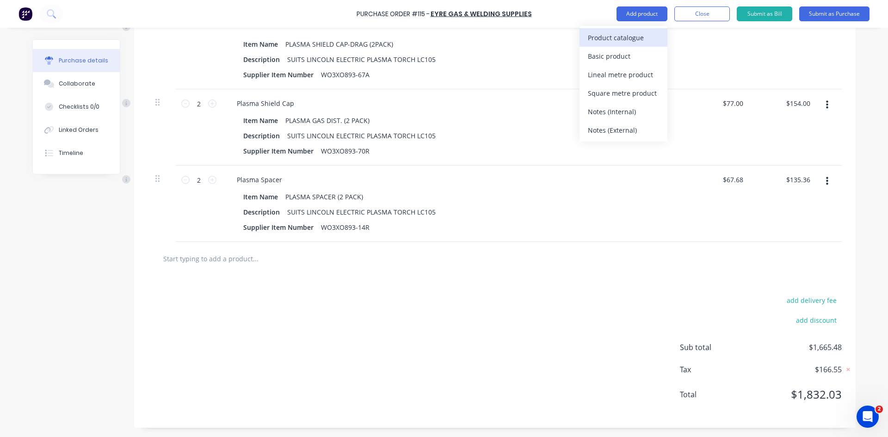
click at [625, 43] on div "Product catalogue" at bounding box center [623, 37] width 71 height 13
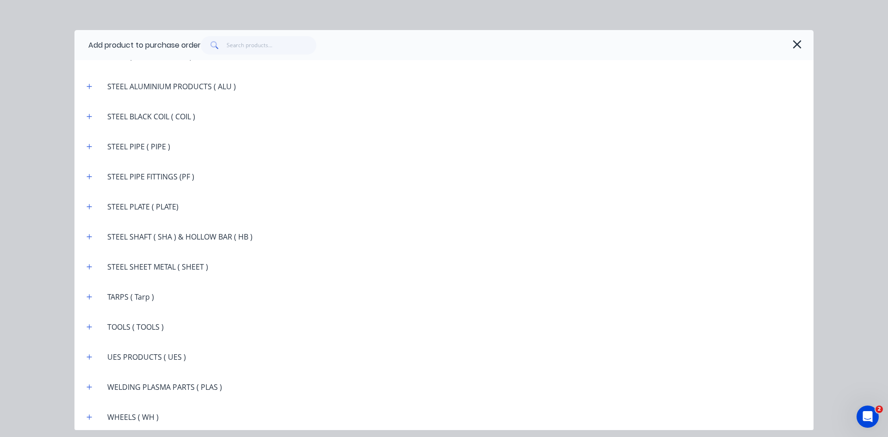
scroll to position [1674, 0]
click at [98, 381] on div "WELDING PLASMA PARTS ( PLAS )" at bounding box center [154, 385] width 150 height 12
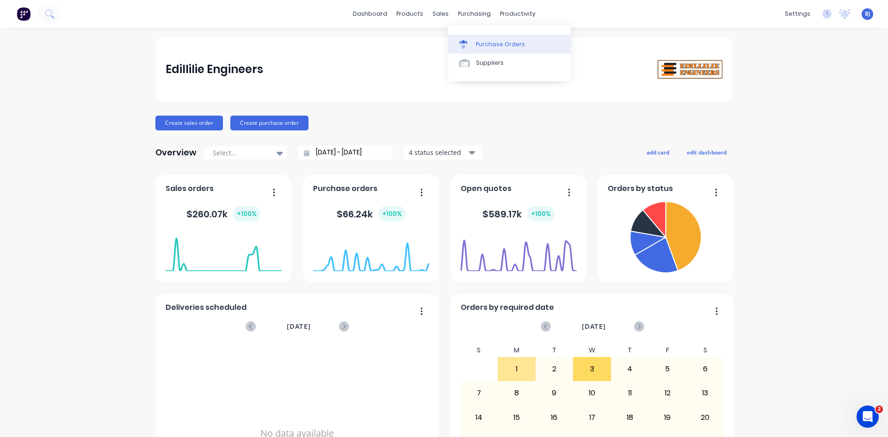
click at [467, 44] on icon at bounding box center [463, 44] width 8 height 8
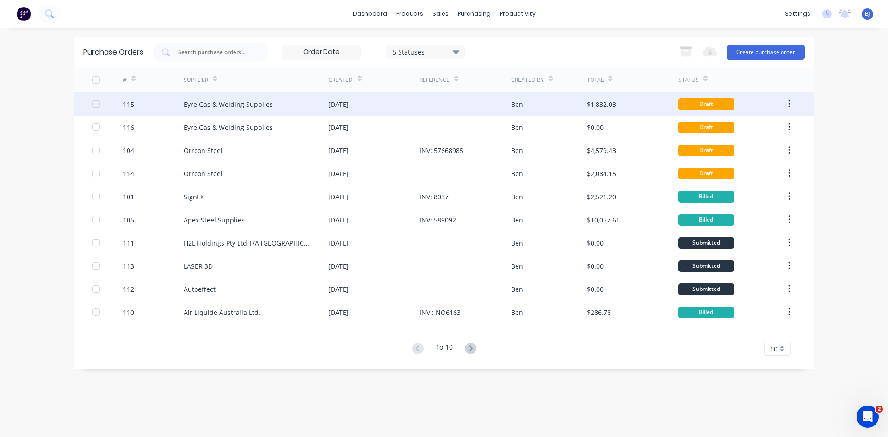
click at [349, 107] on div "[DATE]" at bounding box center [338, 104] width 20 height 10
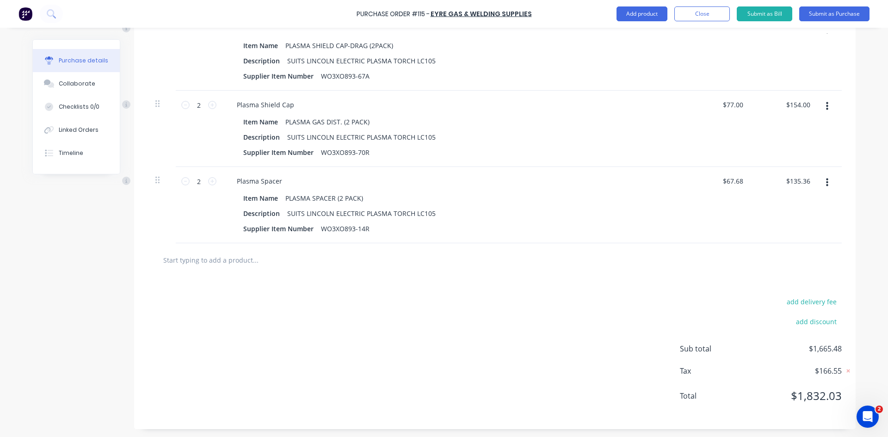
scroll to position [740, 0]
click at [626, 11] on button "Add product" at bounding box center [641, 13] width 51 height 15
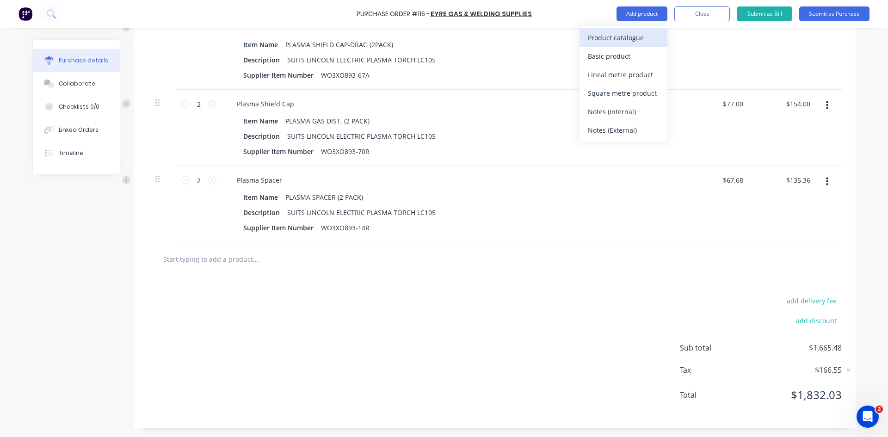
click at [624, 39] on div "Product catalogue" at bounding box center [623, 37] width 71 height 13
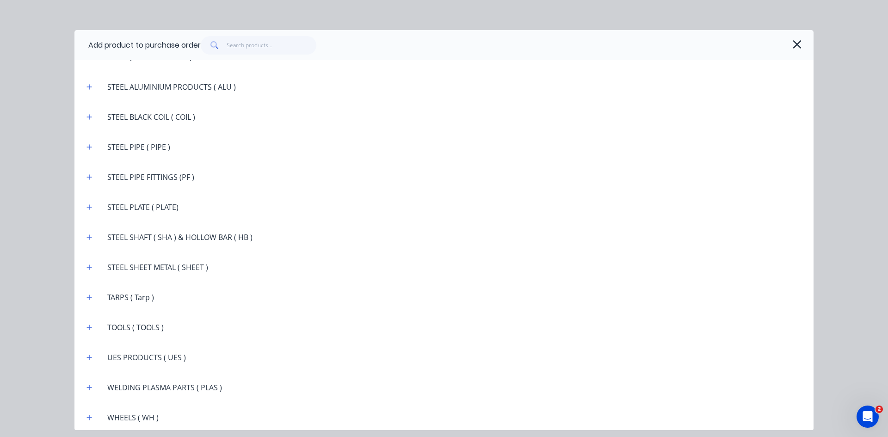
scroll to position [1674, 0]
click at [91, 386] on icon "button" at bounding box center [89, 385] width 6 height 6
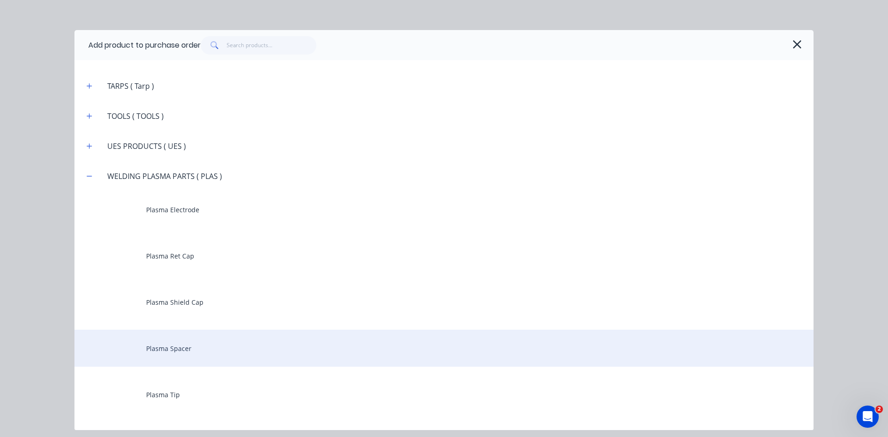
scroll to position [1905, 0]
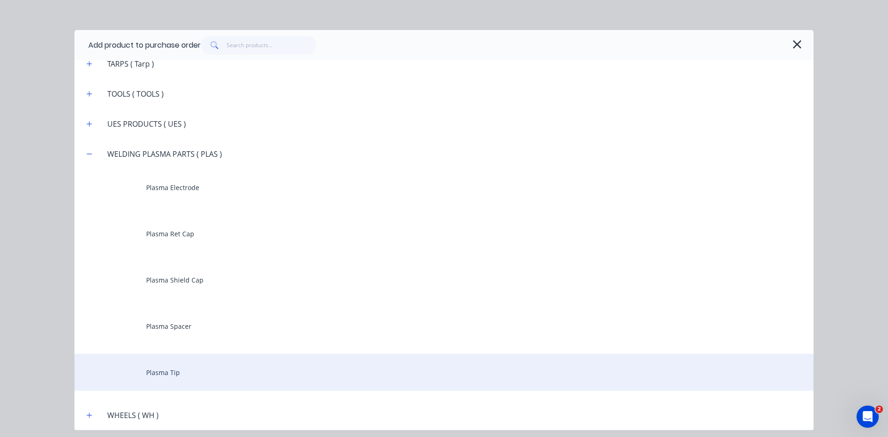
click at [154, 378] on div "Plasma Tip" at bounding box center [443, 372] width 739 height 37
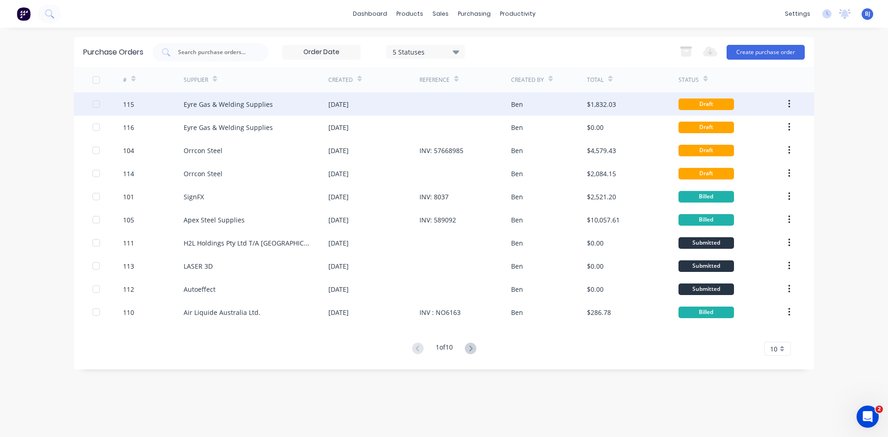
click at [247, 104] on div "Eyre Gas & Welding Supplies" at bounding box center [228, 104] width 89 height 10
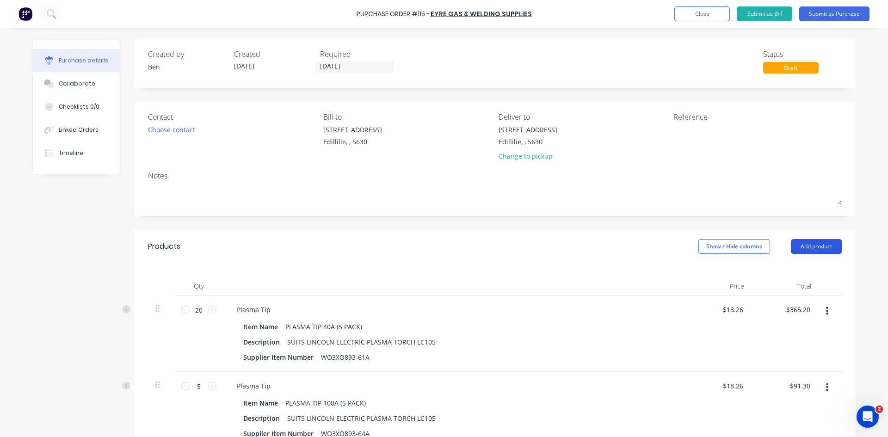
click at [821, 242] on button "Add product" at bounding box center [816, 246] width 51 height 15
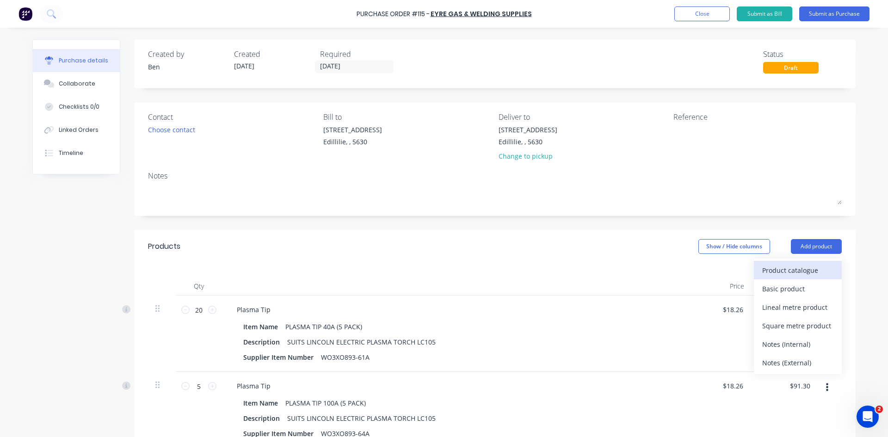
click at [799, 270] on div "Product catalogue" at bounding box center [797, 270] width 71 height 13
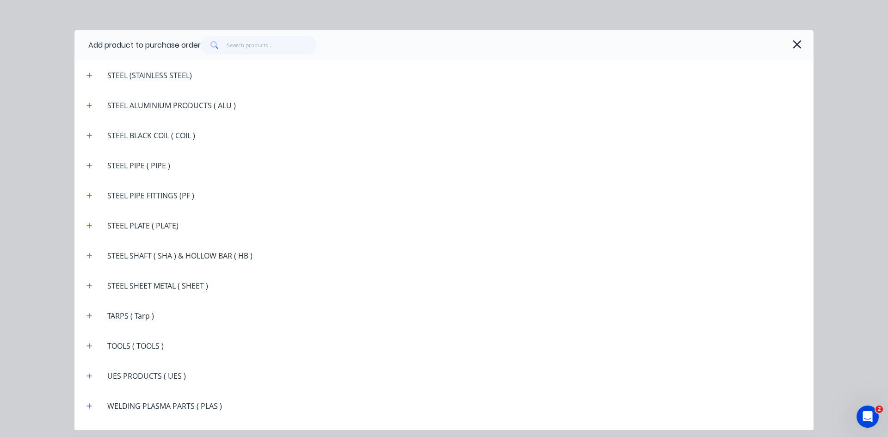
scroll to position [1674, 0]
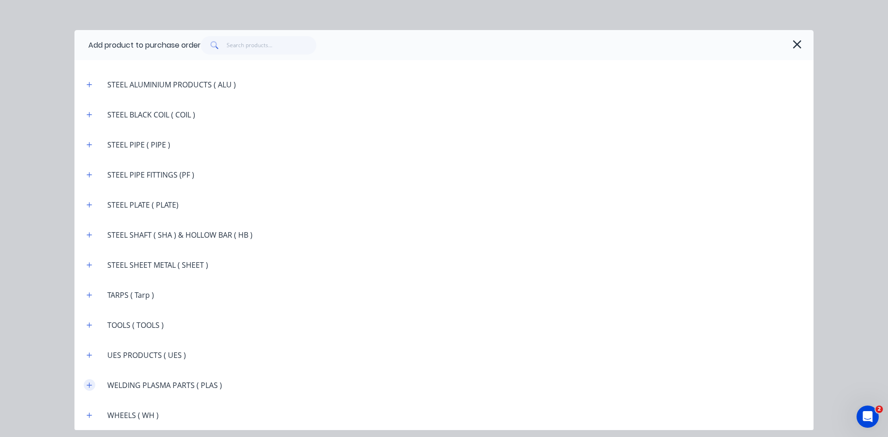
click at [91, 384] on icon "button" at bounding box center [89, 385] width 6 height 6
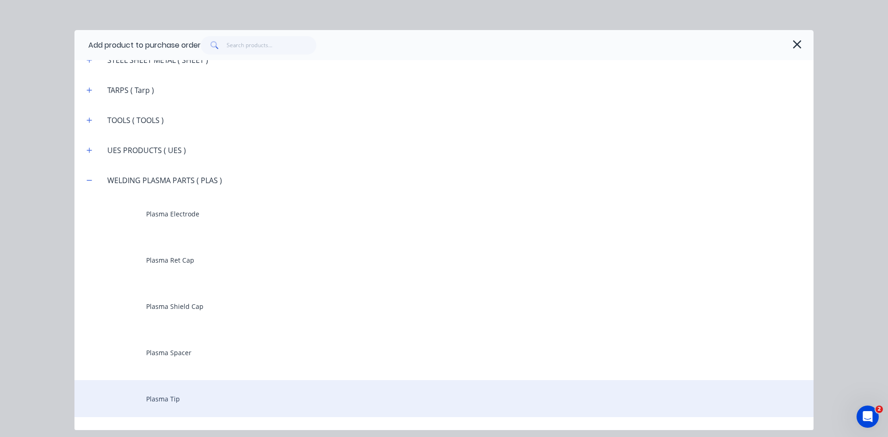
scroll to position [1905, 0]
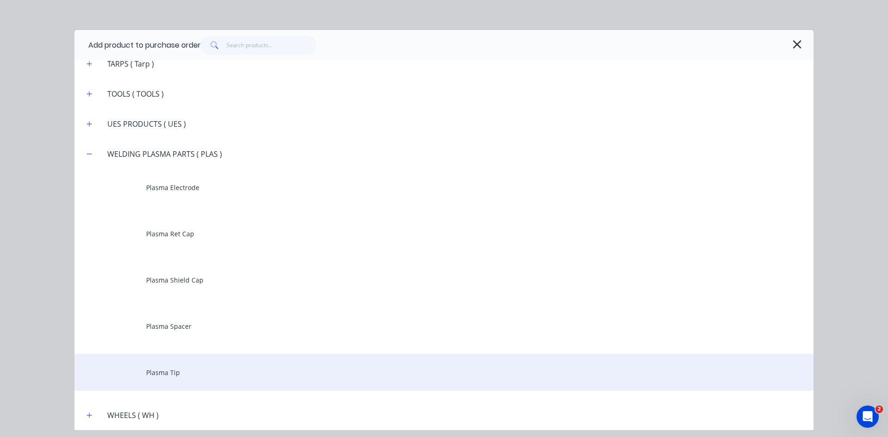
click at [178, 372] on div "Plasma Tip" at bounding box center [443, 372] width 739 height 37
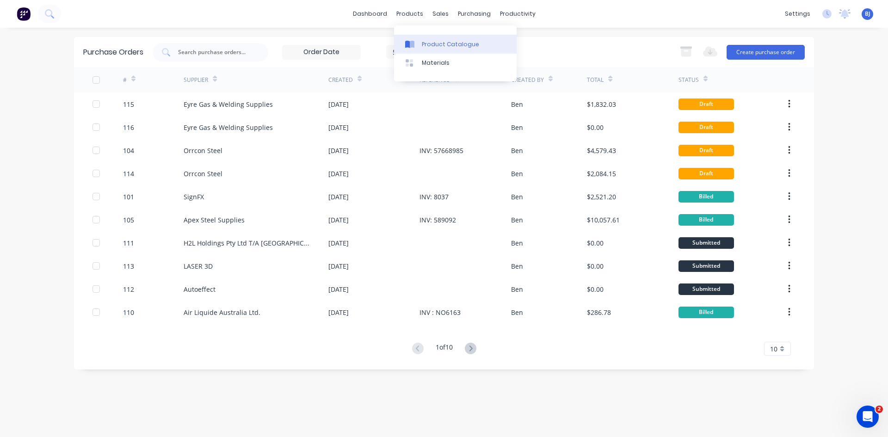
click at [417, 48] on div at bounding box center [412, 44] width 14 height 8
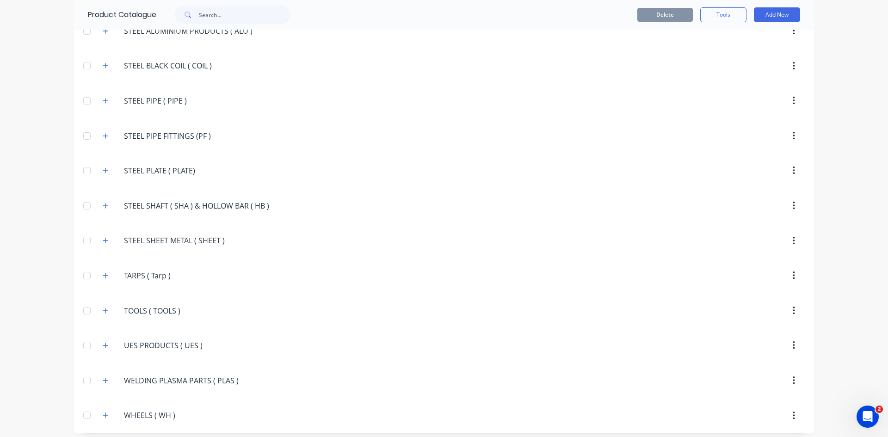
scroll to position [1976, 0]
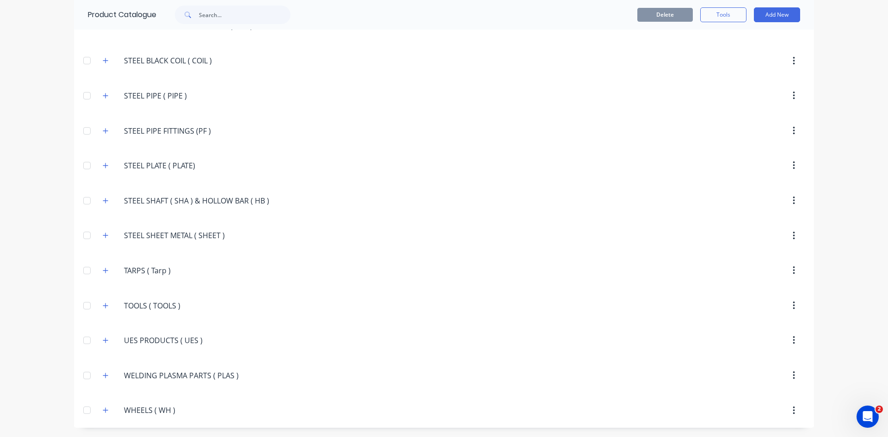
click at [109, 378] on div "[DOMAIN_NAME].(.PLAS.) WELDING PLASMA PARTS ( PLAS )" at bounding box center [170, 375] width 151 height 17
click at [105, 375] on button "button" at bounding box center [106, 375] width 12 height 12
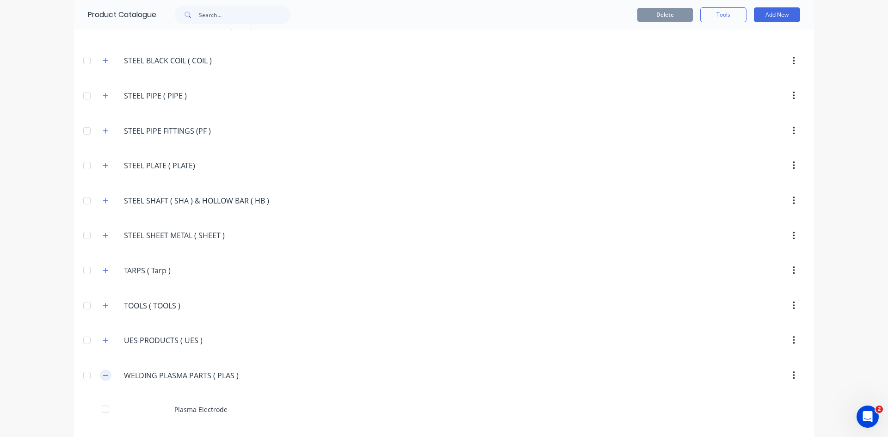
scroll to position [2140, 0]
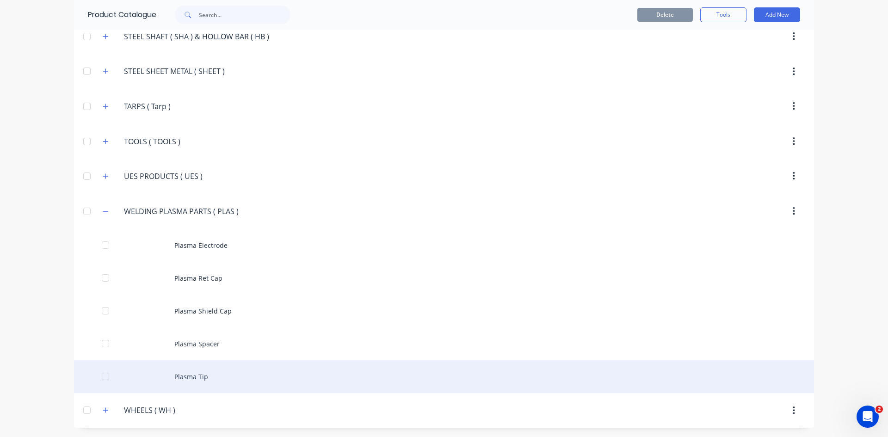
click at [179, 377] on div "Plasma Tip" at bounding box center [444, 376] width 740 height 33
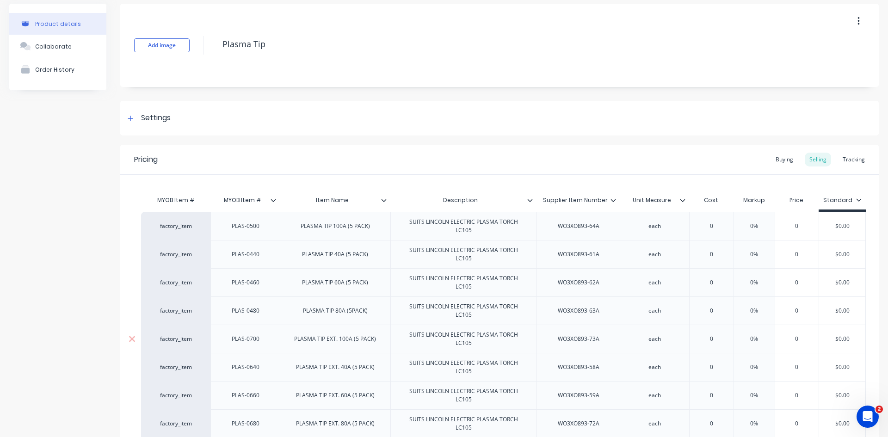
type textarea "x"
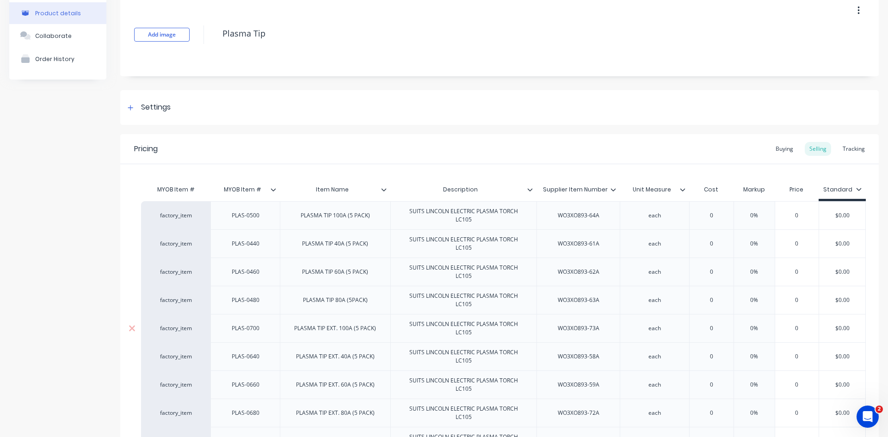
scroll to position [156, 0]
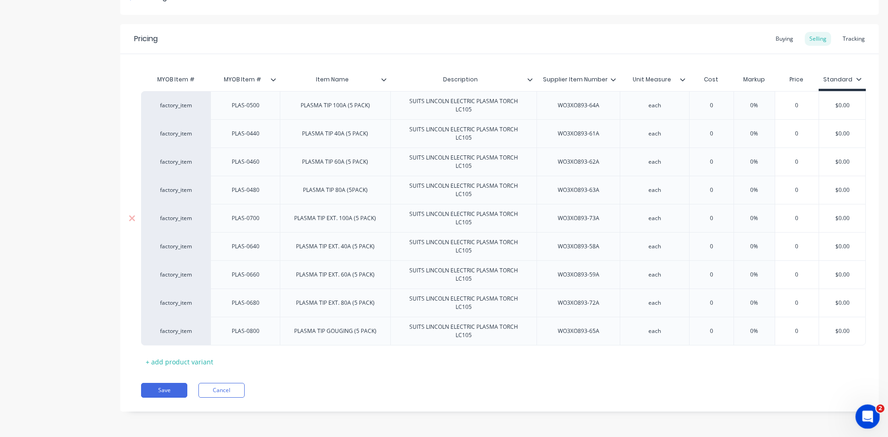
click at [861, 414] on icon "Open Intercom Messenger" at bounding box center [866, 415] width 15 height 15
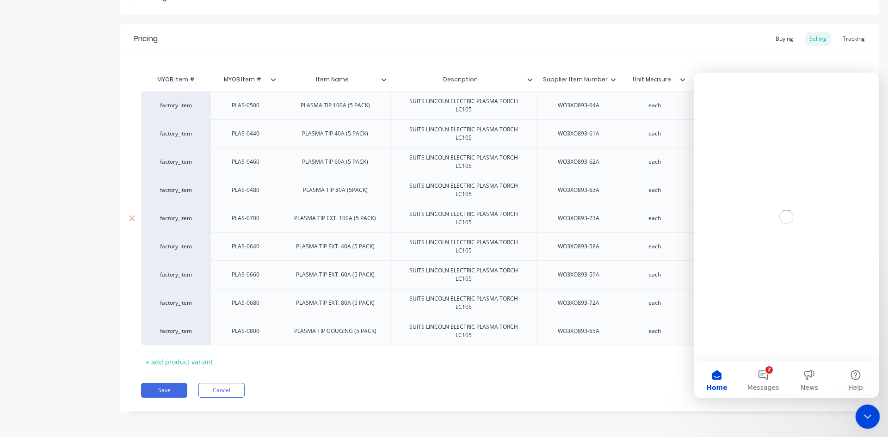
scroll to position [0, 0]
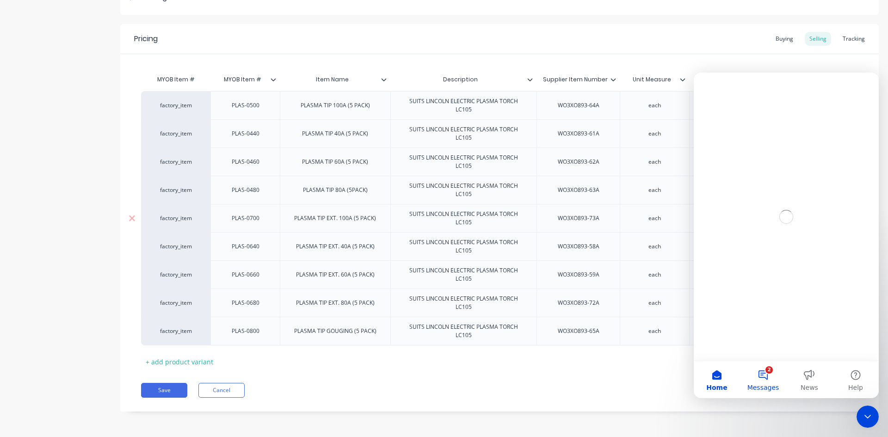
click at [760, 375] on button "2 Messages" at bounding box center [763, 379] width 46 height 37
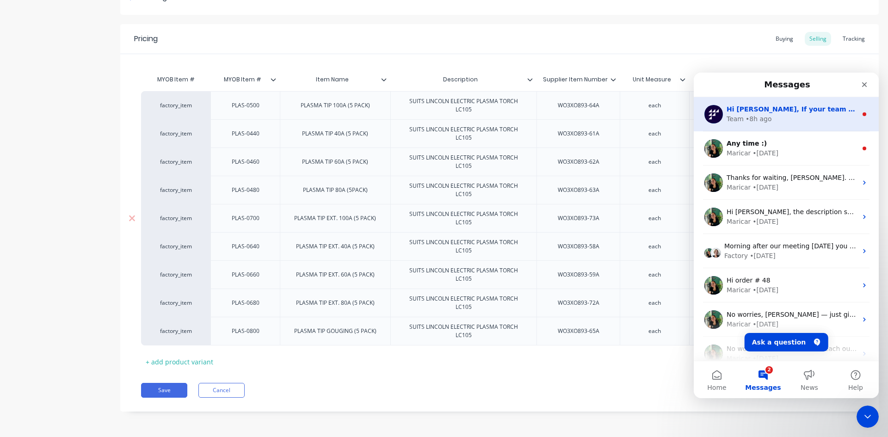
click at [770, 114] on div "Team • 8h ago" at bounding box center [791, 119] width 130 height 10
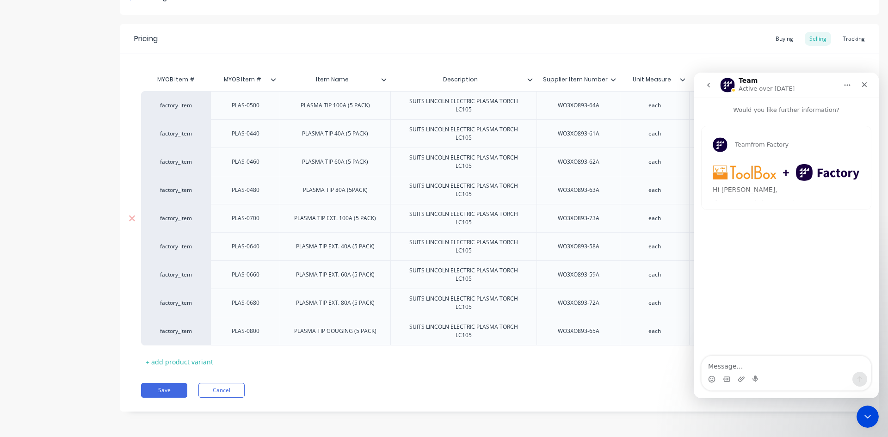
click at [708, 87] on icon "go back" at bounding box center [708, 84] width 7 height 7
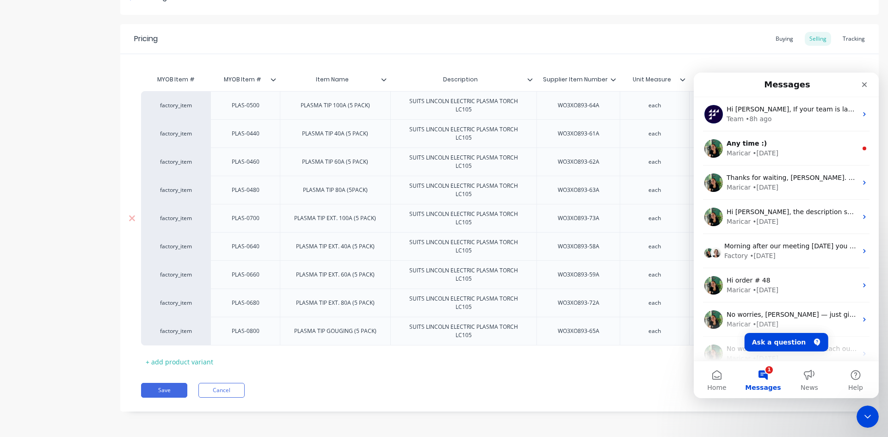
click at [766, 374] on button "1 Messages" at bounding box center [763, 379] width 46 height 37
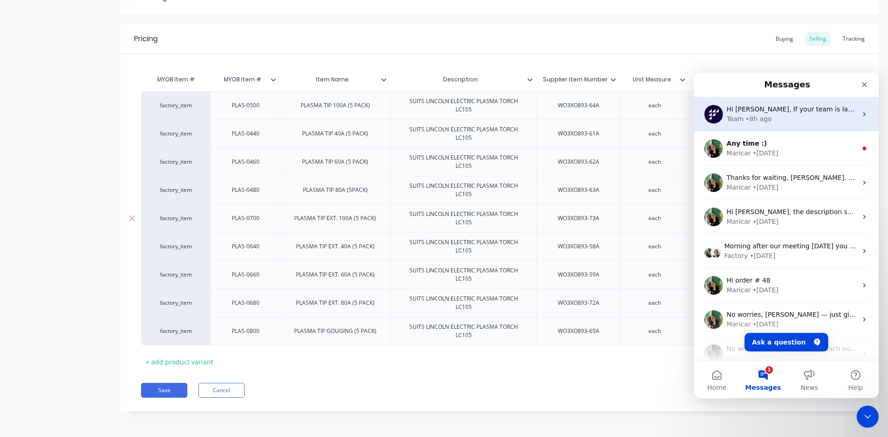
click at [735, 115] on div "Team" at bounding box center [734, 119] width 17 height 10
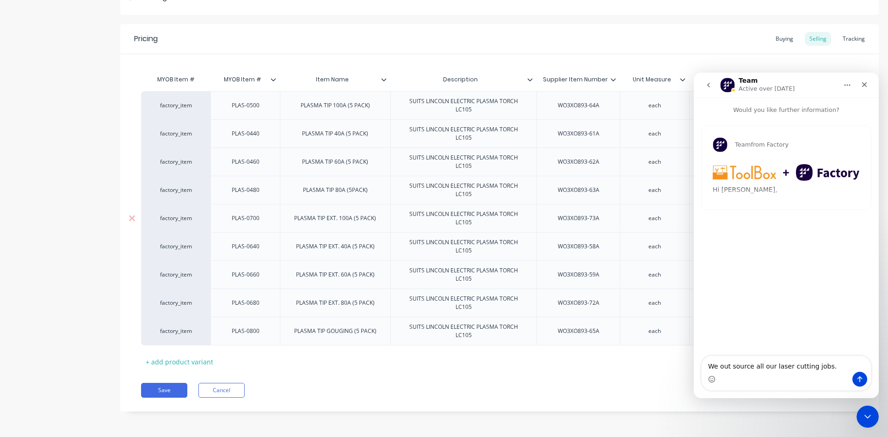
type textarea "We out source all our laser cutting jobs."
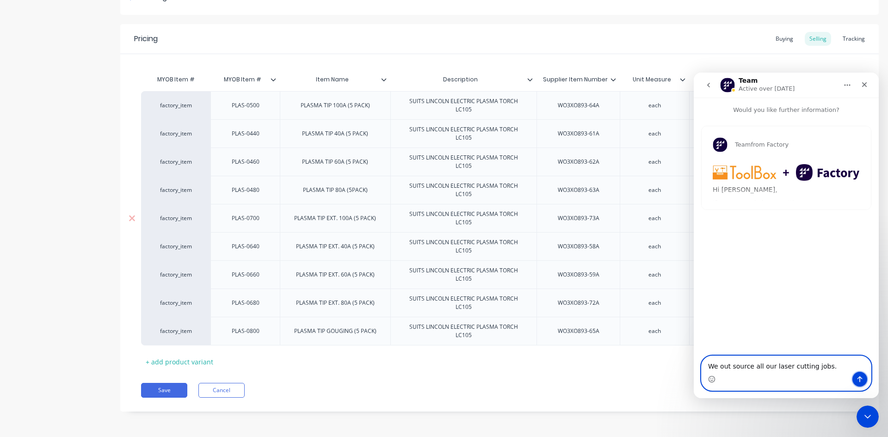
click at [859, 376] on icon "Send a message…" at bounding box center [859, 378] width 7 height 7
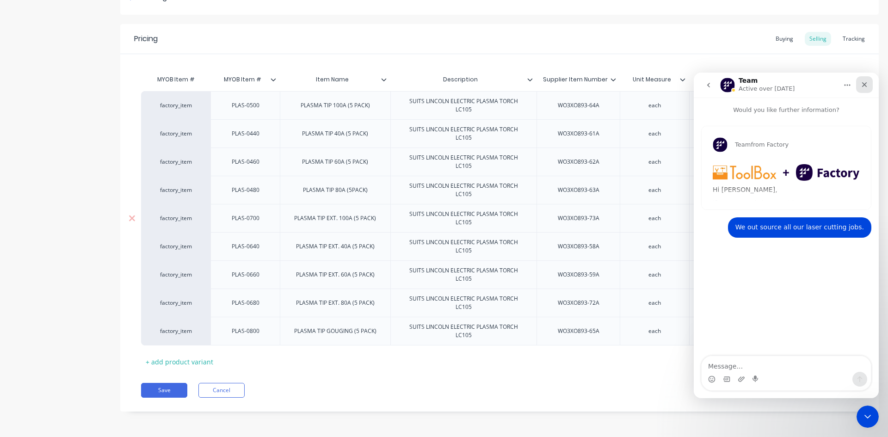
click at [865, 87] on icon "Close" at bounding box center [863, 84] width 7 height 7
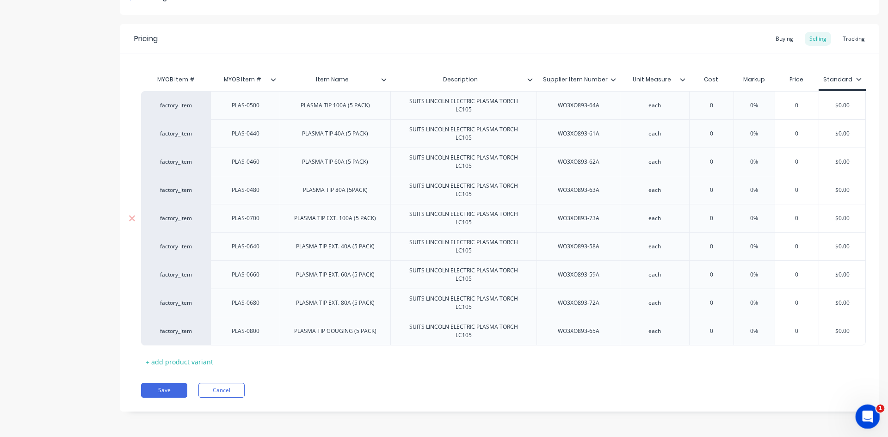
click at [865, 416] on icon "Open Intercom Messenger" at bounding box center [866, 415] width 6 height 7
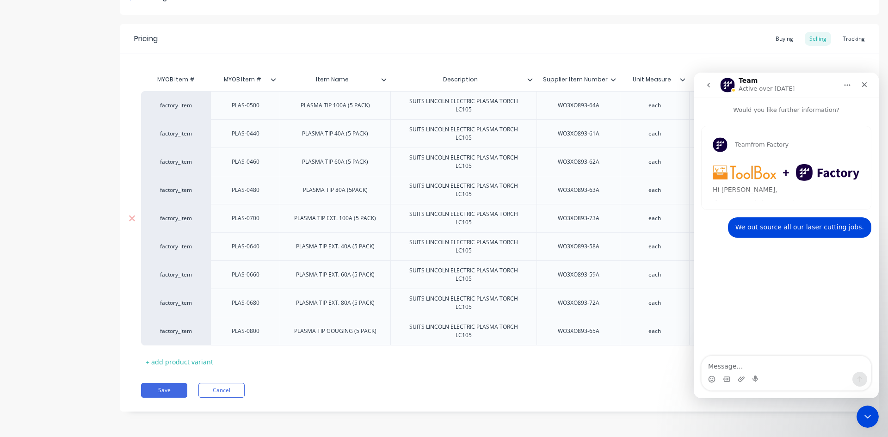
click at [707, 84] on icon "go back" at bounding box center [708, 84] width 7 height 7
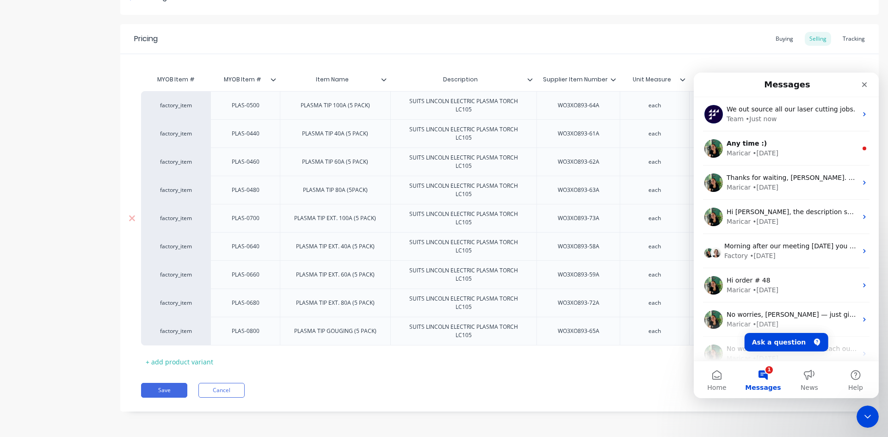
click at [768, 372] on button "1 Messages" at bounding box center [763, 379] width 46 height 37
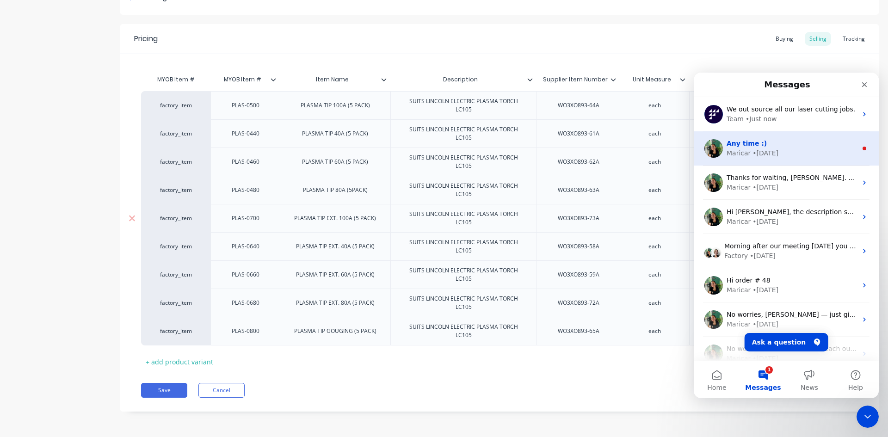
click at [758, 152] on div "• [DATE]" at bounding box center [765, 153] width 26 height 10
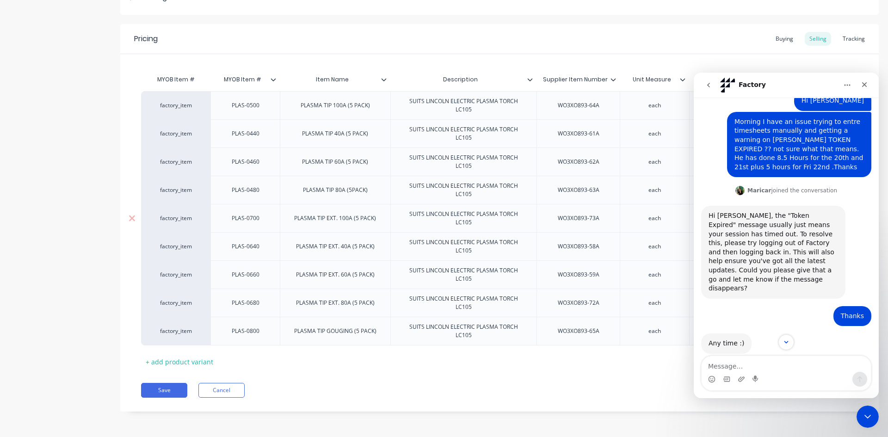
scroll to position [71, 0]
click at [866, 414] on icon "Close Intercom Messenger" at bounding box center [865, 415] width 11 height 11
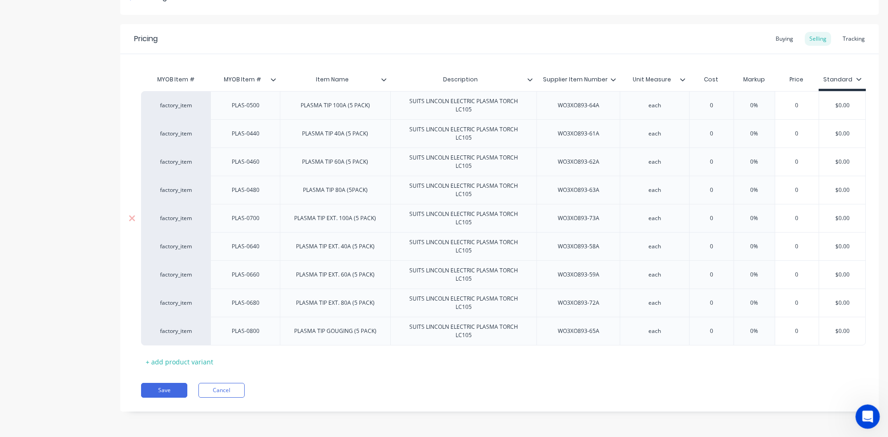
click at [864, 414] on icon "Open Intercom Messenger" at bounding box center [866, 415] width 15 height 15
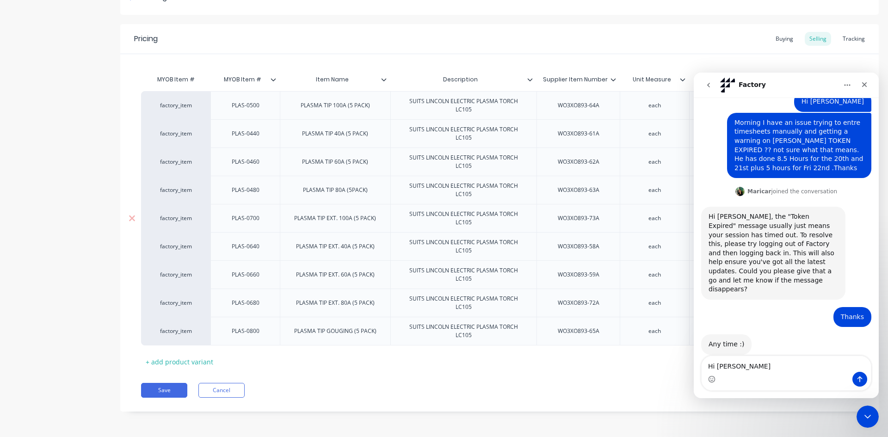
type textarea "Hi [PERSON_NAME]"
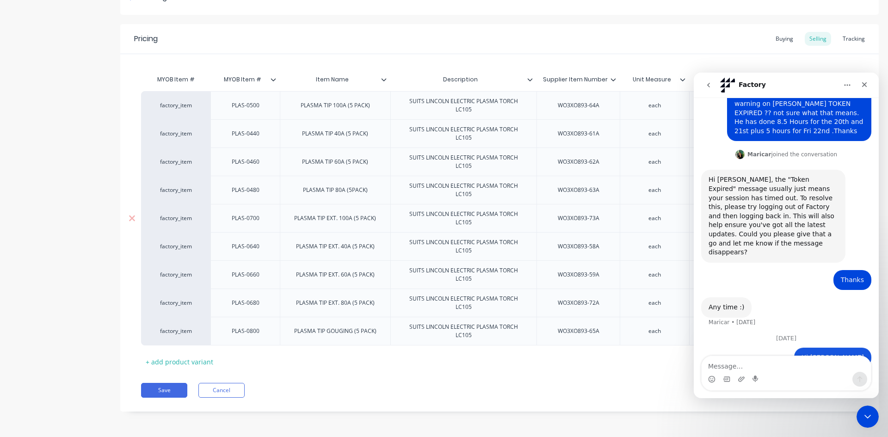
scroll to position [123, 0]
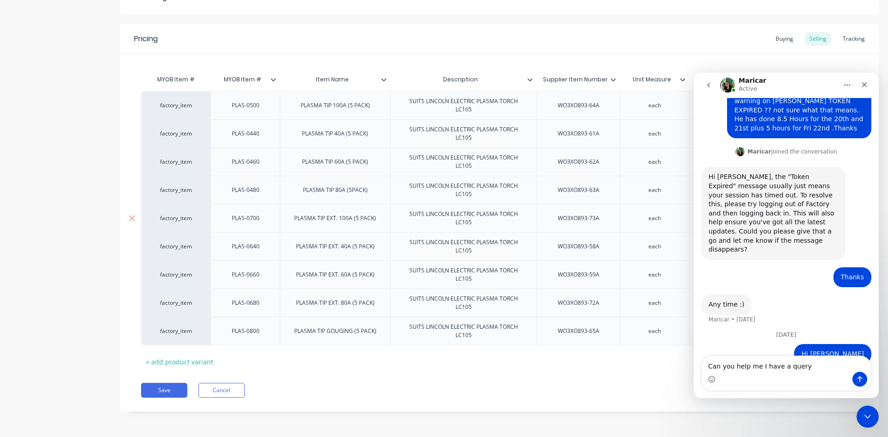
click at [803, 367] on textarea "Can you help me I have a query" at bounding box center [785, 364] width 169 height 16
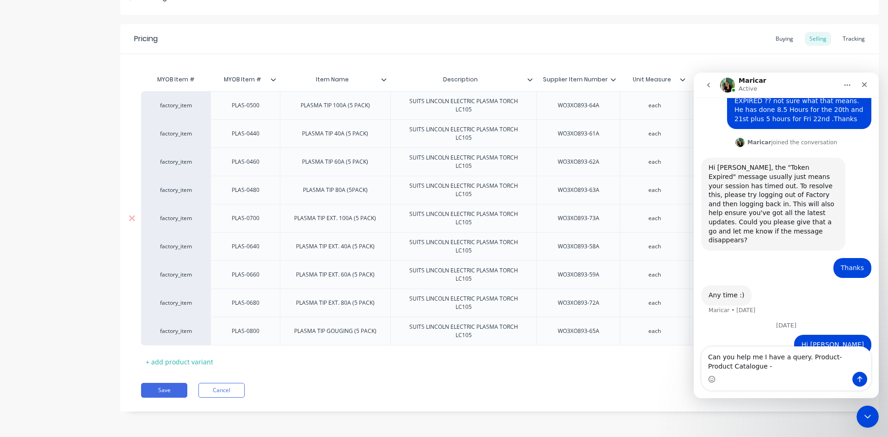
click at [751, 366] on textarea "Can you help me I have a query. Product- Product Catalogue -" at bounding box center [785, 359] width 169 height 25
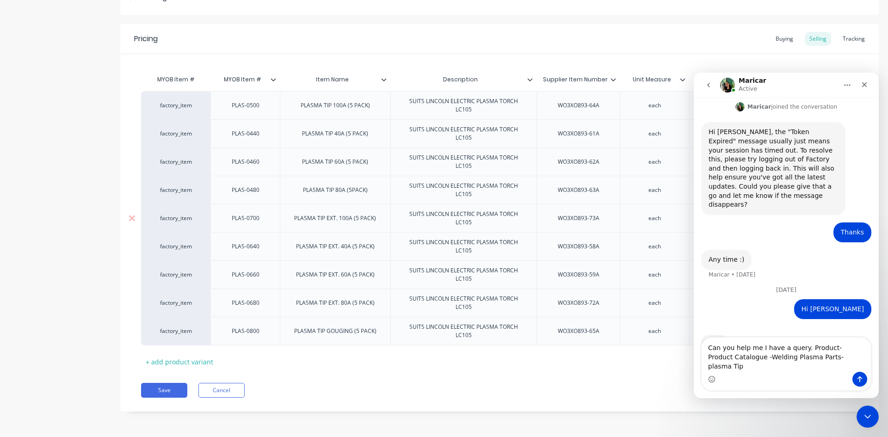
click at [808, 368] on textarea "Can you help me I have a query. Product- Product Catalogue -Welding Plasma Part…" at bounding box center [785, 355] width 169 height 34
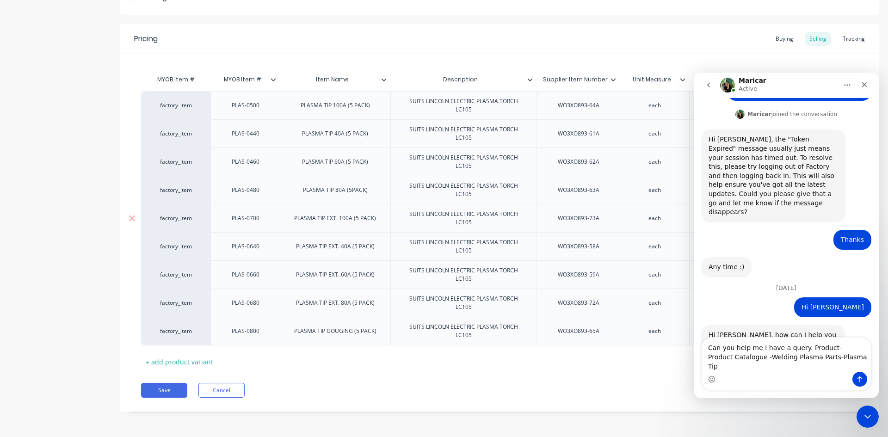
scroll to position [160, 0]
click at [838, 368] on textarea "Can you help me I have a query. Product- Product Catalogue -Welding Plasma Part…" at bounding box center [785, 355] width 169 height 34
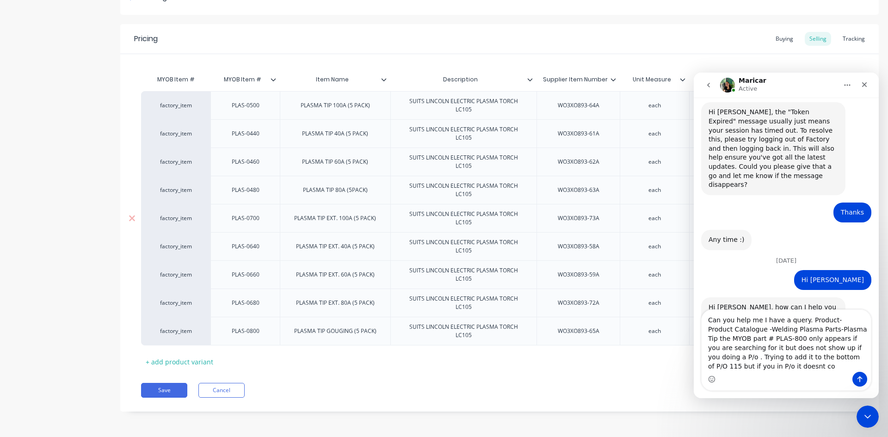
scroll to position [197, 0]
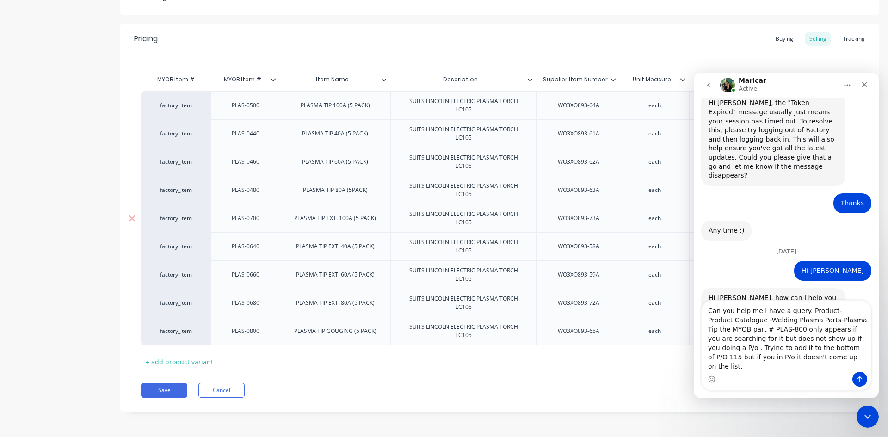
click at [833, 358] on textarea "Can you help me I have a query. Product- Product Catalogue -Welding Plasma Part…" at bounding box center [785, 336] width 169 height 71
click at [738, 369] on textarea "Can you help me I have a query. Product- Product Catalogue -Welding Plasma Part…" at bounding box center [785, 341] width 169 height 62
type textarea "Can you help me I have a query. Product- Product Catalogue -Welding Plasma Part…"
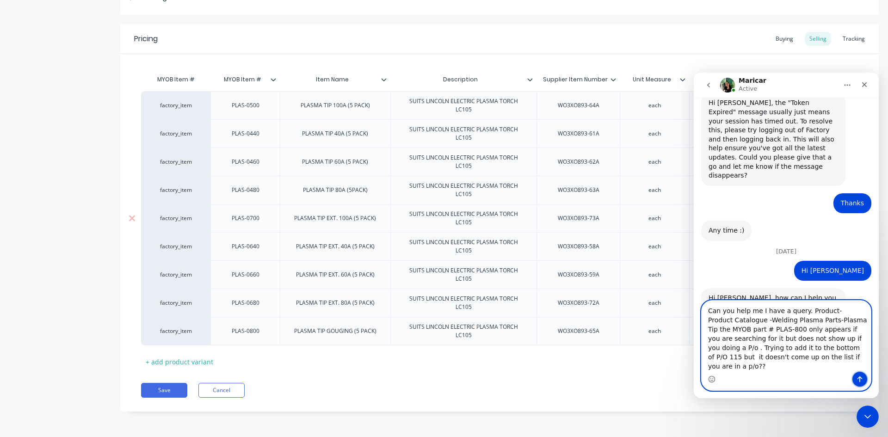
click at [858, 377] on icon "Send a message…" at bounding box center [859, 378] width 7 height 7
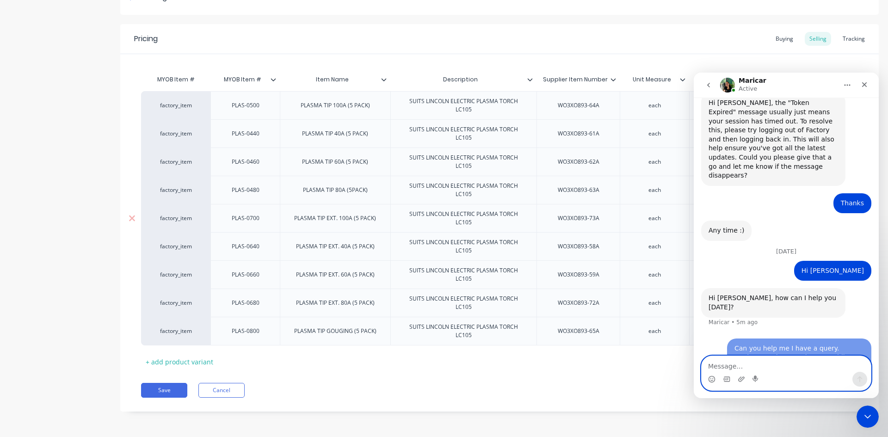
scroll to position [242, 0]
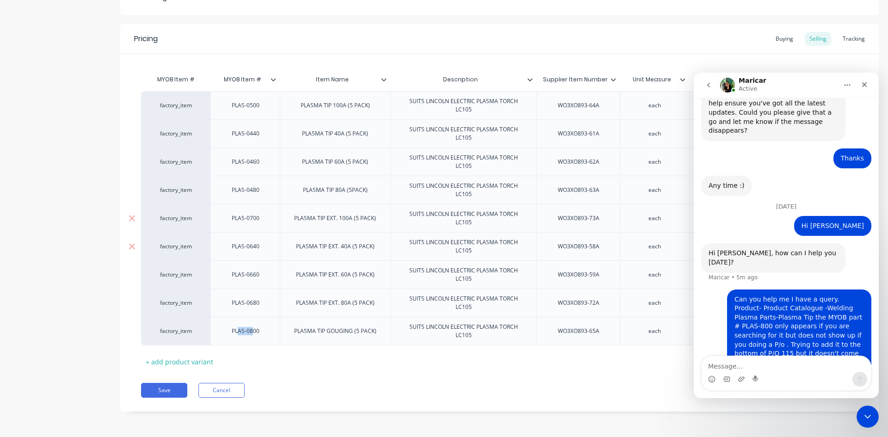
drag, startPoint x: 237, startPoint y: 333, endPoint x: 252, endPoint y: 241, distance: 92.8
click at [252, 241] on div "factory_item PLAS-0500 PLASMA TIP 100A (5 PACK) SUITS LINCOLN ELECTRIC PLASMA T…" at bounding box center [499, 218] width 717 height 254
click at [268, 327] on div "PLAS-0800" at bounding box center [244, 331] width 69 height 29
click at [265, 341] on div "PLAS-0800" at bounding box center [244, 331] width 69 height 29
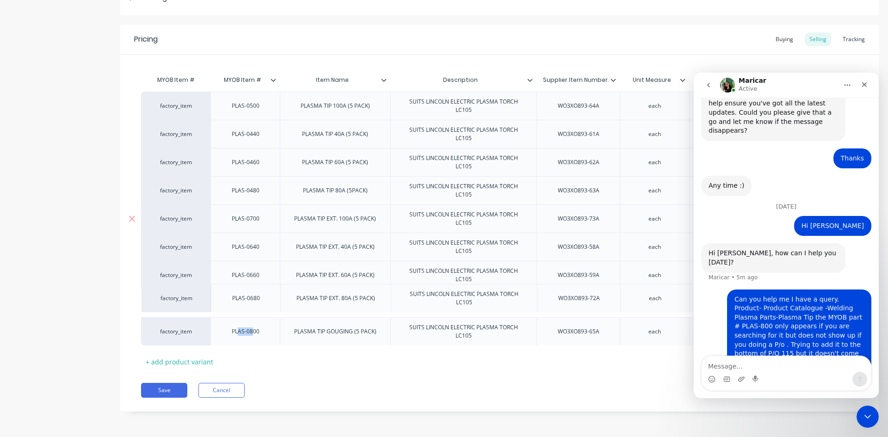
drag, startPoint x: 243, startPoint y: 311, endPoint x: 246, endPoint y: 306, distance: 5.4
click at [246, 306] on div "factory_item PLAS-0500 PLASMA TIP 100A (5 PACK) SUITS LINCOLN ELECTRIC PLASMA T…" at bounding box center [499, 219] width 717 height 254
drag, startPoint x: 253, startPoint y: 115, endPoint x: 254, endPoint y: 203, distance: 88.3
click at [255, 203] on div "factory_item PLAS-0500 PLASMA TIP 100A (5 PACK) SUITS LINCOLN ELECTRIC PLASMA T…" at bounding box center [499, 219] width 717 height 254
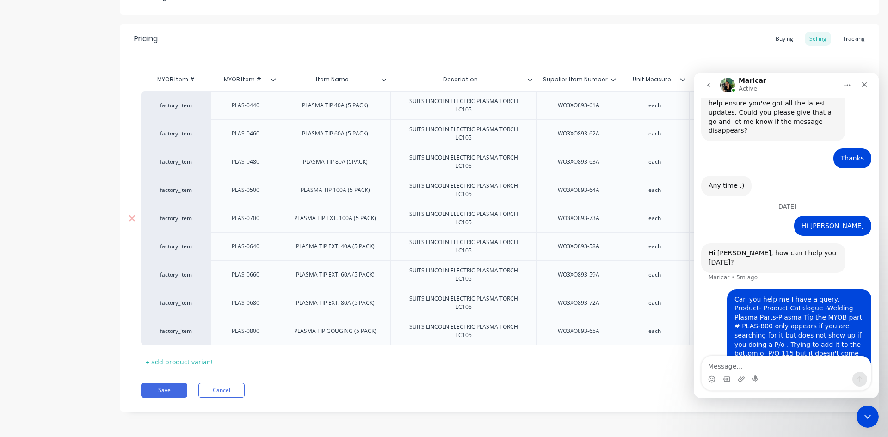
drag, startPoint x: 268, startPoint y: 252, endPoint x: 271, endPoint y: 212, distance: 39.4
click at [271, 212] on div "factory_item PLAS-0440 PLASMA TIP 40A (5 PACK) SUITS LINCOLN ELECTRIC PLASMA TO…" at bounding box center [499, 218] width 717 height 254
drag, startPoint x: 243, startPoint y: 258, endPoint x: 244, endPoint y: 141, distance: 116.5
click at [244, 141] on div "factory_item PLAS-0440 PLASMA TIP 40A (5 PACK) SUITS LINCOLN ELECTRIC PLASMA TO…" at bounding box center [499, 219] width 717 height 254
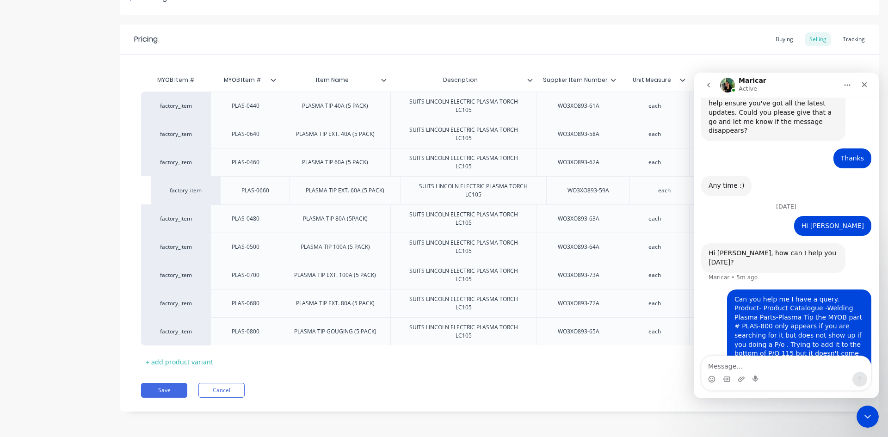
drag, startPoint x: 243, startPoint y: 287, endPoint x: 255, endPoint y: 203, distance: 85.0
click at [255, 203] on div "factory_item PLAS-0440 PLASMA TIP 40A (5 PACK) SUITS LINCOLN ELECTRIC PLASMA TO…" at bounding box center [499, 219] width 717 height 254
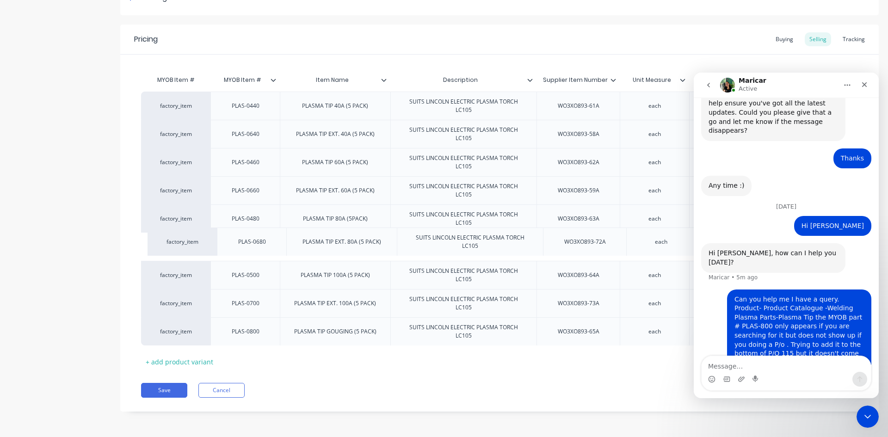
drag, startPoint x: 255, startPoint y: 313, endPoint x: 264, endPoint y: 250, distance: 64.0
click at [264, 250] on div "factory_item PLAS-0440 PLASMA TIP 40A (5 PACK) SUITS LINCOLN ELECTRIC PLASMA TO…" at bounding box center [499, 219] width 717 height 254
type textarea "x"
click at [868, 88] on div "Close" at bounding box center [864, 84] width 17 height 17
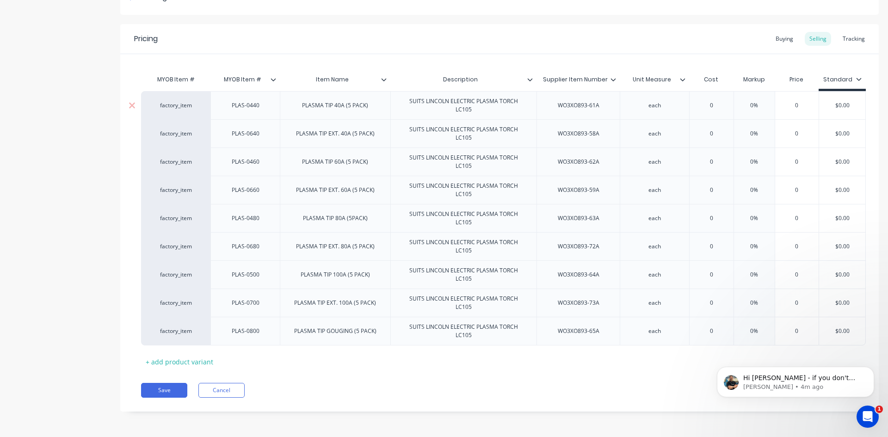
scroll to position [0, 0]
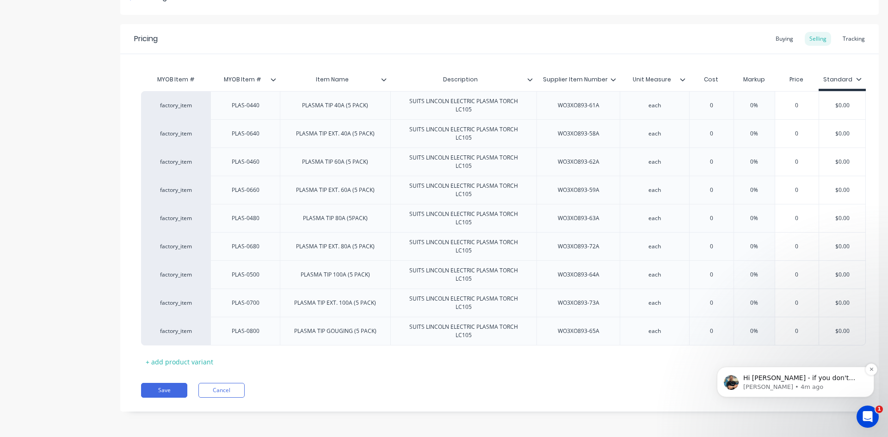
click at [840, 383] on p "[PERSON_NAME] • 4m ago" at bounding box center [802, 387] width 119 height 8
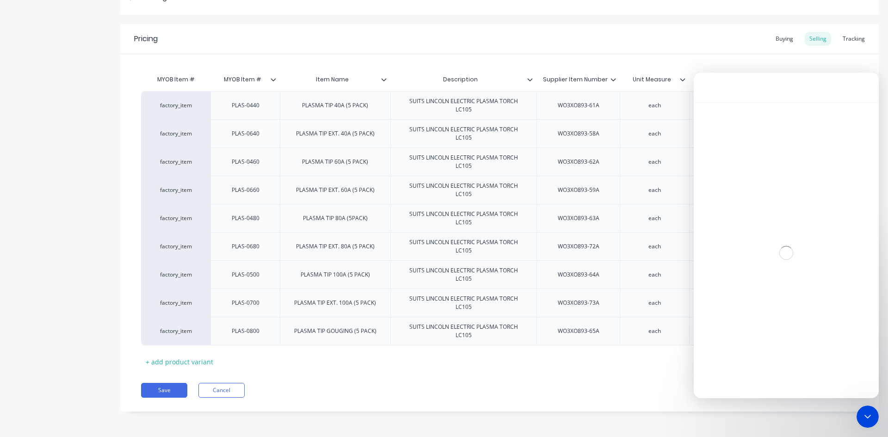
scroll to position [1, 0]
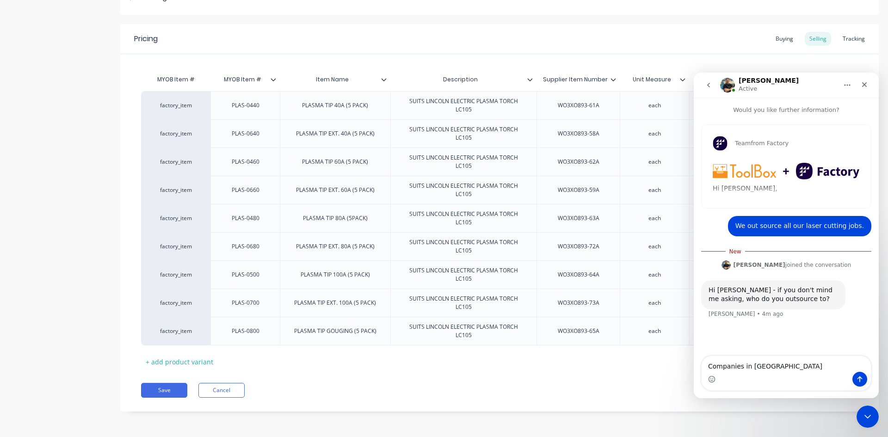
type textarea "Companies in [GEOGRAPHIC_DATA]"
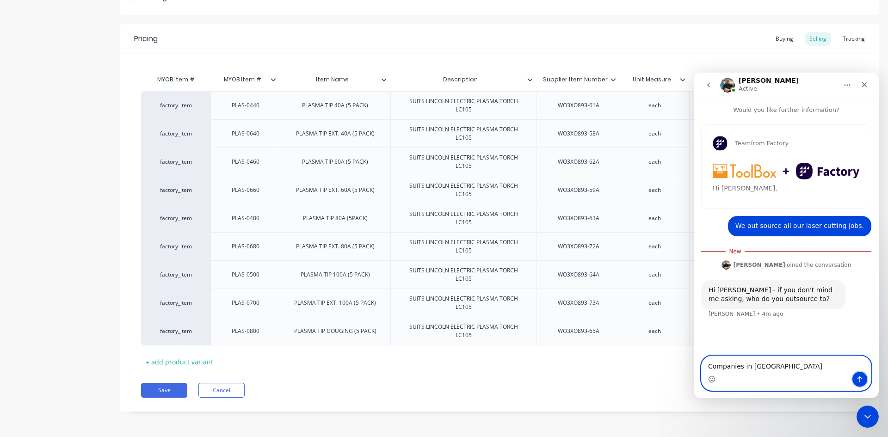
click at [858, 378] on icon "Send a message…" at bounding box center [859, 379] width 5 height 6
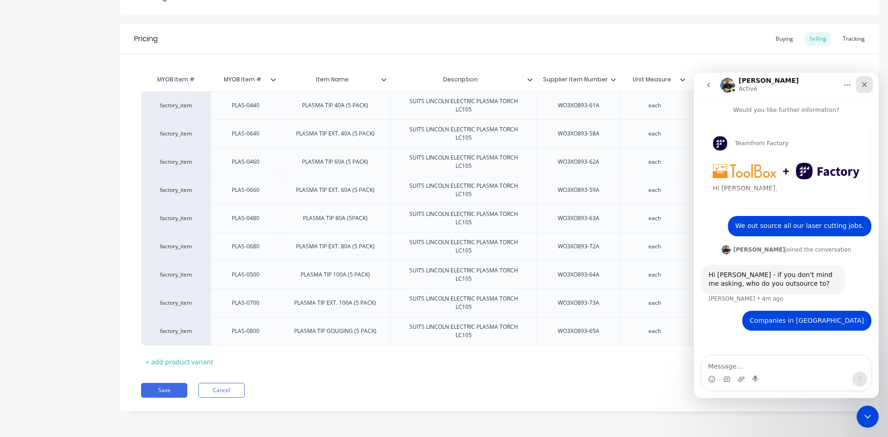
click at [864, 88] on div "Close" at bounding box center [864, 84] width 17 height 17
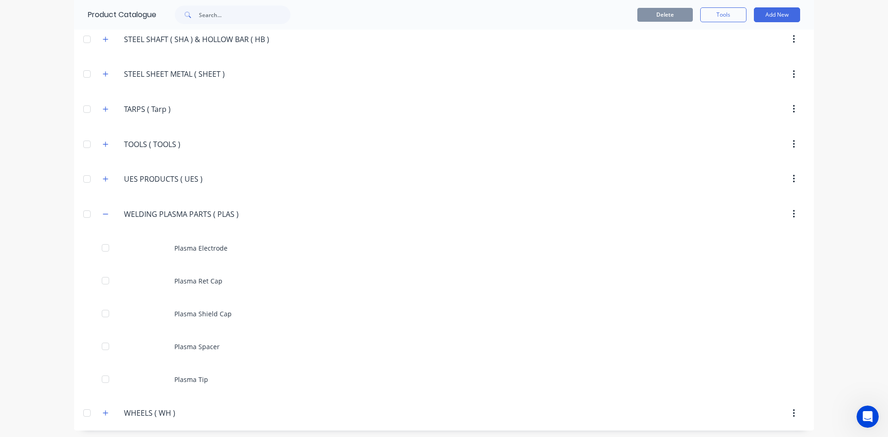
scroll to position [2140, 0]
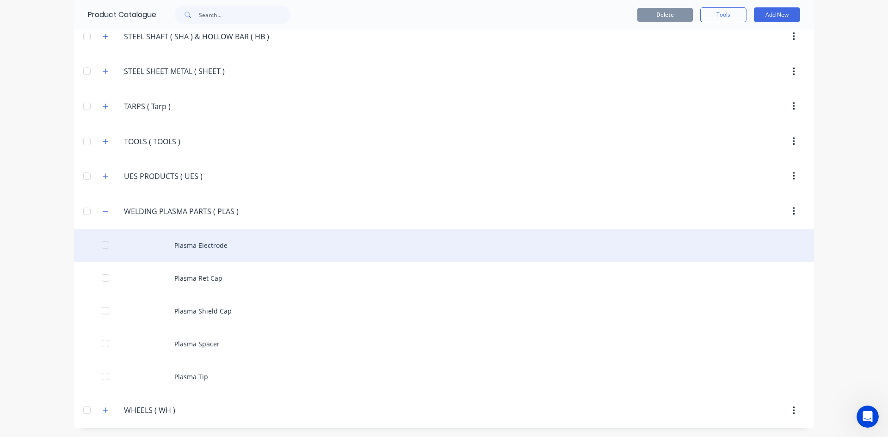
click at [211, 252] on div "Plasma Electrode" at bounding box center [444, 245] width 740 height 33
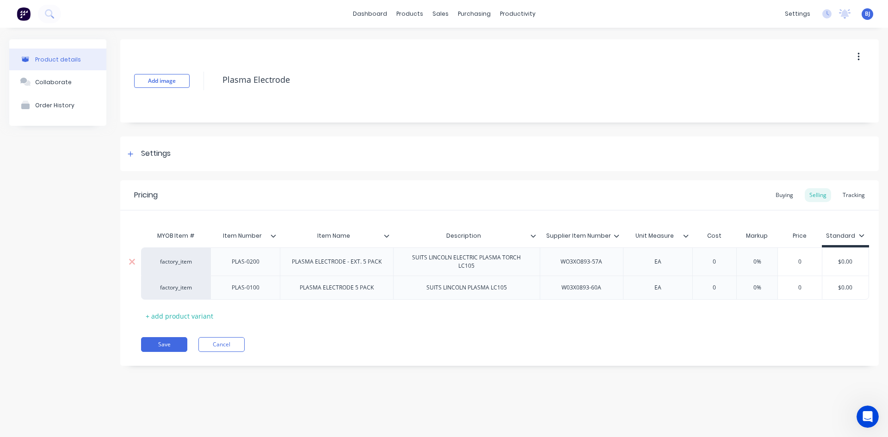
scroll to position [22, 0]
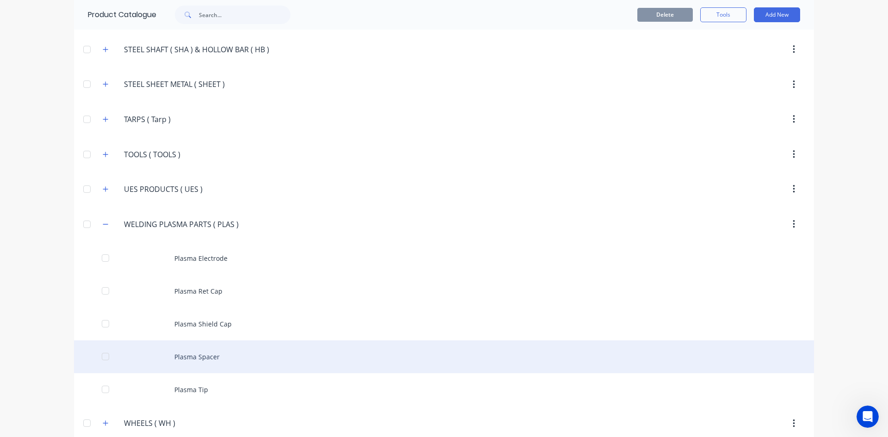
scroll to position [2140, 0]
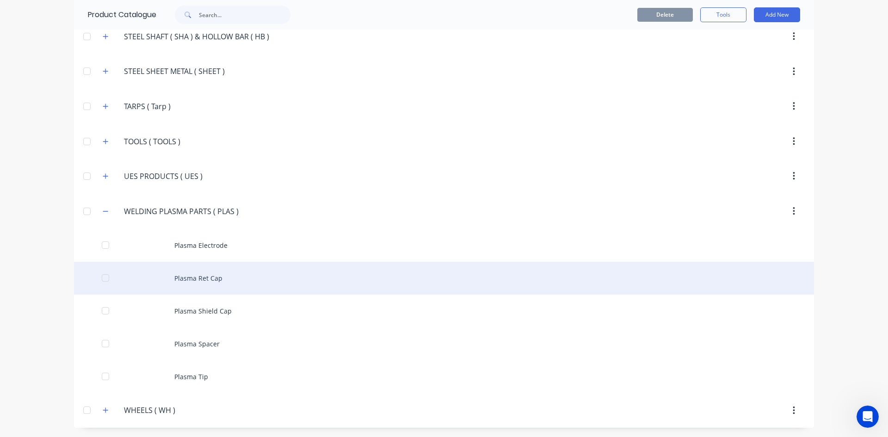
click at [217, 280] on div "Plasma Ret Cap" at bounding box center [444, 278] width 740 height 33
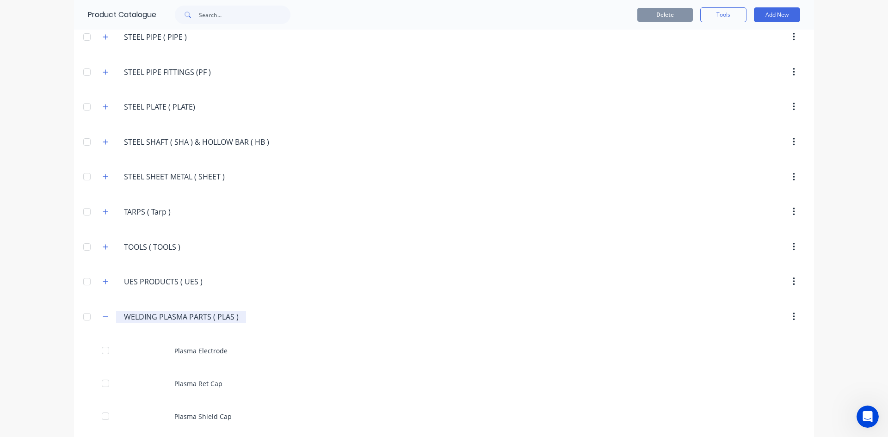
scroll to position [2140, 0]
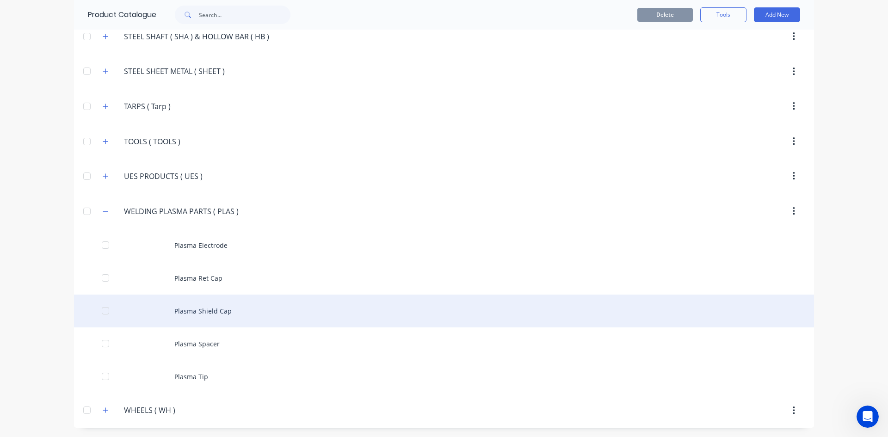
click at [192, 313] on div "Plasma Shield Cap" at bounding box center [444, 311] width 740 height 33
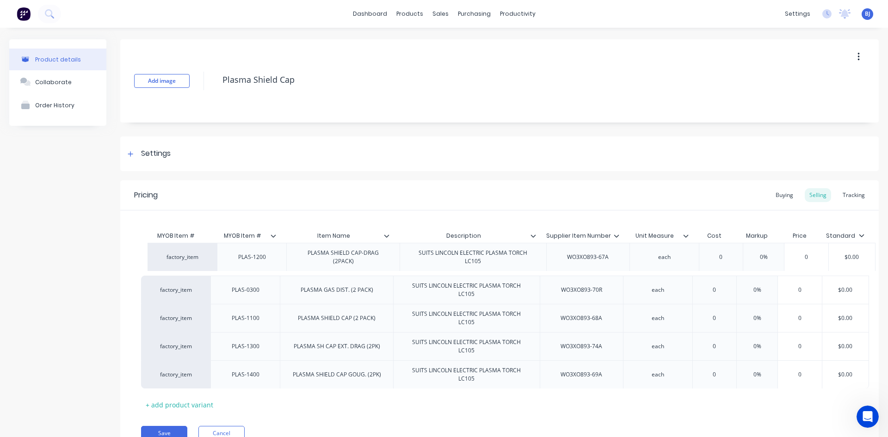
drag, startPoint x: 248, startPoint y: 327, endPoint x: 255, endPoint y: 264, distance: 64.1
click at [255, 264] on div "factory_item PLAS-0300 PLASMA GAS DIST. (2 PACK) SUITS LINCOLN ELECTRIC PLASMA …" at bounding box center [499, 317] width 717 height 141
drag, startPoint x: 250, startPoint y: 330, endPoint x: 256, endPoint y: 301, distance: 29.7
click at [256, 301] on div "factory_item PLAS-1200 PLASMA SHIELD CAP-DRAG (2PACK) SUITS LINCOLN ELECTRIC PL…" at bounding box center [499, 317] width 717 height 141
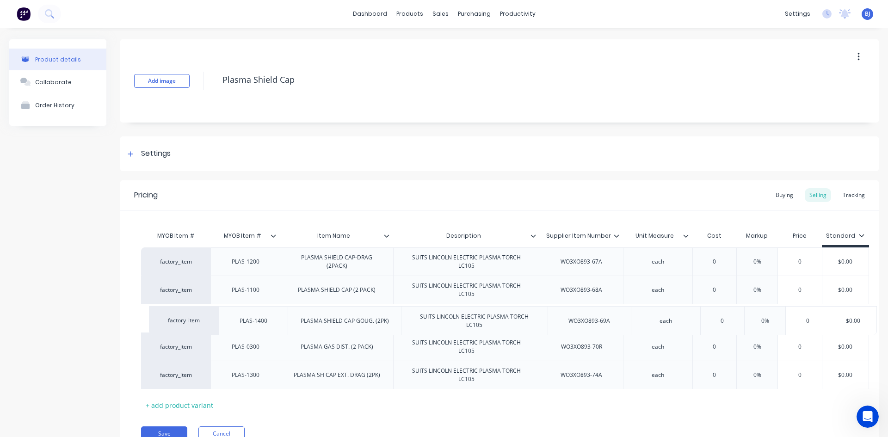
drag, startPoint x: 240, startPoint y: 383, endPoint x: 251, endPoint y: 325, distance: 59.1
click at [251, 325] on div "factory_item PLAS-1200 PLASMA SHIELD CAP-DRAG (2PACK) SUITS LINCOLN ELECTRIC PL…" at bounding box center [499, 317] width 717 height 141
type textarea "x"
